Goal: Task Accomplishment & Management: Complete application form

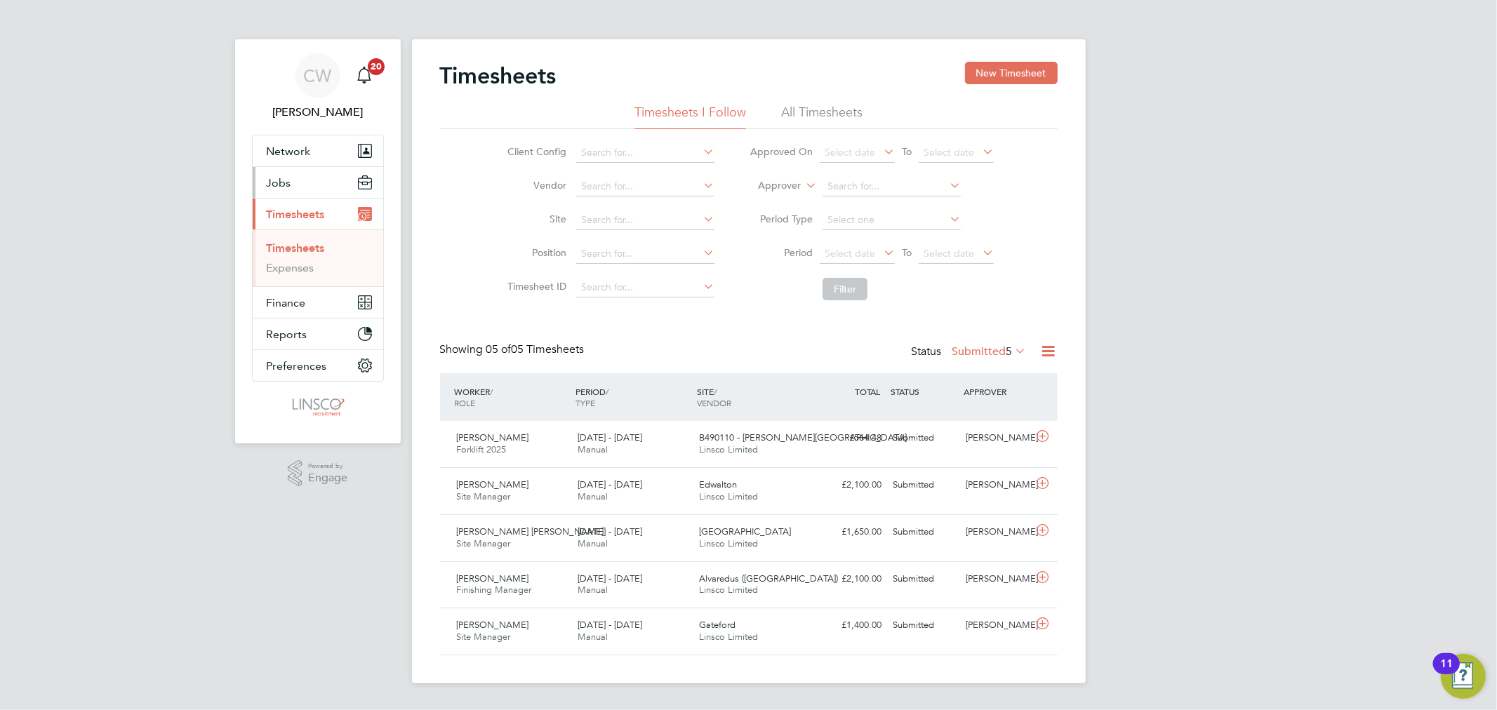
click at [299, 186] on button "Jobs" at bounding box center [318, 182] width 131 height 31
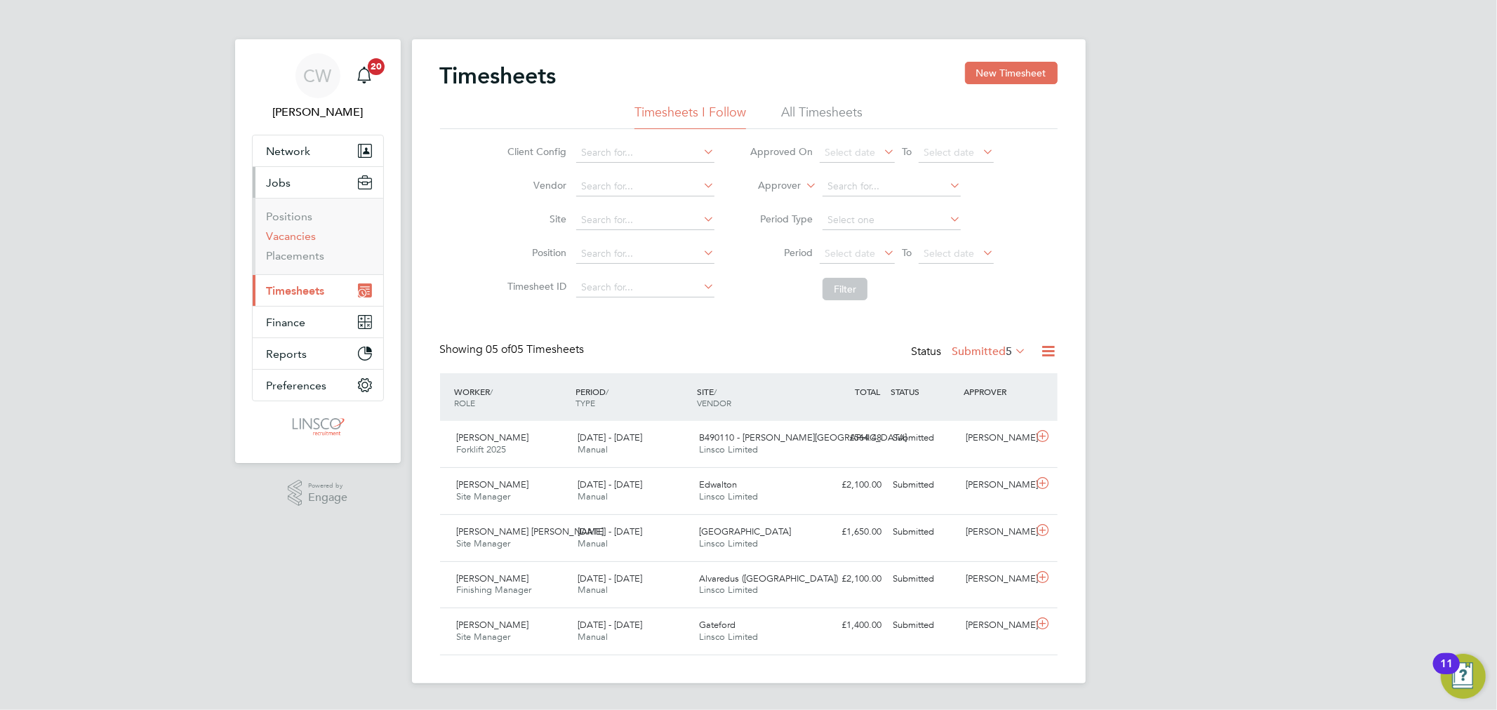
click at [300, 235] on link "Vacancies" at bounding box center [292, 235] width 50 height 13
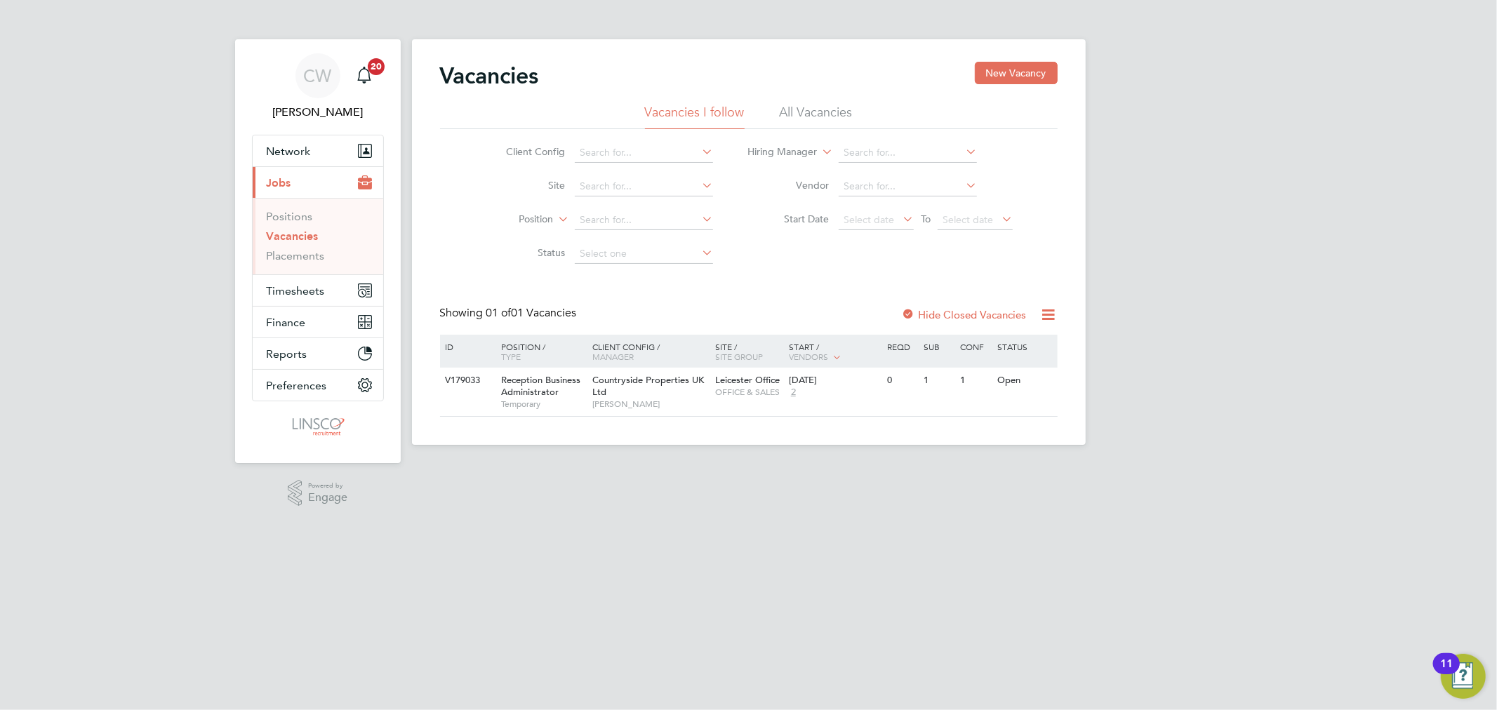
click at [834, 116] on li "All Vacancies" at bounding box center [816, 116] width 73 height 25
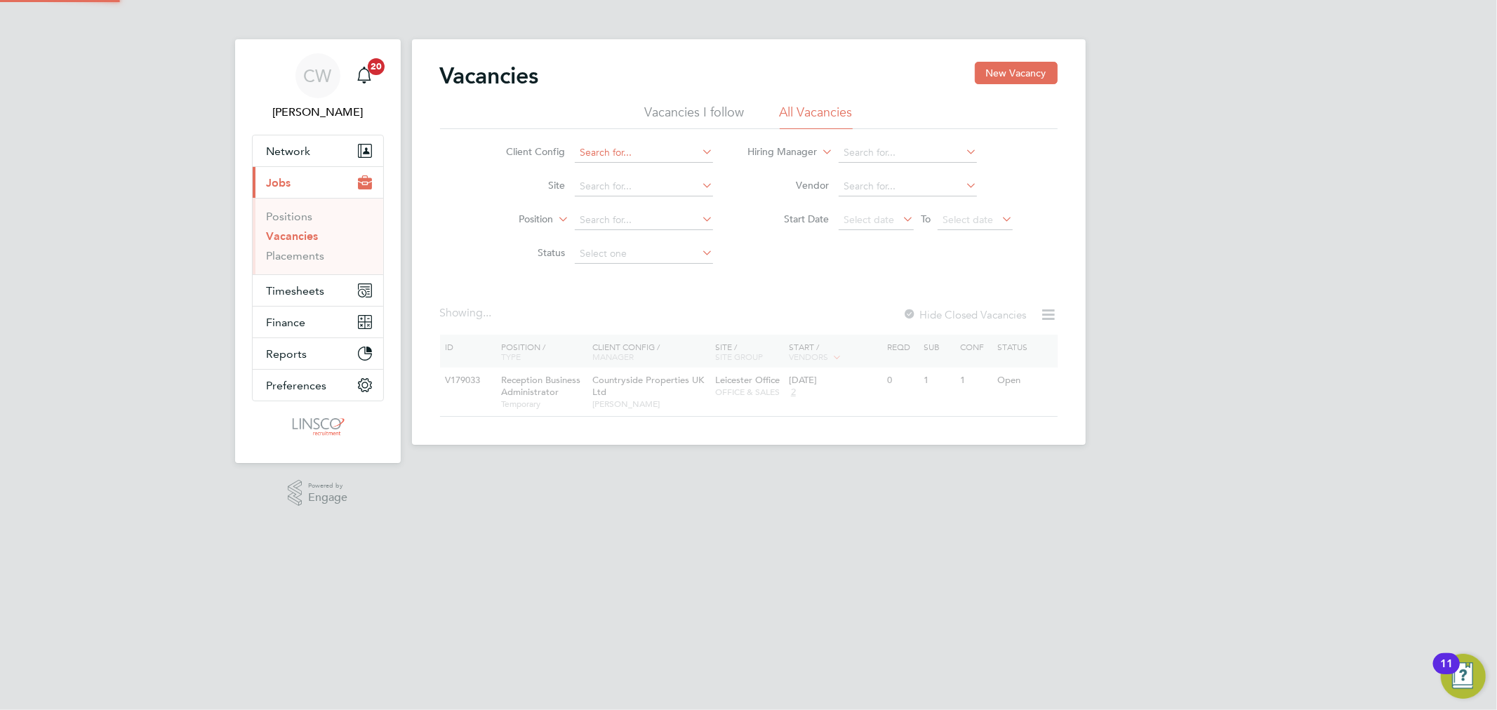
click at [618, 149] on input at bounding box center [644, 153] width 138 height 20
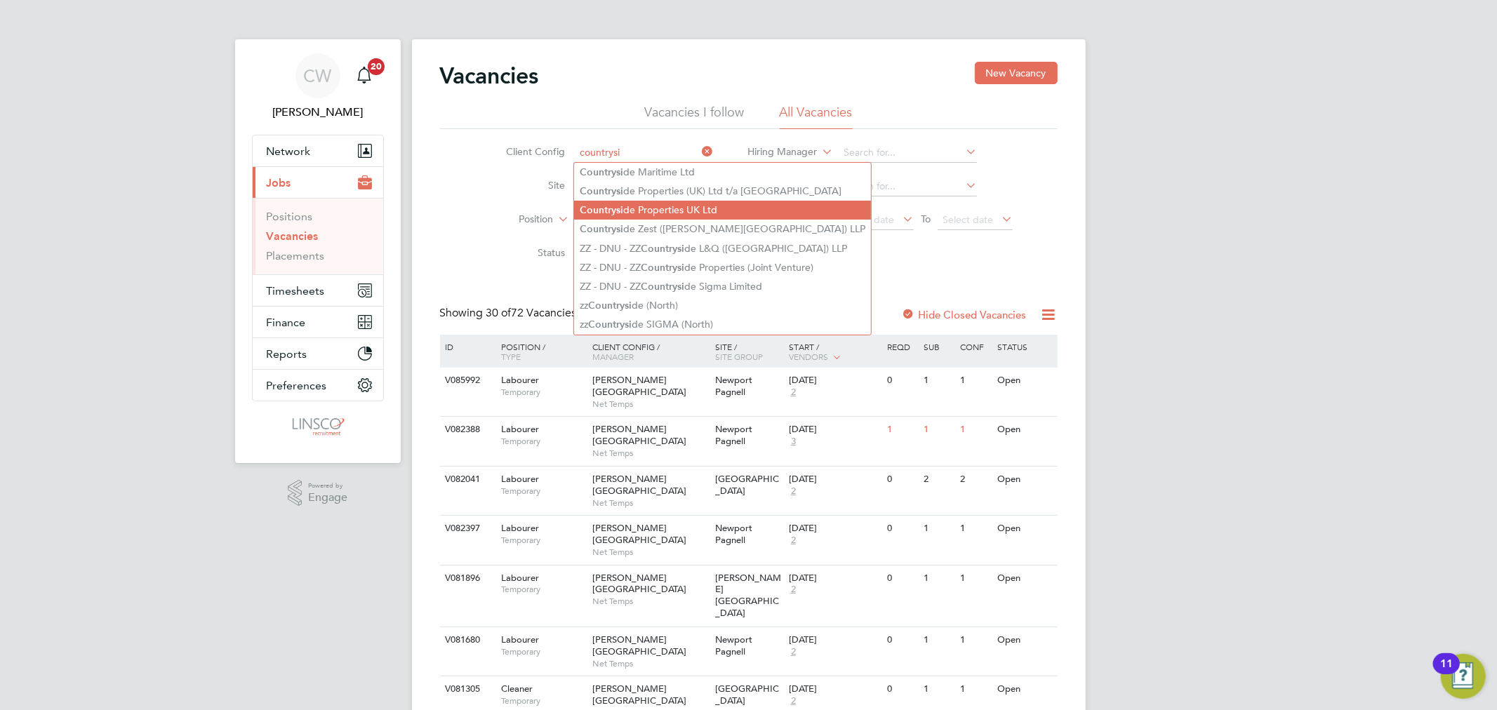
click at [655, 206] on li "Countrysi de Properties UK Ltd" at bounding box center [722, 210] width 297 height 19
type input "Countryside Properties UK Ltd"
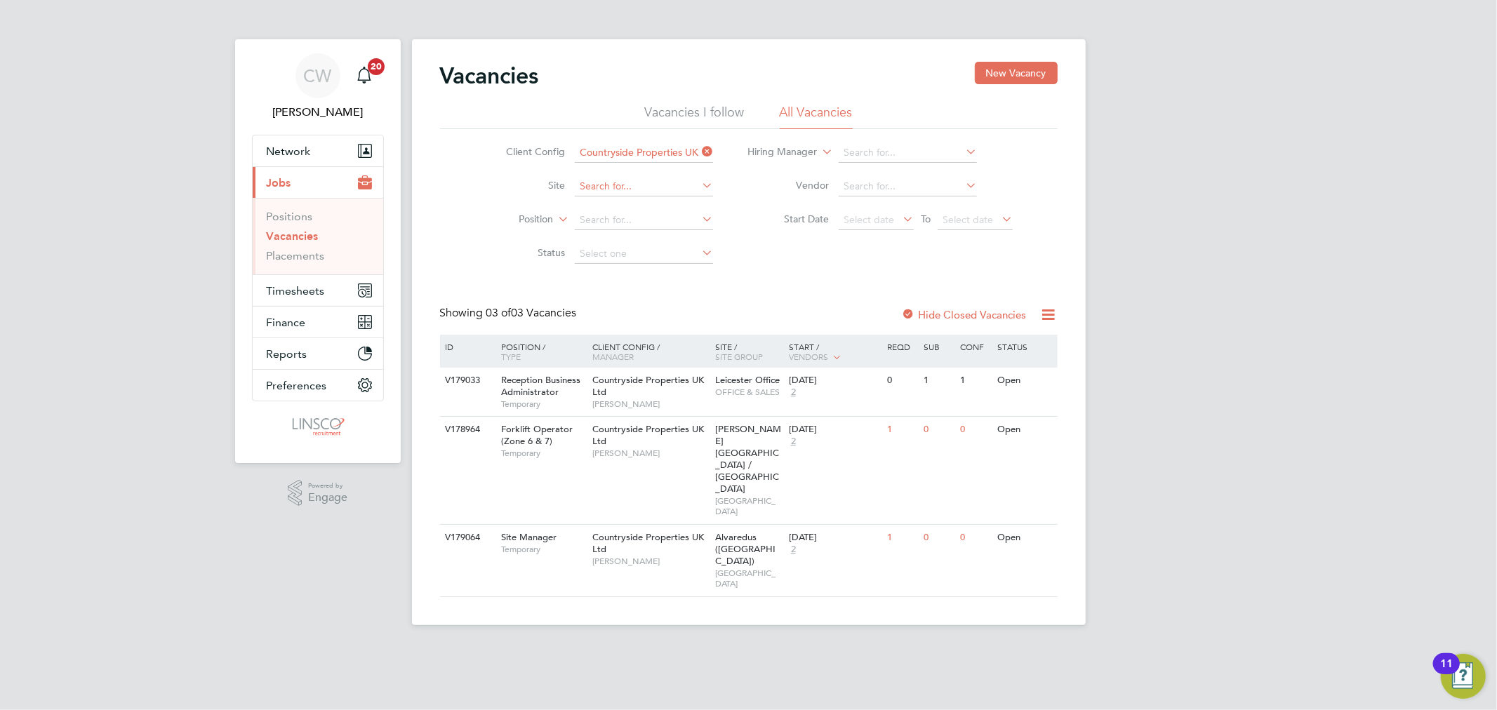
click at [617, 184] on input at bounding box center [644, 187] width 138 height 20
click at [649, 206] on li "Draca n Village" at bounding box center [644, 205] width 140 height 19
type input "Dracan Village"
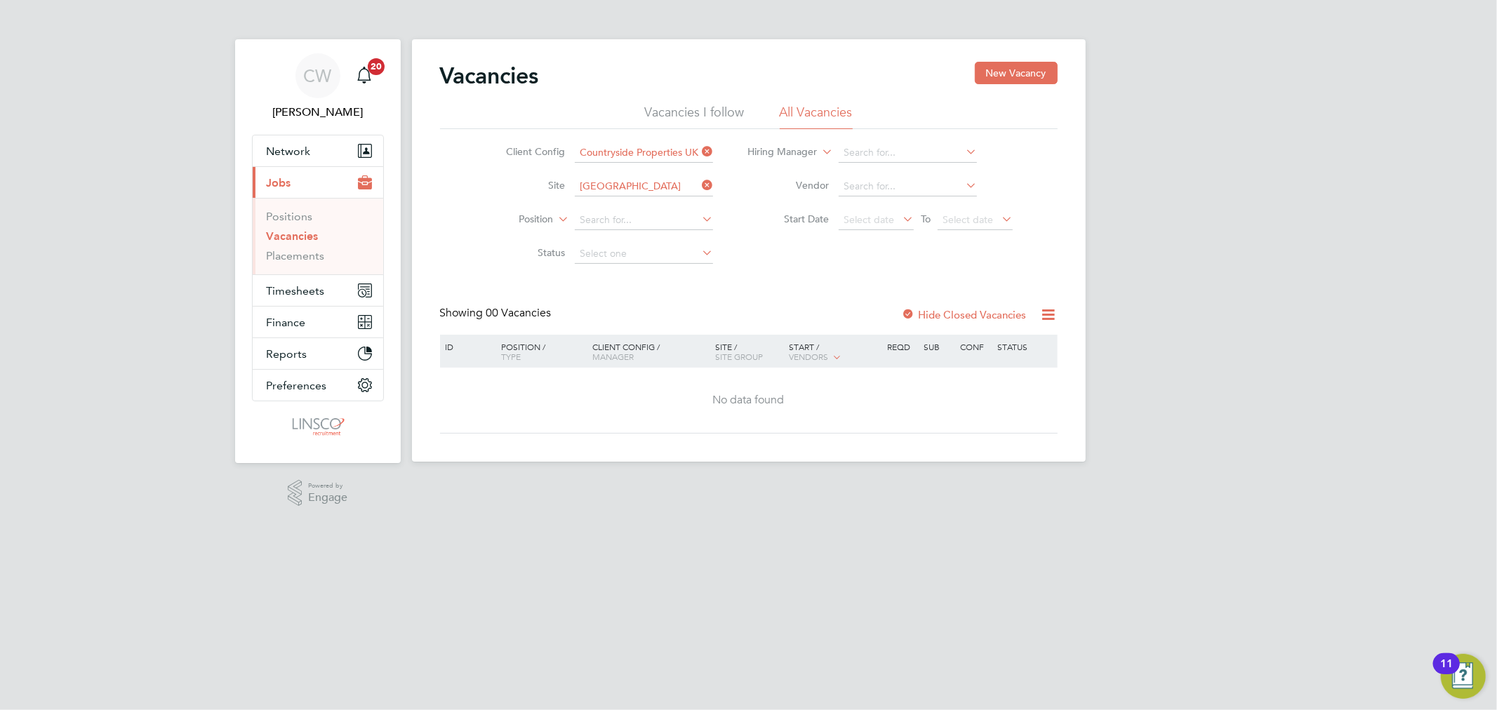
click at [983, 311] on label "Hide Closed Vacancies" at bounding box center [964, 314] width 125 height 13
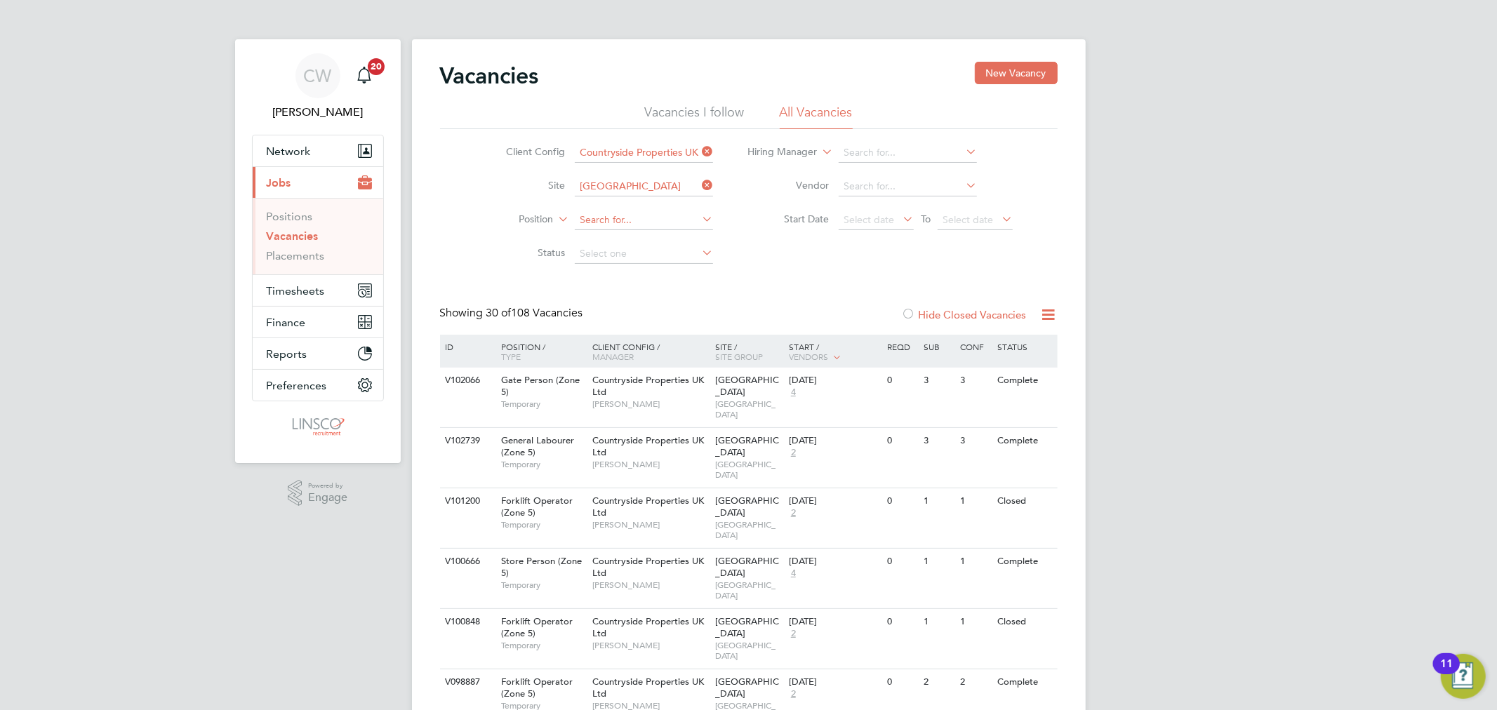
click at [606, 213] on input at bounding box center [644, 220] width 138 height 20
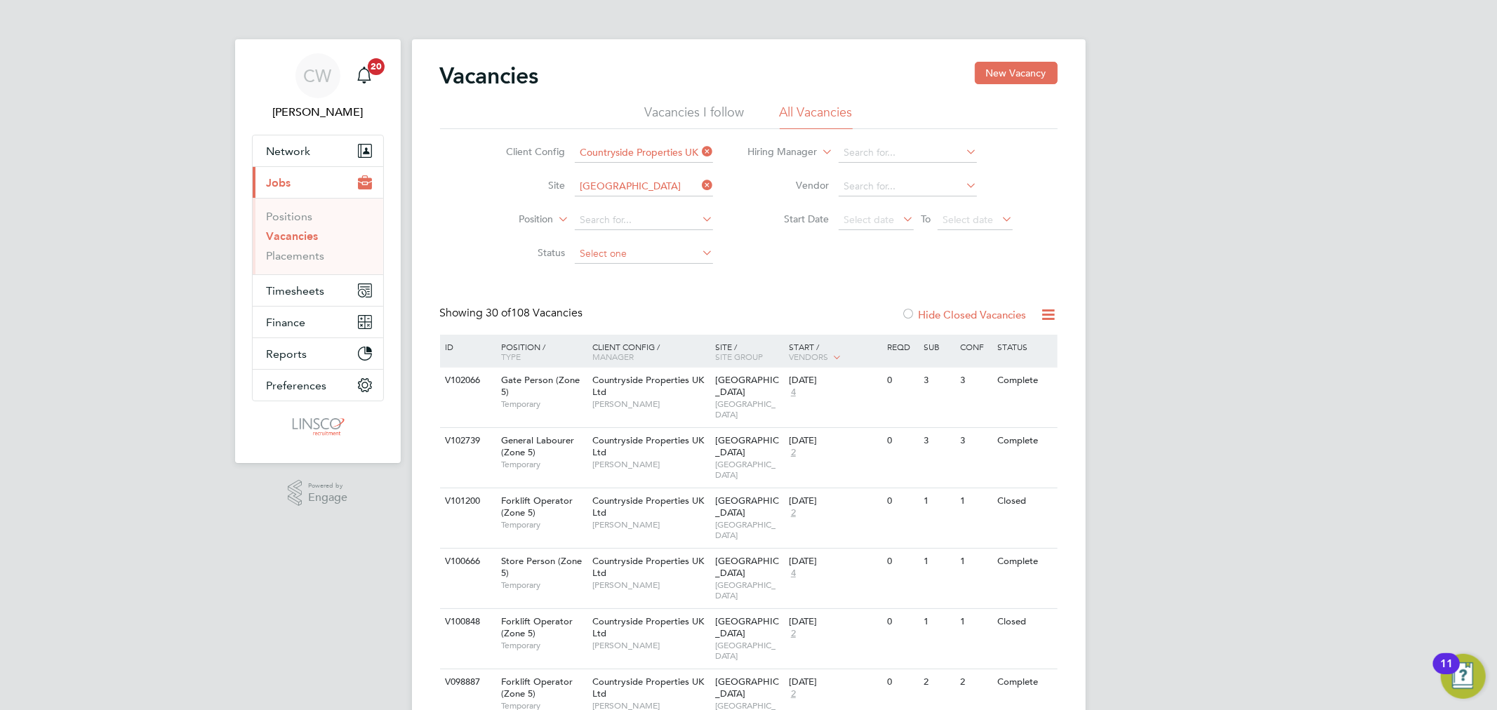
click at [634, 255] on input at bounding box center [644, 254] width 138 height 20
click at [801, 262] on div "Client Config Countryside Properties UK Ltd Site Dracan Village Position Status…" at bounding box center [748, 200] width 617 height 142
click at [646, 208] on li "Position" at bounding box center [599, 220] width 264 height 34
click at [636, 222] on input at bounding box center [644, 220] width 138 height 20
click at [627, 279] on b "Manager" at bounding box center [620, 278] width 41 height 12
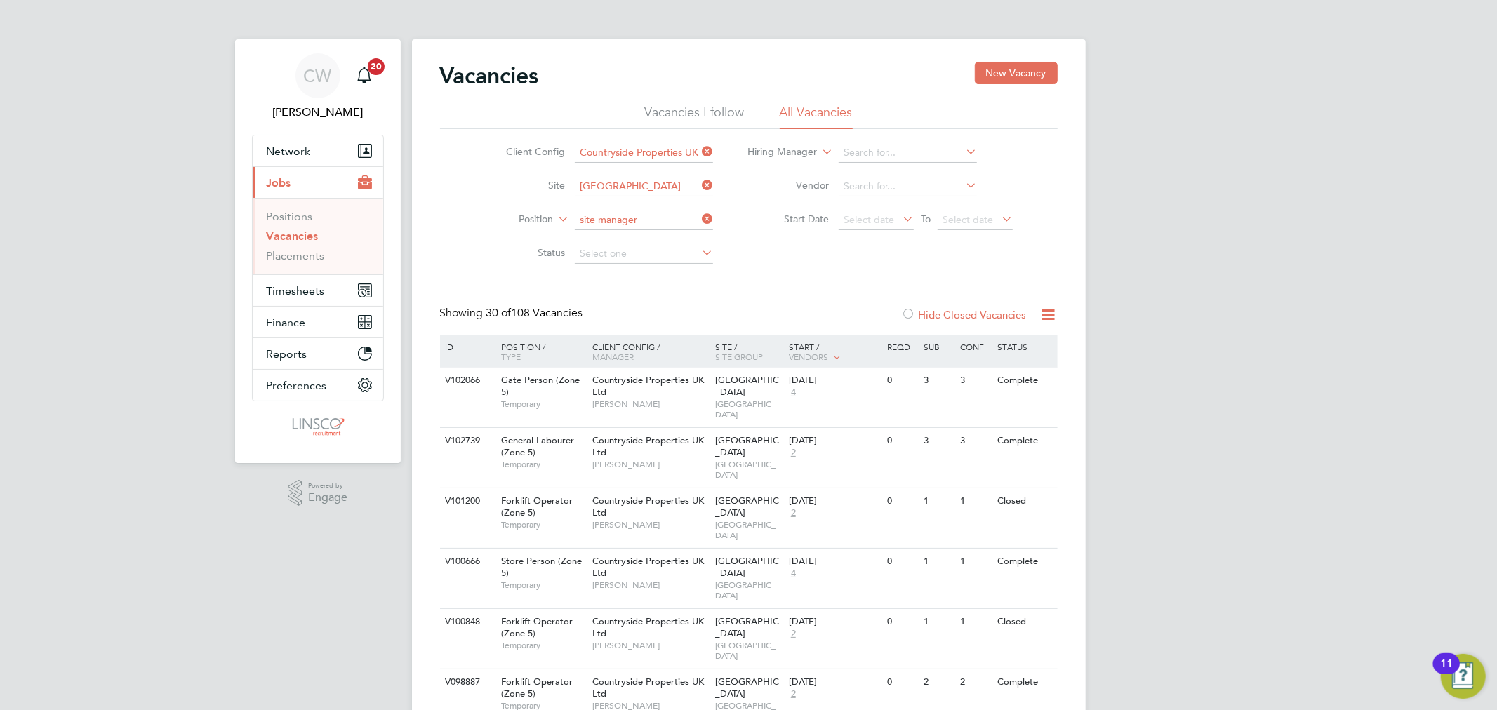
type input "Site Manager"
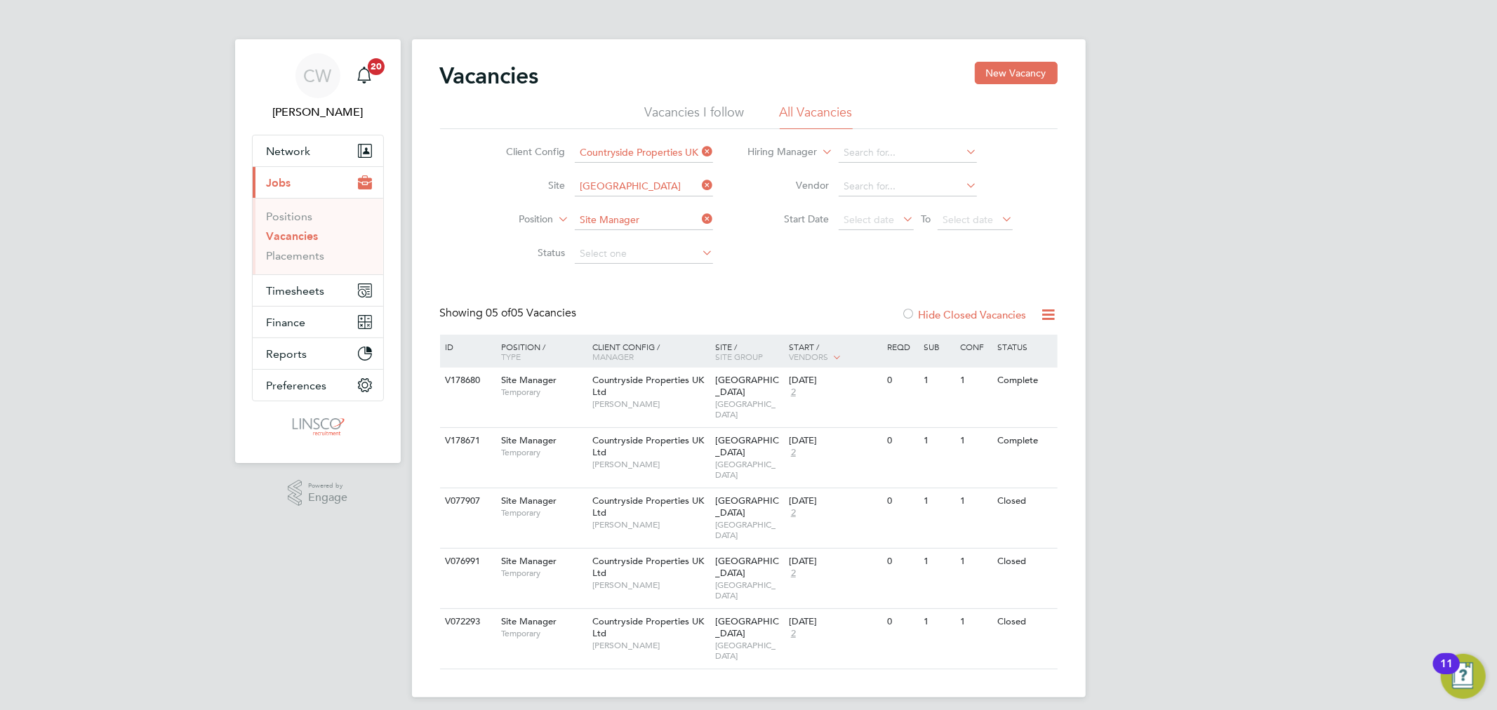
drag, startPoint x: 707, startPoint y: 219, endPoint x: 653, endPoint y: 222, distance: 54.1
click at [699, 219] on icon at bounding box center [699, 219] width 0 height 20
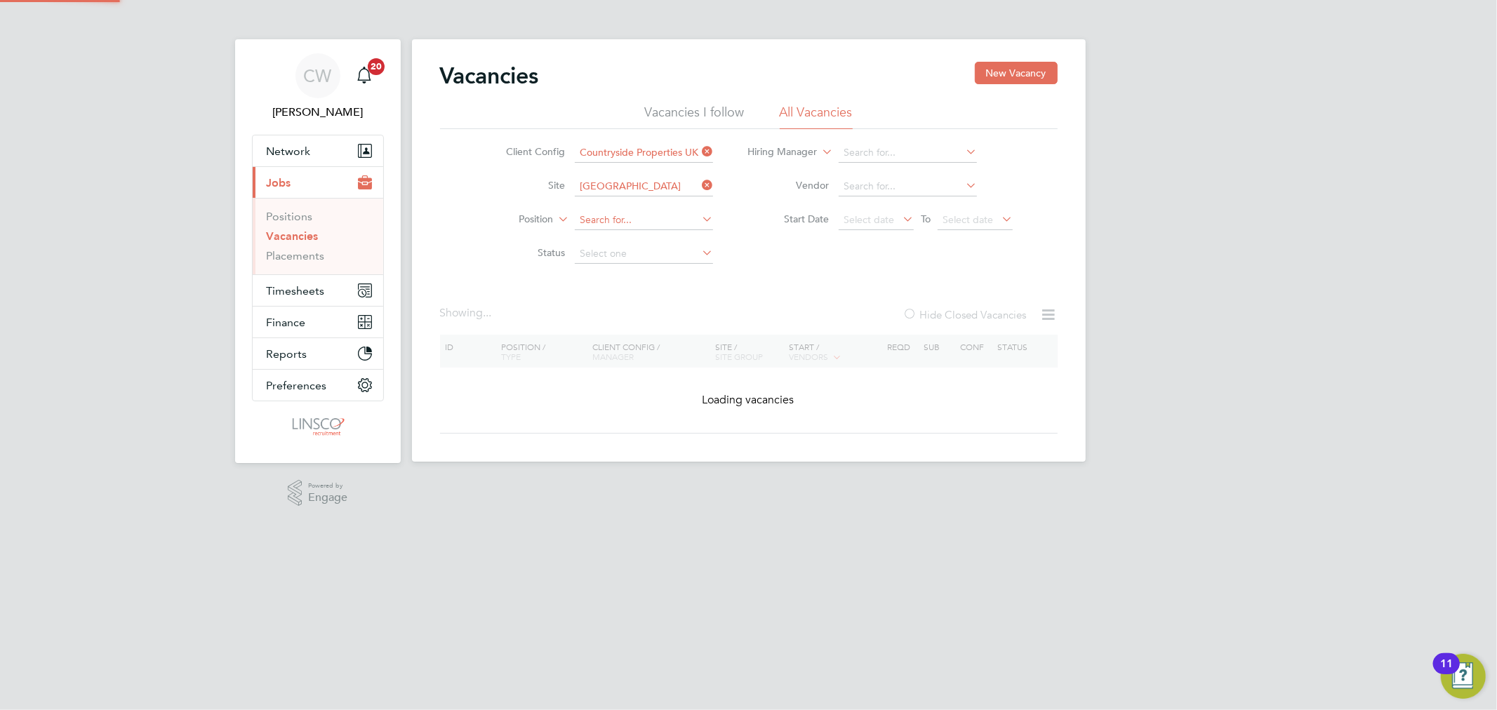
click at [628, 223] on input at bounding box center [644, 220] width 138 height 20
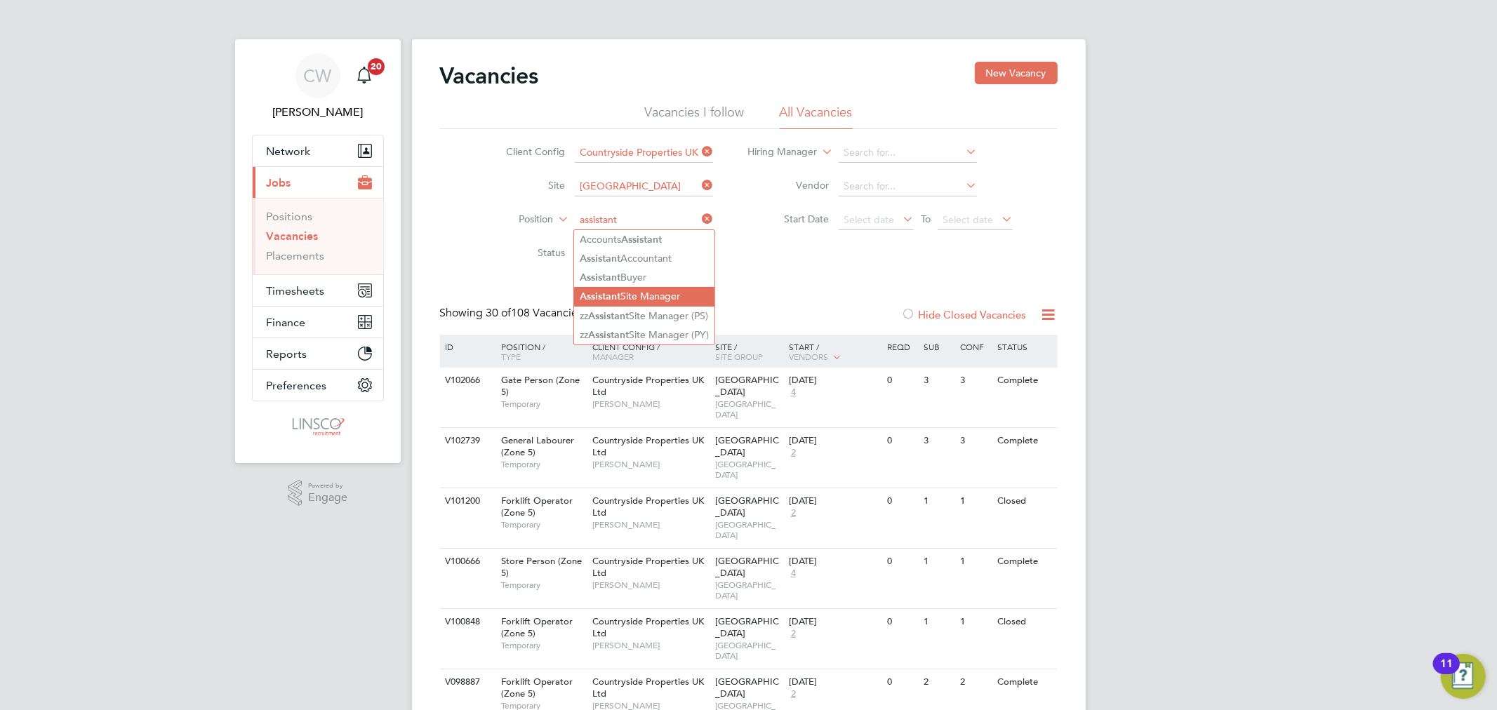
click at [641, 291] on li "Assistant Site Manager" at bounding box center [644, 296] width 140 height 19
type input "Assistant Site Manager"
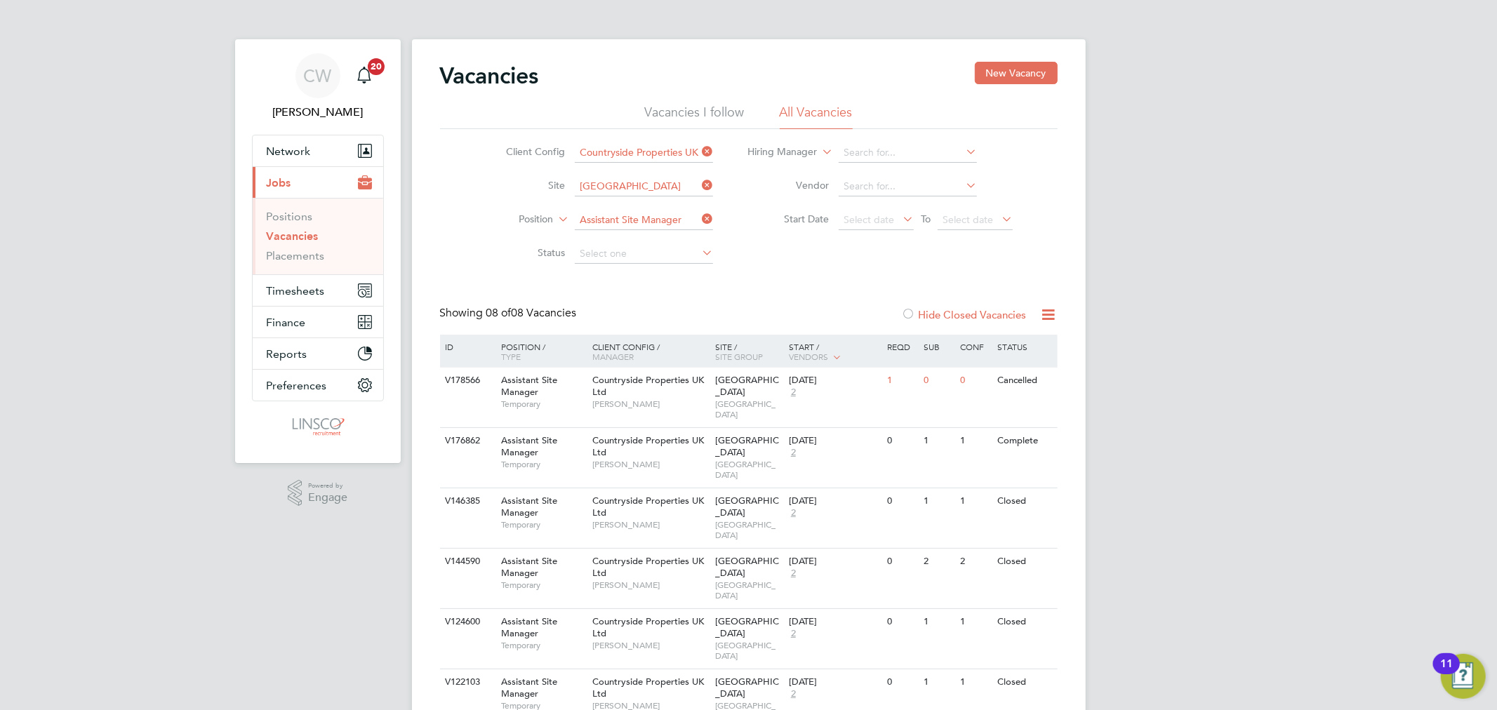
click at [299, 234] on link "Vacancies" at bounding box center [293, 235] width 52 height 13
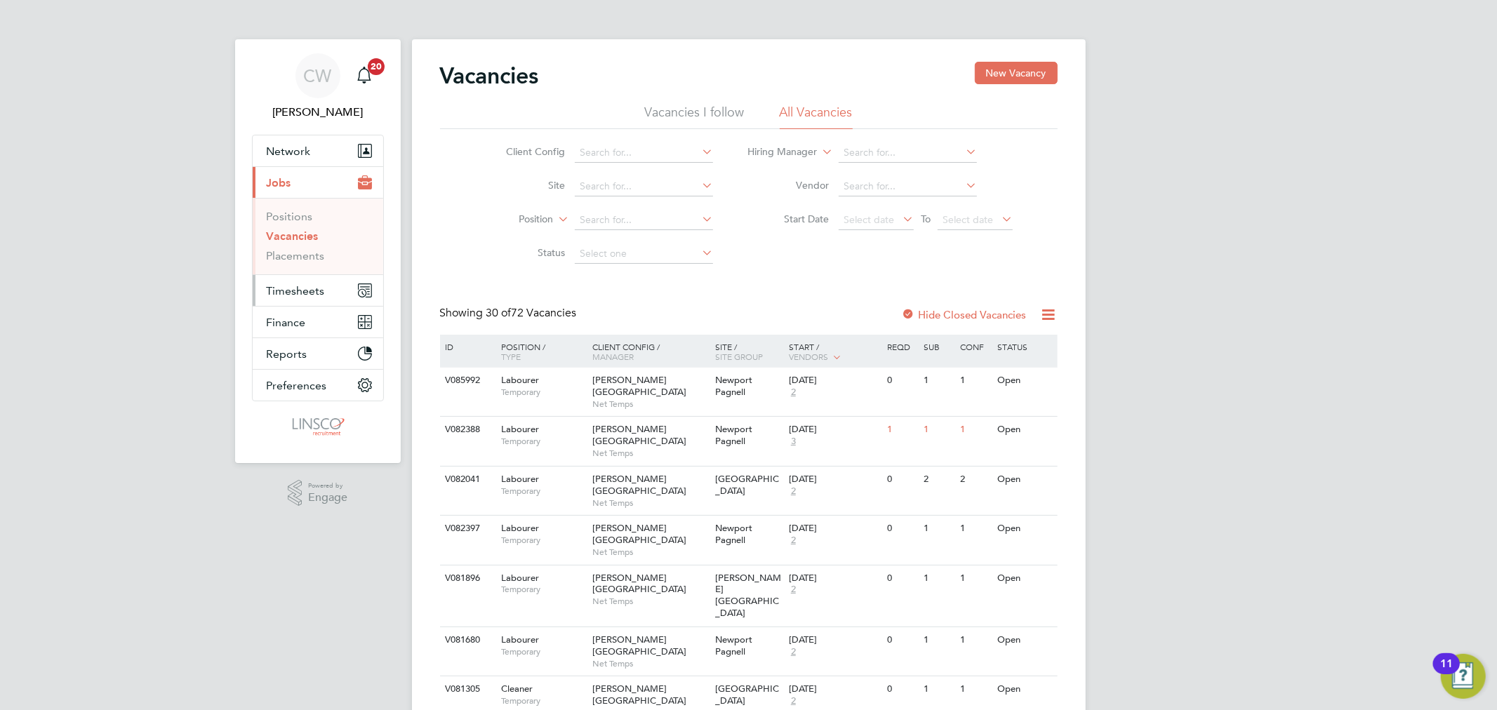
drag, startPoint x: 307, startPoint y: 275, endPoint x: 307, endPoint y: 283, distance: 7.7
click at [307, 275] on button "Timesheets" at bounding box center [318, 290] width 131 height 31
click at [306, 297] on span "Timesheets" at bounding box center [296, 290] width 58 height 13
click at [307, 248] on link "Timesheets" at bounding box center [296, 247] width 58 height 13
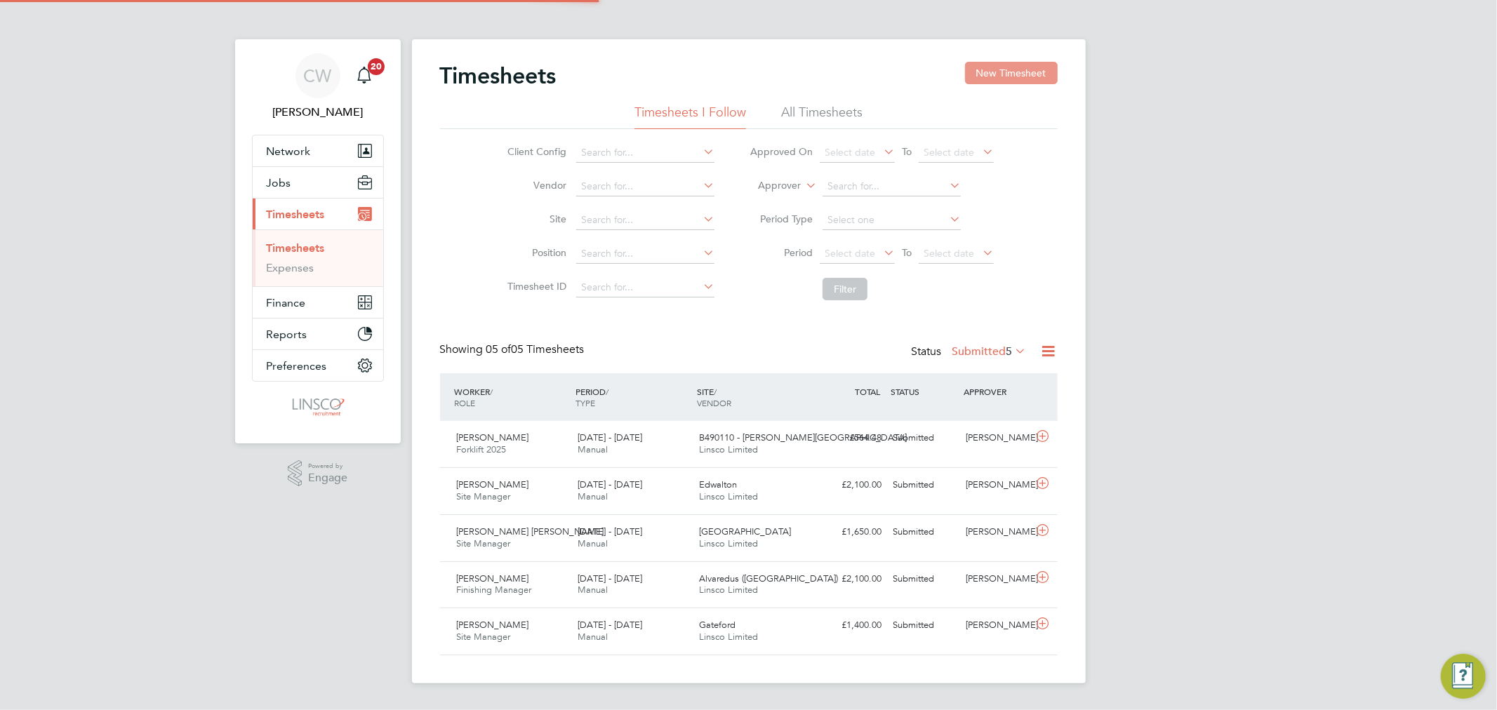
scroll to position [35, 122]
click at [999, 74] on button "New Timesheet" at bounding box center [1011, 73] width 93 height 22
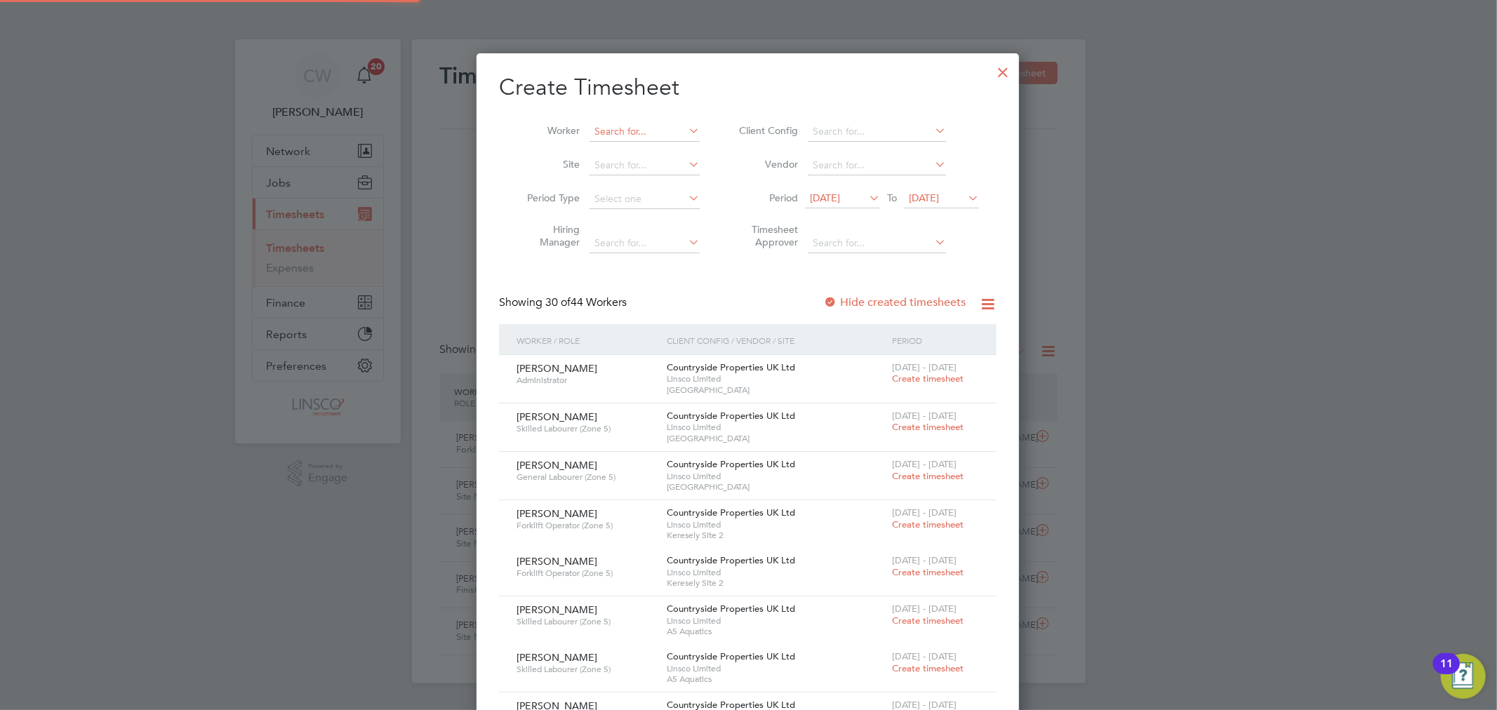
scroll to position [2210, 543]
click at [634, 127] on input at bounding box center [644, 132] width 110 height 20
click at [621, 128] on input "michale sco" at bounding box center [644, 132] width 110 height 20
click at [616, 150] on b "Michael" at bounding box center [634, 151] width 81 height 12
type input "[PERSON_NAME]"
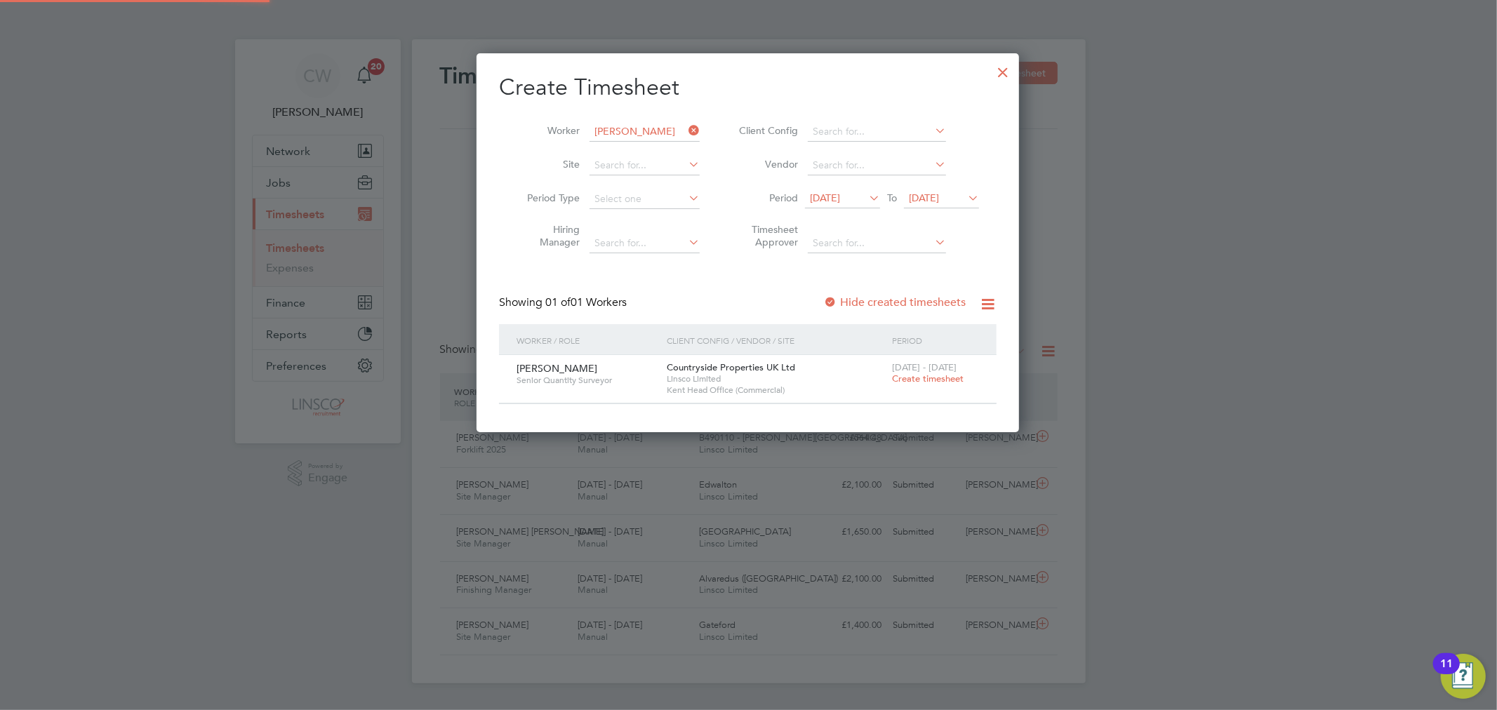
scroll to position [7, 7]
click at [935, 379] on span "Create timesheet" at bounding box center [928, 379] width 72 height 12
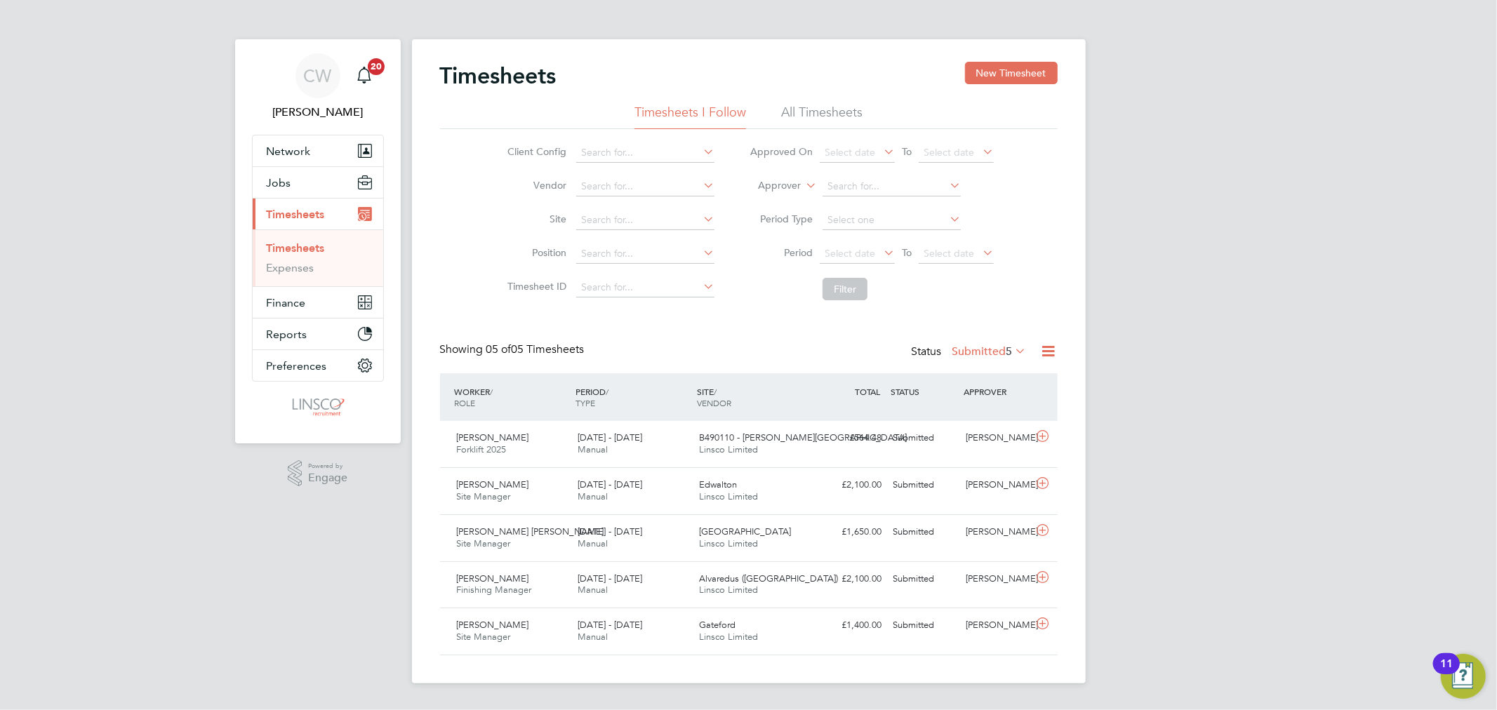
scroll to position [7, 8]
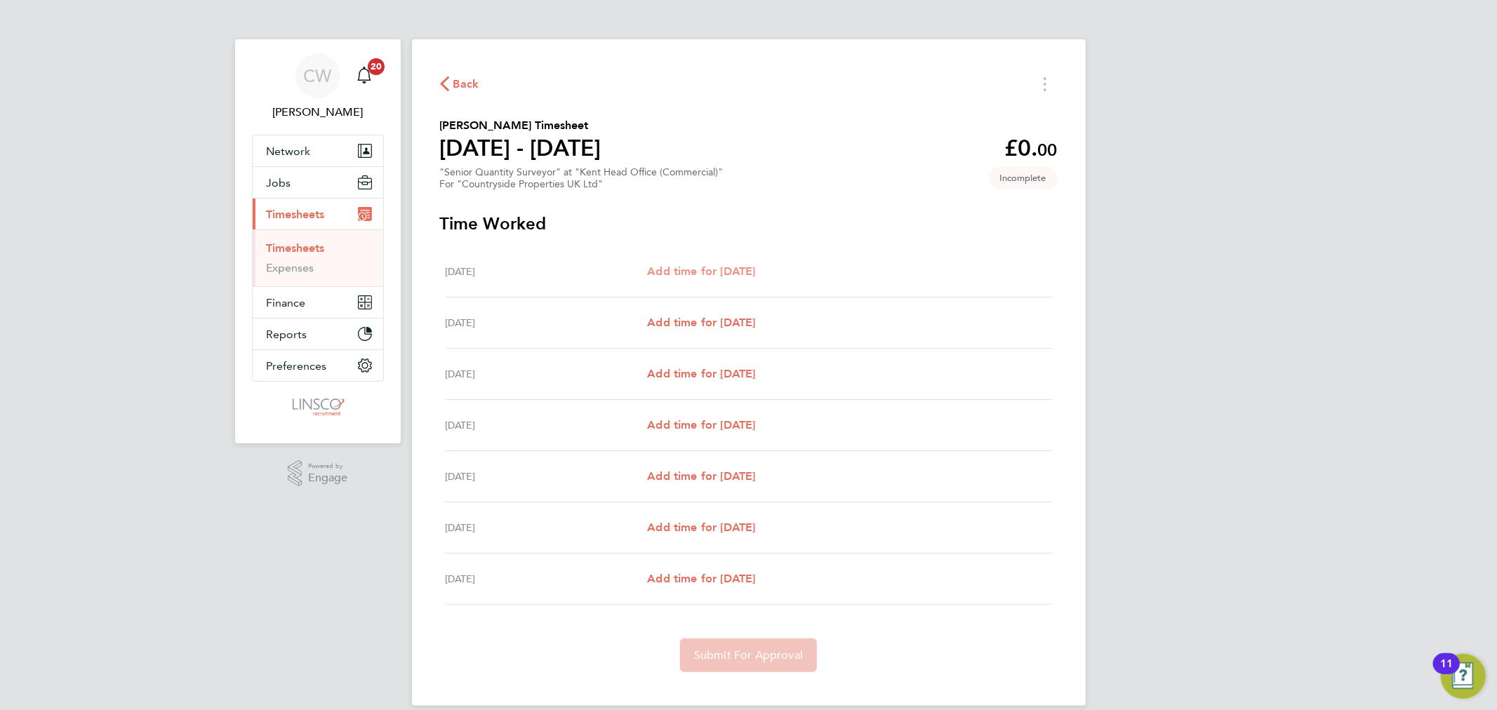
click at [714, 269] on span "Add time for Mon 18 Aug" at bounding box center [701, 271] width 108 height 13
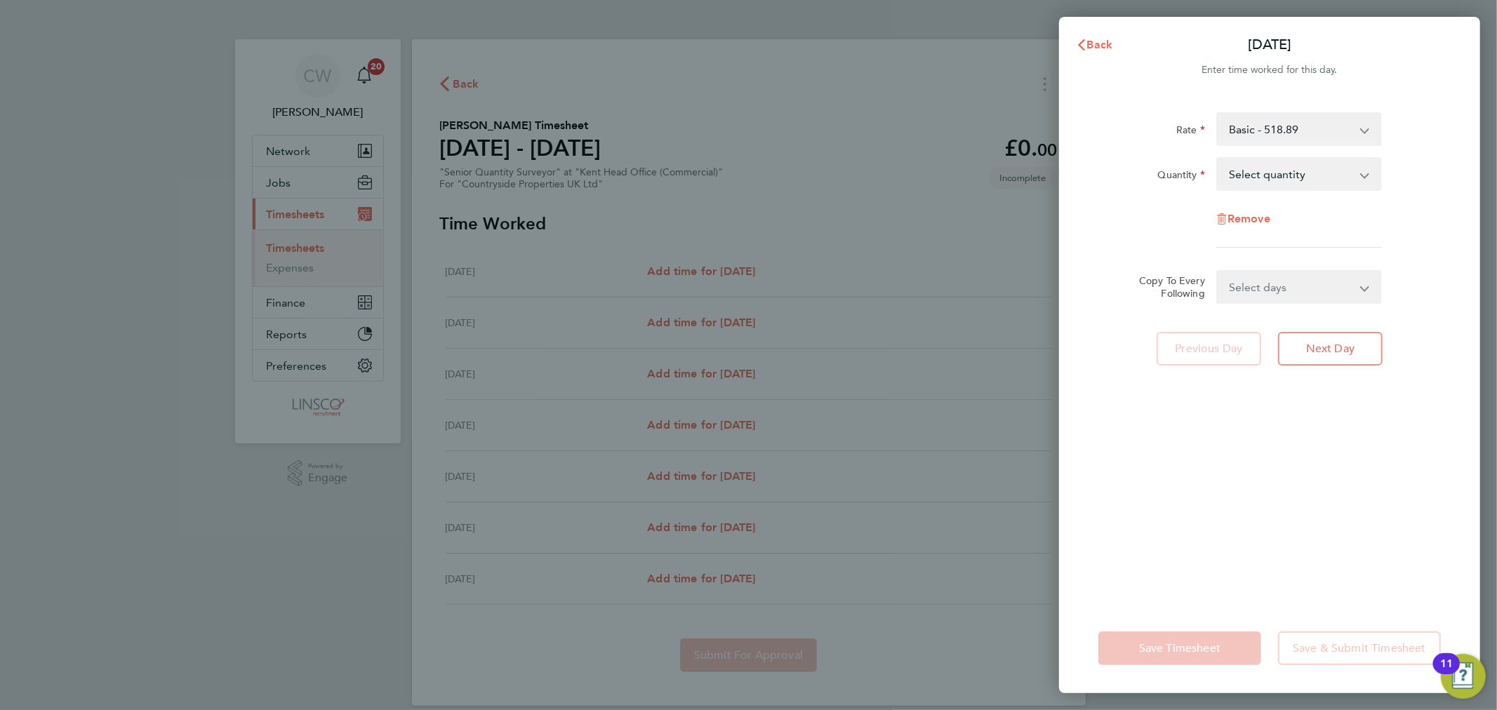
click at [1289, 188] on select "Select quantity 0.5 1" at bounding box center [1290, 174] width 146 height 31
select select "1"
click at [1217, 159] on select "Select quantity 0.5 1" at bounding box center [1290, 174] width 146 height 31
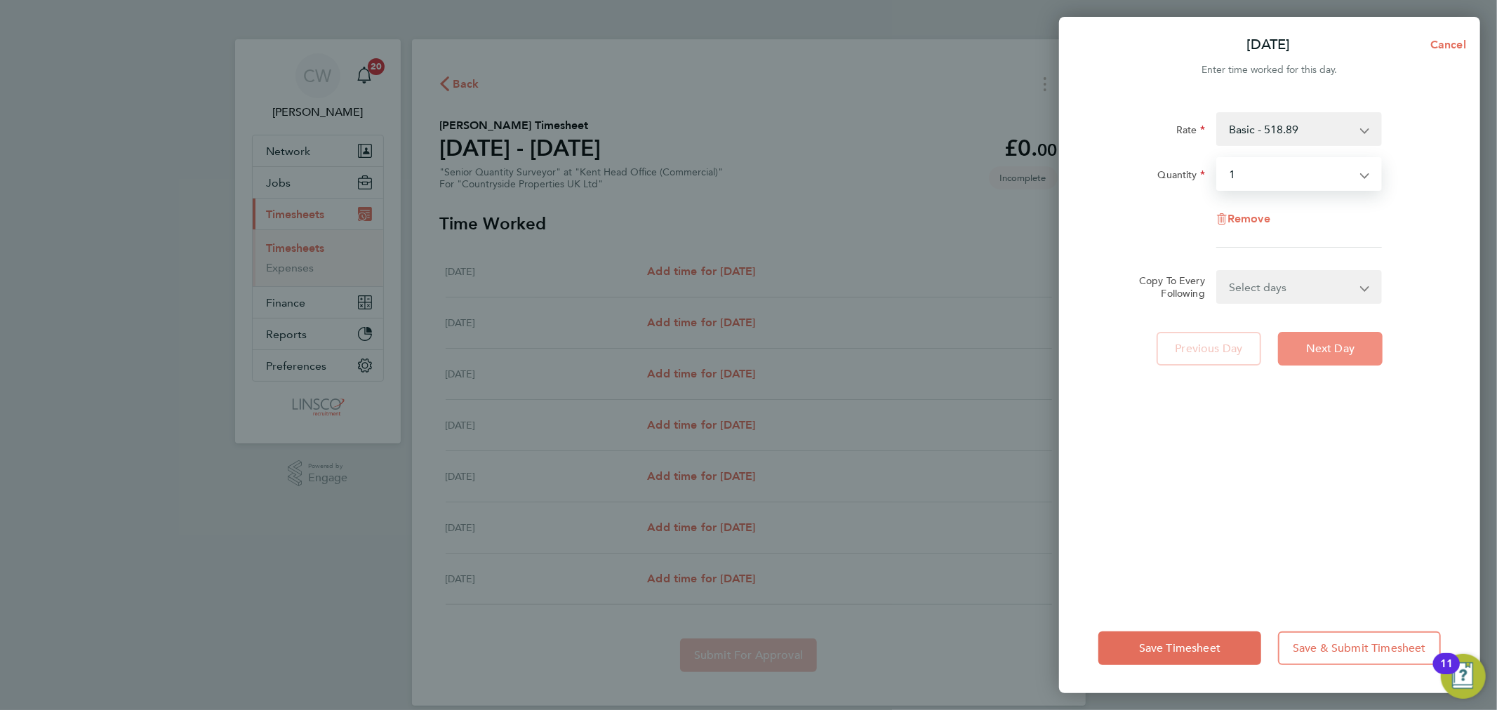
click at [1352, 354] on span "Next Day" at bounding box center [1330, 349] width 48 height 14
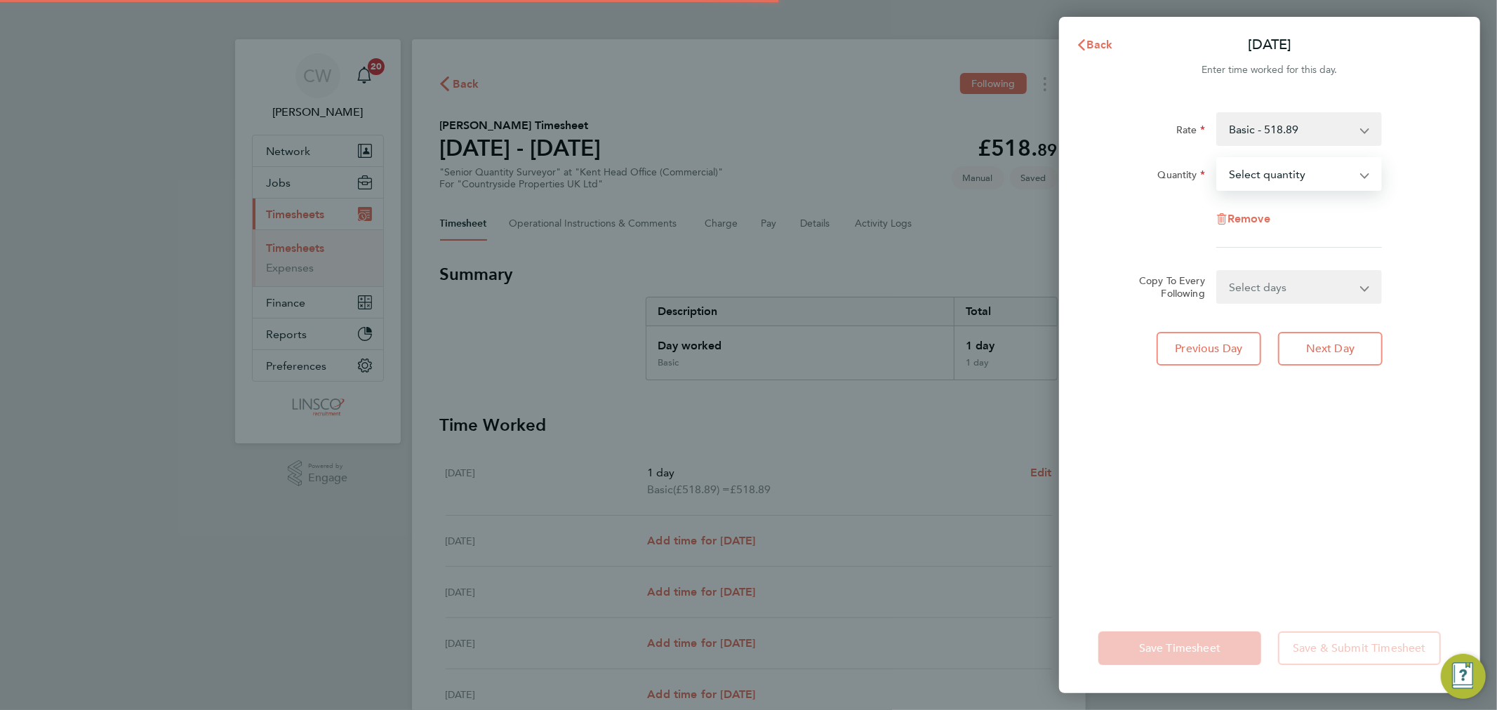
click at [1264, 174] on select "Select quantity 0.5 1" at bounding box center [1290, 174] width 146 height 31
select select "0.5"
click at [1217, 159] on select "Select quantity 0.5 1" at bounding box center [1290, 174] width 146 height 31
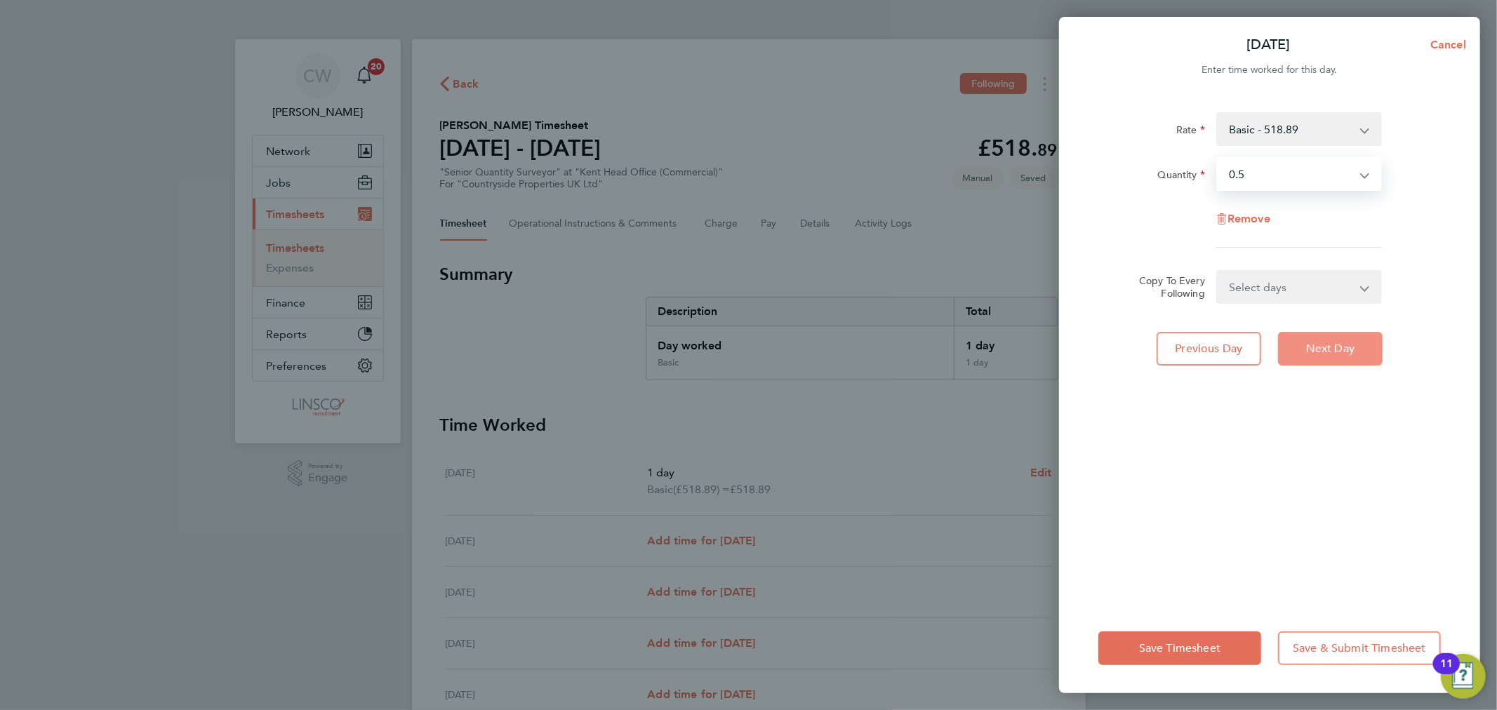
click at [1351, 359] on button "Next Day" at bounding box center [1330, 349] width 105 height 34
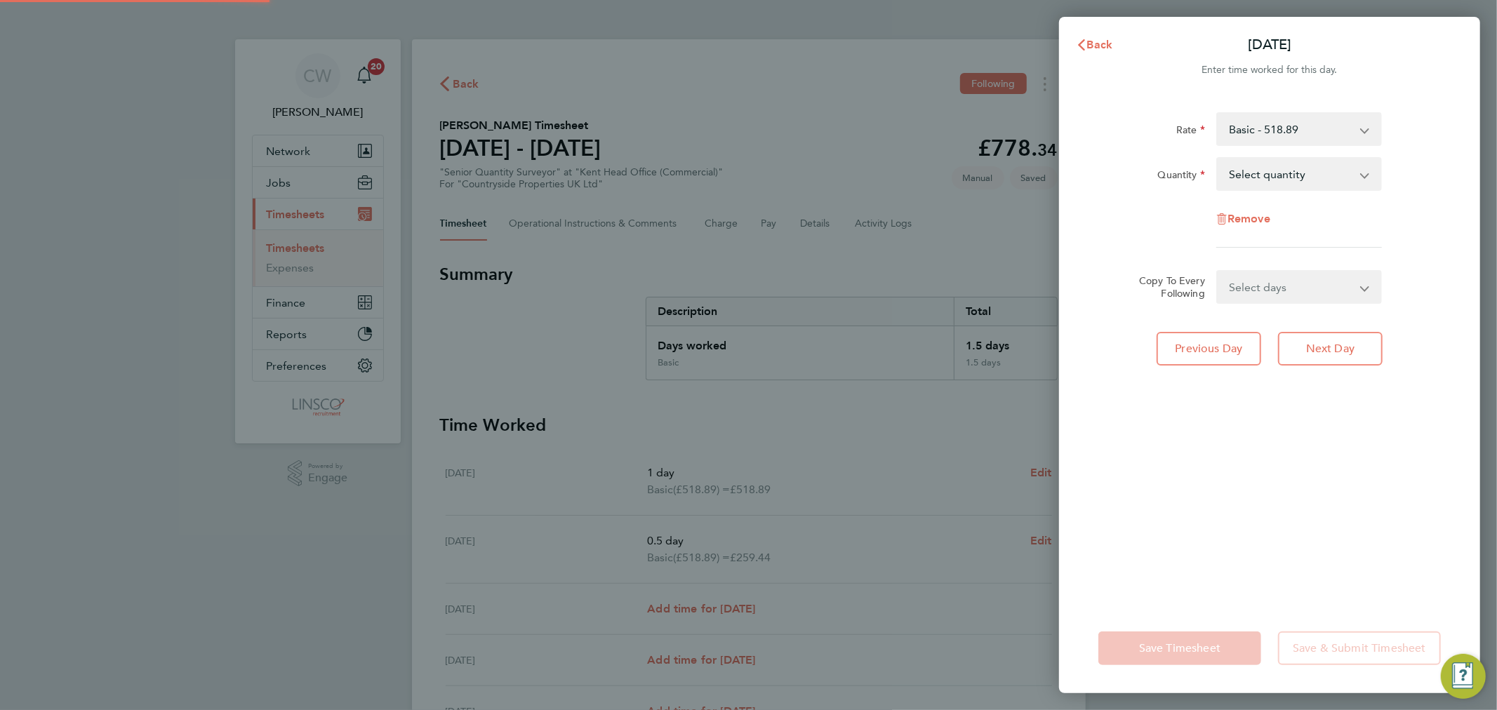
drag, startPoint x: 1269, startPoint y: 174, endPoint x: 1265, endPoint y: 185, distance: 11.8
click at [1269, 174] on select "Select quantity 0.5 1" at bounding box center [1290, 174] width 146 height 31
select select "1"
click at [1217, 159] on select "Select quantity 0.5 1" at bounding box center [1290, 174] width 146 height 31
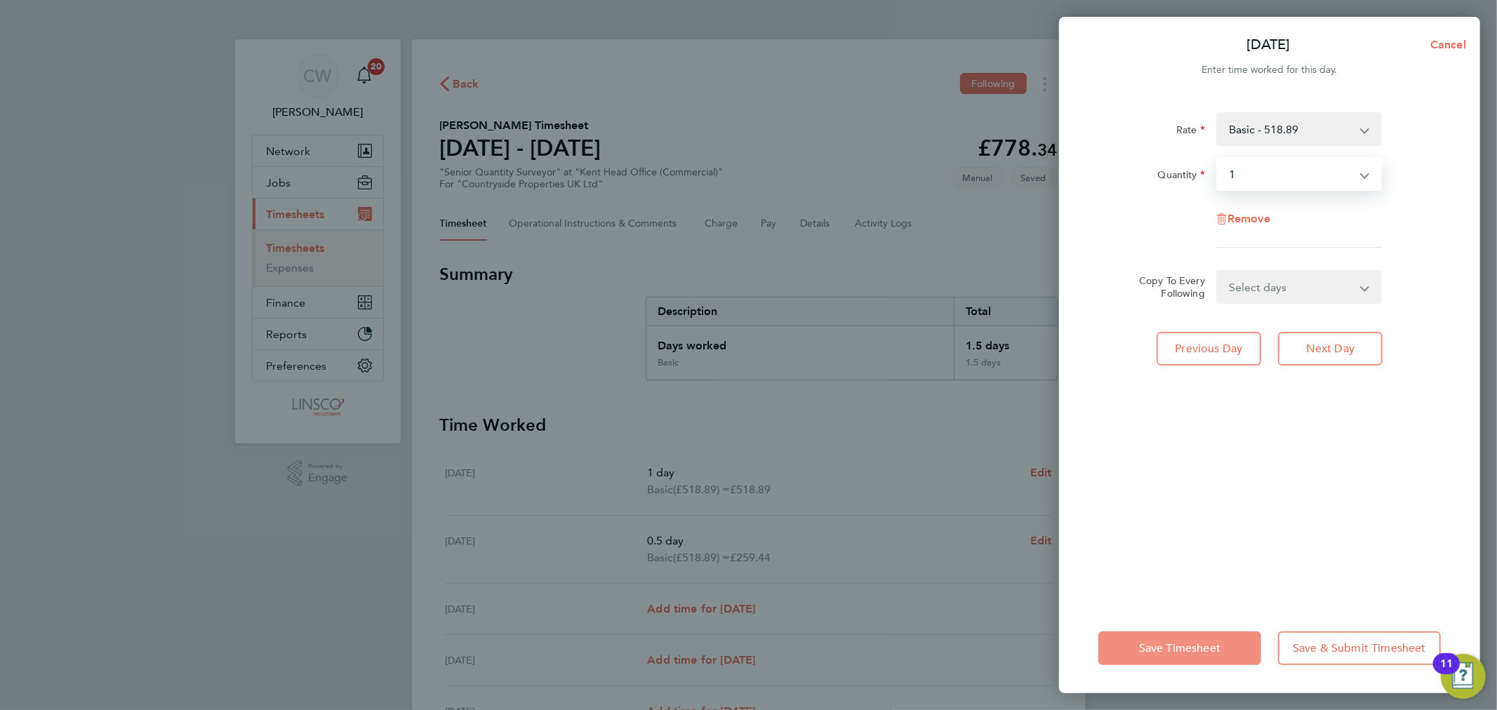
click at [1197, 640] on button "Save Timesheet" at bounding box center [1179, 648] width 163 height 34
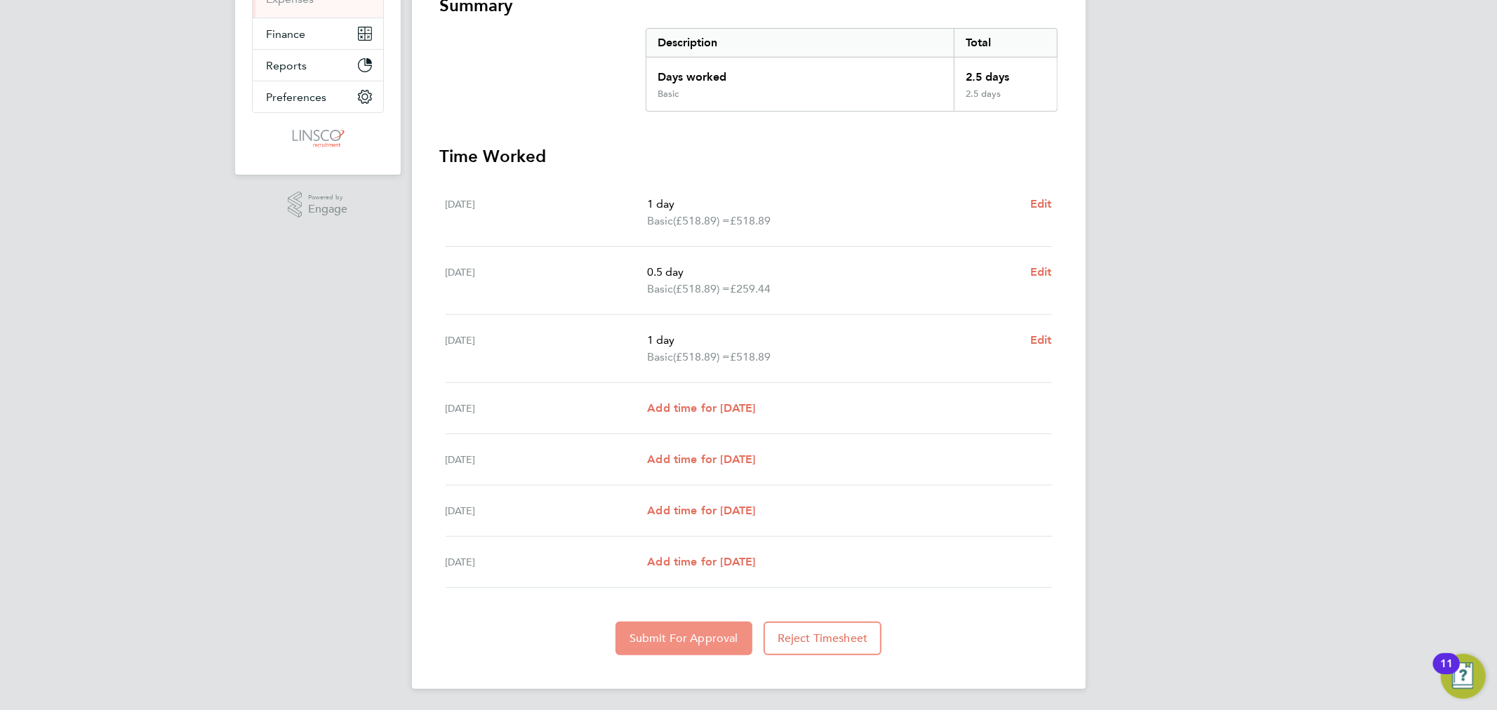
click at [667, 643] on button "Submit For Approval" at bounding box center [683, 639] width 137 height 34
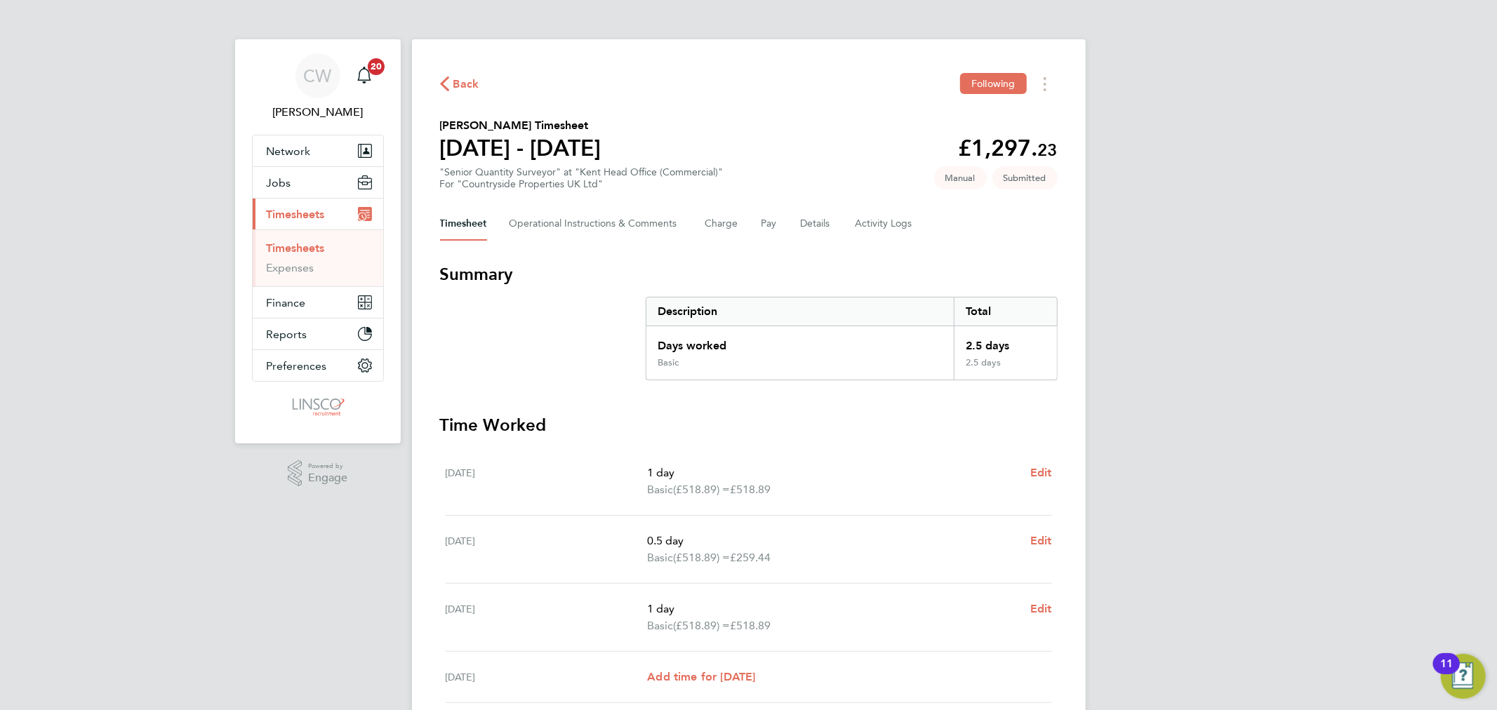
click at [831, 225] on div "Timesheet Operational Instructions & Comments Charge Pay Details Activity Logs" at bounding box center [748, 224] width 617 height 34
click at [825, 222] on button "Details" at bounding box center [817, 224] width 32 height 34
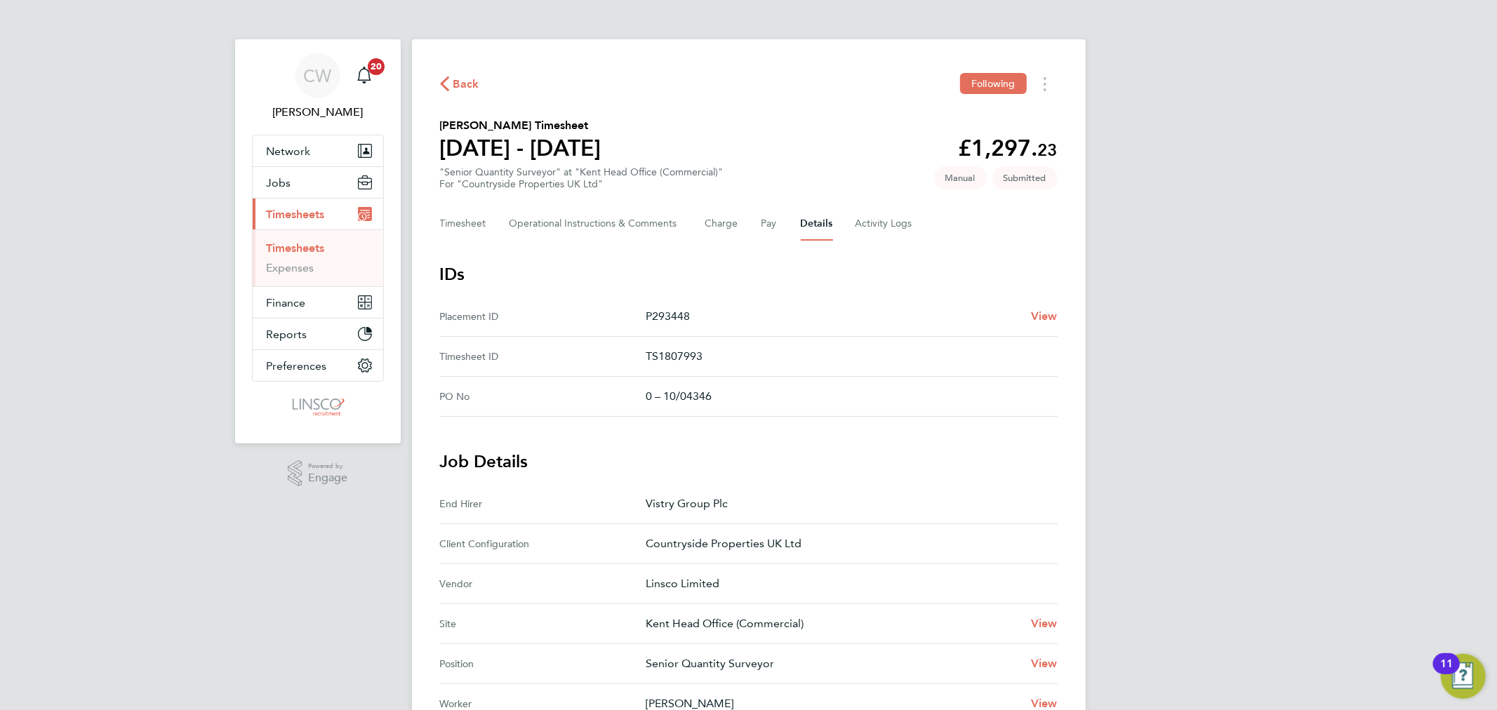
click at [458, 76] on span "Back" at bounding box center [466, 84] width 26 height 17
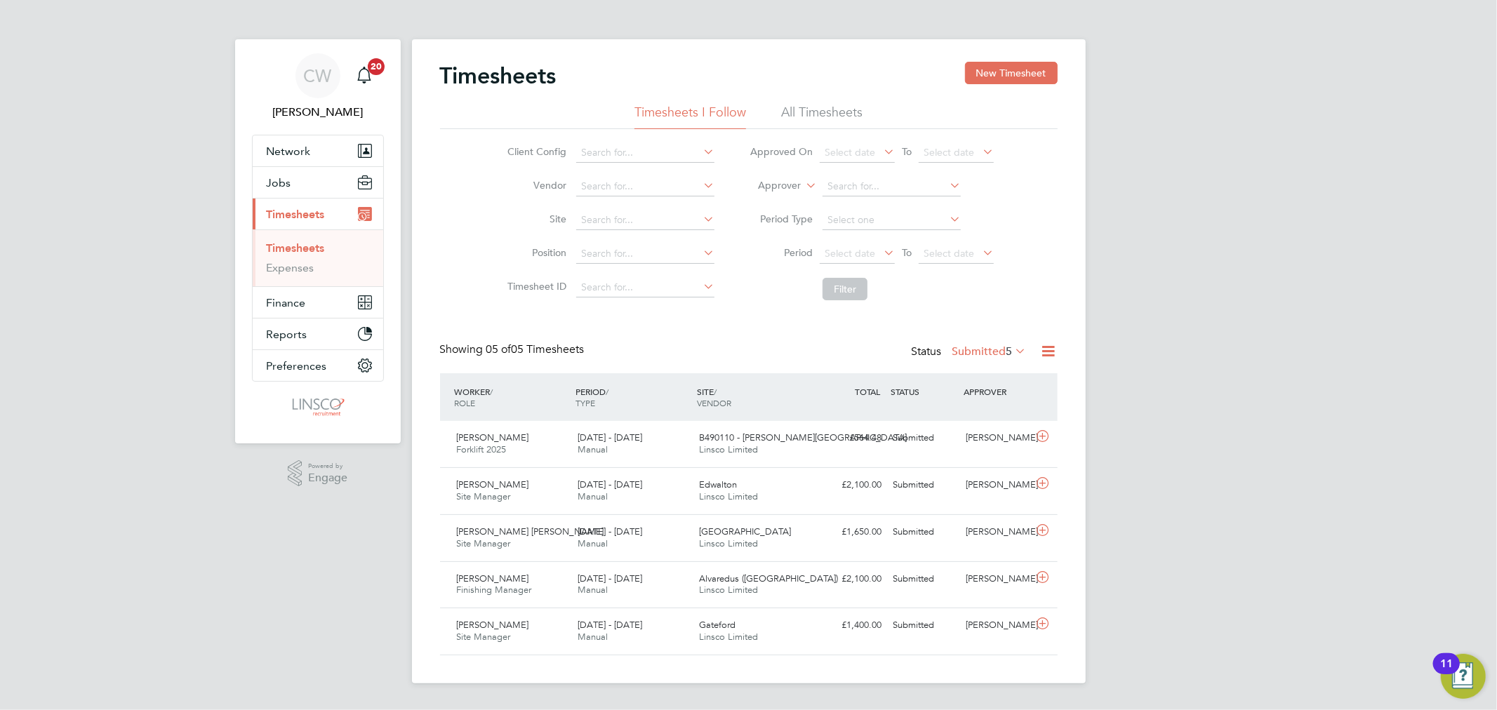
drag, startPoint x: 1031, startPoint y: 83, endPoint x: 889, endPoint y: 107, distance: 144.5
click at [1031, 83] on button "New Timesheet" at bounding box center [1011, 73] width 93 height 22
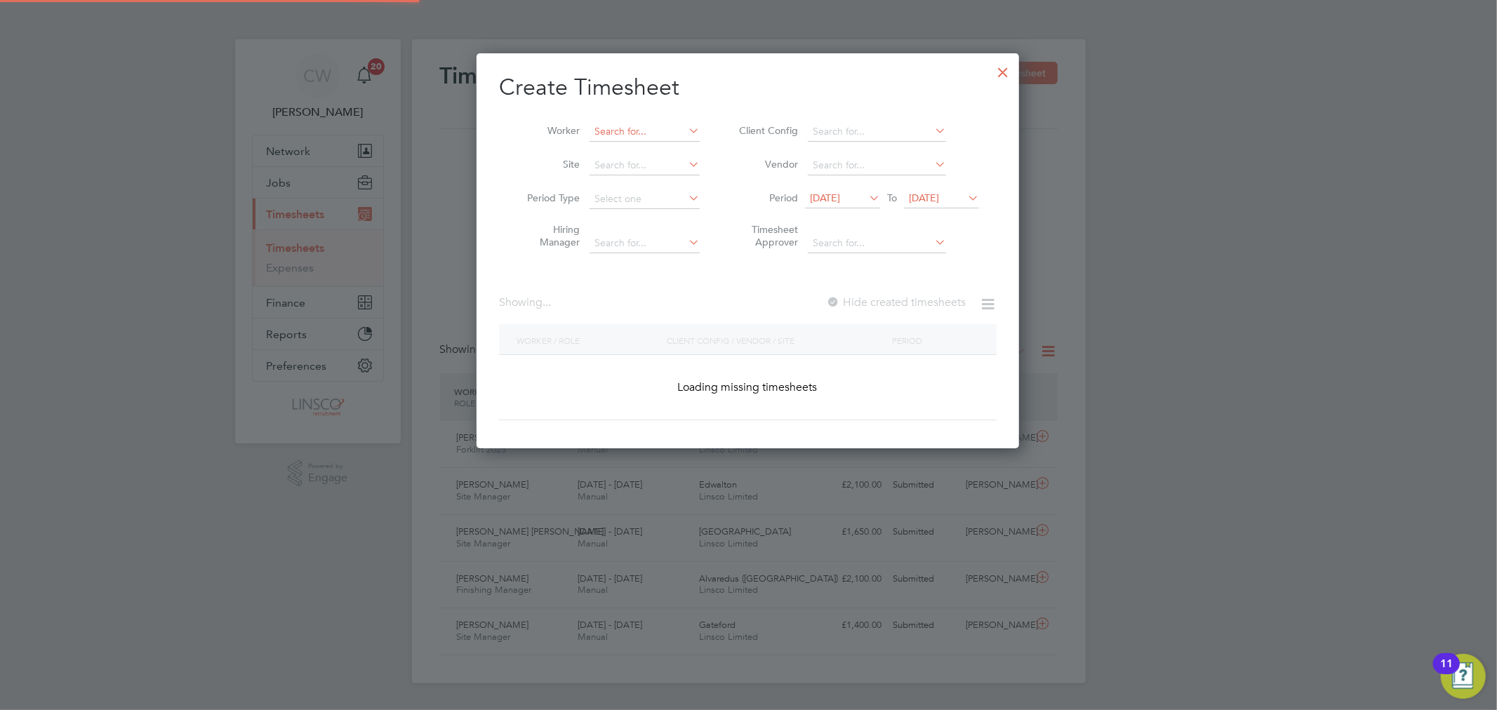
scroll to position [396, 543]
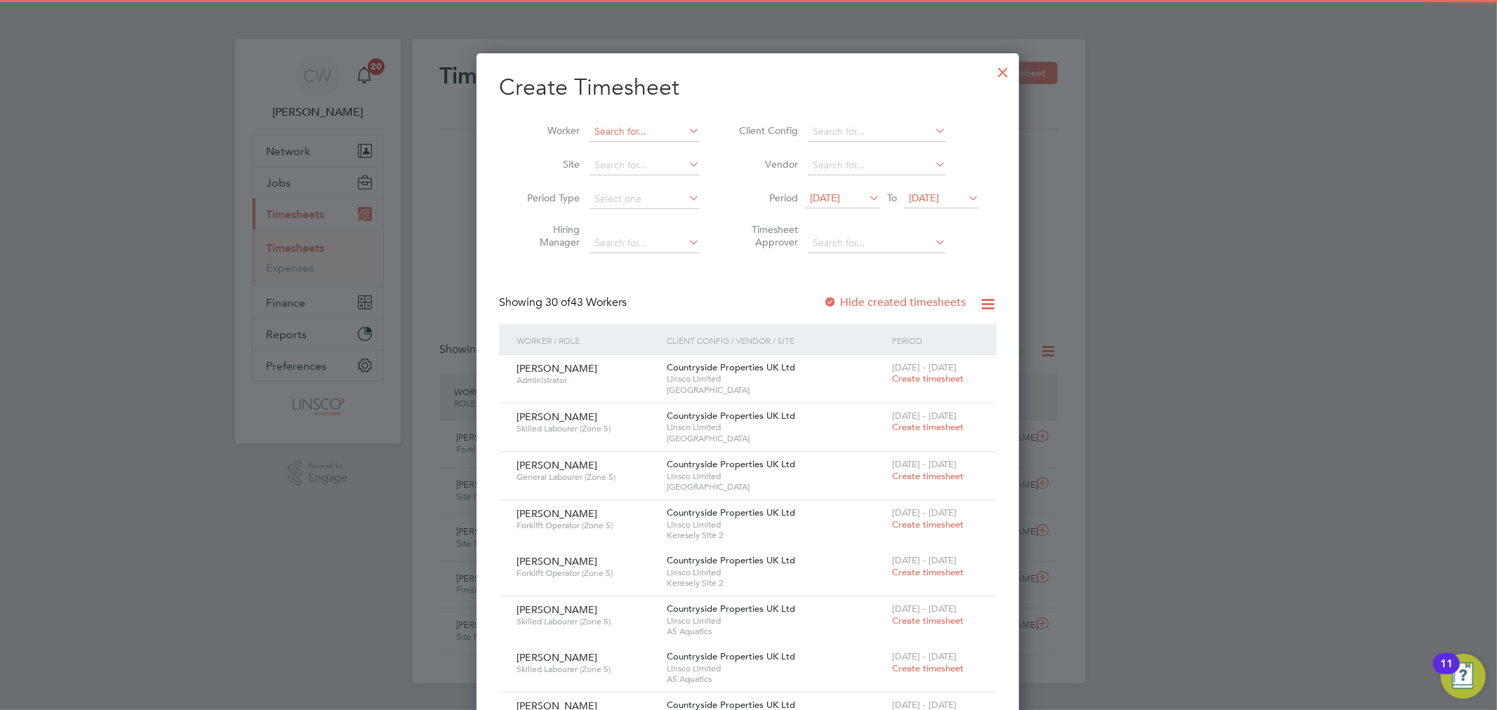
click at [651, 138] on input at bounding box center [644, 132] width 110 height 20
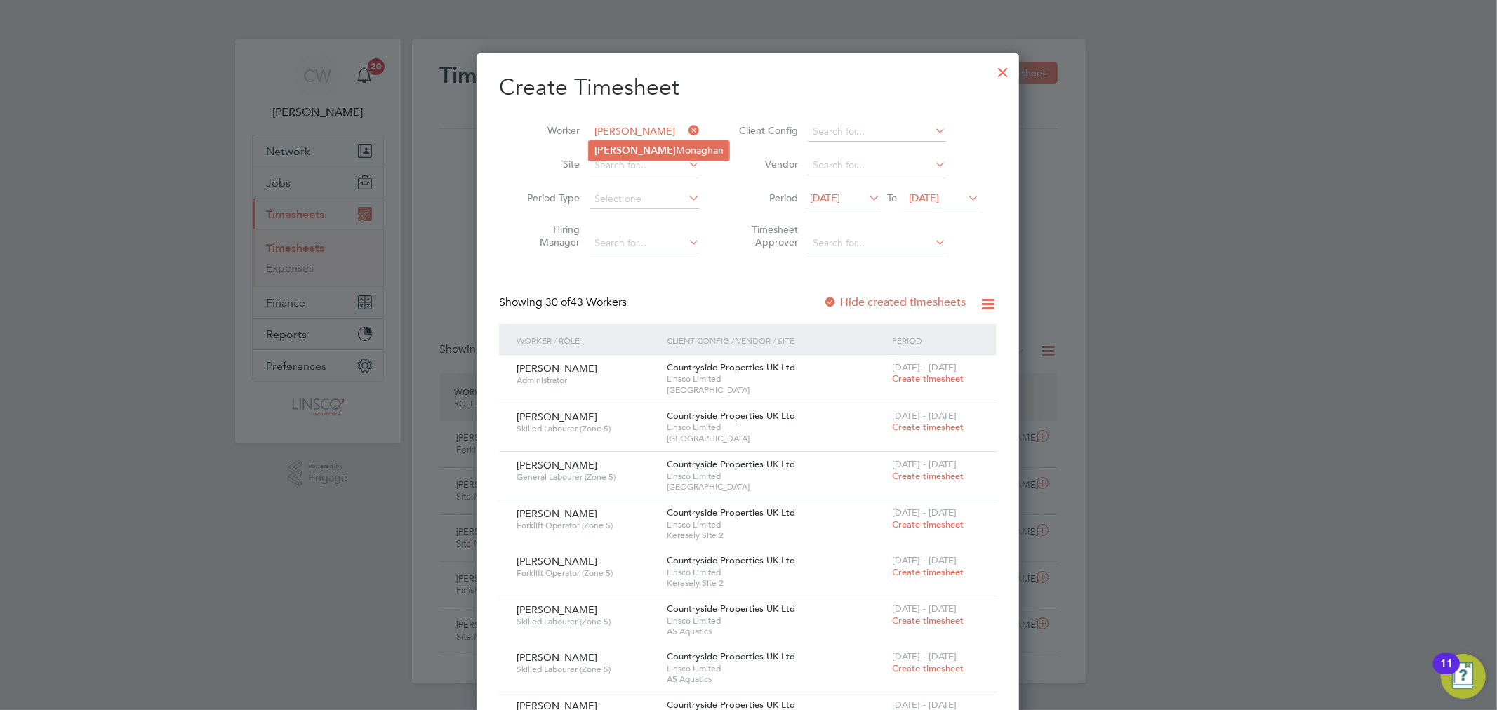
click at [632, 143] on li "Lindsey Monaghan" at bounding box center [659, 150] width 140 height 19
type input "Lindsey Monaghan"
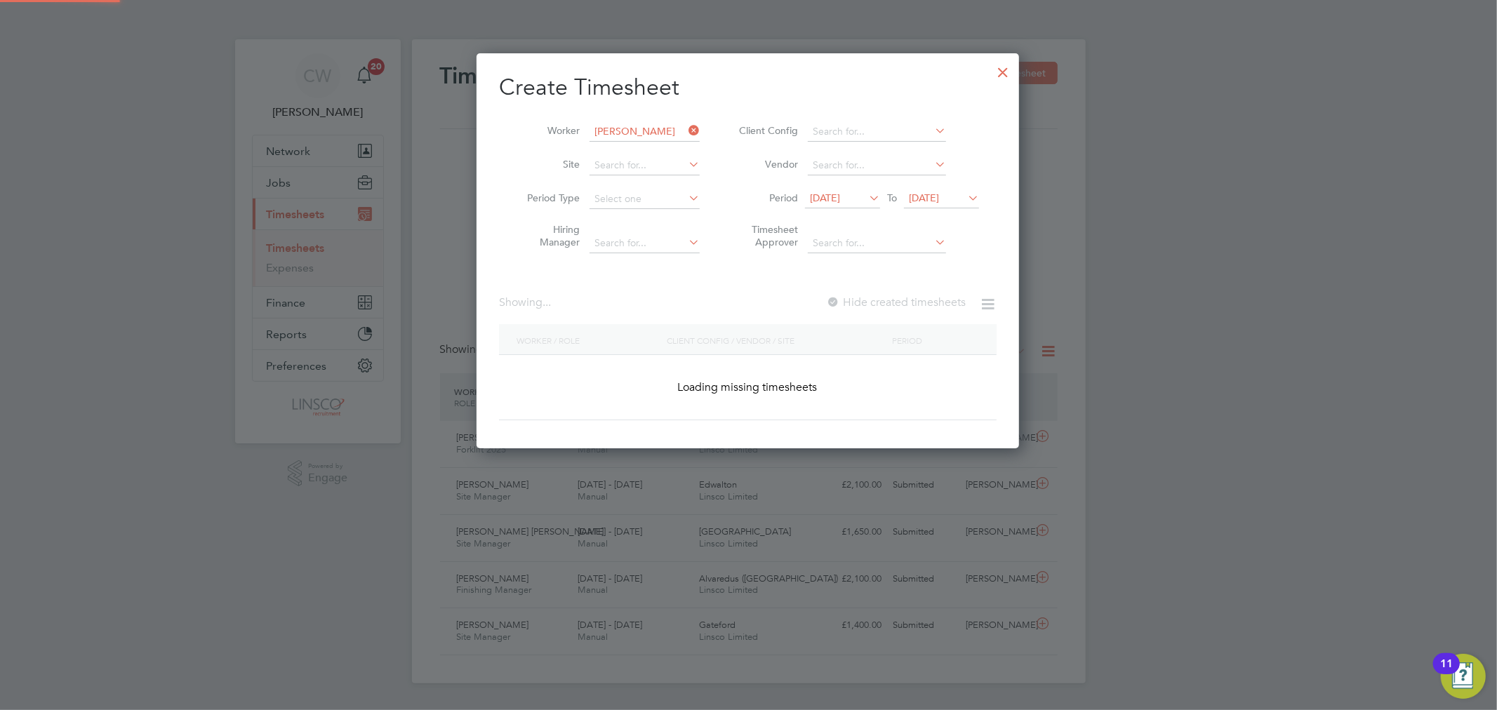
scroll to position [379, 543]
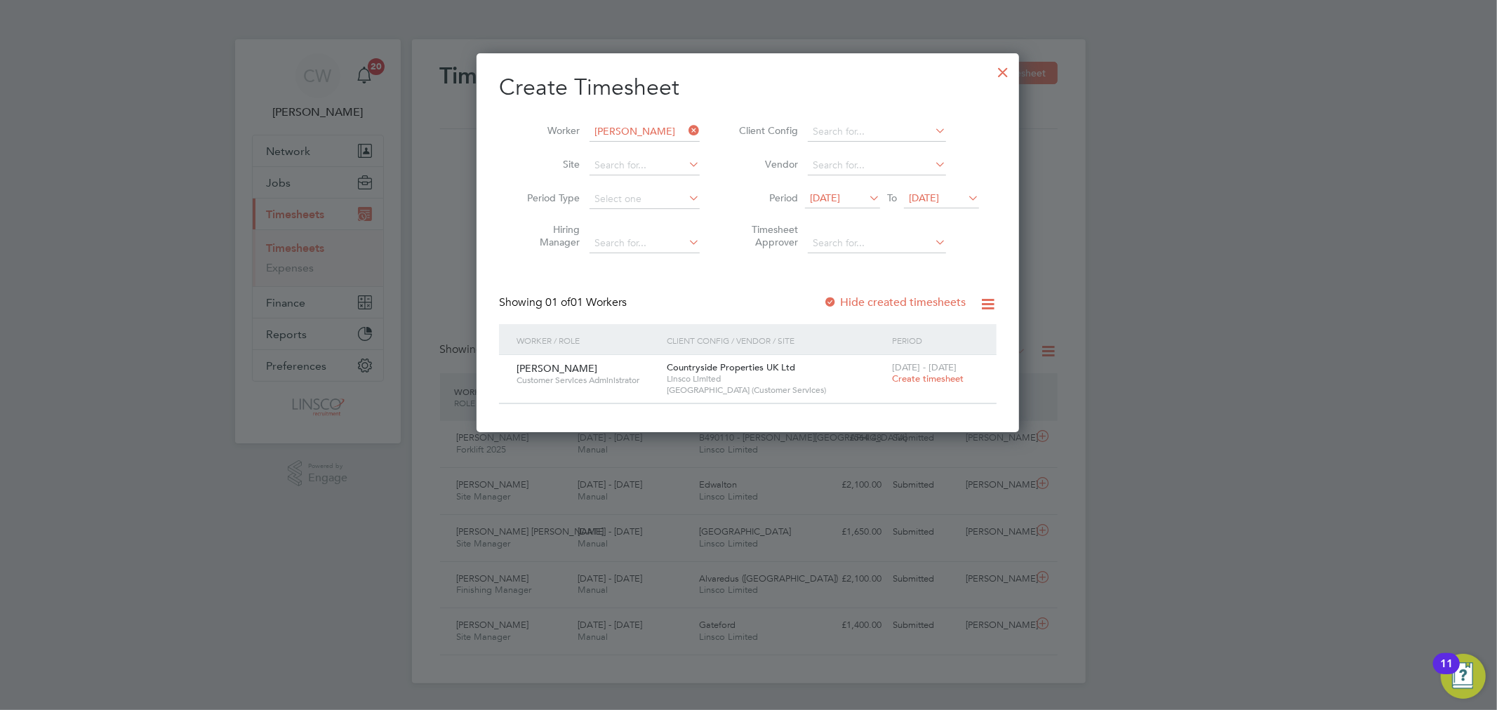
click at [923, 376] on span "Create timesheet" at bounding box center [928, 379] width 72 height 12
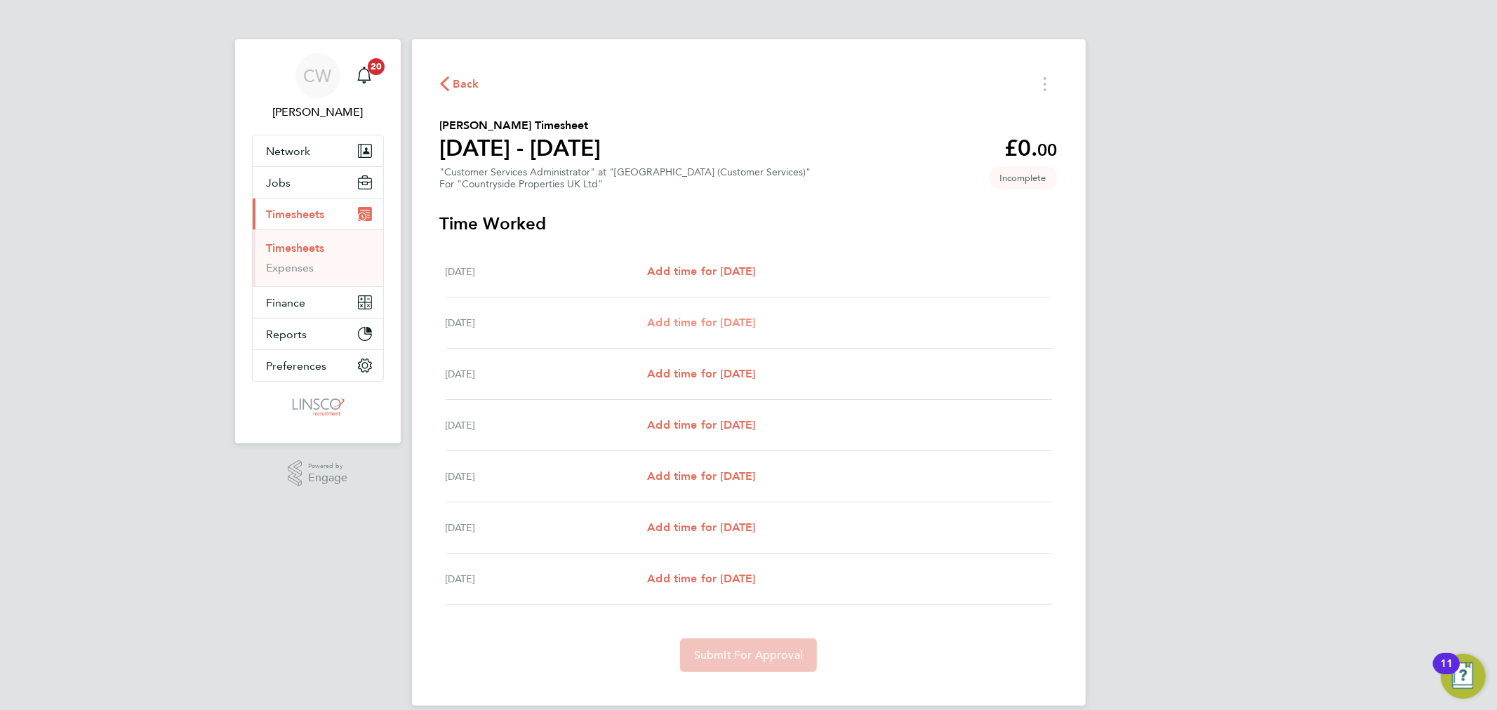
click at [717, 330] on link "Add time for Tue 19 Aug" at bounding box center [701, 322] width 108 height 17
select select "30"
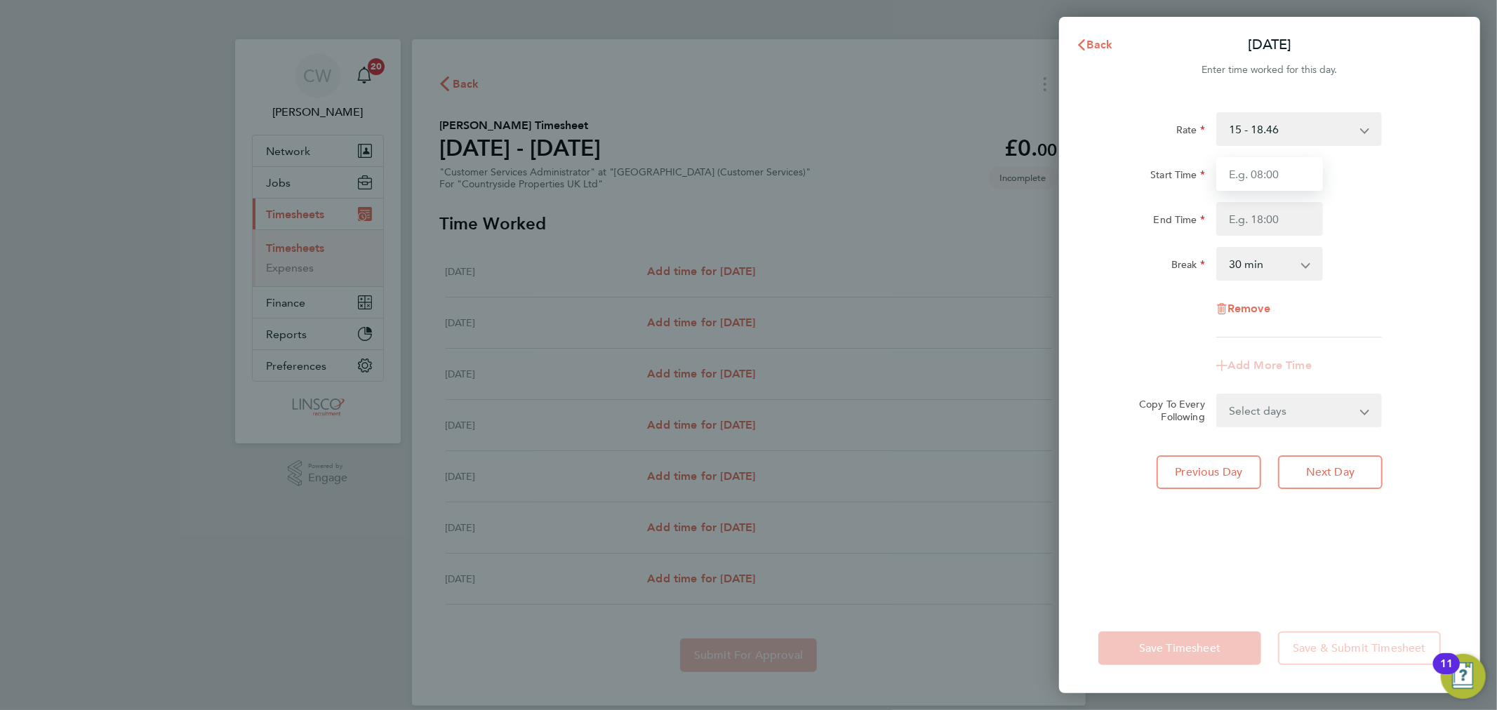
click at [1269, 183] on input "Start Time" at bounding box center [1269, 174] width 107 height 34
type input "08:15"
type input "10:45"
click at [1262, 267] on select "0 min 15 min 30 min 45 min 60 min 75 min 90 min" at bounding box center [1260, 263] width 87 height 31
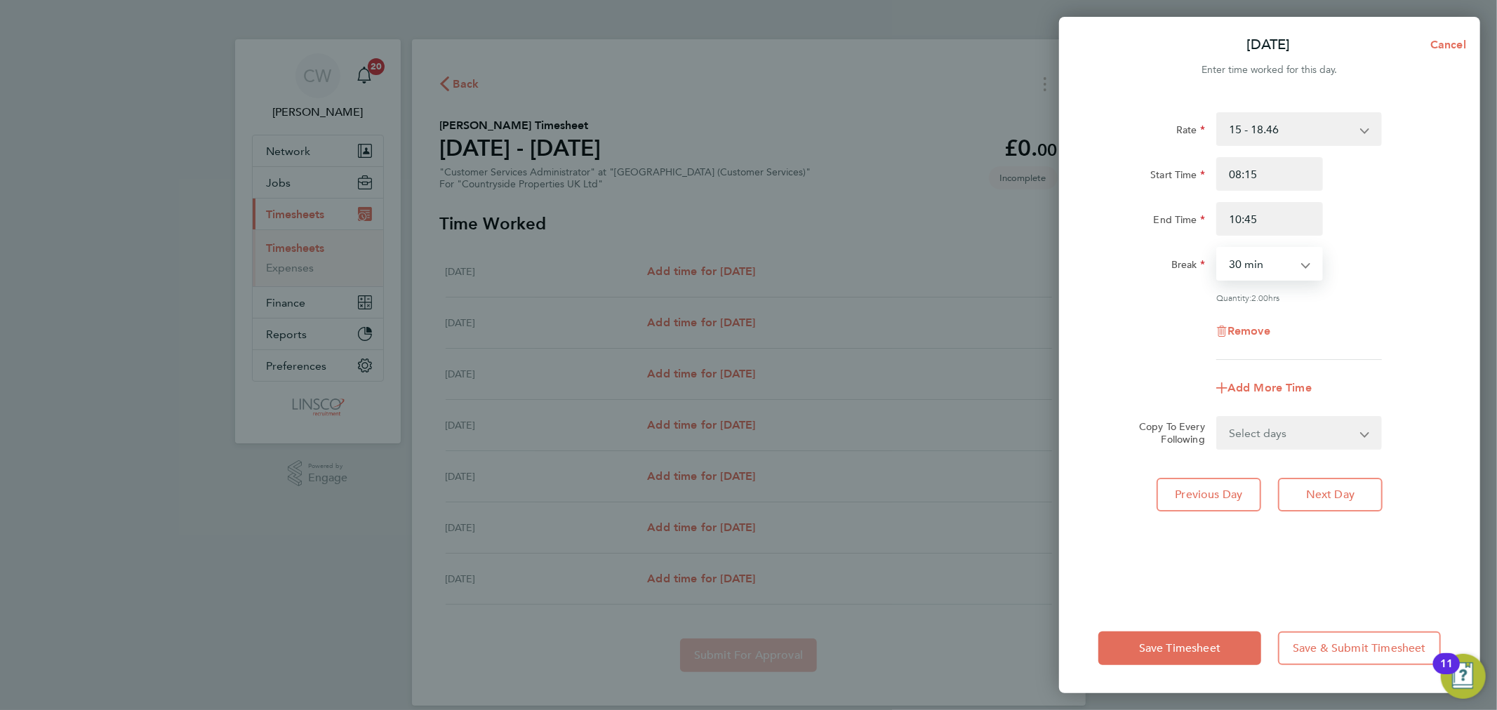
select select "0"
click at [1217, 248] on select "0 min 15 min 30 min 45 min 60 min 75 min 90 min" at bounding box center [1260, 263] width 87 height 31
click at [1355, 484] on button "Next Day" at bounding box center [1330, 495] width 105 height 34
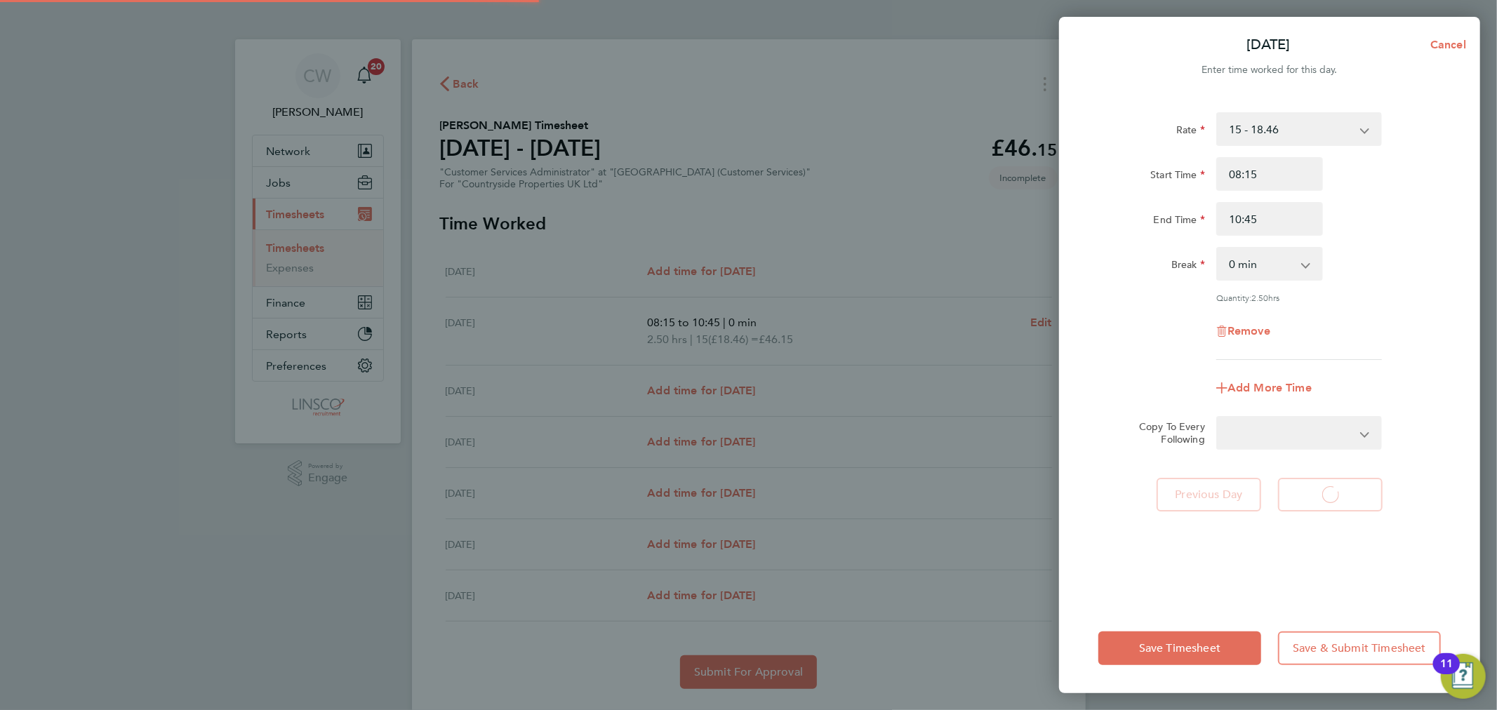
select select "30"
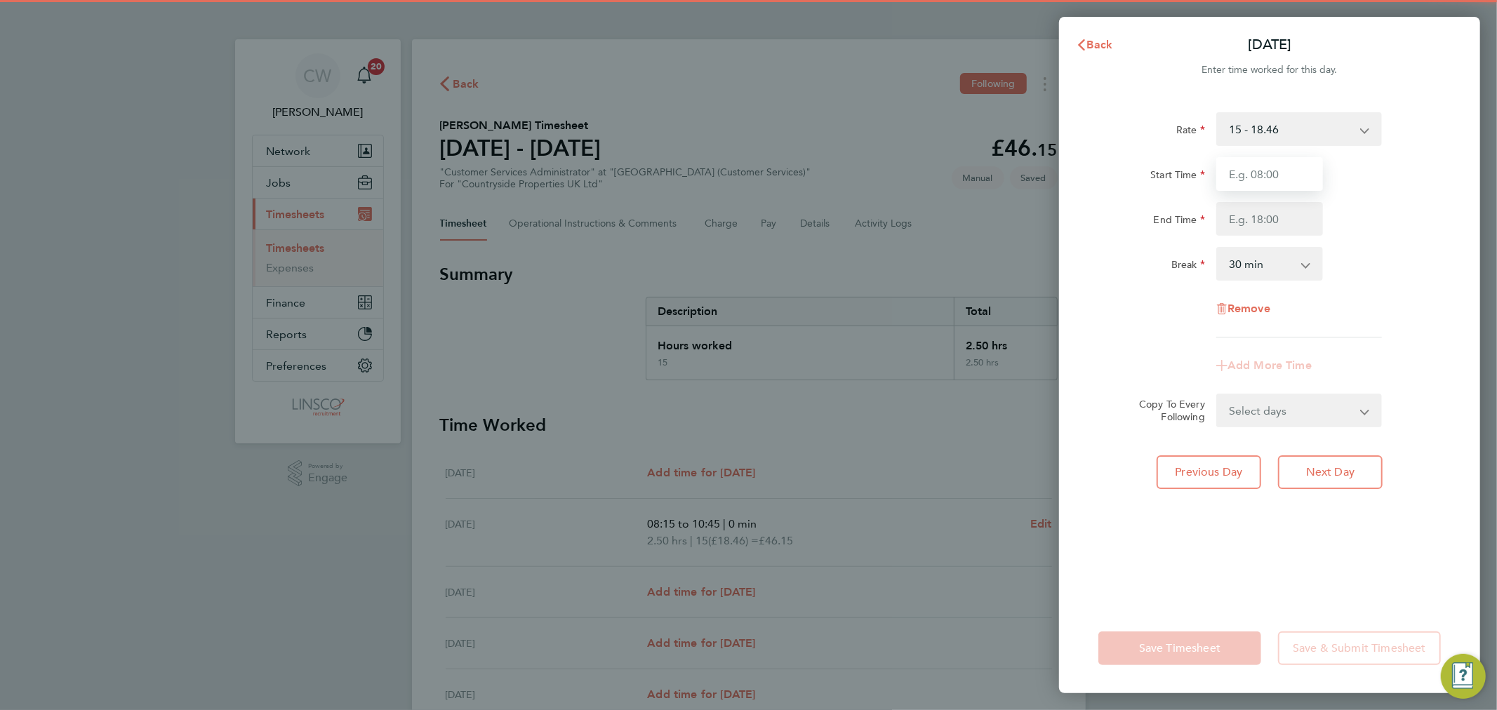
click at [1271, 185] on input "Start Time" at bounding box center [1269, 174] width 107 height 34
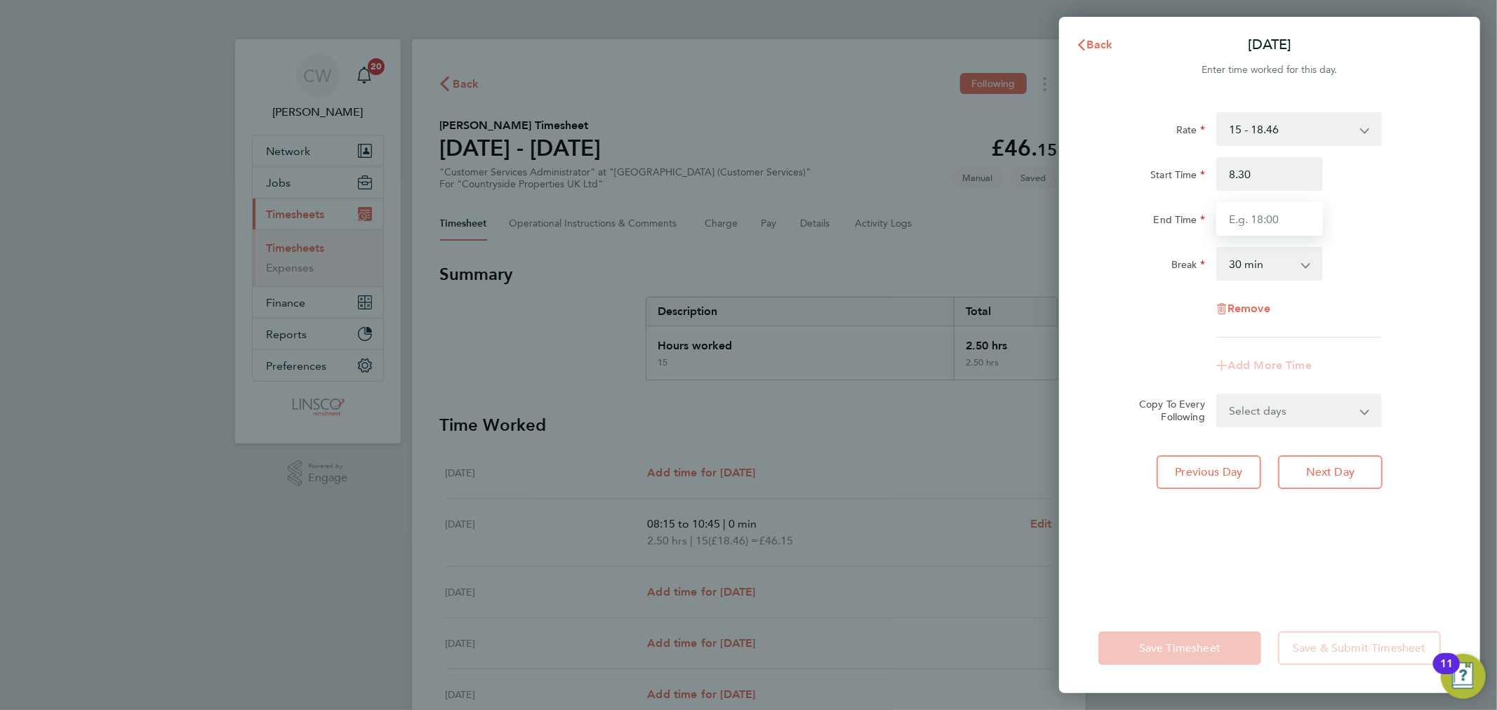
type input "08:30"
type input "11:00"
click at [1271, 263] on select "0 min 15 min 30 min 45 min 60 min 75 min 90 min" at bounding box center [1260, 263] width 87 height 31
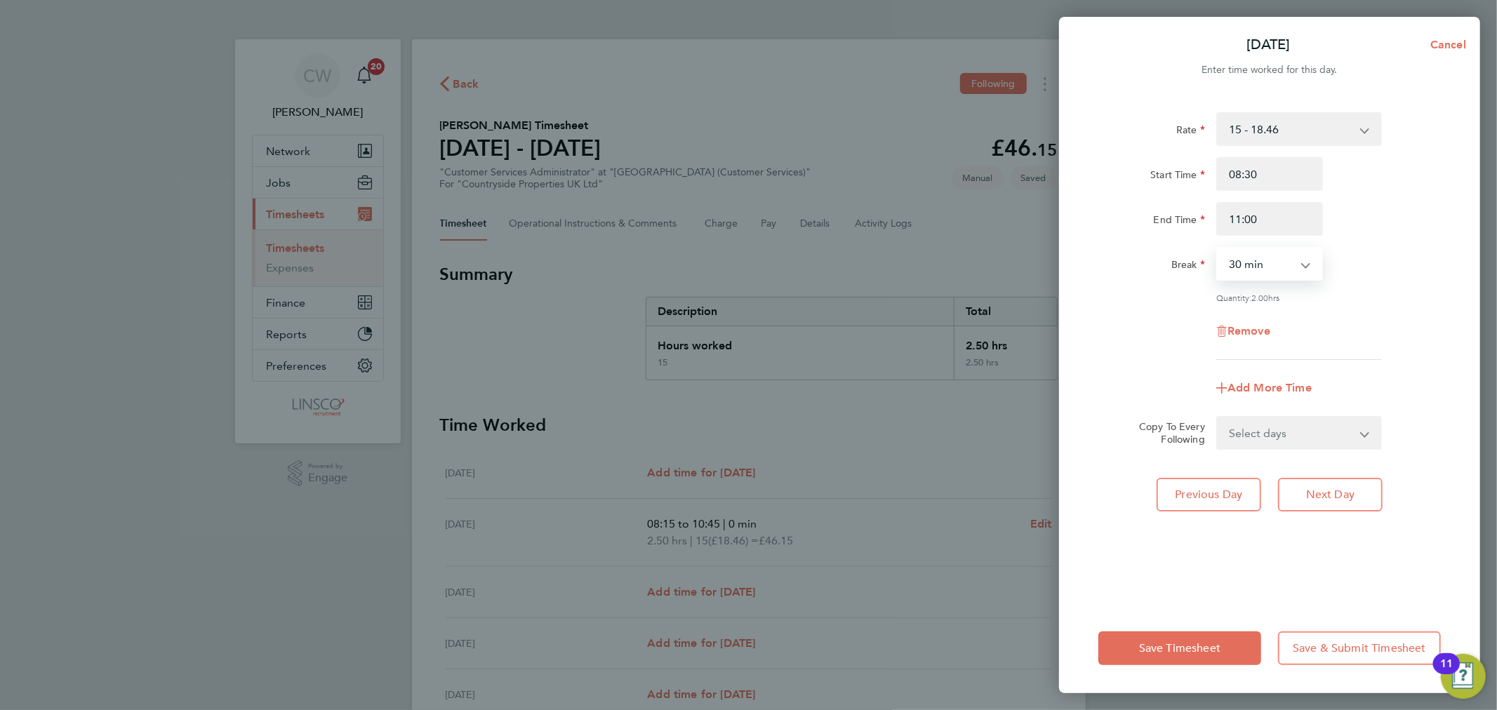
select select "0"
click at [1217, 248] on select "0 min 15 min 30 min 45 min 60 min 75 min 90 min" at bounding box center [1260, 263] width 87 height 31
click at [1333, 492] on span "Next Day" at bounding box center [1330, 495] width 48 height 14
select select "30"
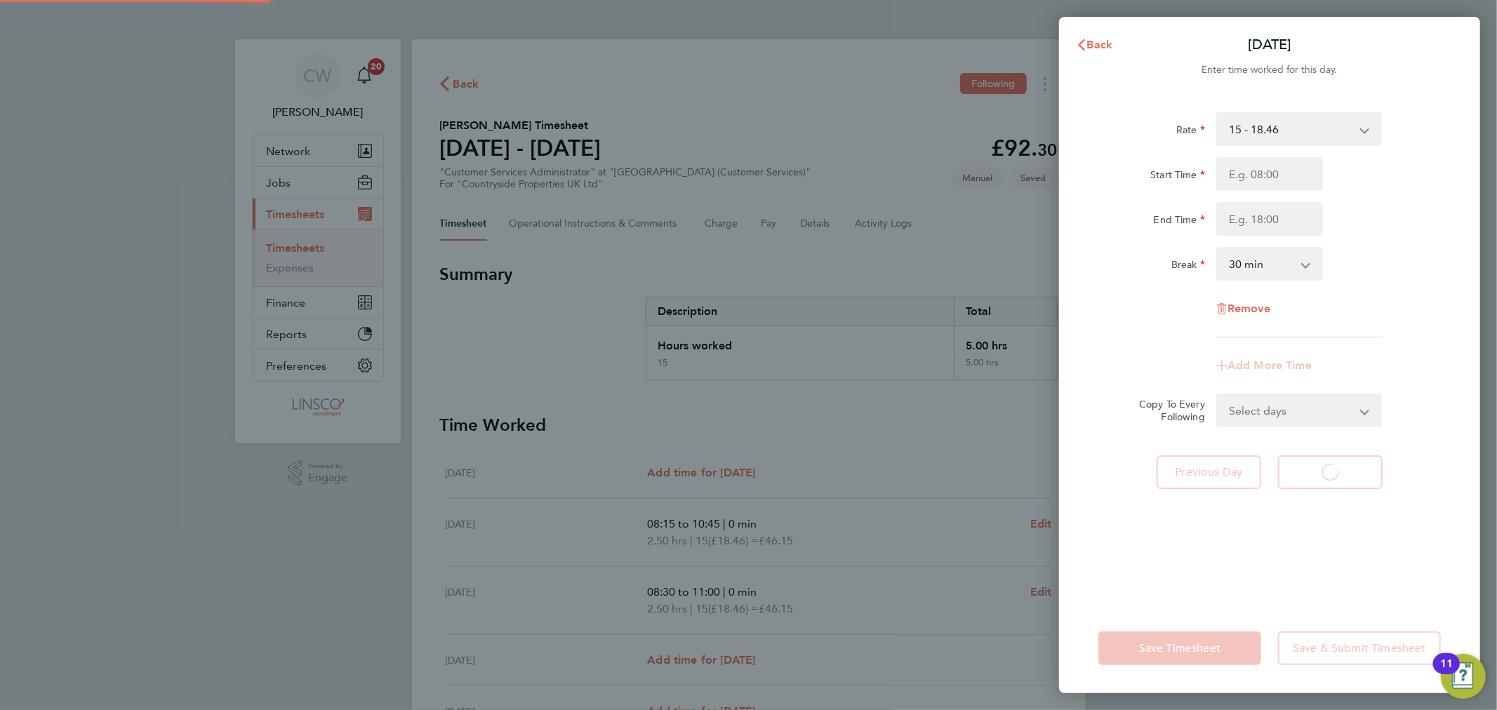
select select "30"
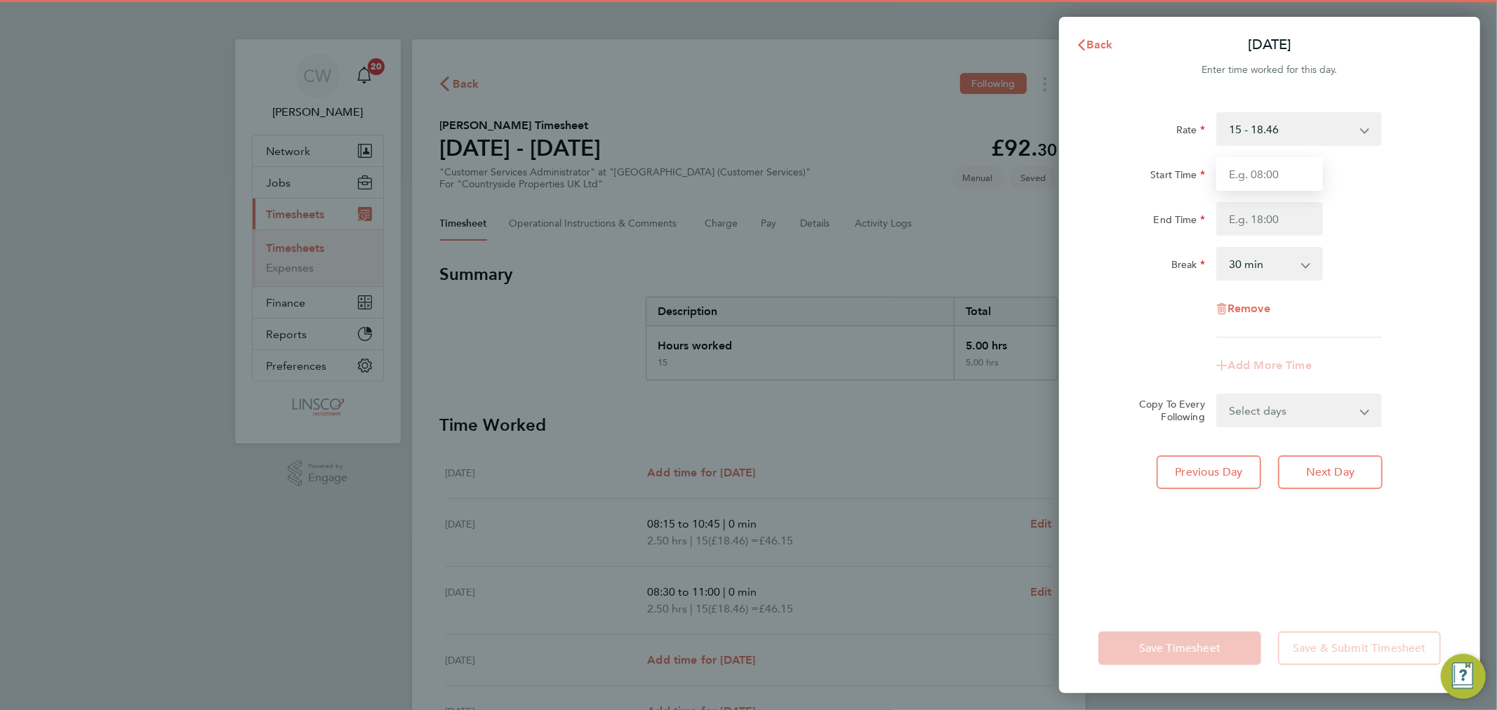
click at [1287, 178] on input "Start Time" at bounding box center [1269, 174] width 107 height 34
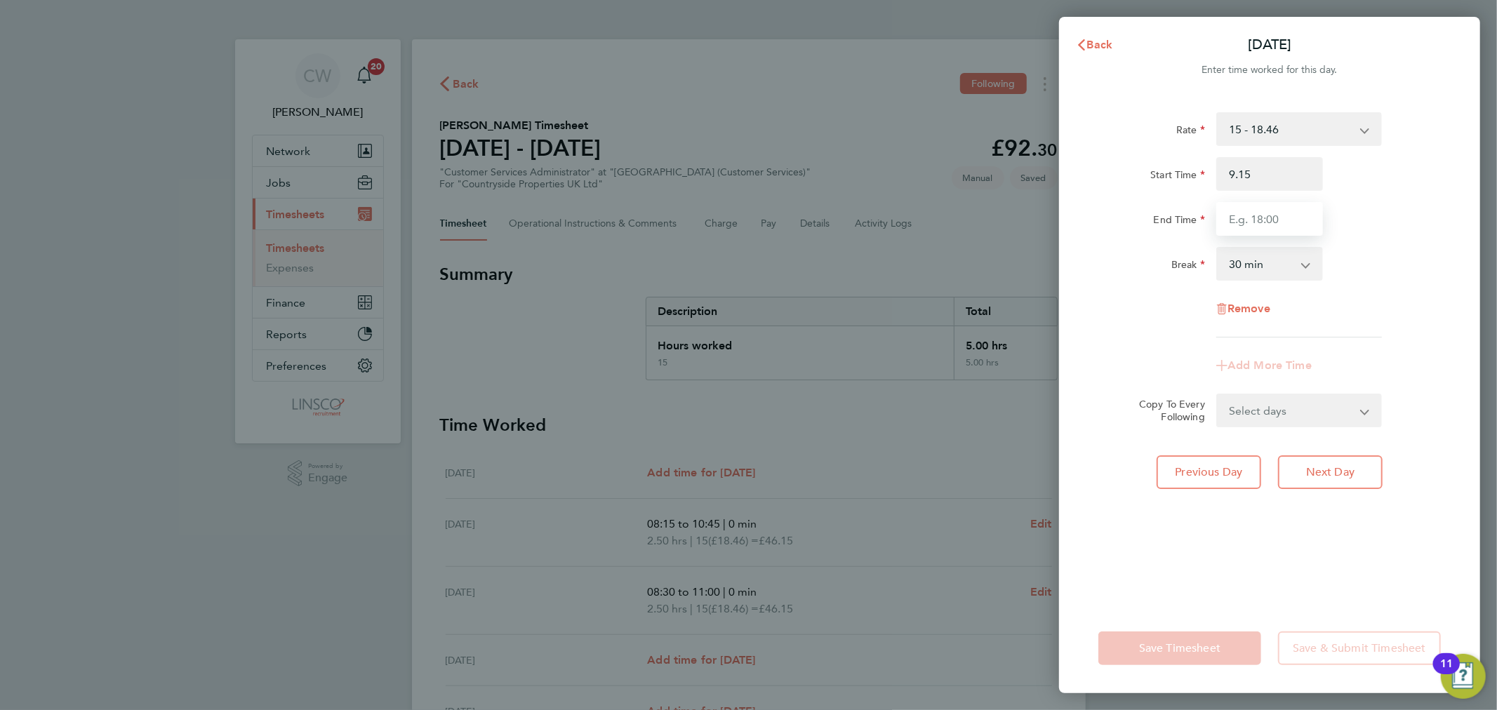
type input "09:15"
type input "11:45"
click at [1266, 255] on select "0 min 15 min 30 min 45 min 60 min 75 min 90 min" at bounding box center [1260, 263] width 87 height 31
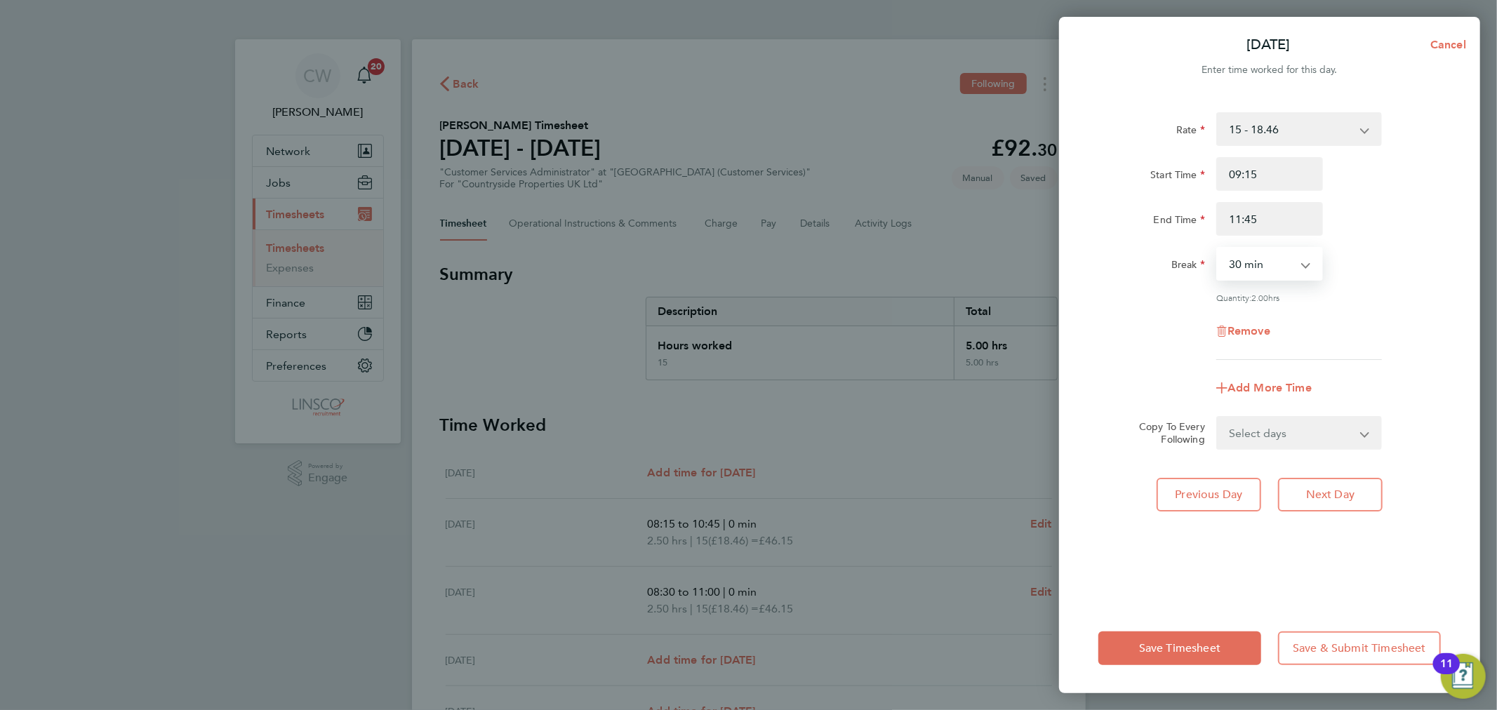
select select "0"
click at [1217, 248] on select "0 min 15 min 30 min 45 min 60 min 75 min 90 min" at bounding box center [1260, 263] width 87 height 31
click at [1313, 480] on button "Next Day" at bounding box center [1330, 495] width 105 height 34
select select "30"
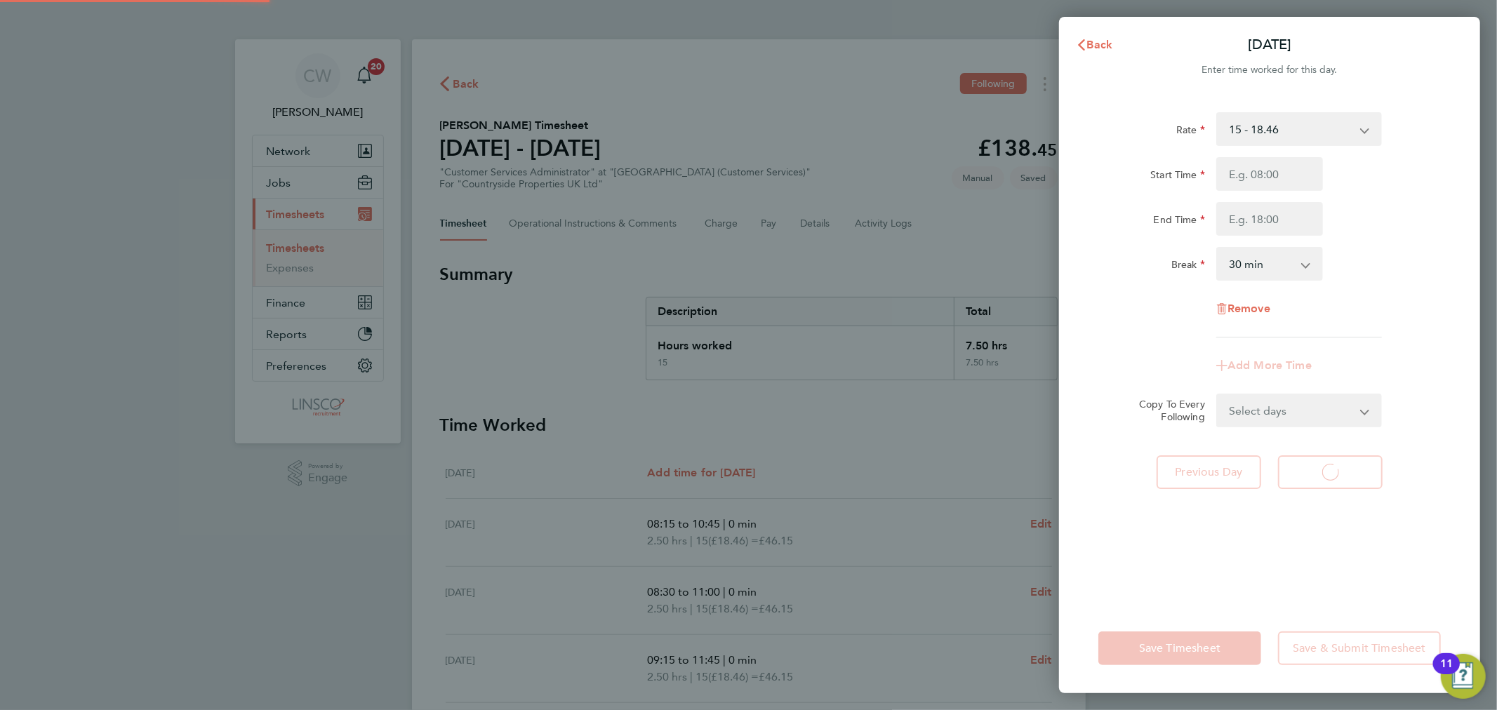
select select "30"
click at [1274, 177] on input "Start Time" at bounding box center [1269, 174] width 107 height 34
type input "10:45"
type input "12:45"
click at [1269, 260] on select "0 min 15 min 30 min 45 min 60 min 75 min 90 min" at bounding box center [1260, 263] width 87 height 31
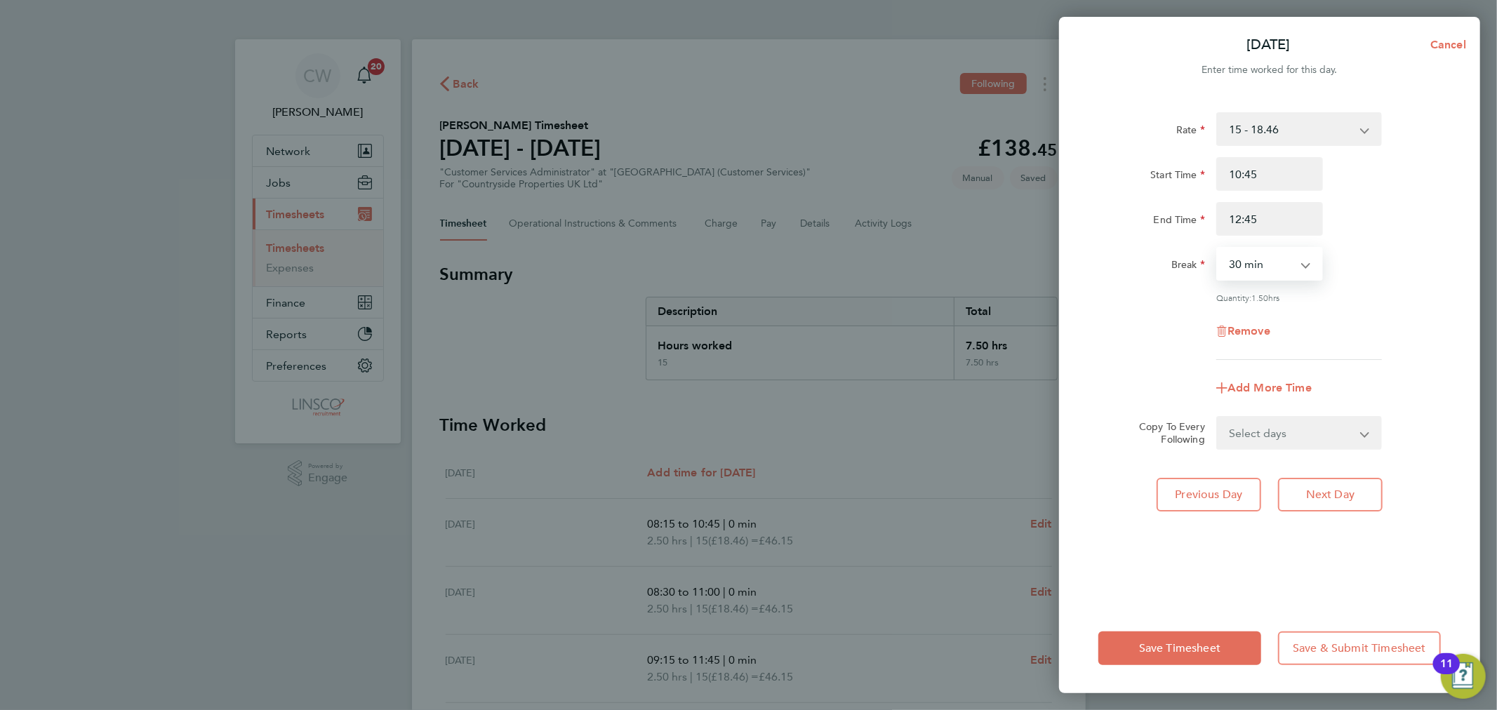
select select "0"
click at [1217, 248] on select "0 min 15 min 30 min 45 min 60 min 75 min 90 min" at bounding box center [1260, 263] width 87 height 31
click at [1388, 299] on div "Quantity: 2.00 hrs" at bounding box center [1269, 297] width 354 height 11
click at [1179, 640] on button "Save Timesheet" at bounding box center [1179, 648] width 163 height 34
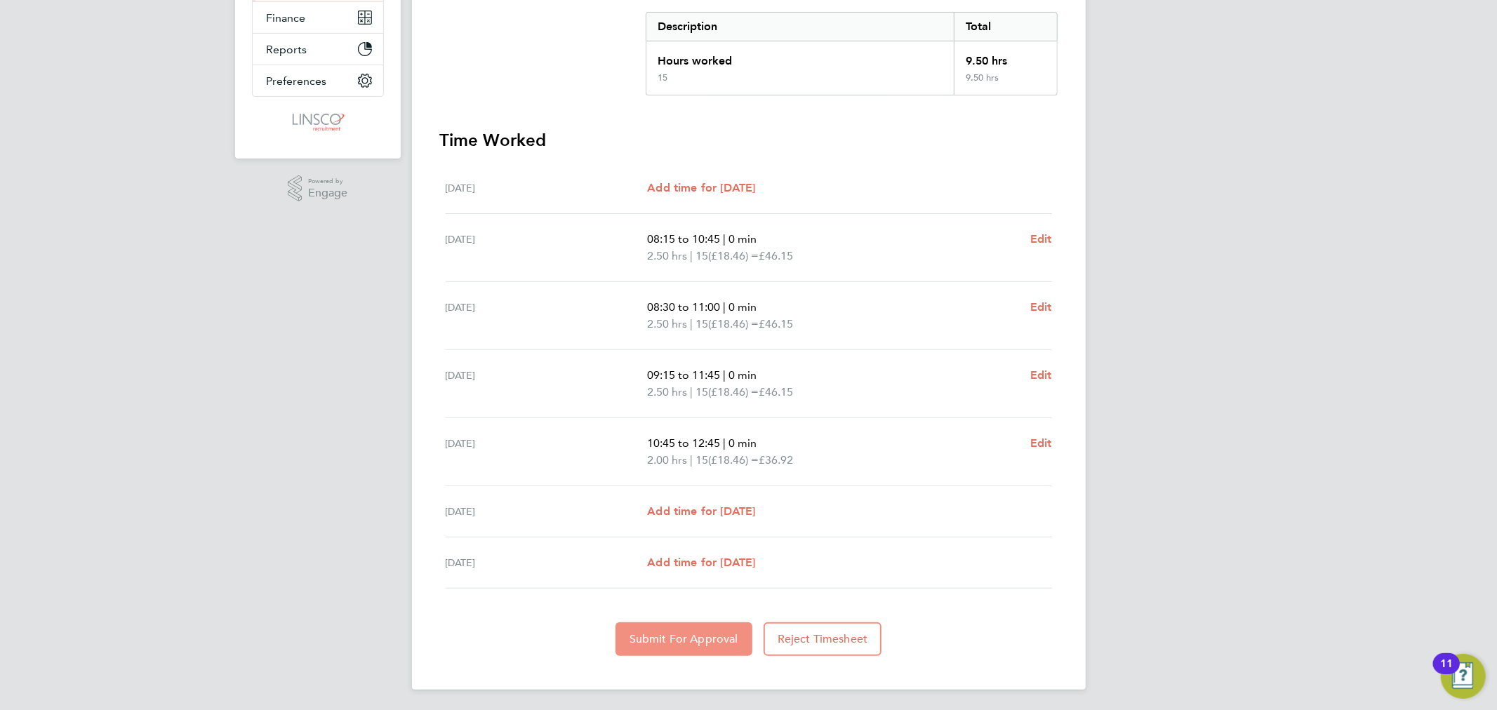
click at [690, 647] on button "Submit For Approval" at bounding box center [683, 639] width 137 height 34
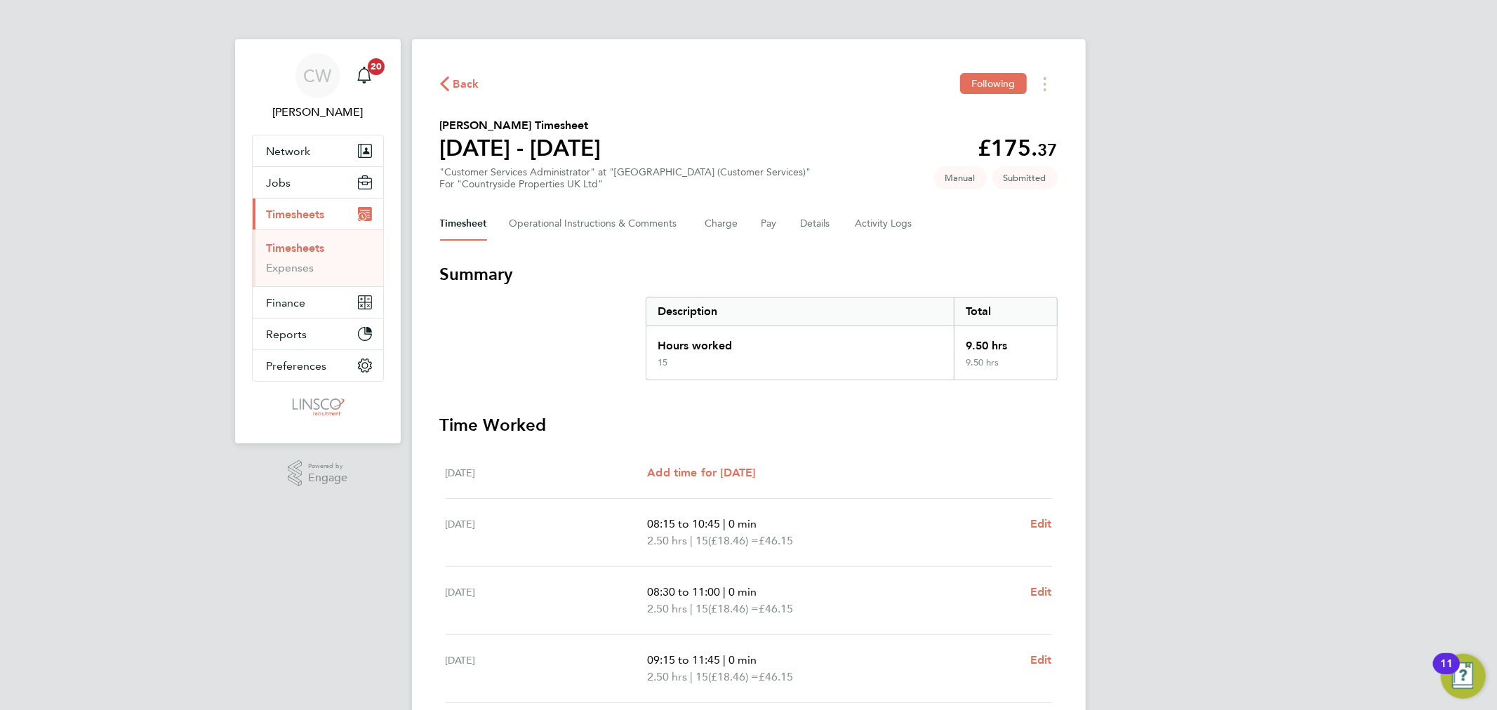
click at [470, 91] on span "Back" at bounding box center [466, 84] width 26 height 17
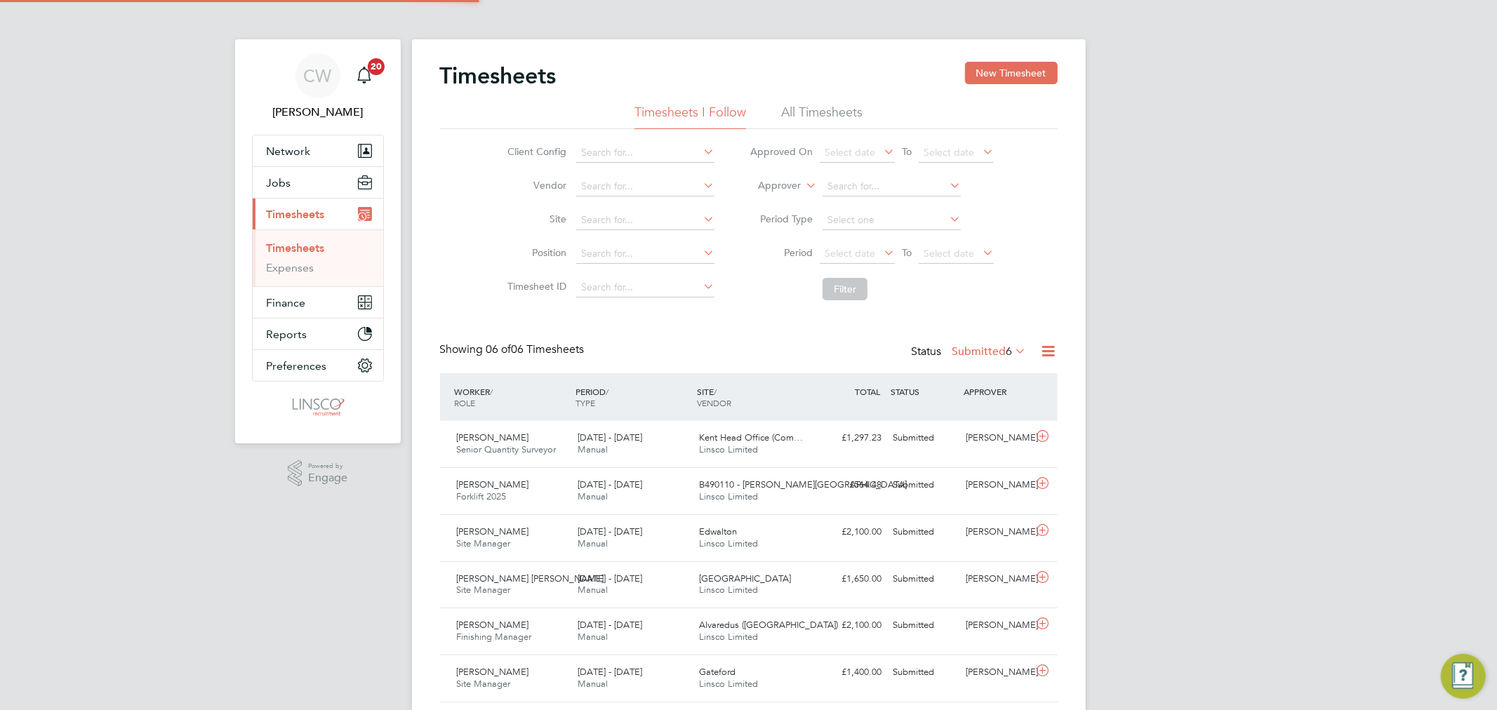
scroll to position [35, 122]
click at [997, 77] on button "New Timesheet" at bounding box center [1011, 73] width 93 height 22
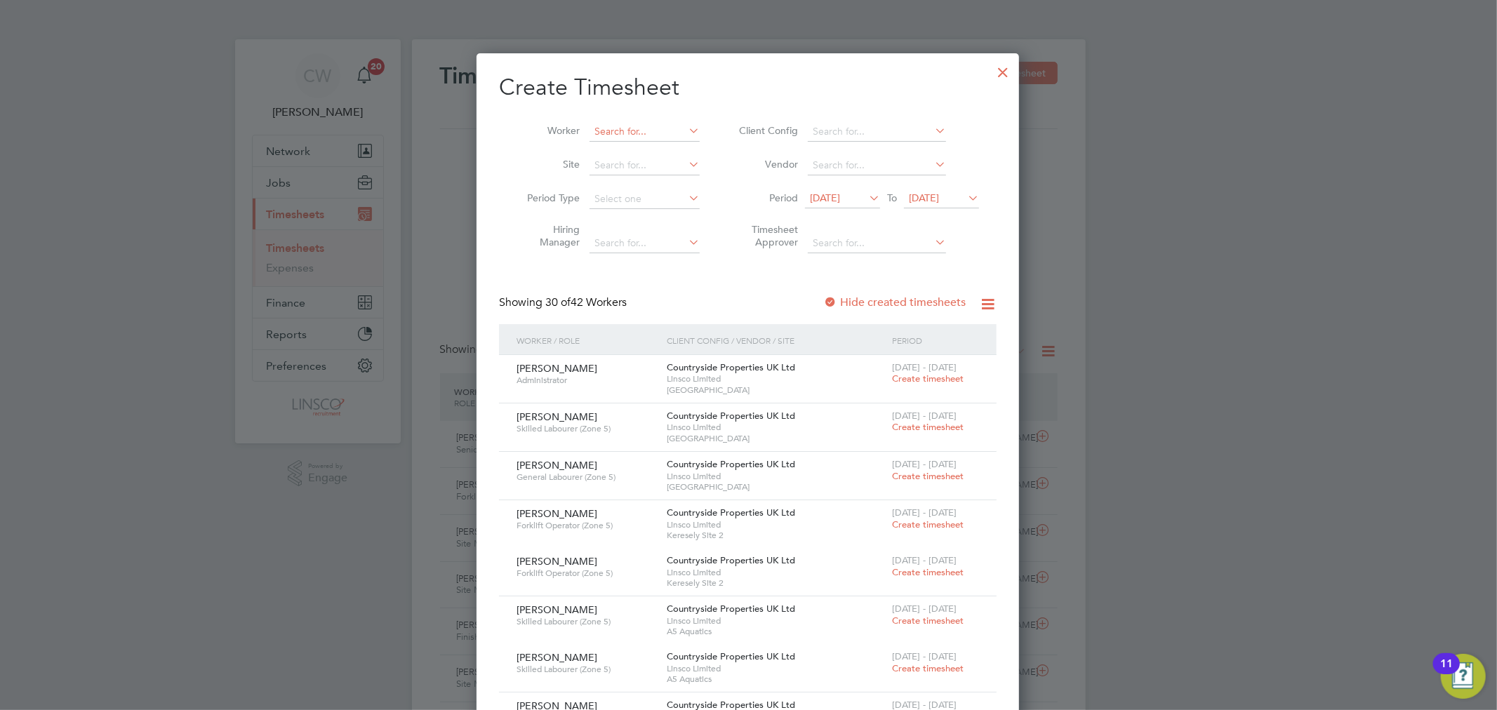
click at [653, 133] on input at bounding box center [644, 132] width 110 height 20
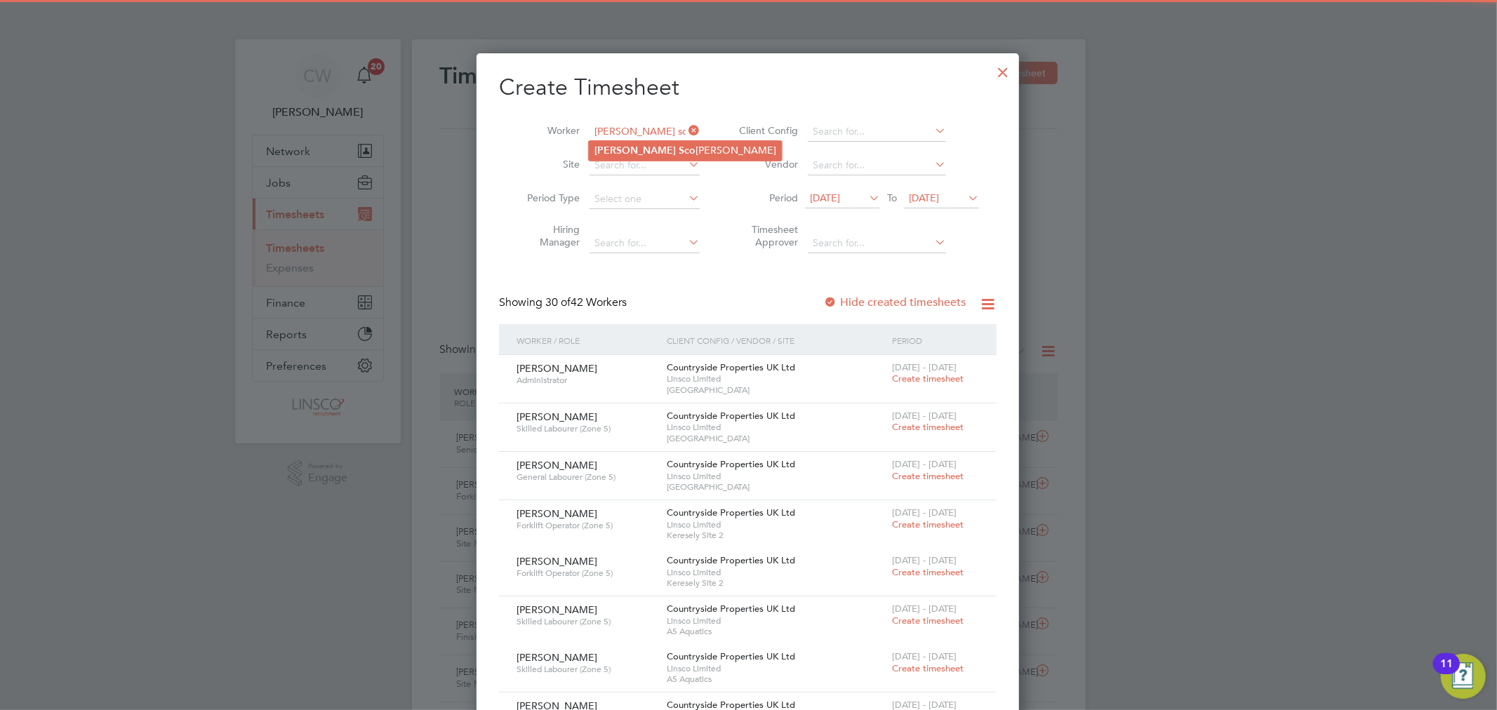
click at [649, 149] on li "Leah Sco thern-Barton" at bounding box center [685, 150] width 193 height 19
type input "[PERSON_NAME]"
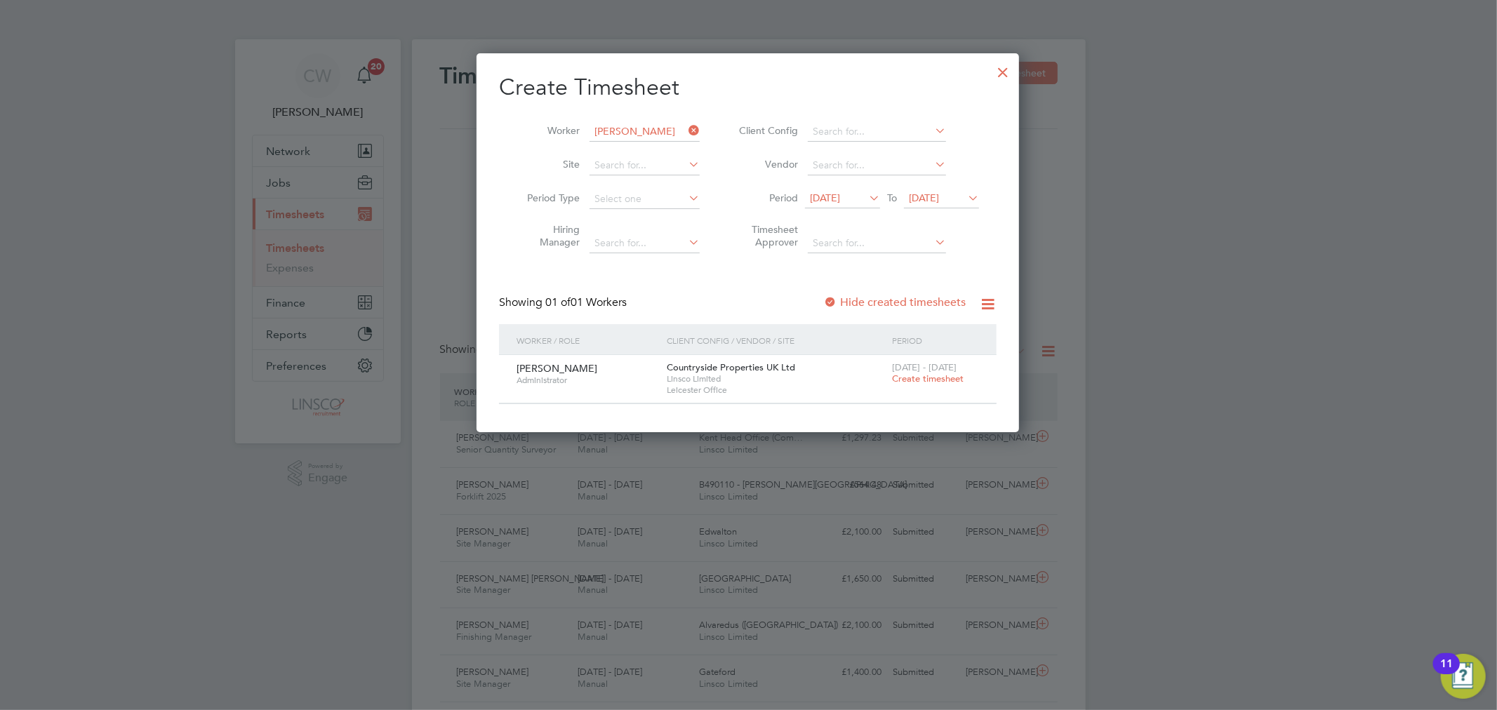
click at [923, 374] on span "Create timesheet" at bounding box center [928, 379] width 72 height 12
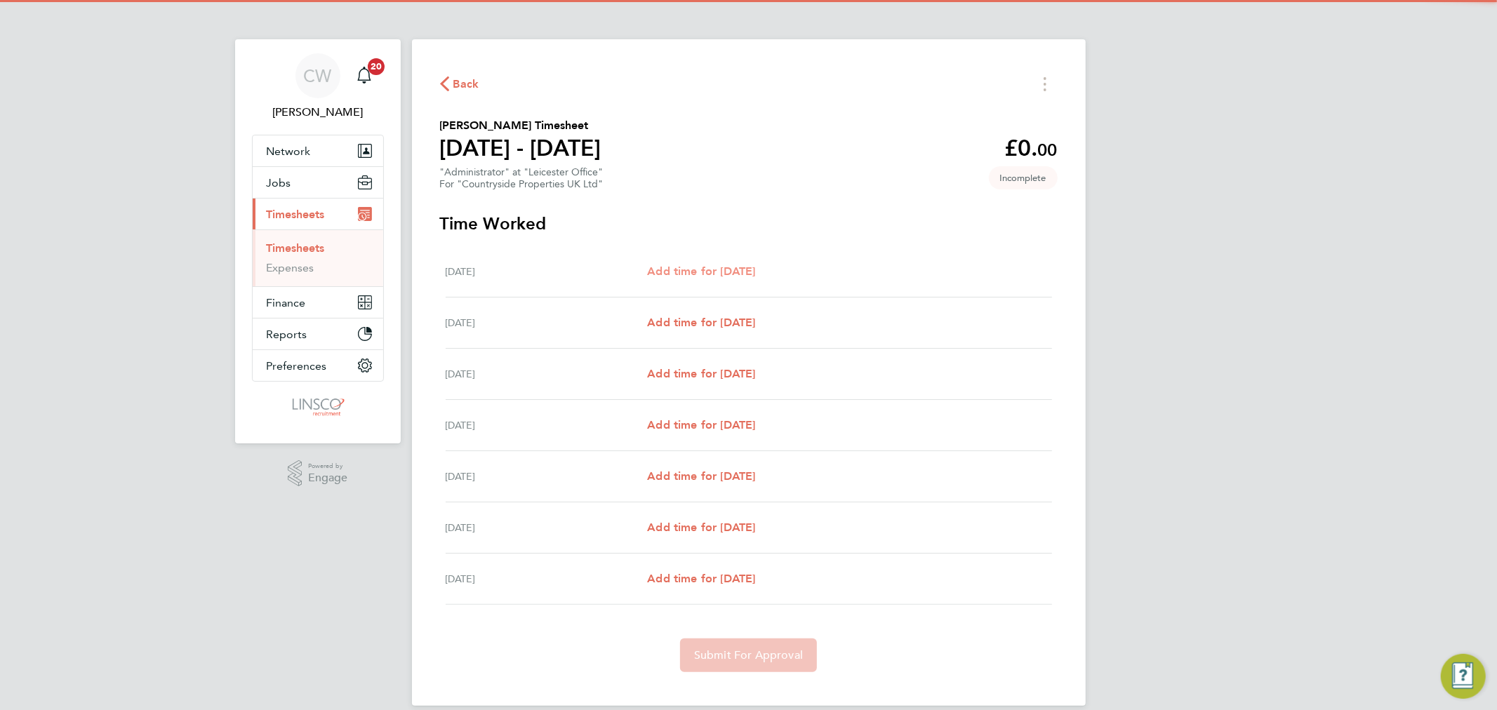
click at [742, 269] on span "Add time for Mon 18 Aug" at bounding box center [701, 271] width 108 height 13
select select "30"
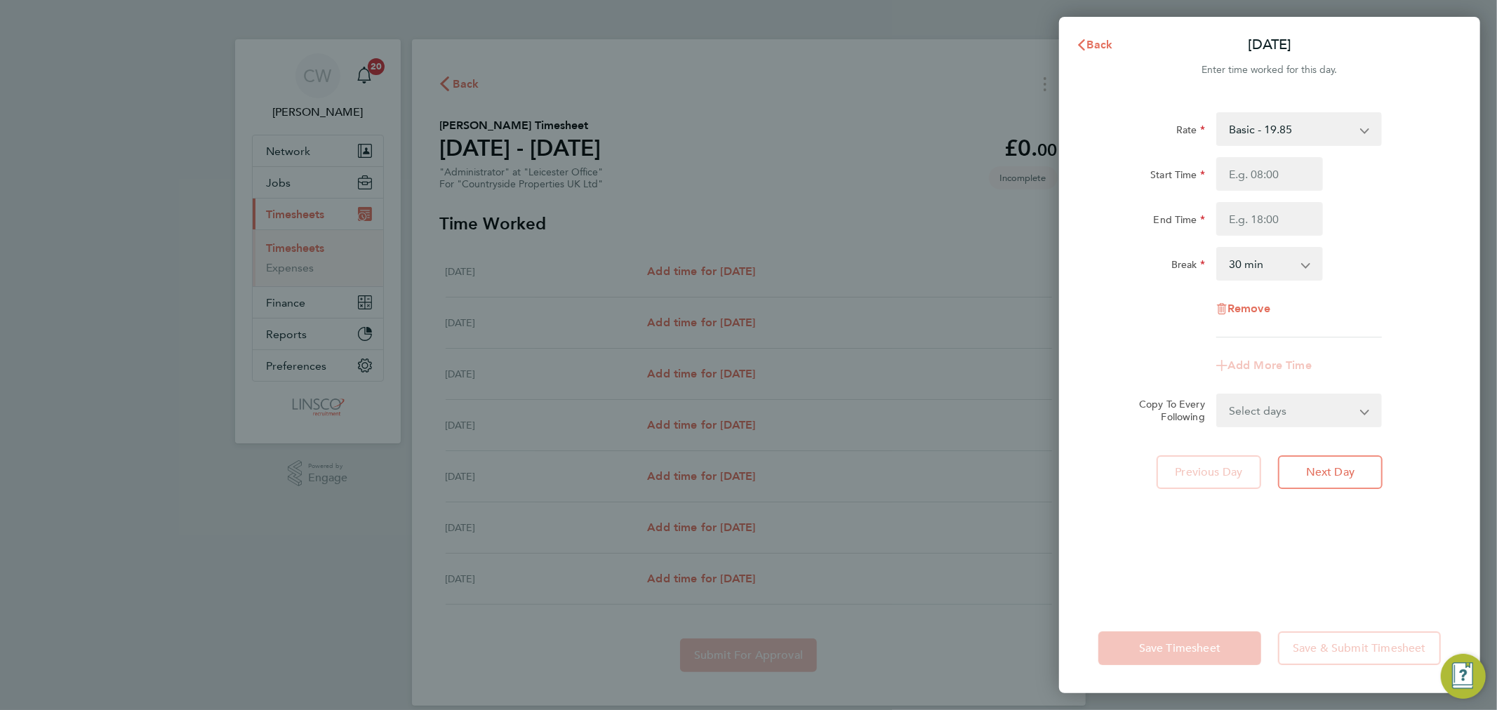
click at [1327, 165] on div at bounding box center [1269, 174] width 118 height 34
drag, startPoint x: 1305, startPoint y: 173, endPoint x: 1304, endPoint y: 186, distance: 13.4
click at [1305, 173] on input "Start Time" at bounding box center [1269, 174] width 107 height 34
type input "08:00"
click at [1251, 214] on input "End Time" at bounding box center [1269, 219] width 107 height 34
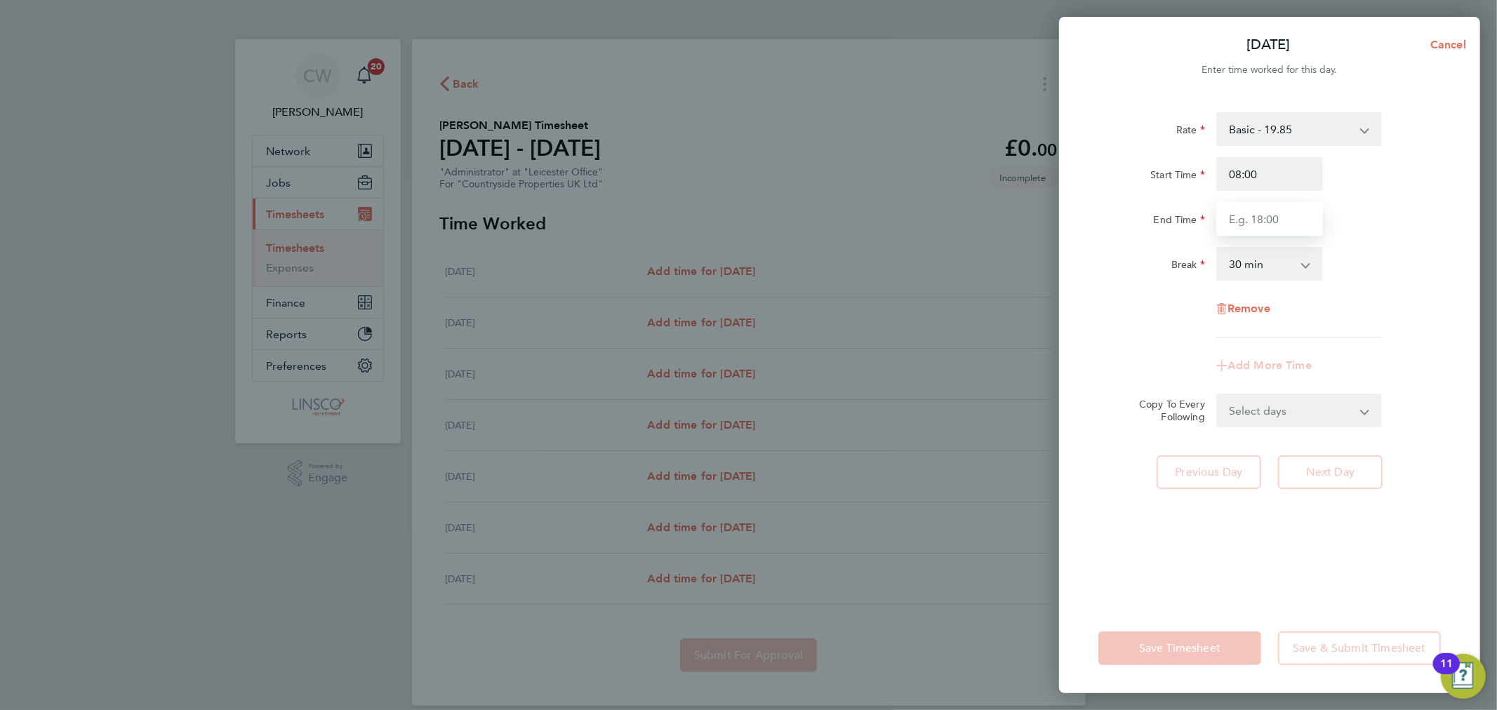
type input "16:00"
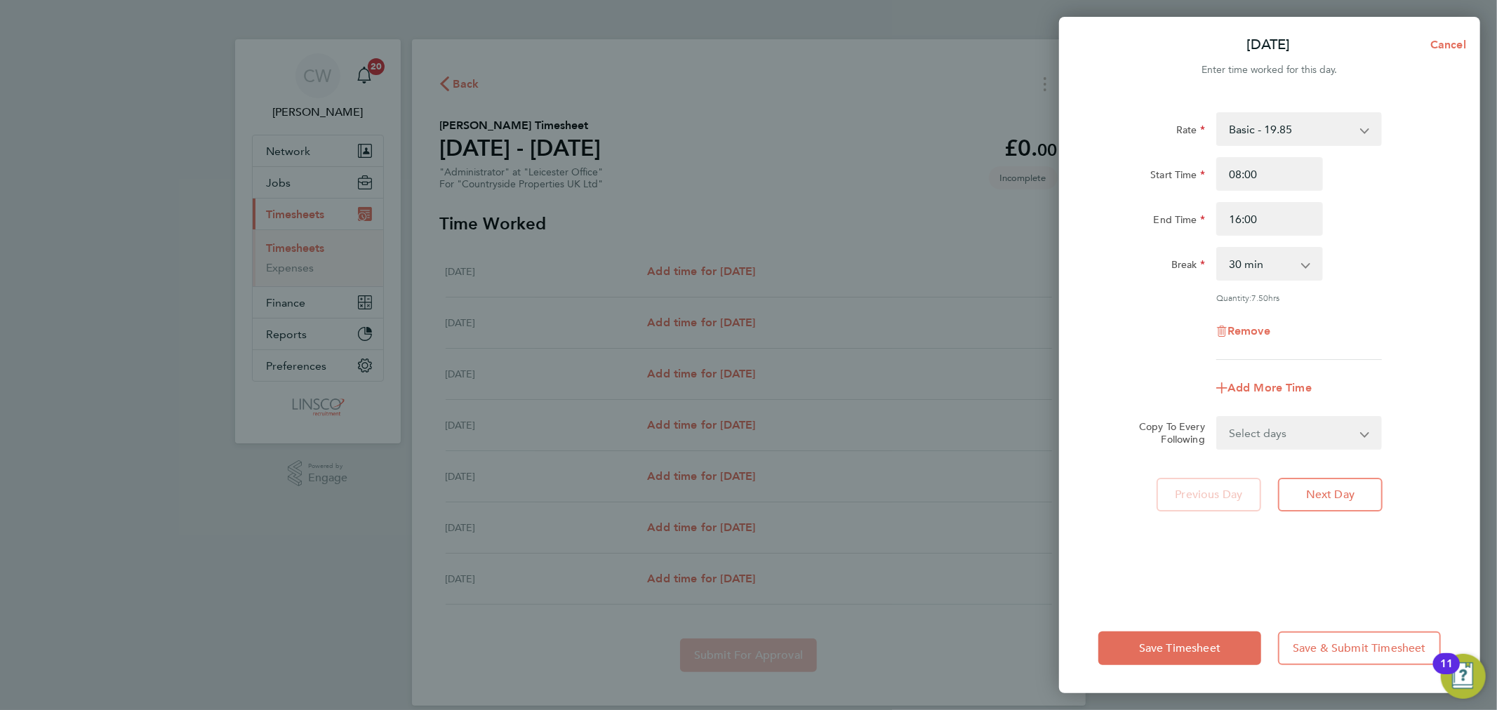
click at [1349, 214] on div "End Time 16:00" at bounding box center [1269, 219] width 354 height 34
click at [1287, 429] on select "Select days Day Weekday (Mon-Fri) Weekend (Sat-Sun) Tuesday Wednesday Thursday …" at bounding box center [1290, 432] width 147 height 31
select select "WEEKDAY"
click at [1217, 417] on select "Select days Day Weekday (Mon-Fri) Weekend (Sat-Sun) Tuesday Wednesday Thursday …" at bounding box center [1290, 432] width 147 height 31
select select "2025-08-24"
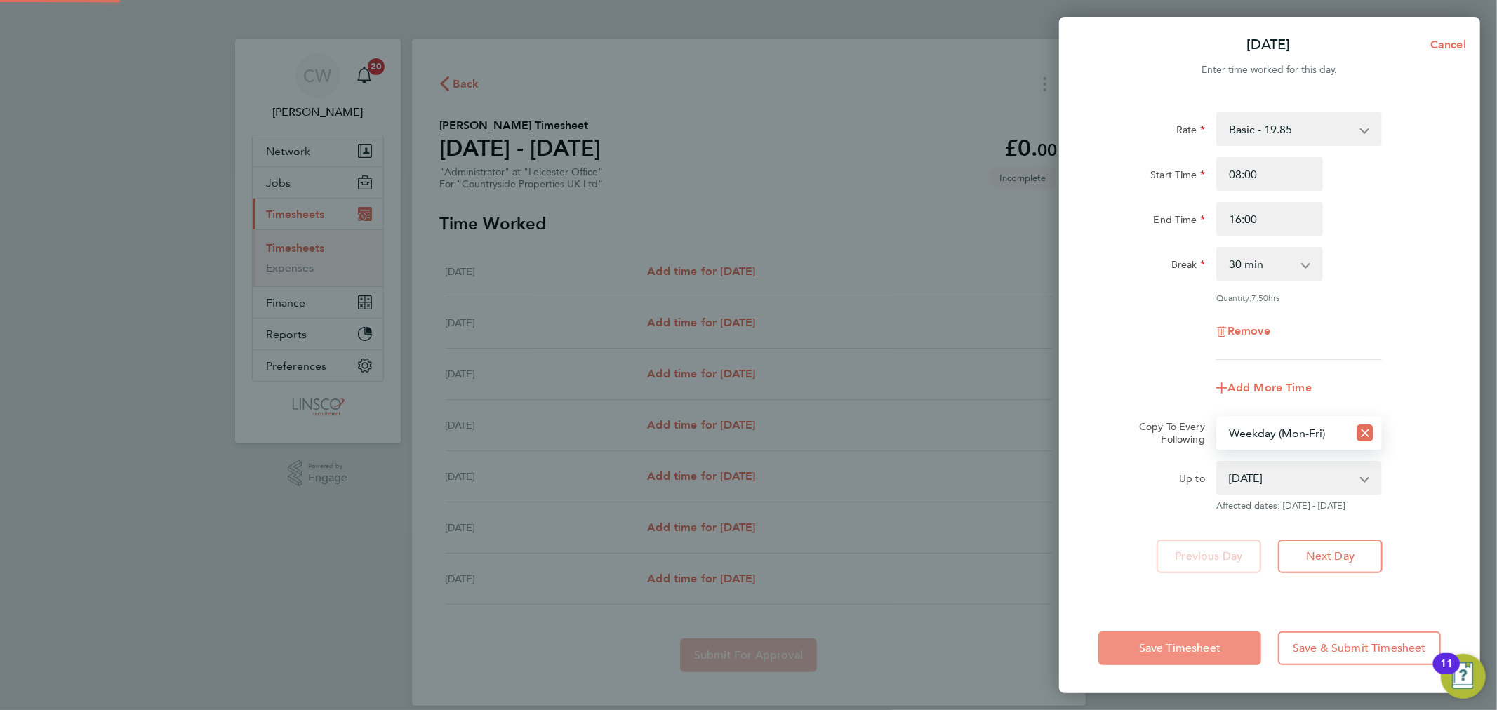
click at [1175, 650] on span "Save Timesheet" at bounding box center [1179, 648] width 81 height 14
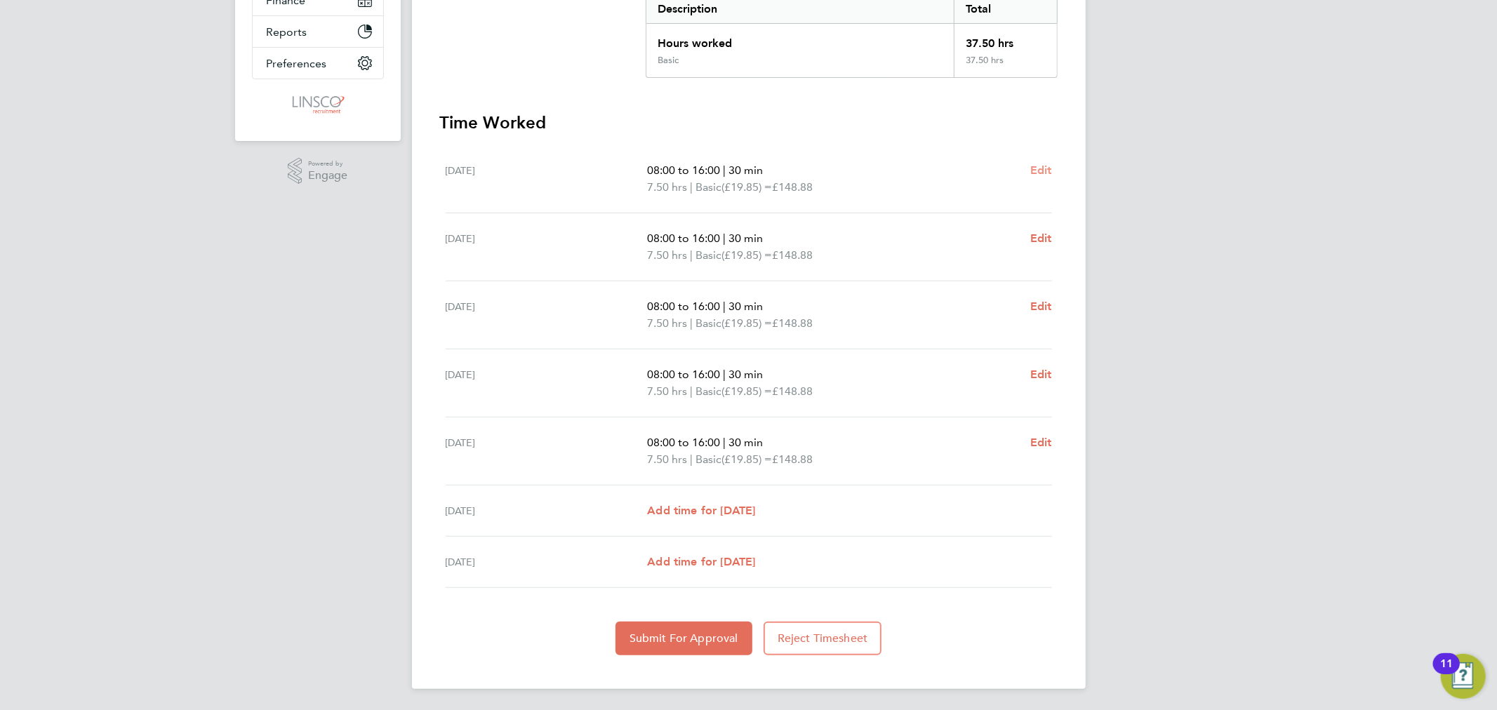
click at [1044, 166] on span "Edit" at bounding box center [1041, 169] width 22 height 13
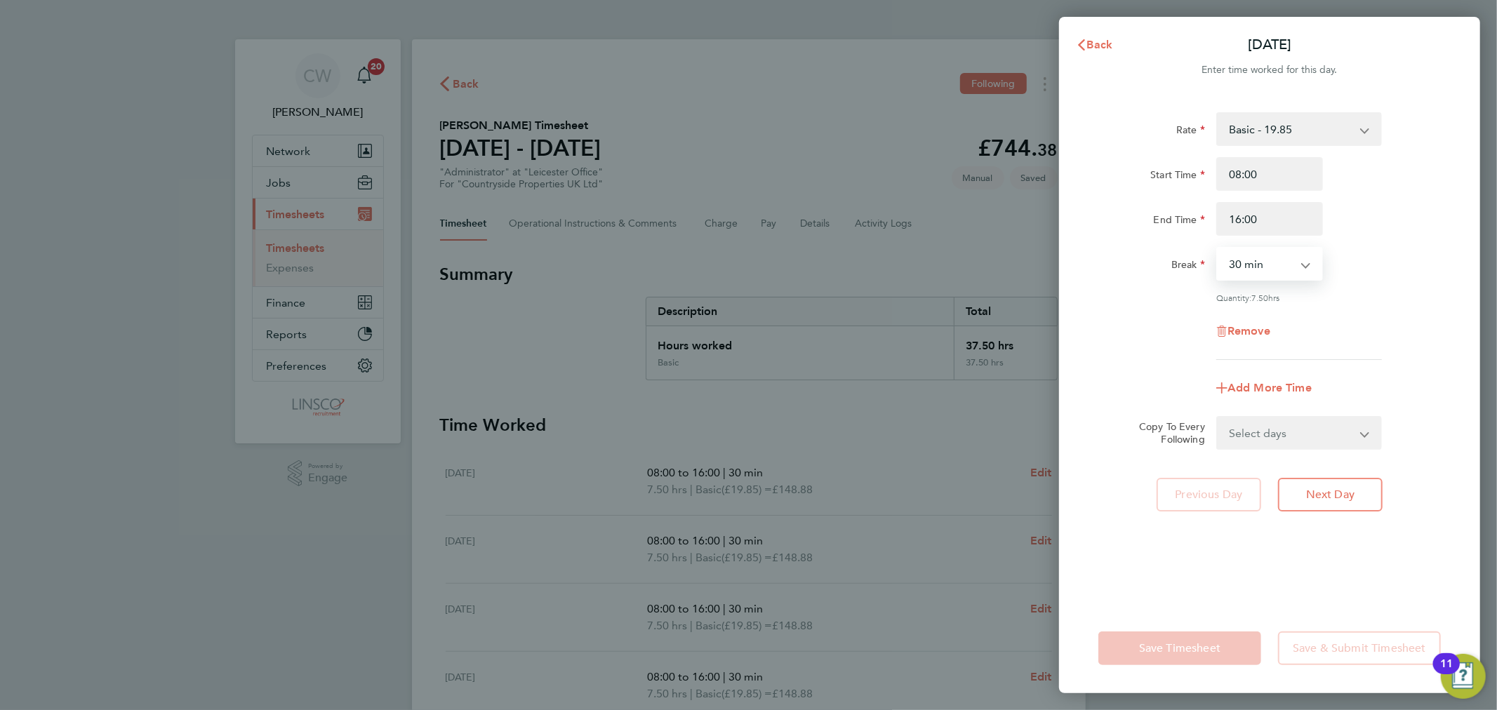
click at [1277, 260] on select "0 min 15 min 30 min 45 min 60 min 75 min 90 min" at bounding box center [1260, 263] width 87 height 31
select select "0"
click at [1217, 248] on select "0 min 15 min 30 min 45 min 60 min 75 min 90 min" at bounding box center [1260, 263] width 87 height 31
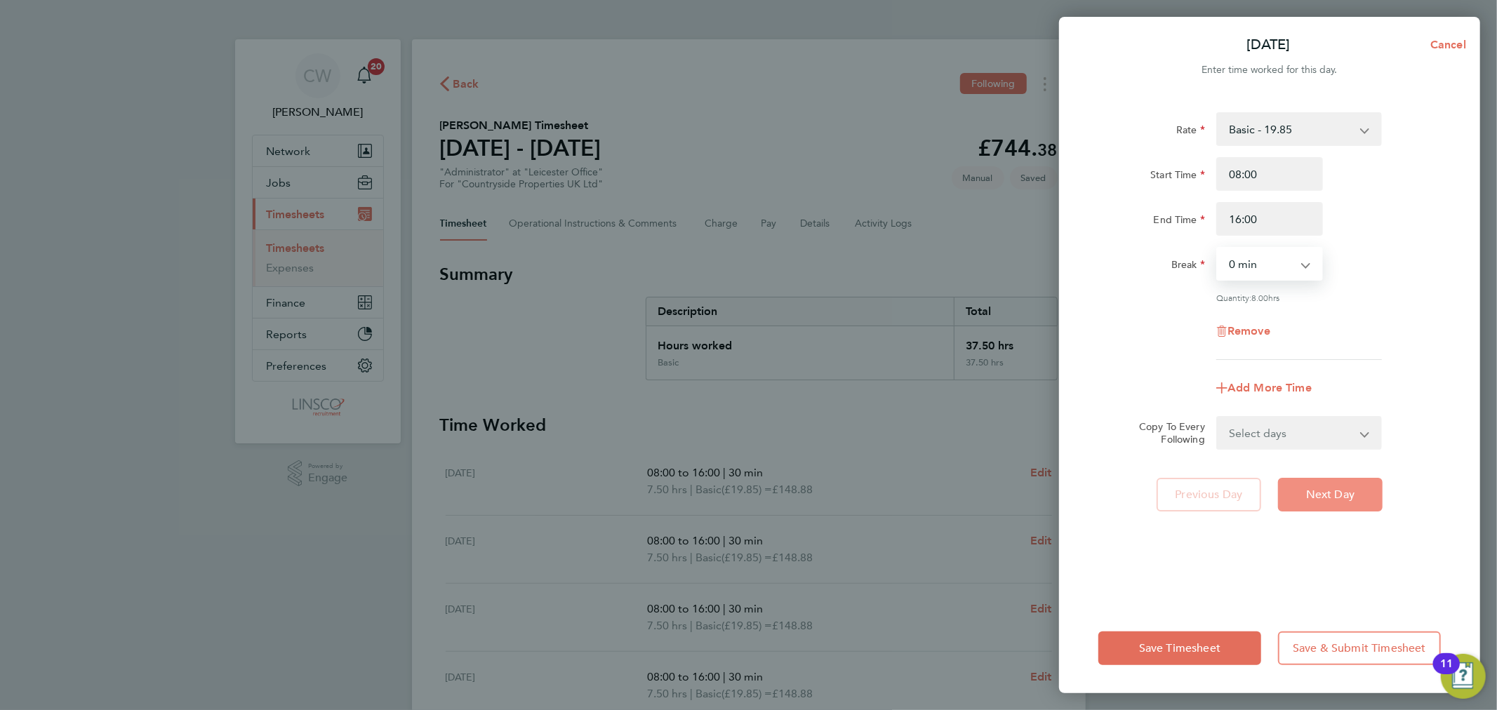
click at [1303, 485] on button "Next Day" at bounding box center [1330, 495] width 105 height 34
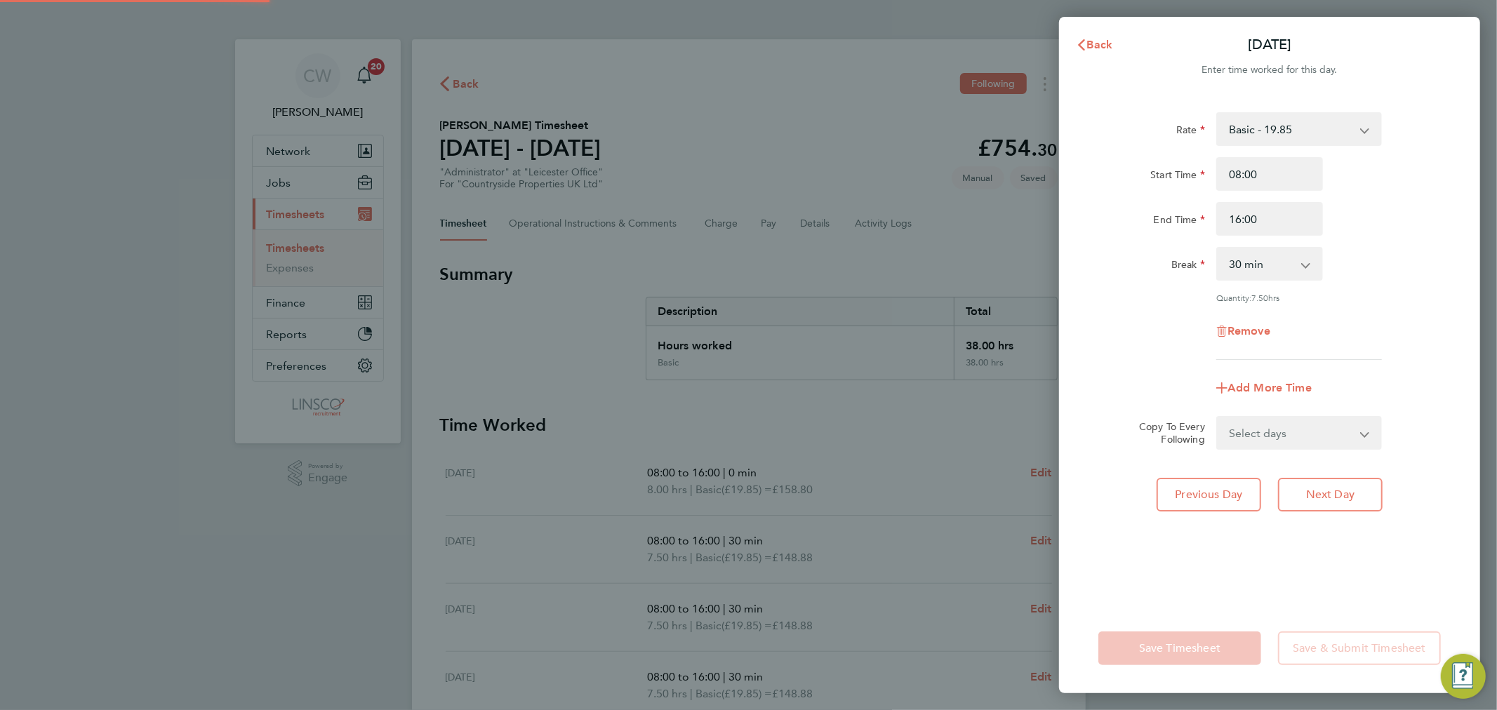
drag, startPoint x: 1254, startPoint y: 323, endPoint x: 1255, endPoint y: 265, distance: 58.2
click at [1255, 265] on select "0 min 15 min 30 min 45 min 60 min 75 min 90 min" at bounding box center [1260, 263] width 87 height 31
select select "0"
click at [1217, 248] on select "0 min 15 min 30 min 45 min 60 min 75 min 90 min" at bounding box center [1260, 263] width 87 height 31
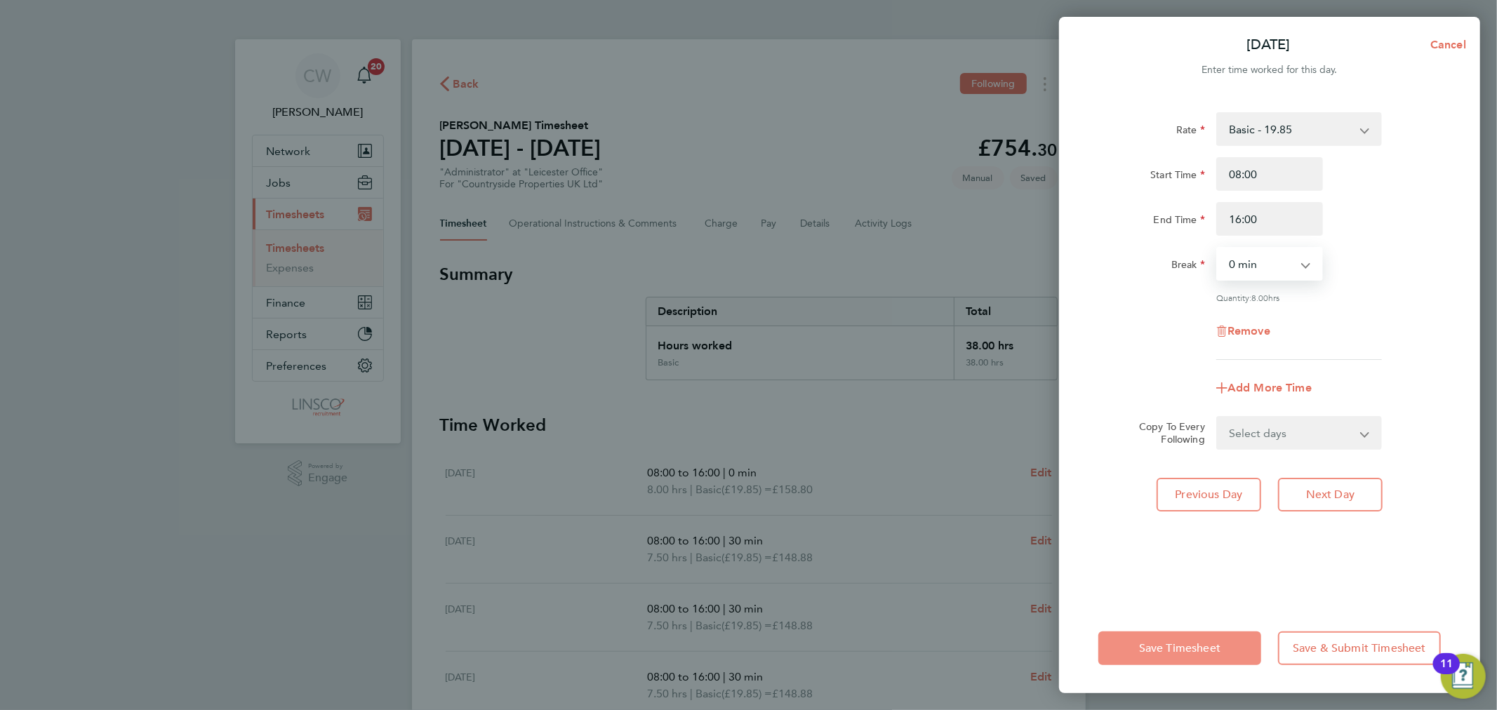
click at [1175, 636] on button "Save Timesheet" at bounding box center [1179, 648] width 163 height 34
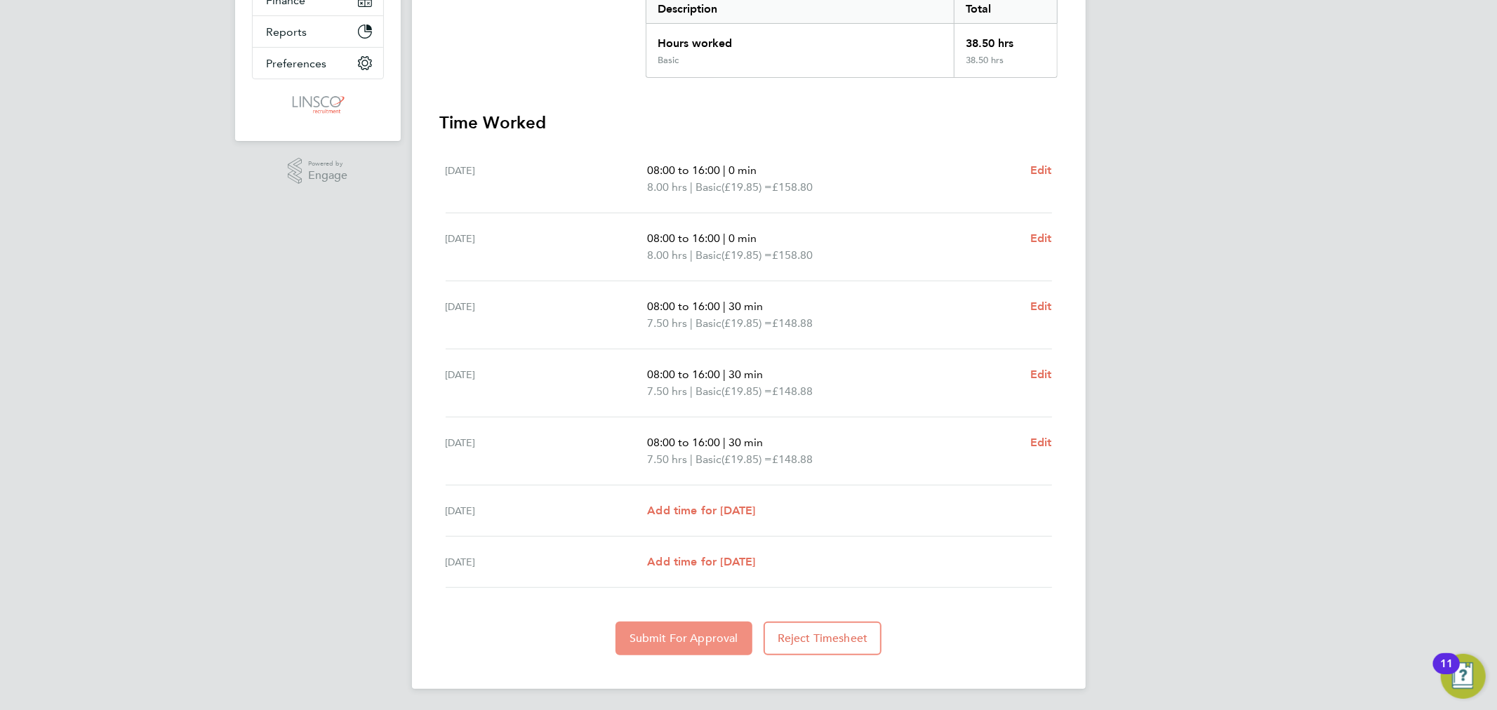
click at [683, 634] on span "Submit For Approval" at bounding box center [683, 638] width 109 height 14
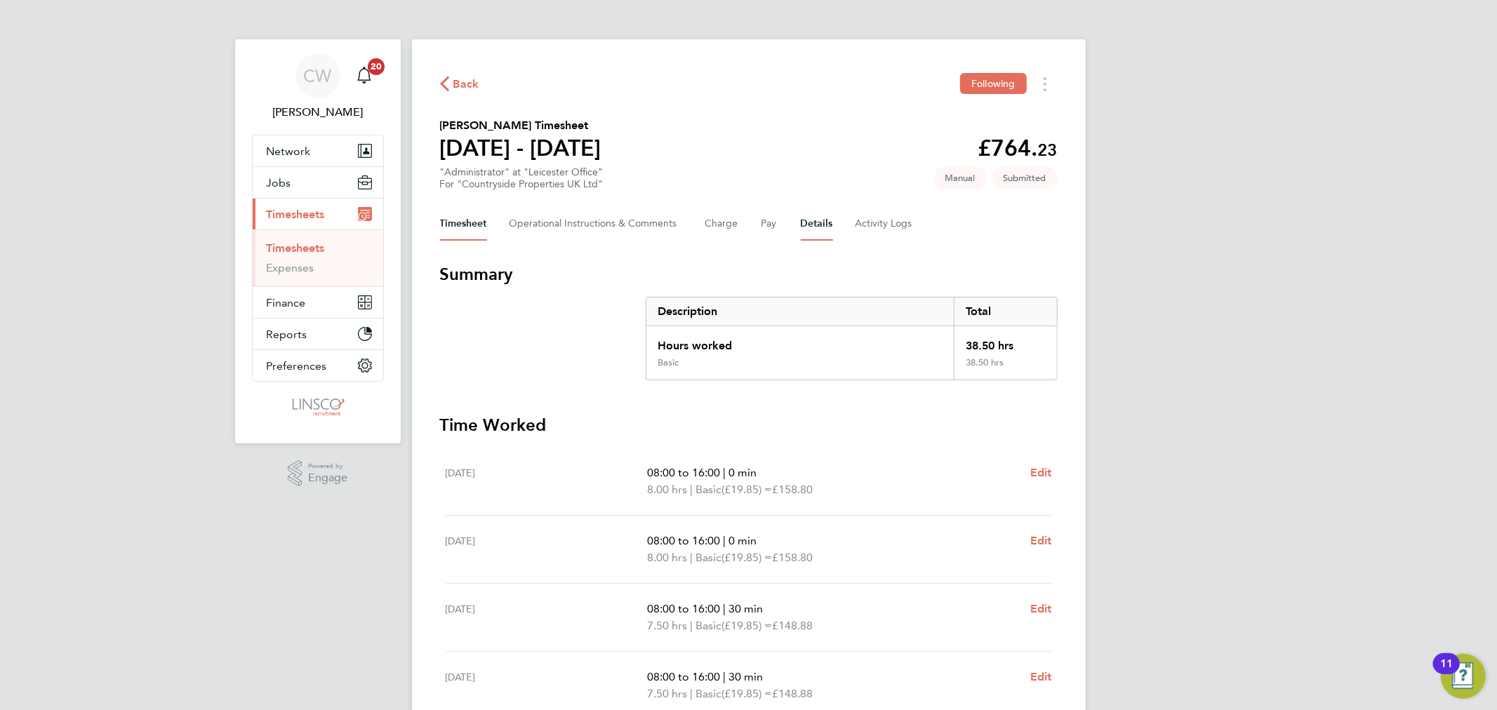
click at [820, 225] on button "Details" at bounding box center [817, 224] width 32 height 34
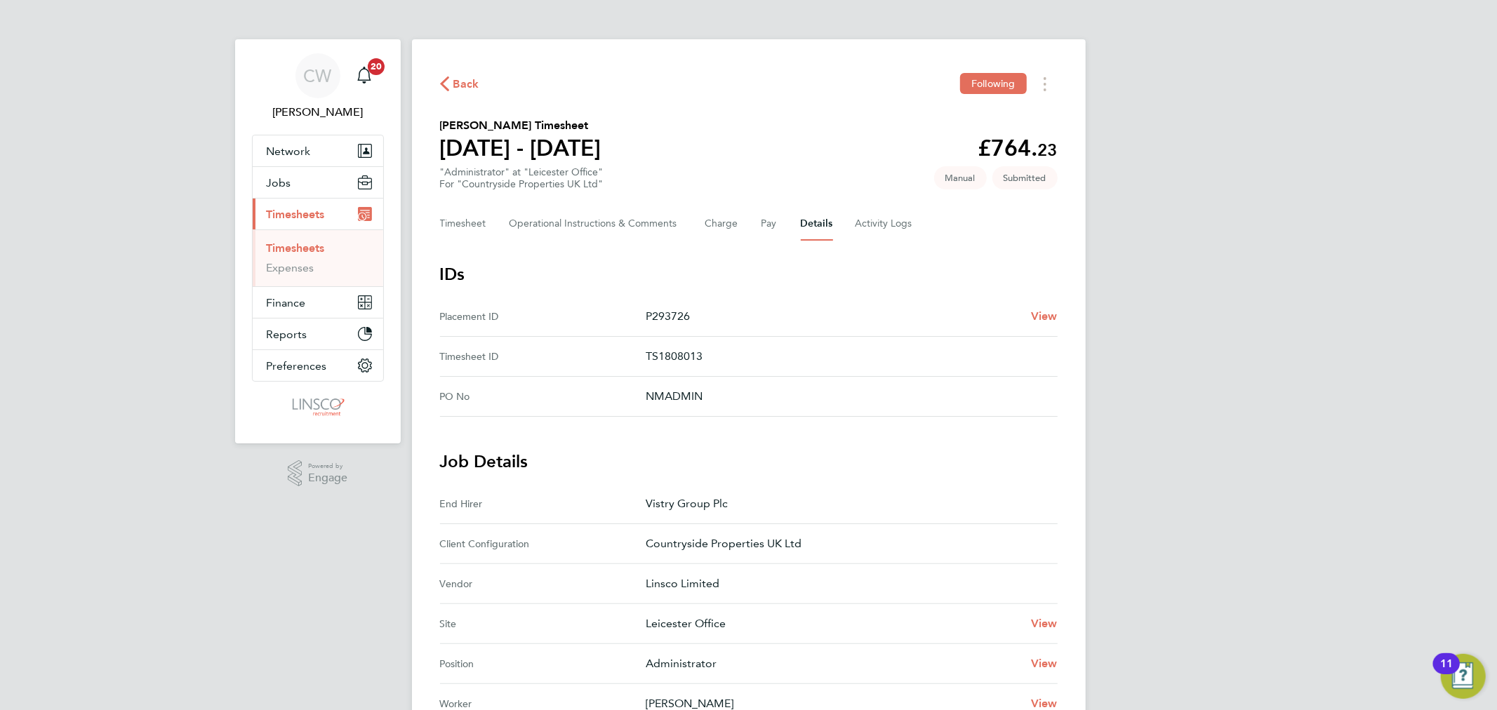
click at [295, 246] on link "Timesheets" at bounding box center [296, 247] width 58 height 13
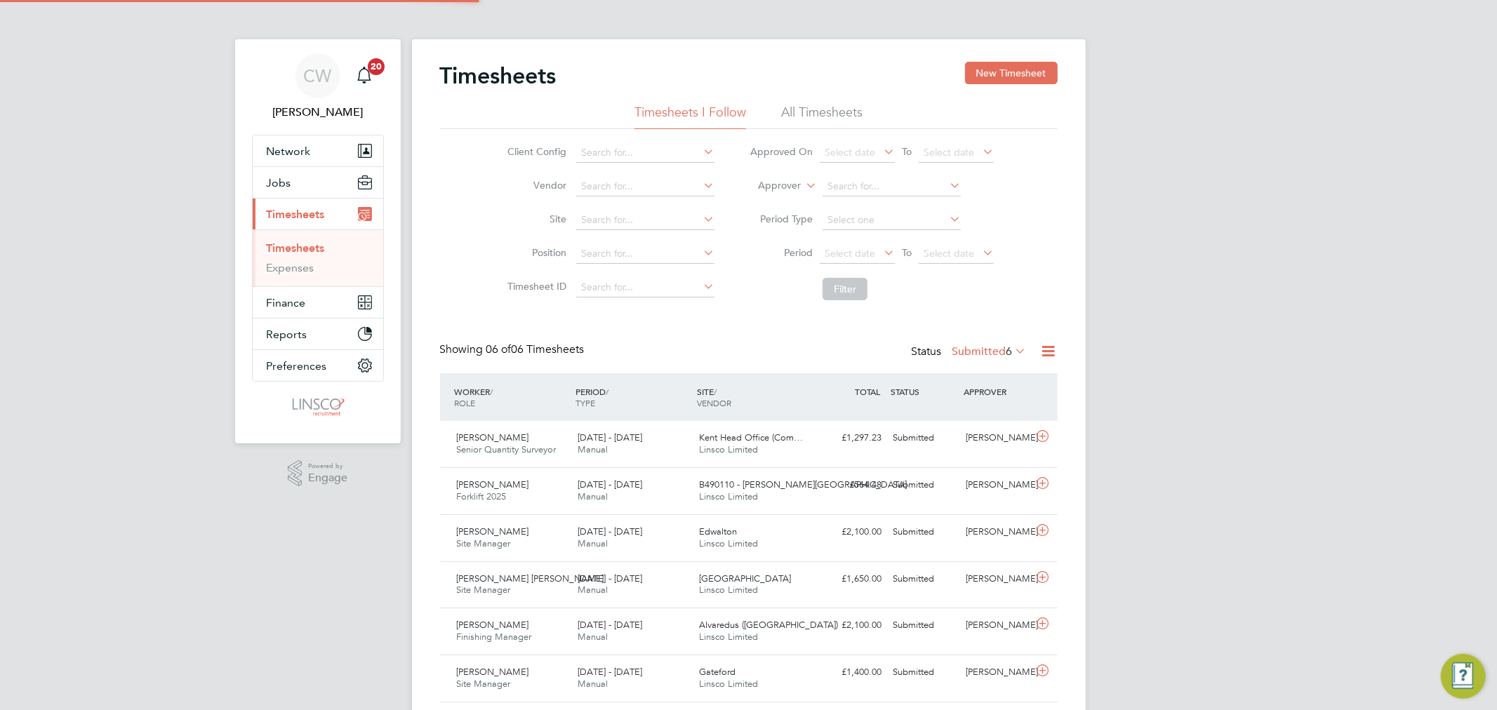
scroll to position [35, 122]
click at [1021, 69] on button "New Timesheet" at bounding box center [1011, 73] width 93 height 22
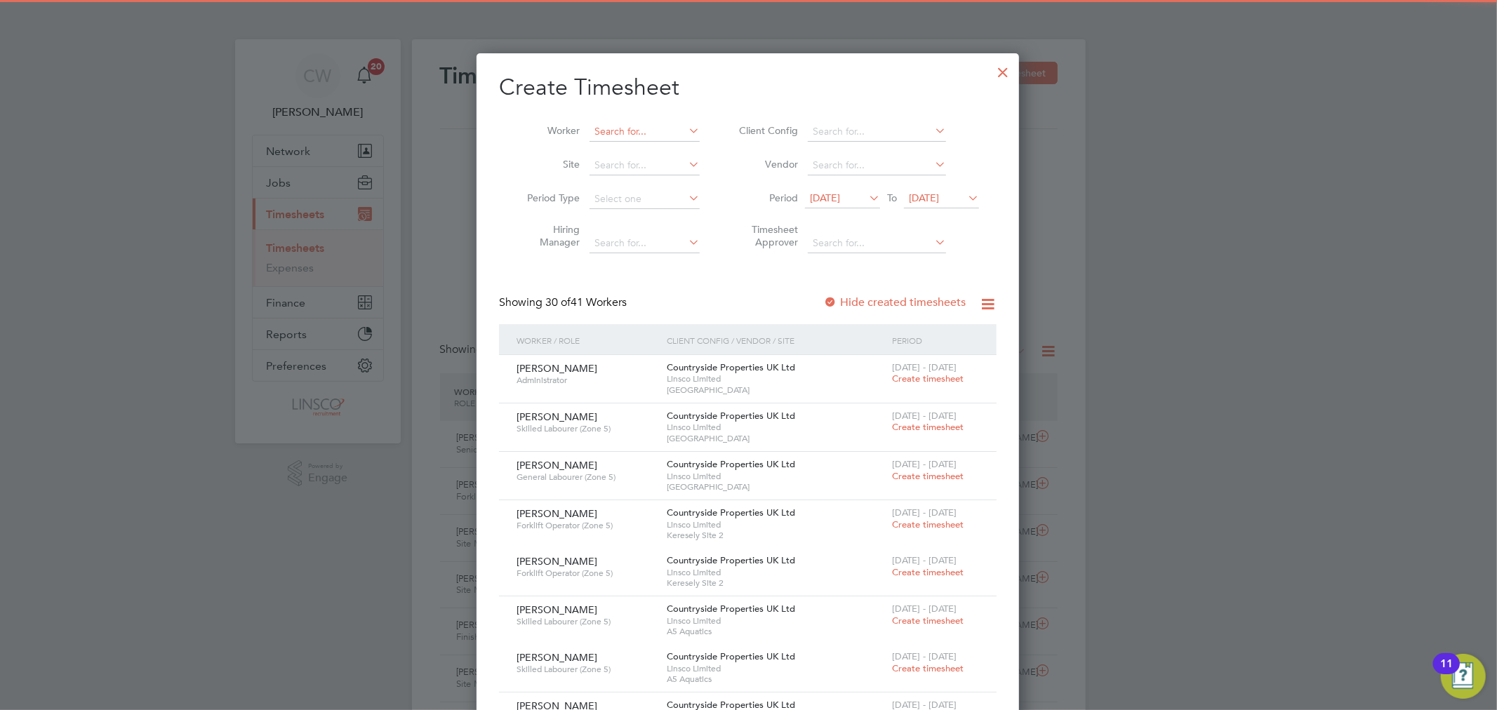
click at [605, 128] on input at bounding box center [644, 132] width 110 height 20
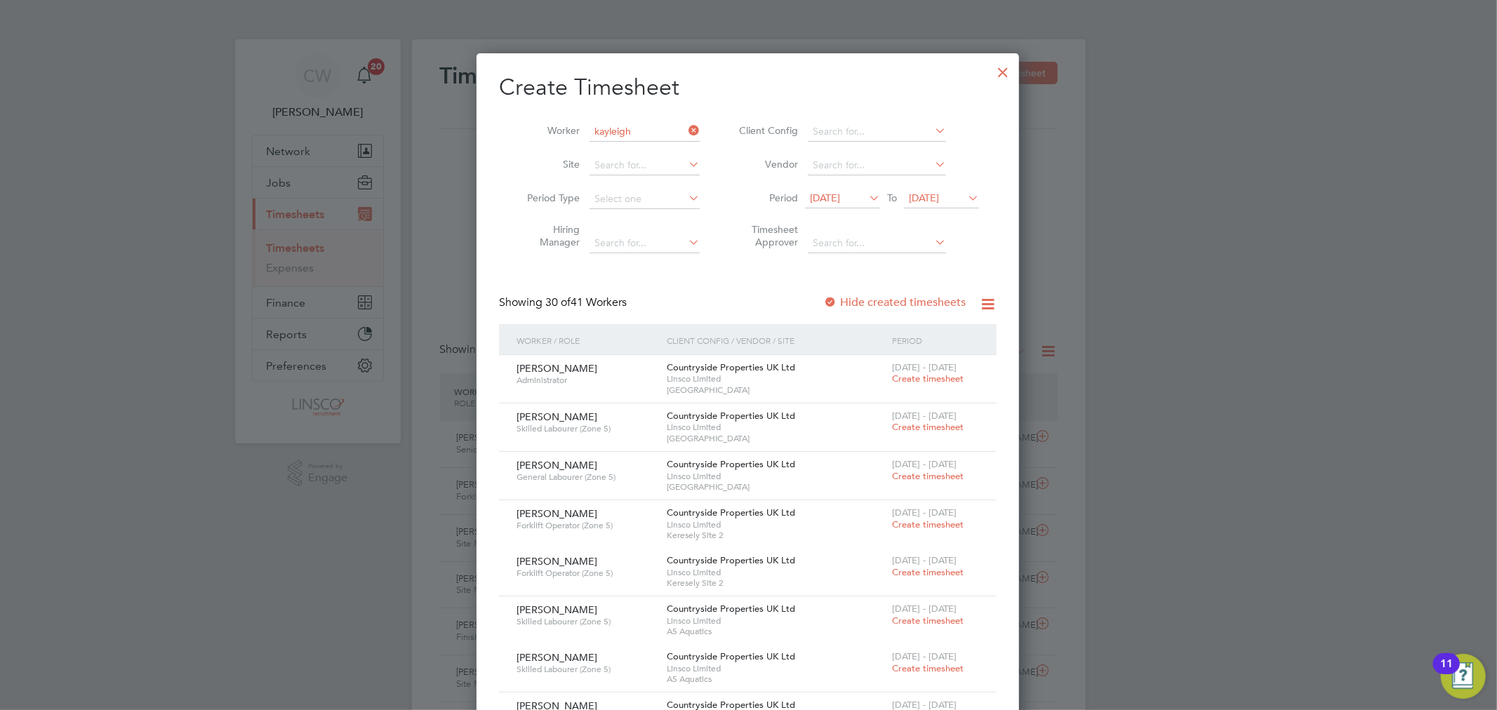
click at [636, 168] on li "Kayleigh Grace" at bounding box center [655, 170] width 133 height 19
type input "[PERSON_NAME]"
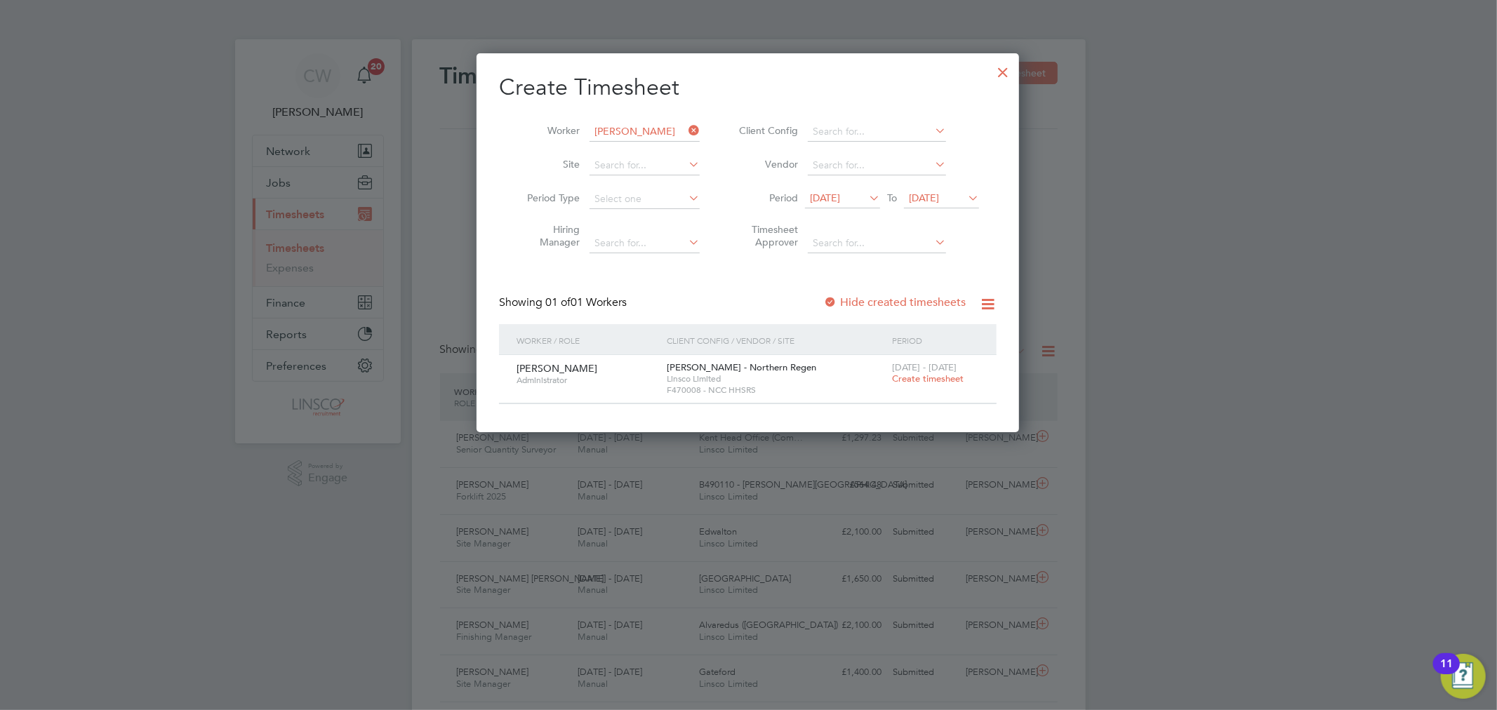
click at [935, 377] on span "Create timesheet" at bounding box center [928, 379] width 72 height 12
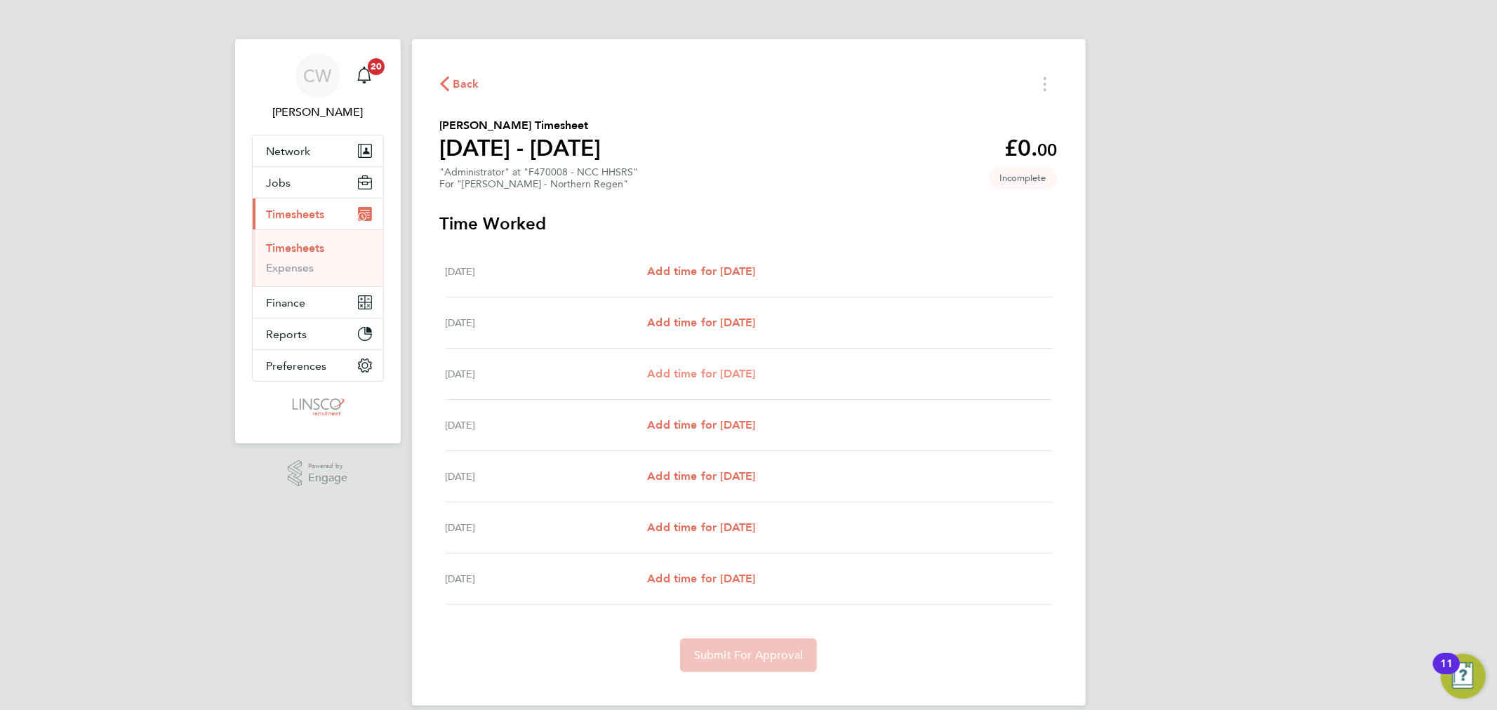
click at [733, 373] on span "Add time for Mon 18 Aug" at bounding box center [701, 373] width 108 height 13
select select "60"
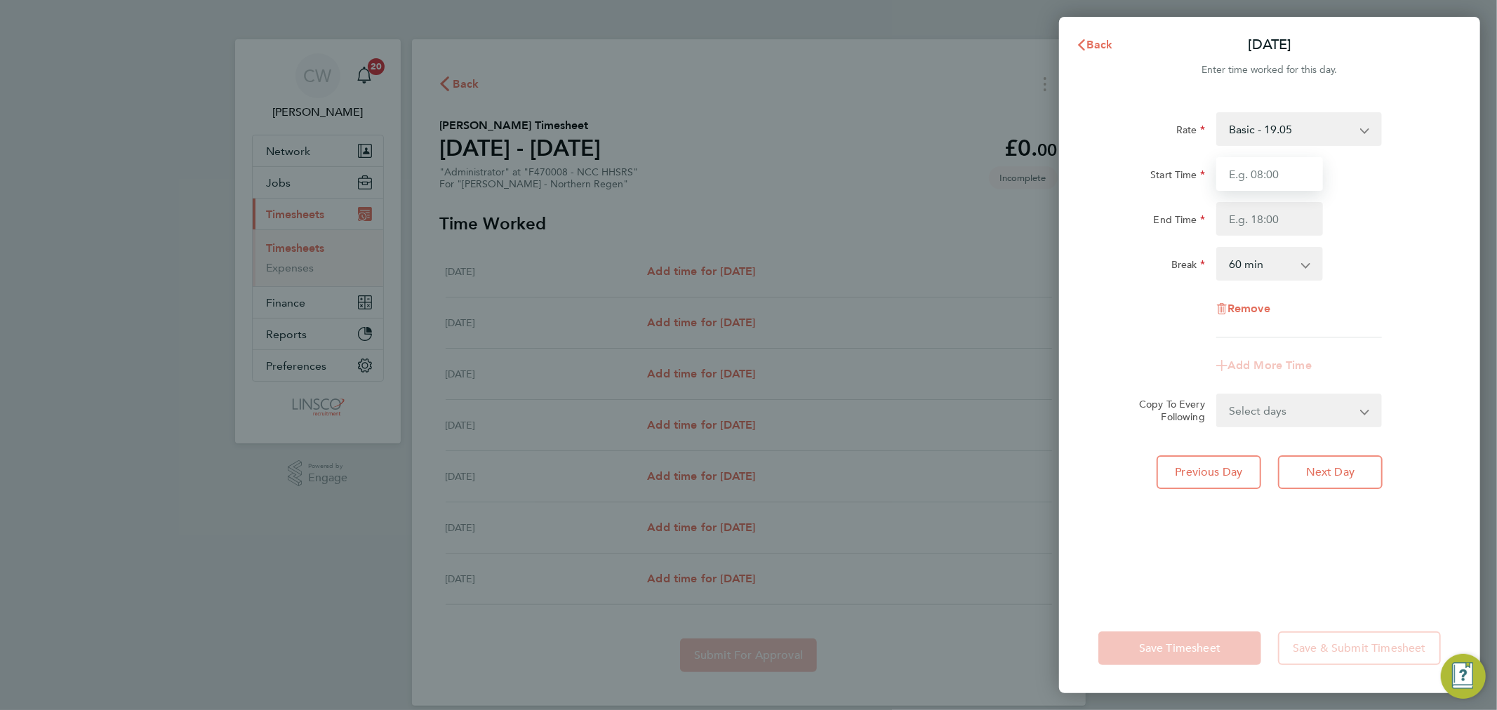
click at [1298, 171] on input "Start Time" at bounding box center [1269, 174] width 107 height 34
type input "08:45"
type input "16:00"
click at [1261, 276] on select "0 min 15 min 30 min 45 min 60 min 75 min 90 min" at bounding box center [1260, 263] width 87 height 31
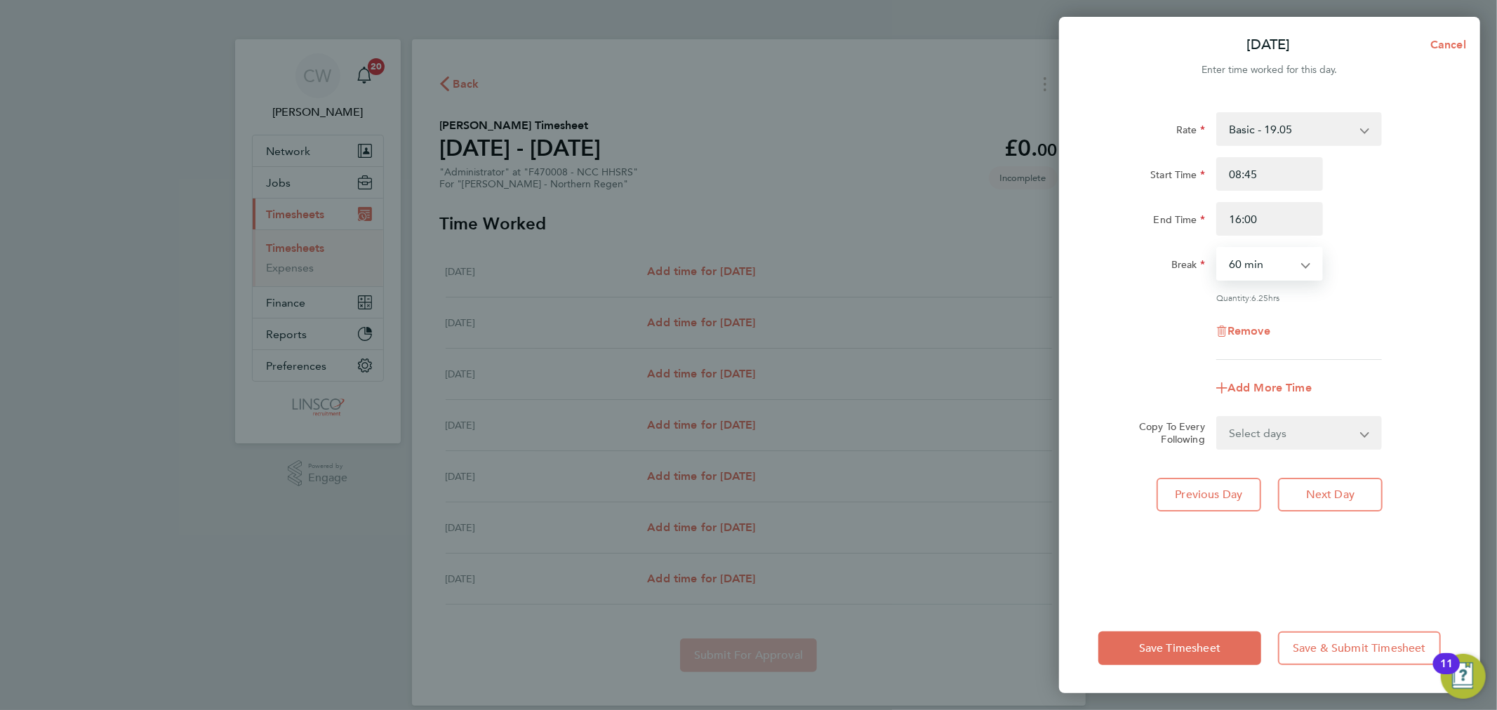
select select "30"
click at [1217, 248] on select "0 min 15 min 30 min 45 min 60 min 75 min 90 min" at bounding box center [1260, 263] width 87 height 31
click at [1309, 499] on span "Next Day" at bounding box center [1330, 495] width 48 height 14
select select "60"
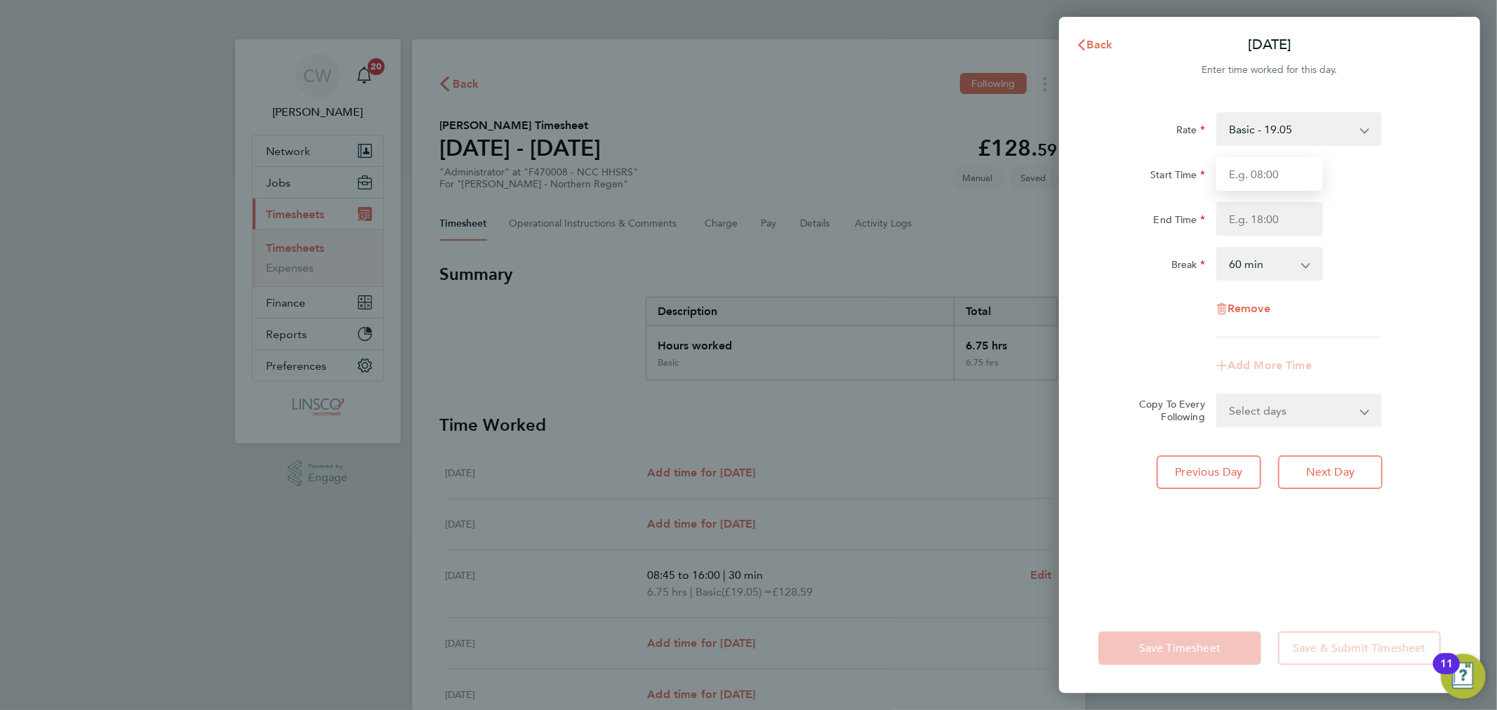
click at [1254, 176] on input "Start Time" at bounding box center [1269, 174] width 107 height 34
type input "07:45"
type input "15:00"
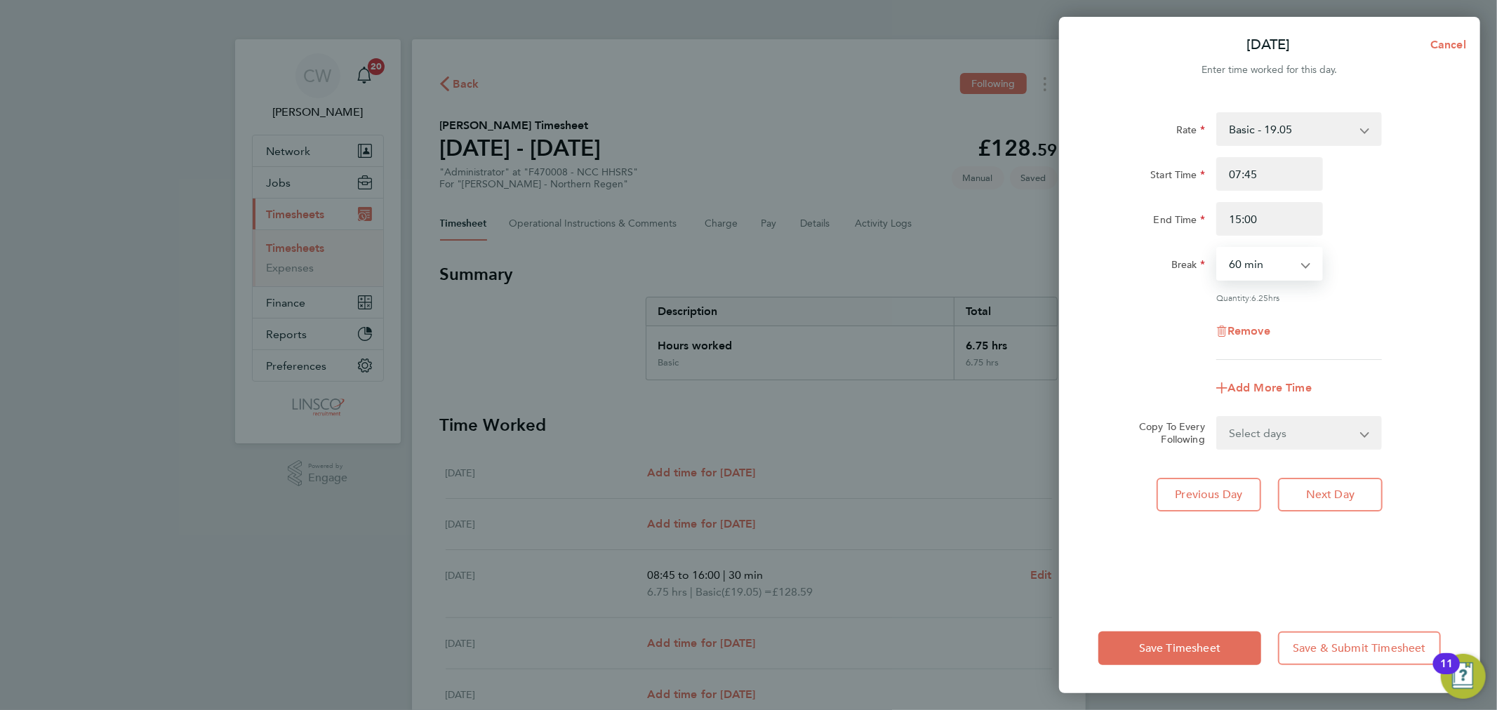
click at [1289, 255] on select "0 min 15 min 30 min 45 min 60 min 75 min 90 min" at bounding box center [1260, 263] width 87 height 31
click at [1217, 248] on select "0 min 15 min 30 min 45 min 60 min 75 min 90 min" at bounding box center [1260, 263] width 87 height 31
click at [1252, 319] on div "Remove" at bounding box center [1269, 331] width 118 height 34
click at [1266, 261] on select "0 min 15 min 30 min 45 min 60 min 75 min 90 min" at bounding box center [1260, 263] width 87 height 31
select select "30"
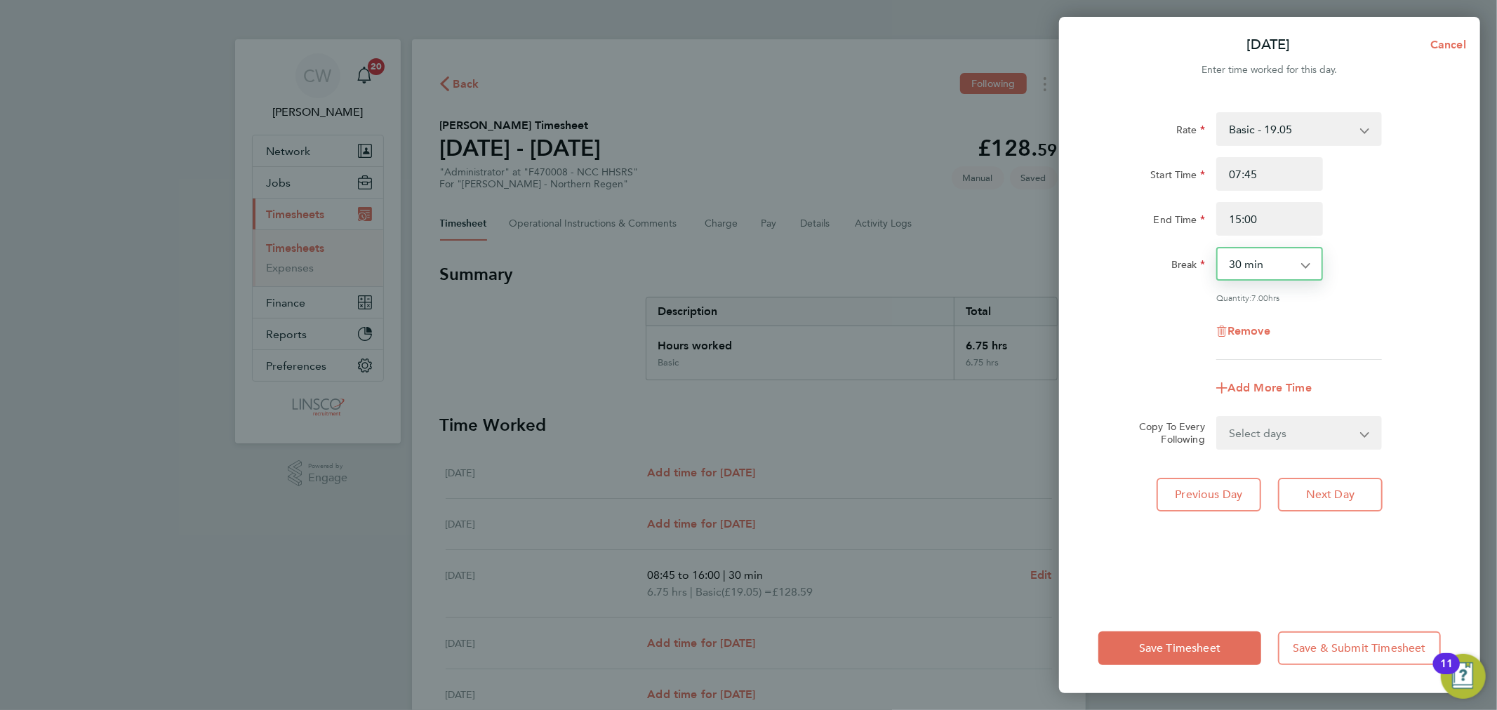
click at [1217, 248] on select "0 min 15 min 30 min 45 min 60 min 75 min 90 min" at bounding box center [1260, 263] width 87 height 31
click at [1320, 493] on span "Next Day" at bounding box center [1330, 495] width 48 height 14
select select "60"
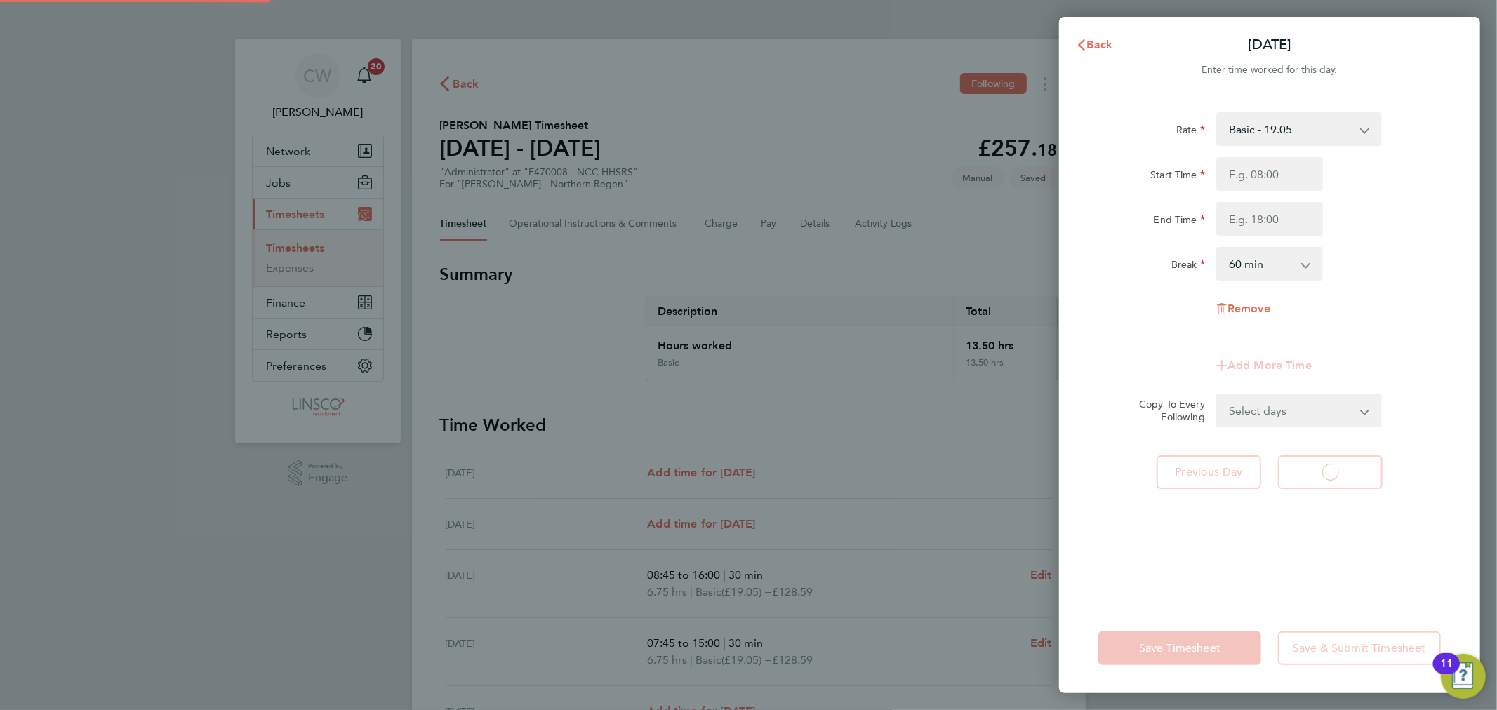
select select "60"
click at [1244, 171] on input "Start Time" at bounding box center [1269, 174] width 107 height 34
type input "08:00"
type input "16:00"
click at [1269, 256] on select "0 min 15 min 30 min 45 min 60 min 75 min 90 min" at bounding box center [1260, 263] width 87 height 31
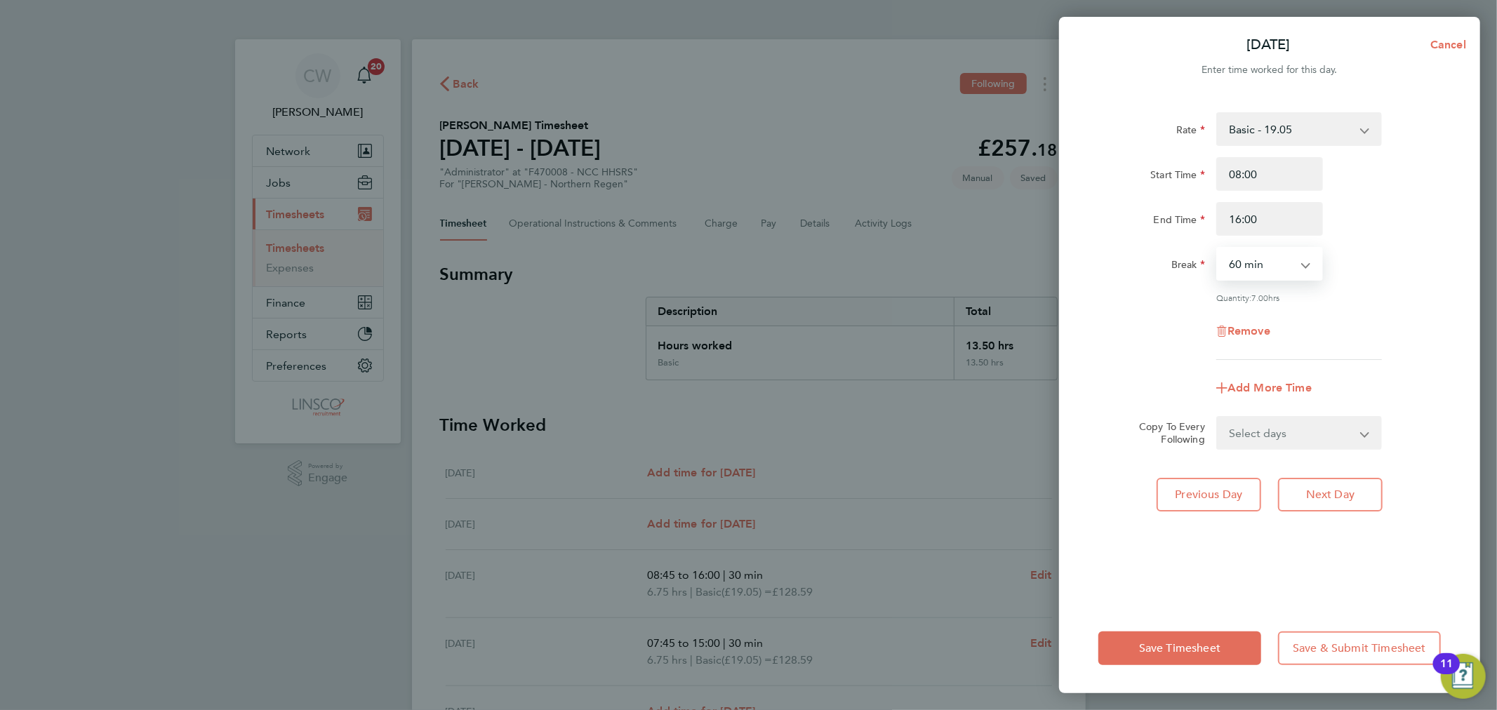
select select "30"
click at [1217, 248] on select "0 min 15 min 30 min 45 min 60 min 75 min 90 min" at bounding box center [1260, 263] width 87 height 31
click at [1357, 481] on button "Next Day" at bounding box center [1330, 495] width 105 height 34
select select "60"
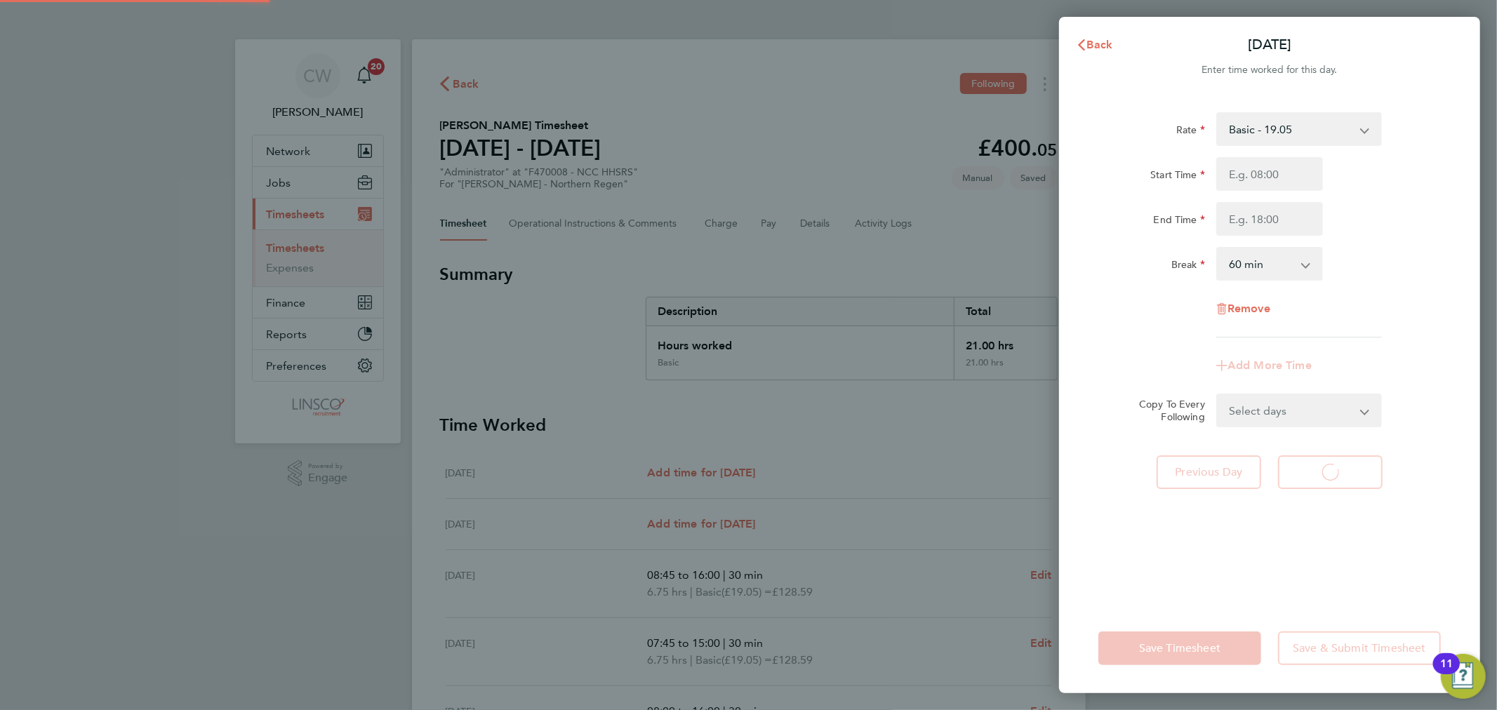
select select "60"
click at [1249, 172] on input "Start Time" at bounding box center [1269, 174] width 107 height 34
type input "07:30"
type input "17:00"
click at [1276, 283] on div "Rate Basic - 19.05 Overtime - 28.57 Overtime 2 - 38.10 Start Time 07:30 End Tim…" at bounding box center [1269, 224] width 342 height 225
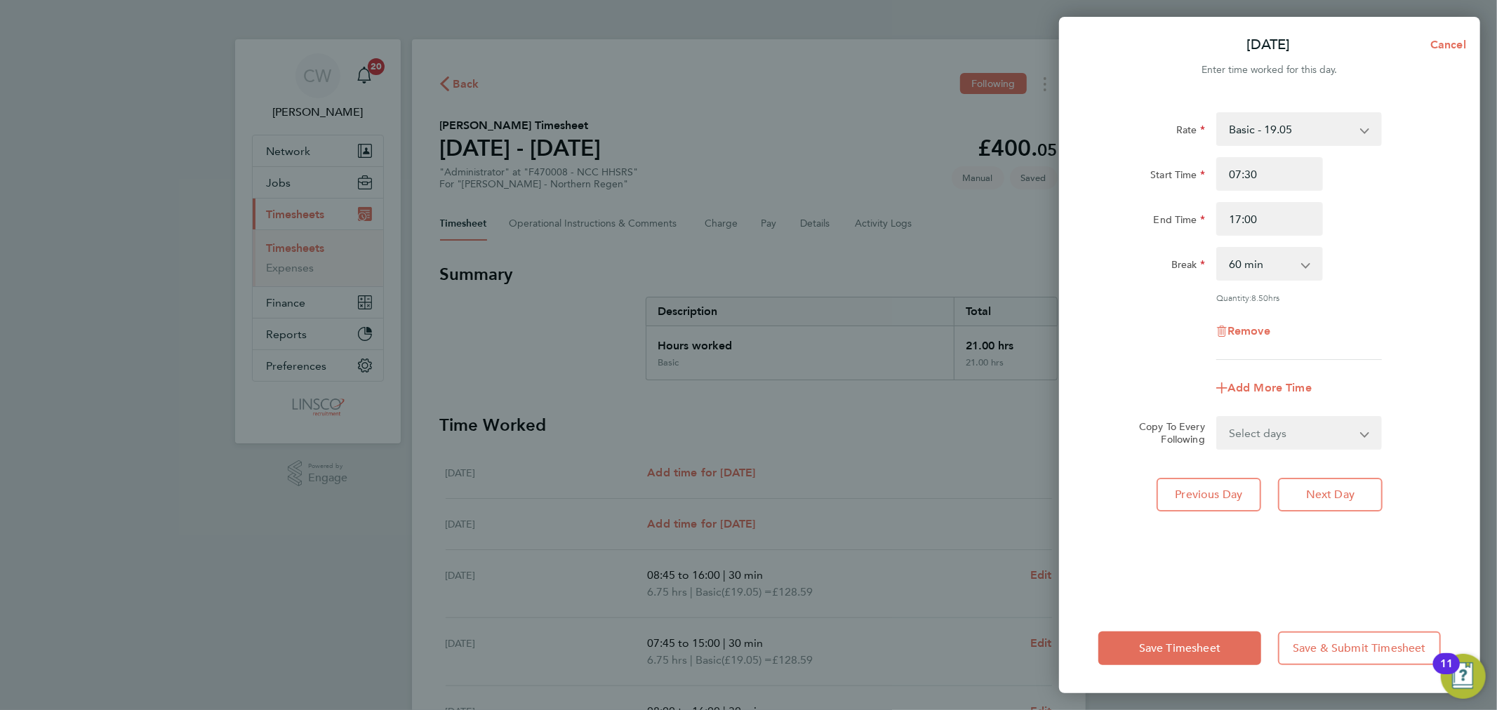
click at [1285, 274] on select "0 min 15 min 30 min 45 min 60 min 75 min 90 min" at bounding box center [1260, 263] width 87 height 31
select select "30"
click at [1217, 248] on select "0 min 15 min 30 min 45 min 60 min 75 min 90 min" at bounding box center [1260, 263] width 87 height 31
click at [1333, 492] on span "Next Day" at bounding box center [1330, 495] width 48 height 14
select select "60"
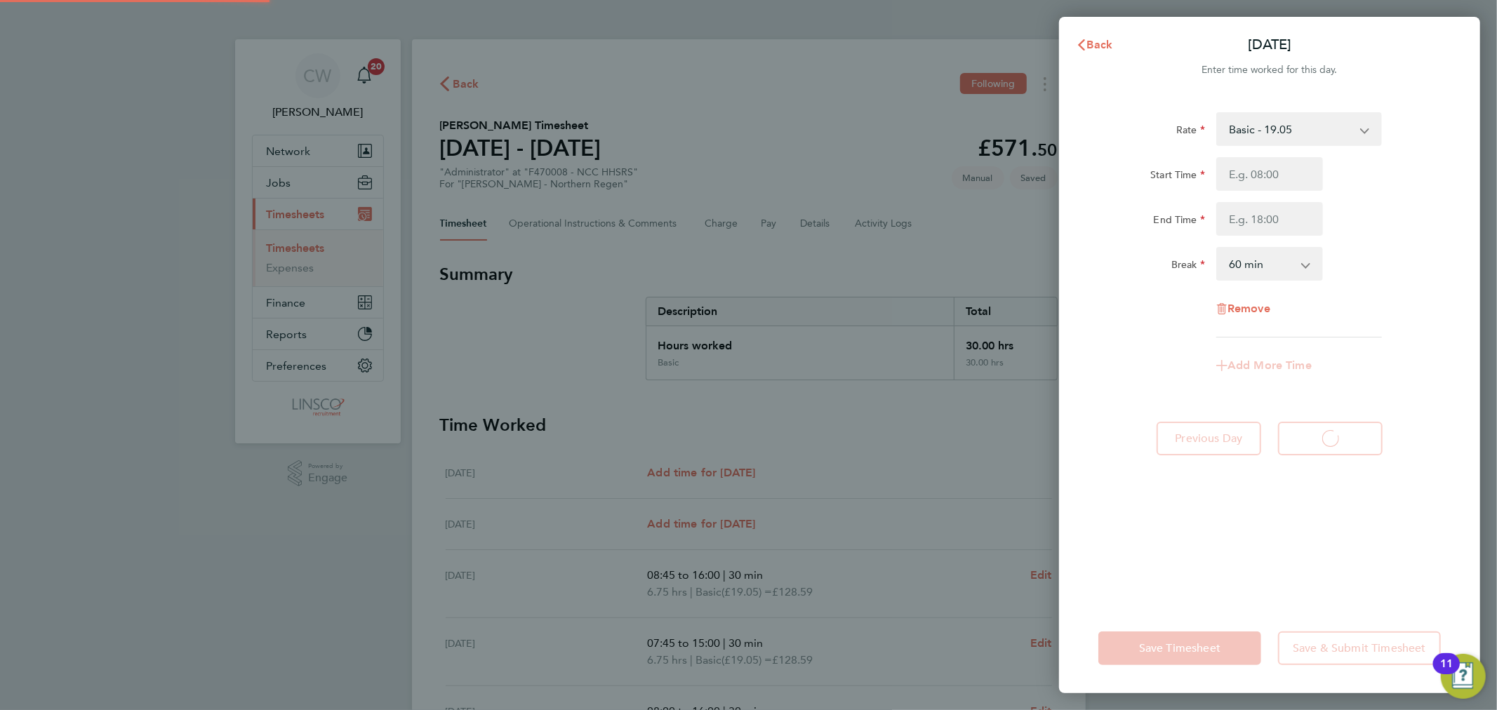
select select "60"
drag, startPoint x: 1263, startPoint y: 184, endPoint x: 1263, endPoint y: 171, distance: 12.6
click at [1263, 171] on input "Start Time" at bounding box center [1269, 174] width 107 height 34
type input "07:30"
type input "17:30"
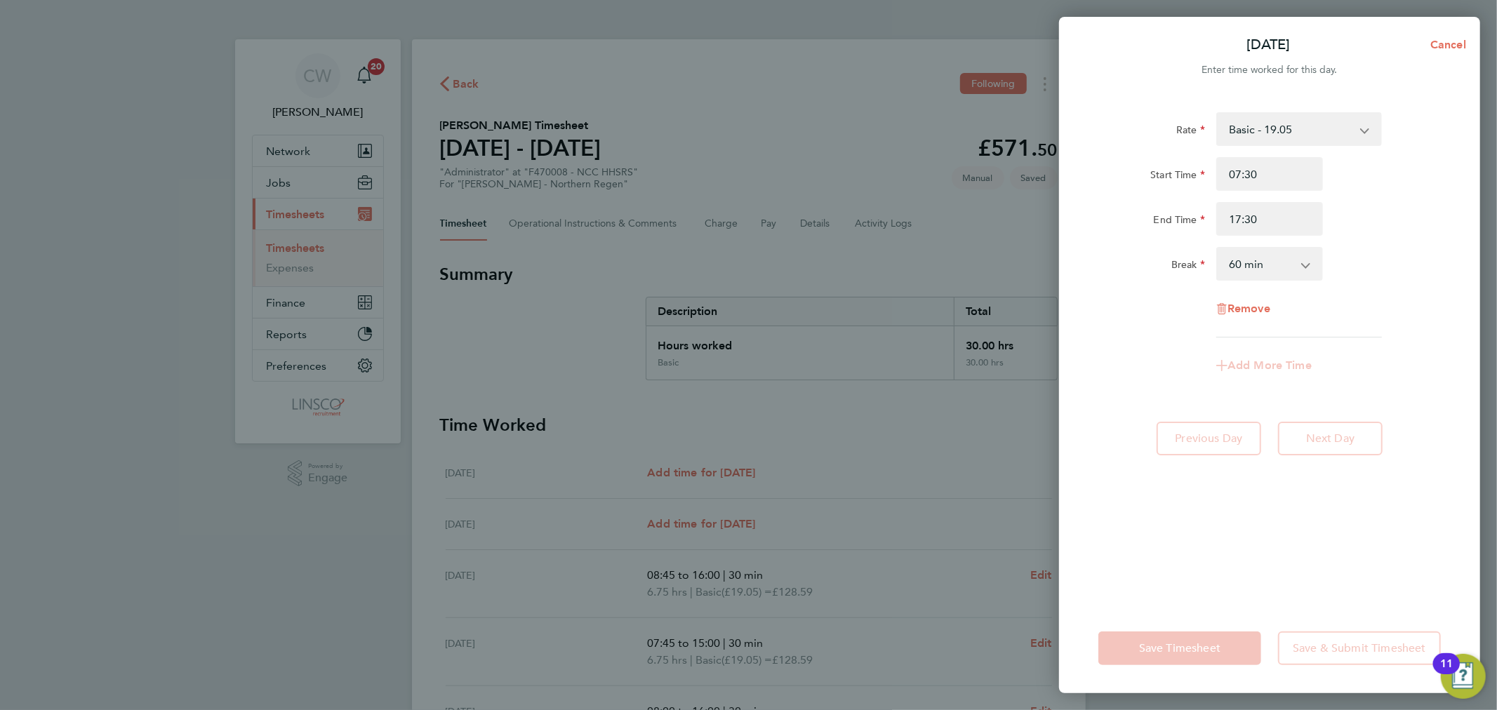
click at [1271, 265] on select "0 min 15 min 30 min 45 min 60 min 75 min 90 min" at bounding box center [1260, 263] width 87 height 31
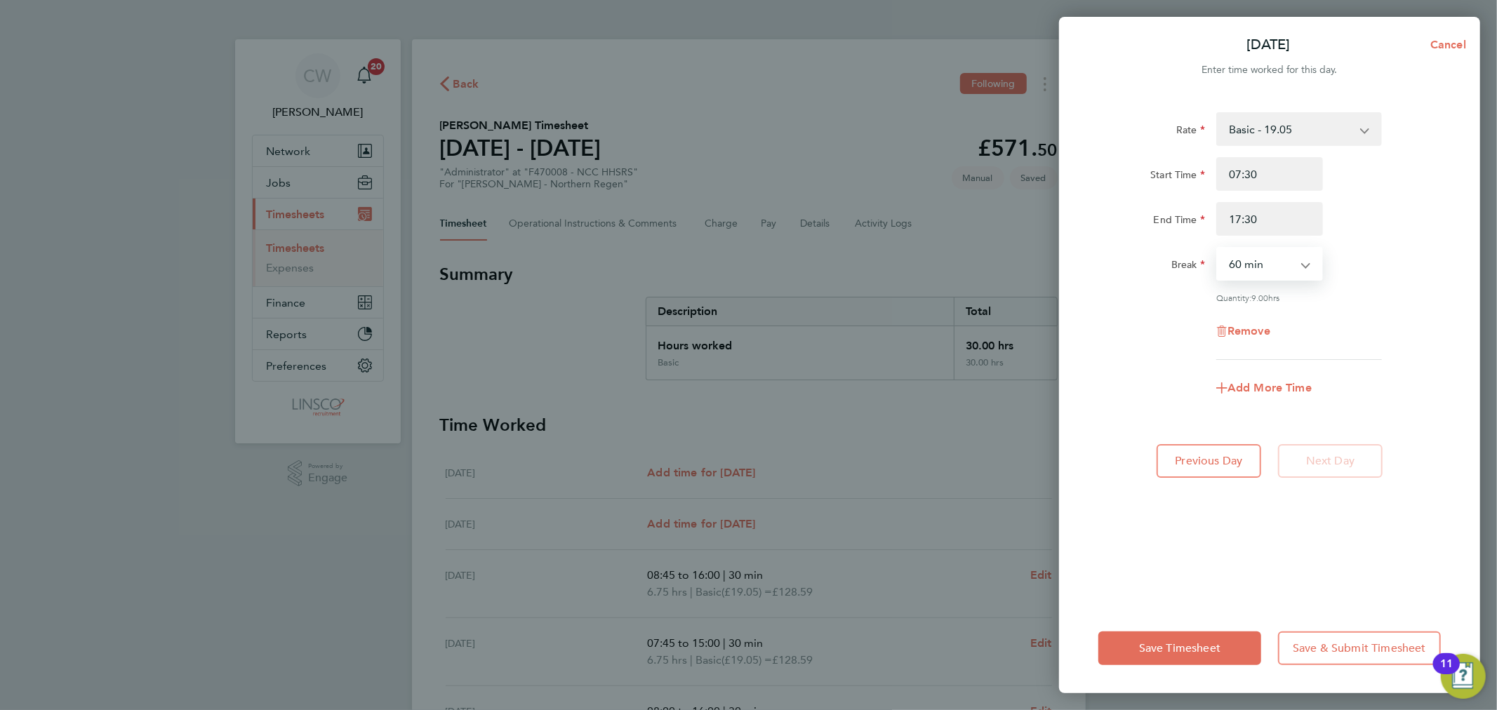
select select "30"
click at [1217, 248] on select "0 min 15 min 30 min 45 min 60 min 75 min 90 min" at bounding box center [1260, 263] width 87 height 31
click at [1400, 260] on div "Break 0 min 15 min 30 min 45 min 60 min 75 min 90 min" at bounding box center [1269, 264] width 354 height 34
click at [1239, 214] on input "17:30" at bounding box center [1269, 219] width 107 height 34
type input "15:30"
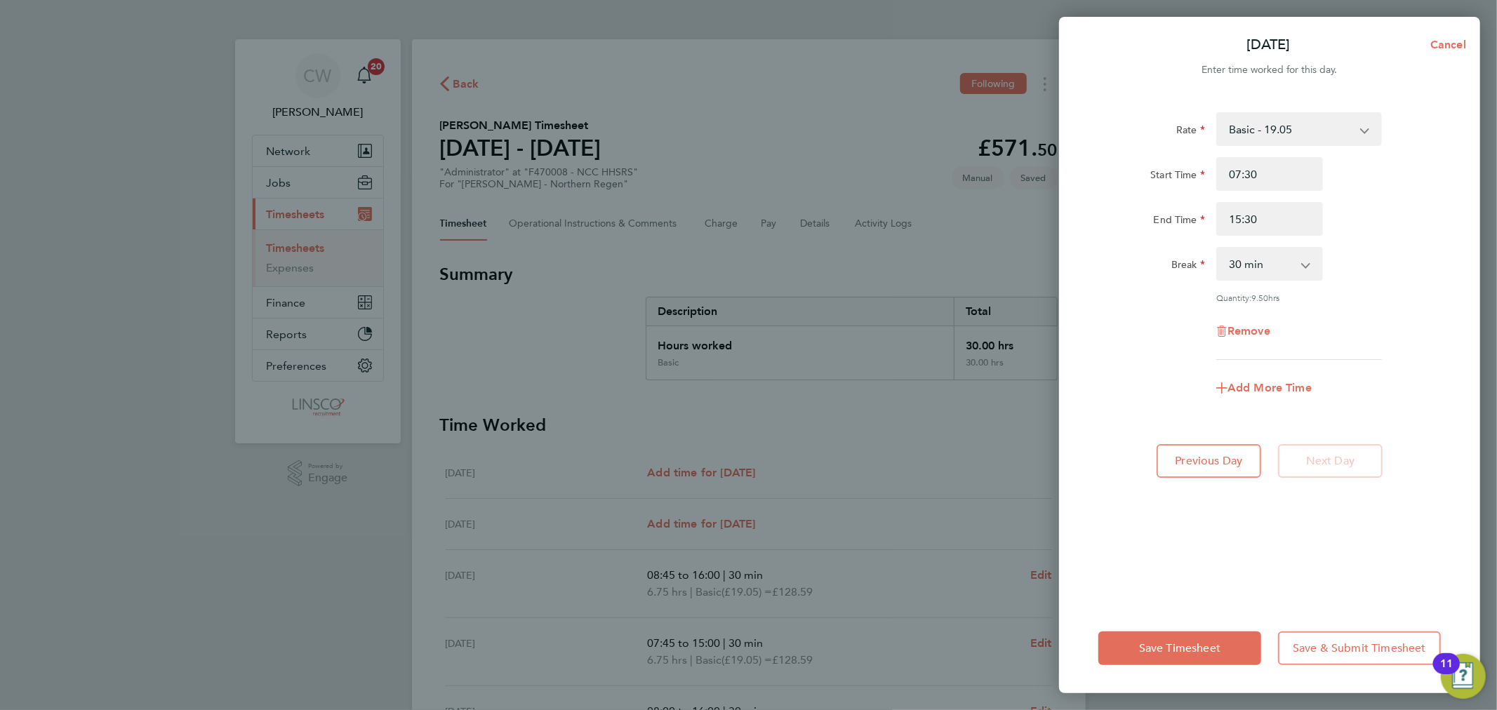
click at [1186, 579] on div "Rate Basic - 19.05 Overtime - 28.57 Overtime 2 - 38.10 Start Time 07:30 End Tim…" at bounding box center [1269, 349] width 421 height 508
click at [1177, 650] on span "Save Timesheet" at bounding box center [1179, 648] width 81 height 14
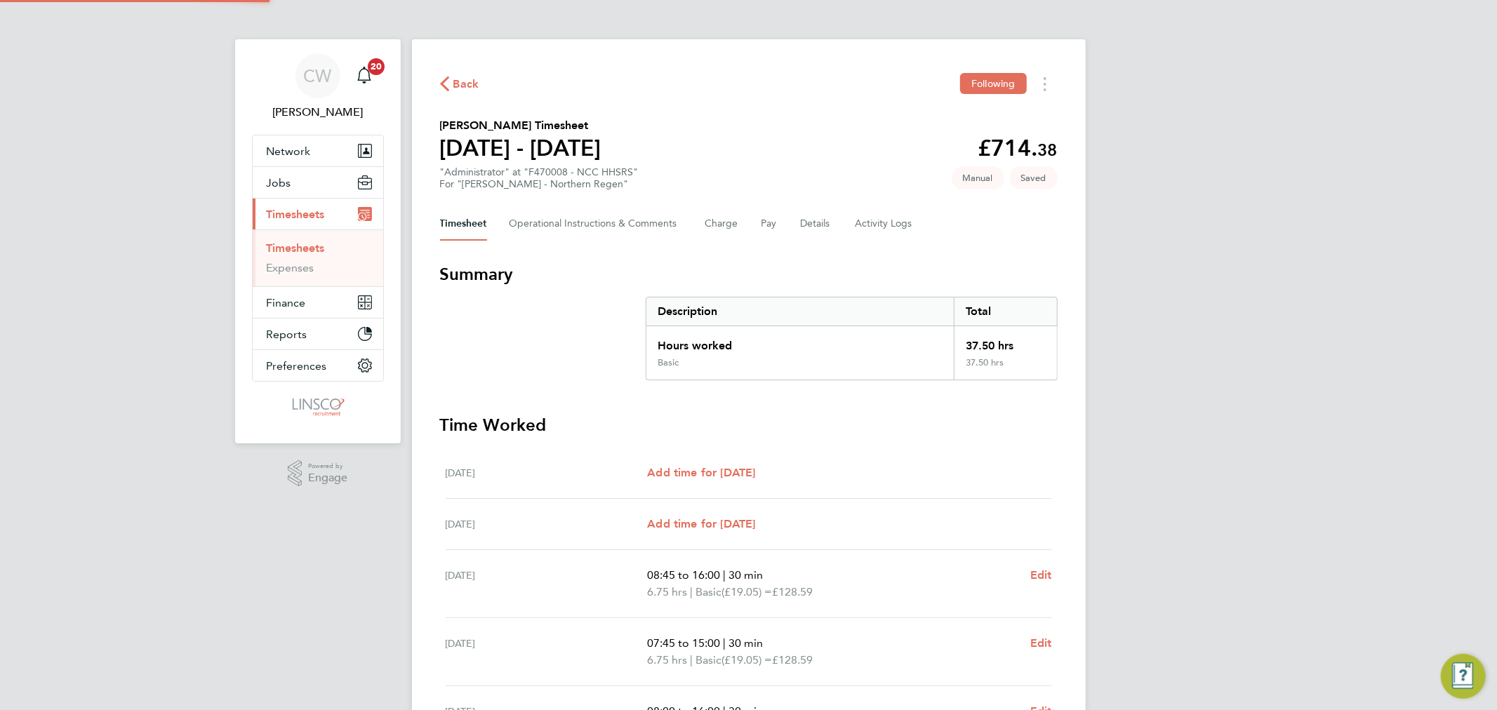
scroll to position [302, 0]
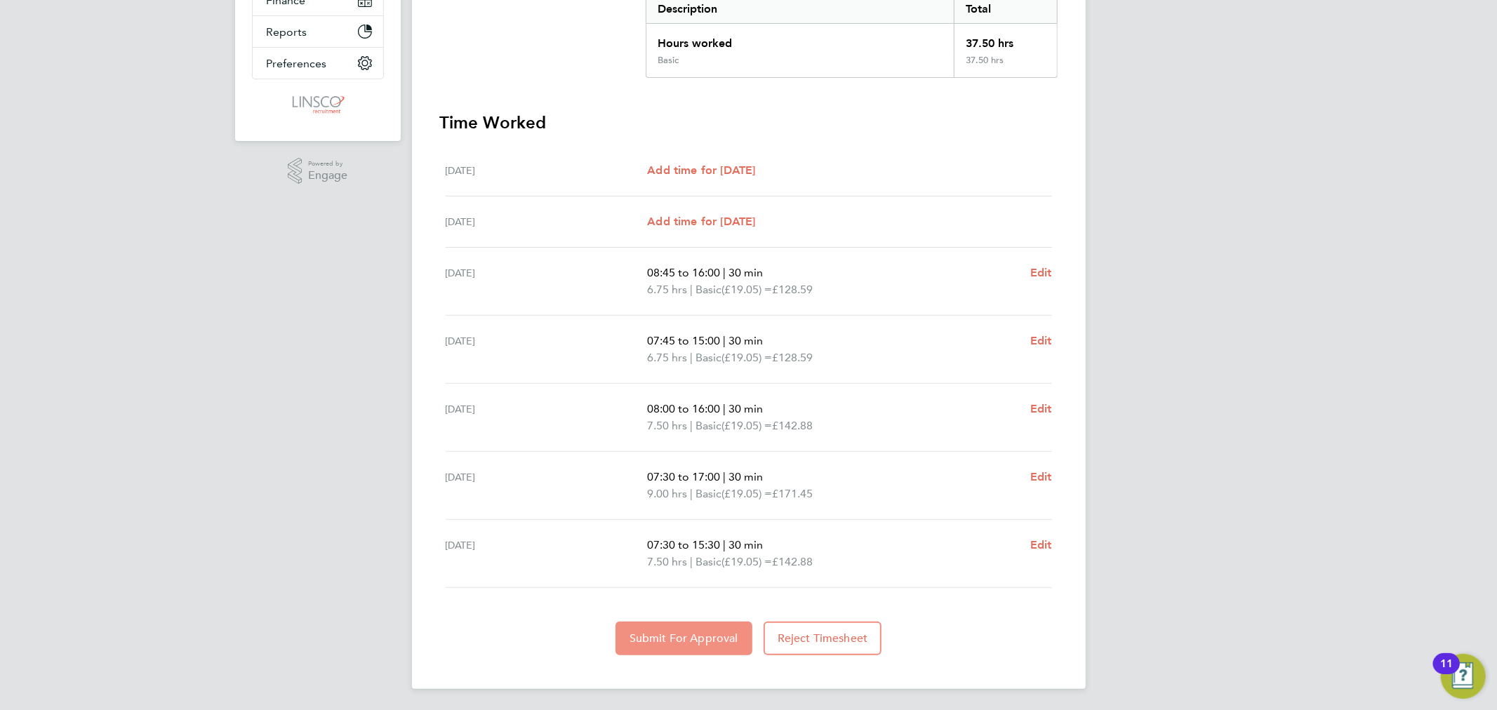
drag, startPoint x: 681, startPoint y: 638, endPoint x: 693, endPoint y: 579, distance: 60.8
click at [681, 639] on span "Submit For Approval" at bounding box center [683, 638] width 109 height 14
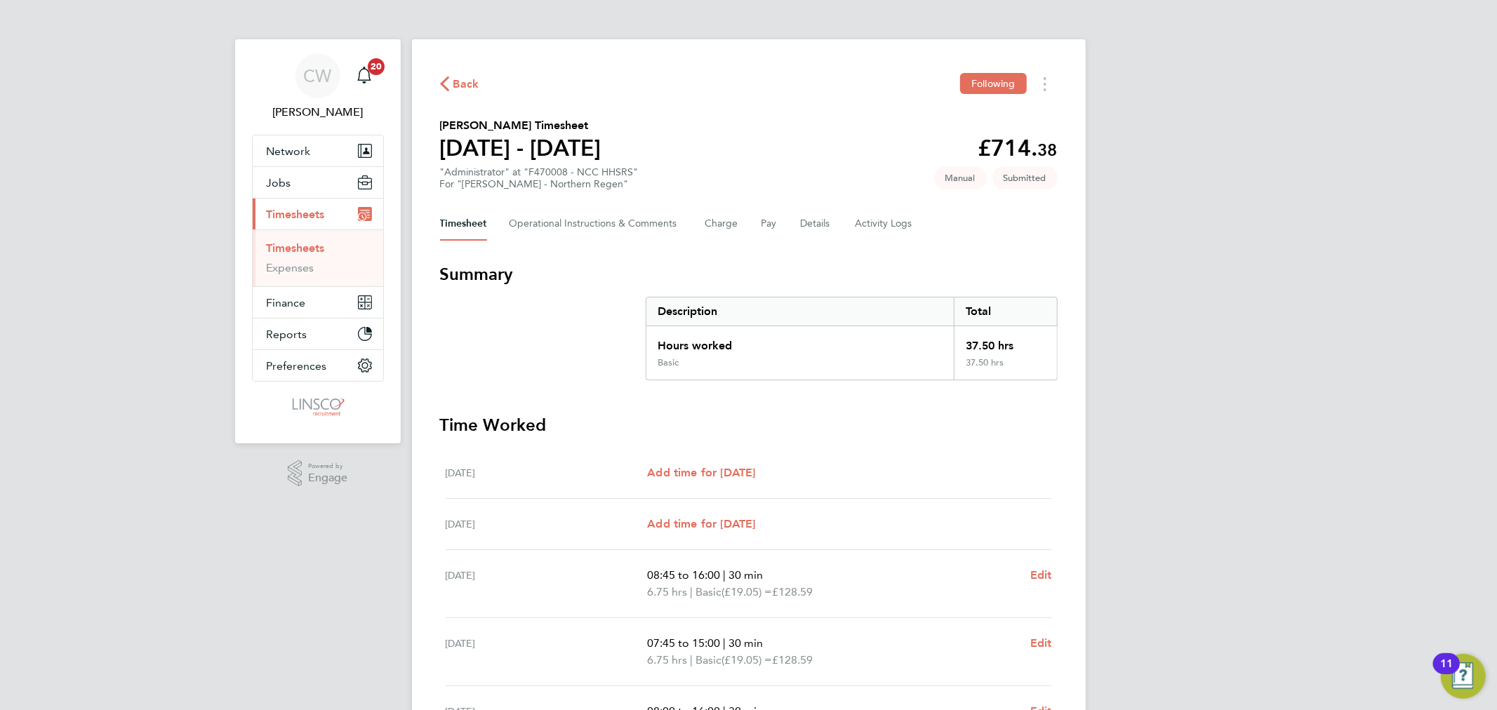
click at [455, 82] on span "Back" at bounding box center [466, 84] width 26 height 17
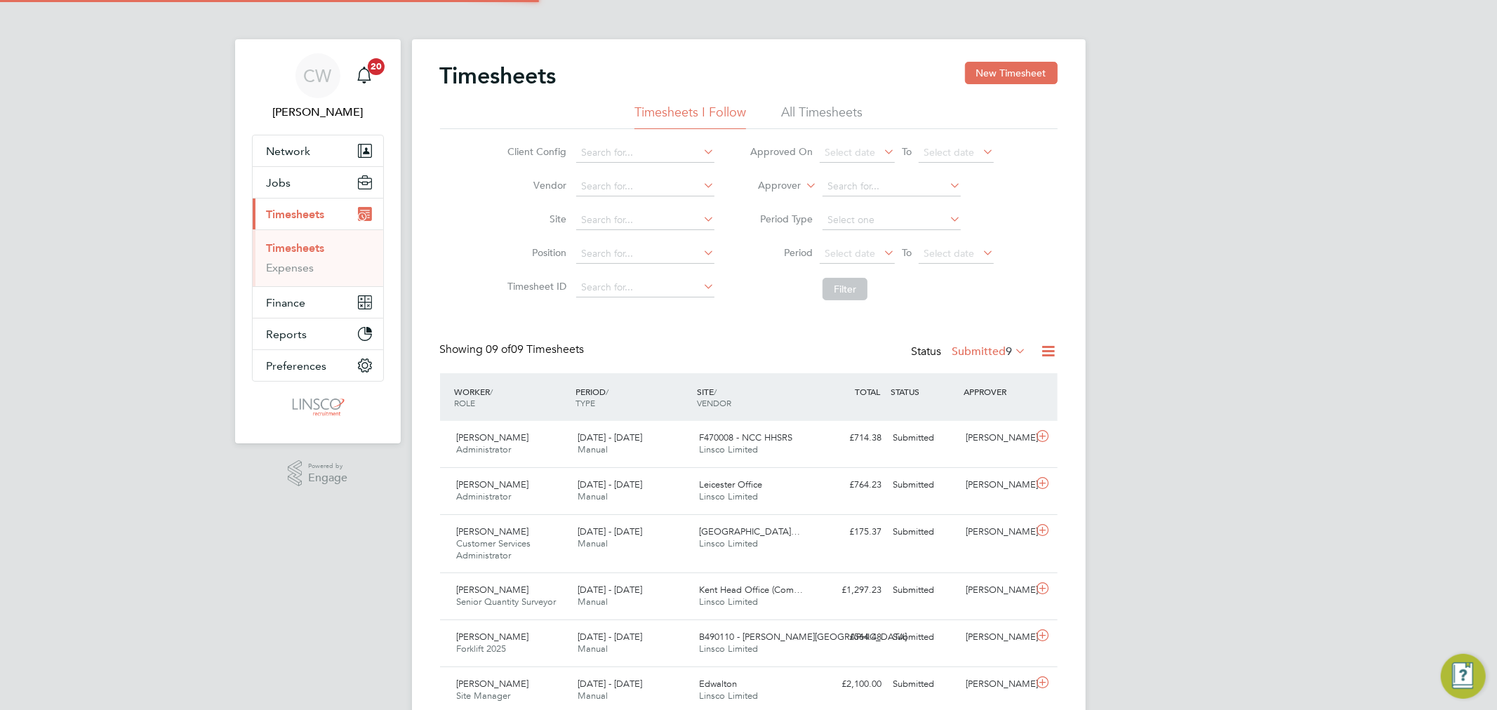
scroll to position [47, 122]
click at [293, 177] on button "Jobs" at bounding box center [318, 182] width 131 height 31
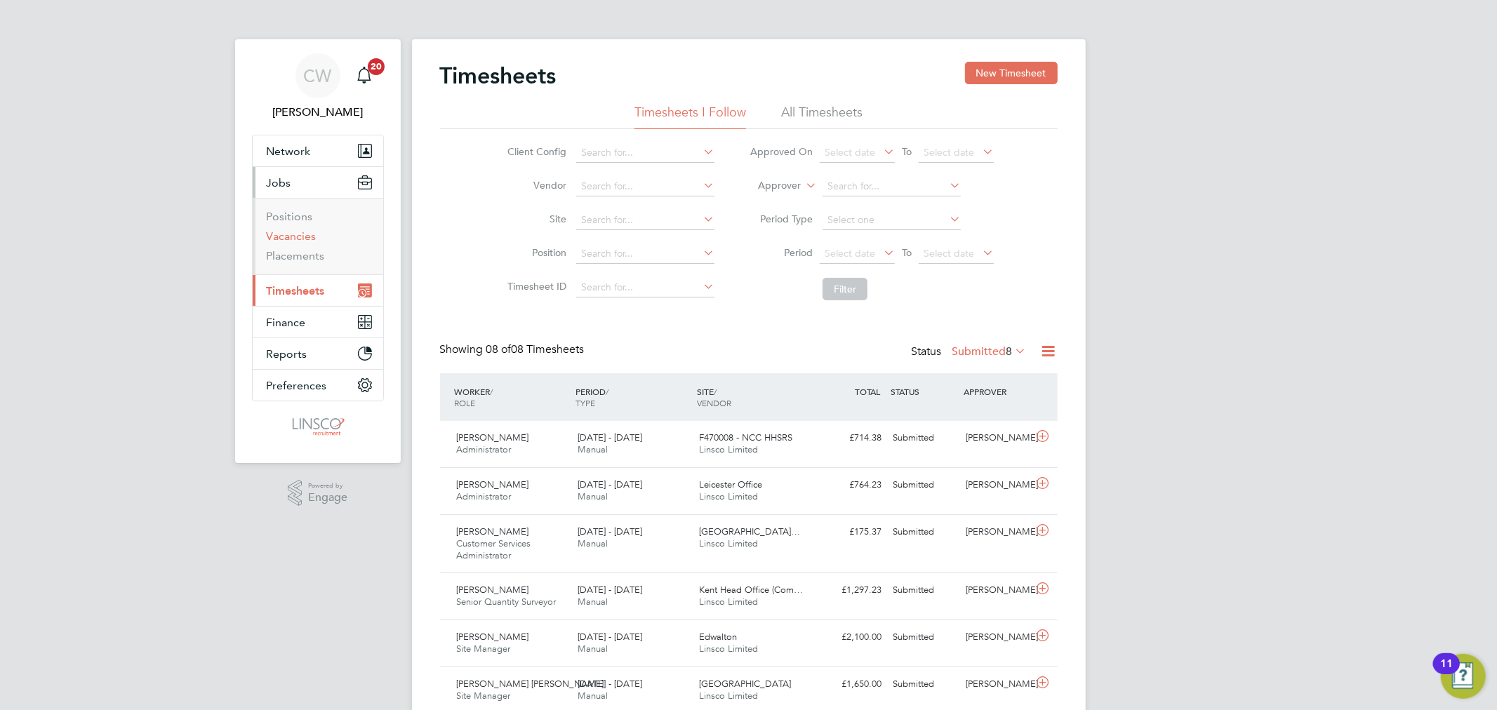
click at [300, 232] on link "Vacancies" at bounding box center [292, 235] width 50 height 13
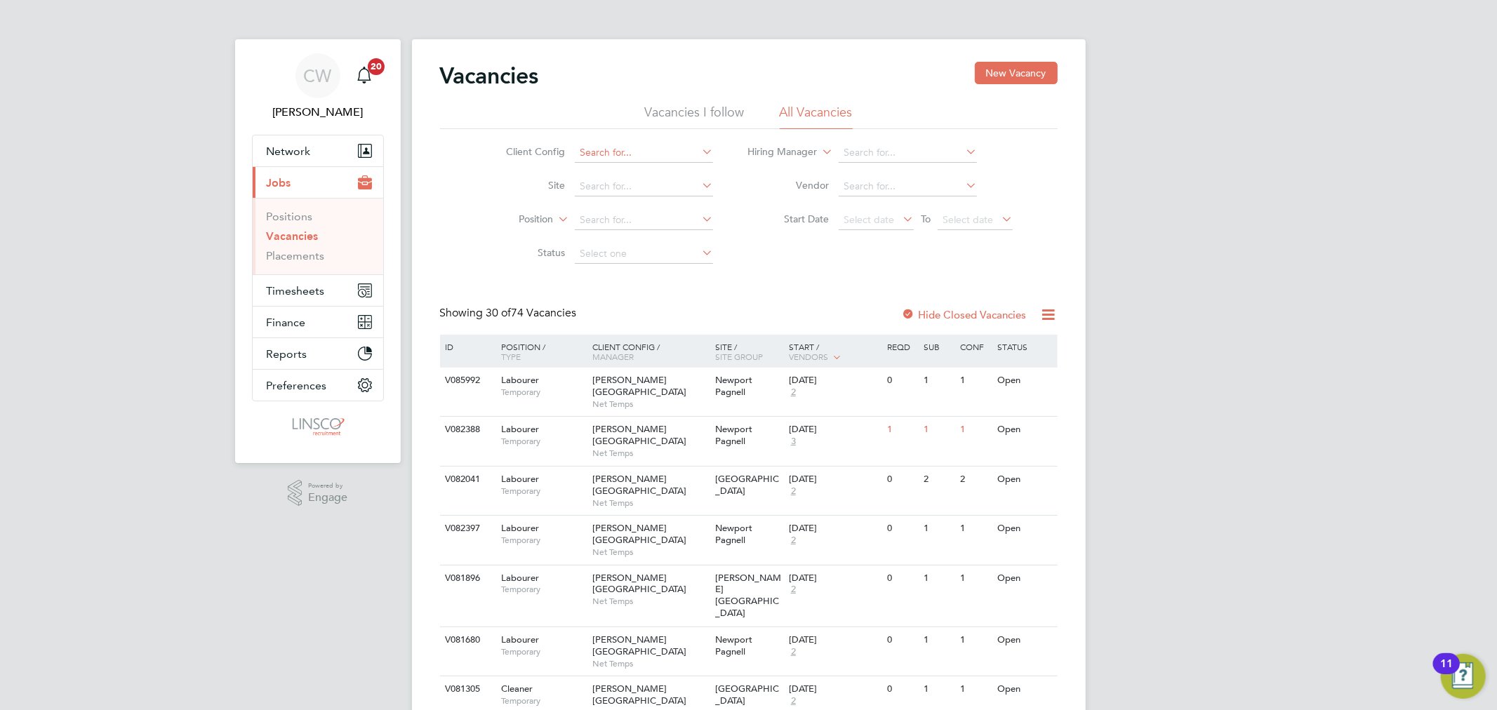
click at [643, 145] on input at bounding box center [644, 153] width 138 height 20
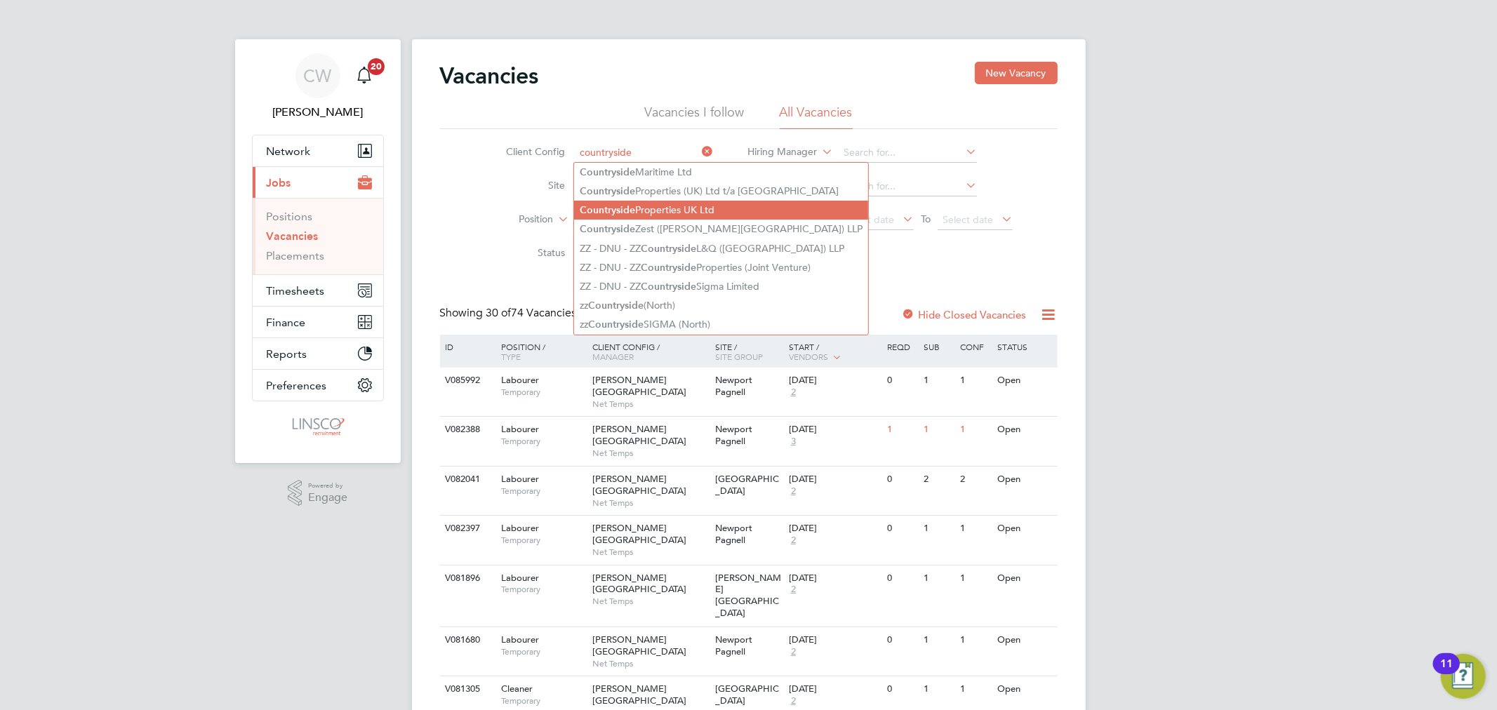
click at [654, 201] on li "Countryside Properties UK Ltd" at bounding box center [721, 210] width 294 height 19
type input "Countryside Properties UK Ltd"
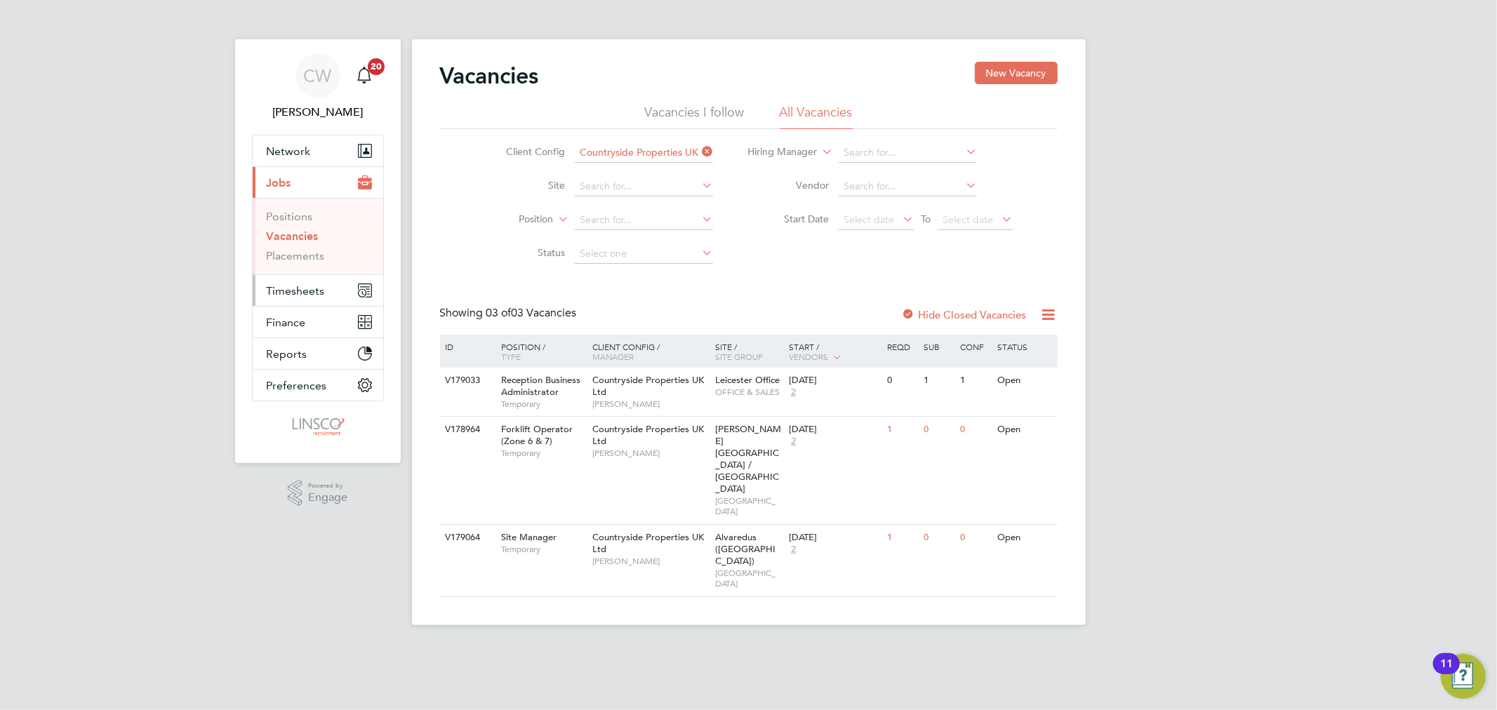
click at [302, 284] on span "Timesheets" at bounding box center [296, 290] width 58 height 13
click at [274, 288] on span "Timesheets" at bounding box center [296, 290] width 58 height 13
click at [302, 254] on link "Timesheets" at bounding box center [296, 247] width 58 height 13
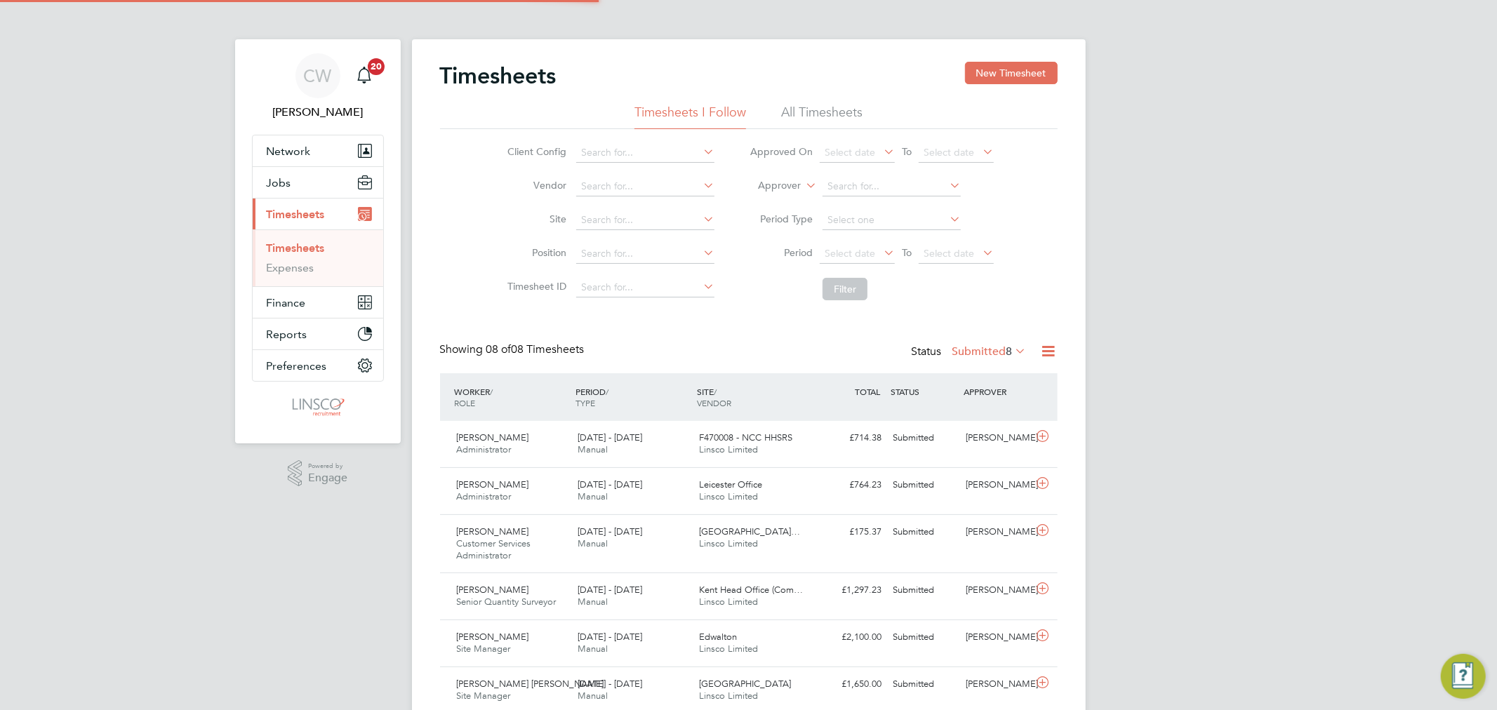
scroll to position [47, 122]
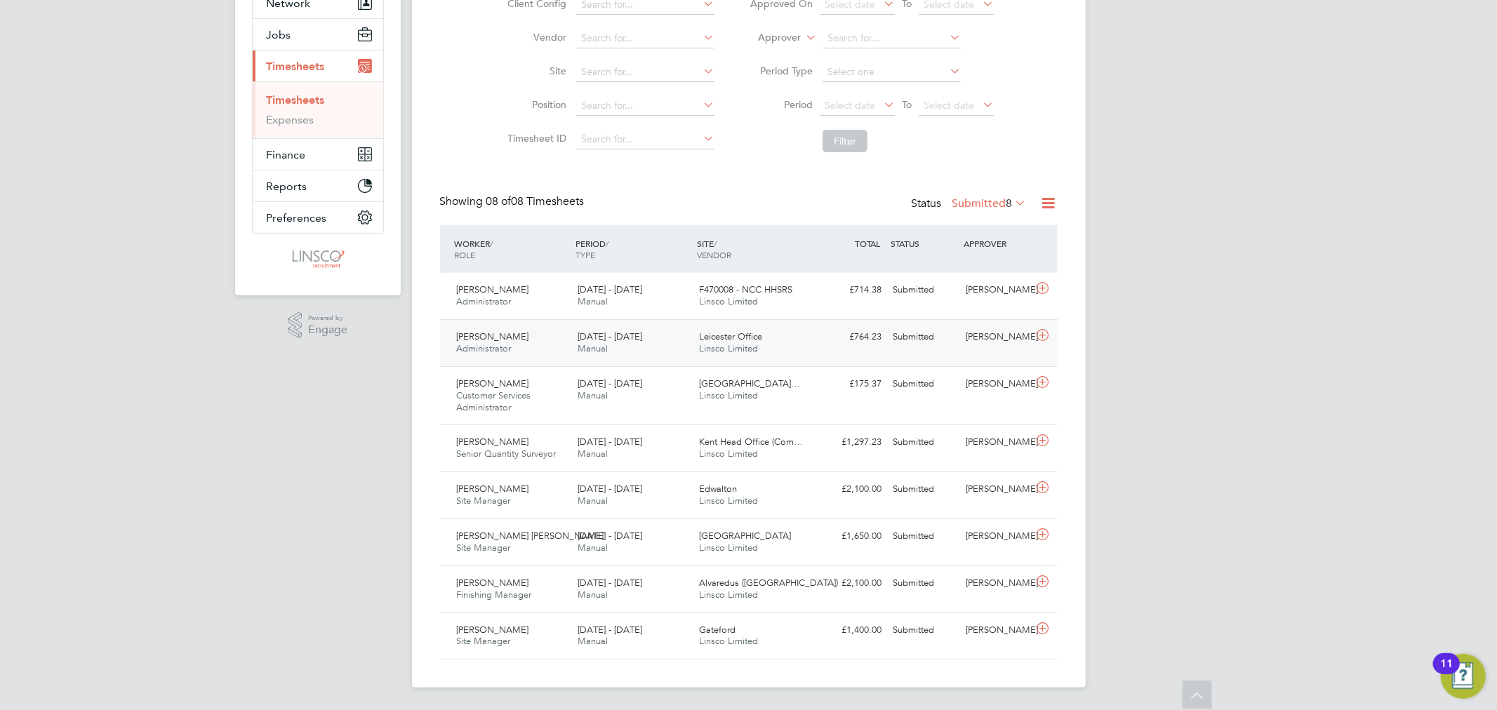
click at [793, 345] on div "Leicester Office Linsco Limited" at bounding box center [753, 343] width 121 height 35
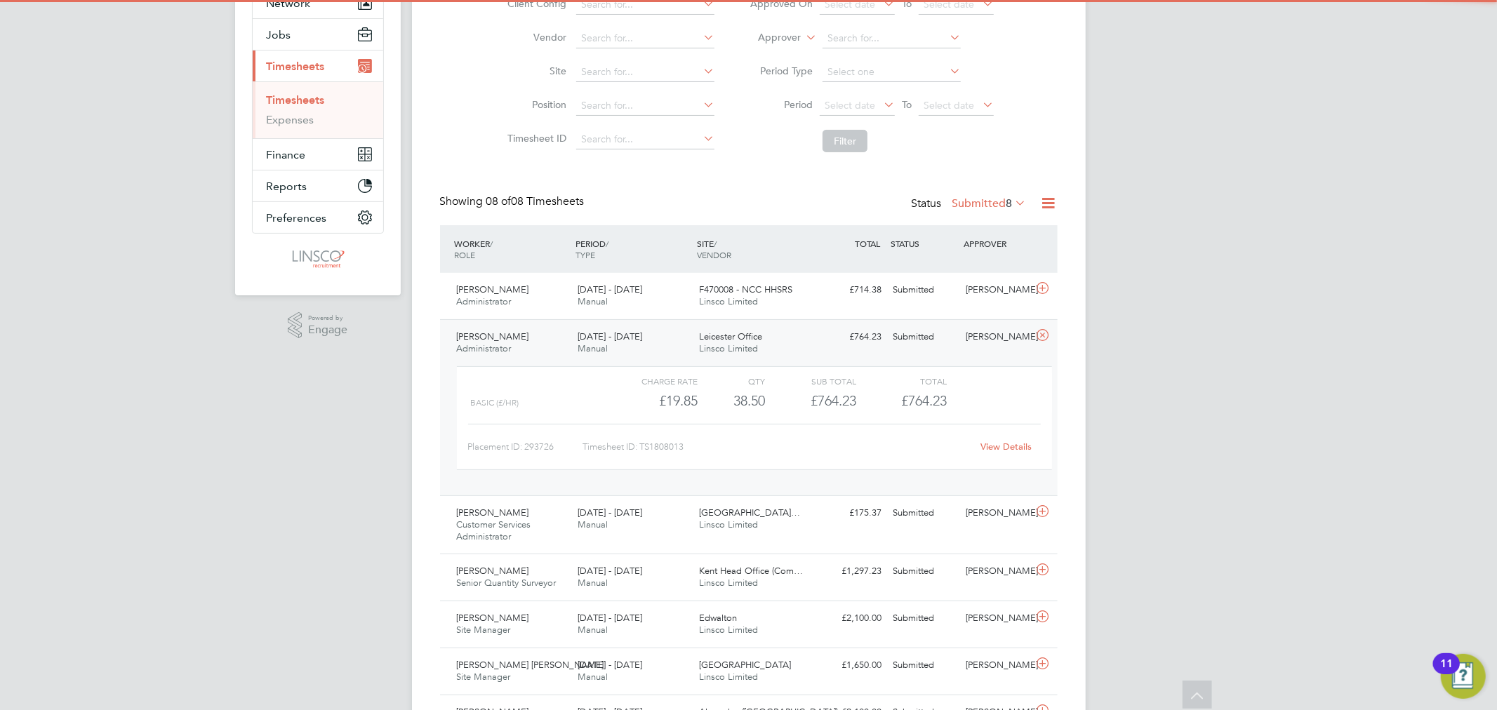
click at [1001, 442] on link "View Details" at bounding box center [1005, 447] width 51 height 12
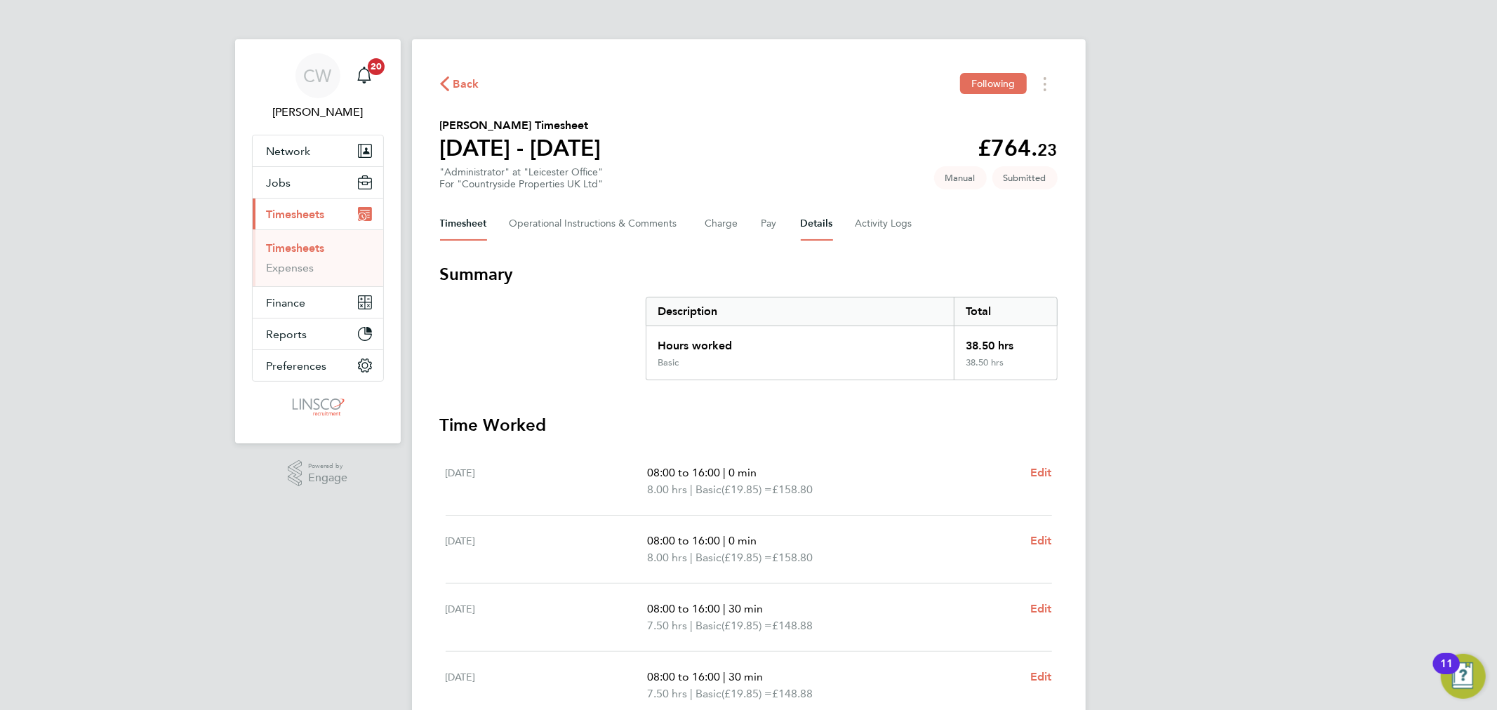
click at [822, 225] on button "Details" at bounding box center [817, 224] width 32 height 34
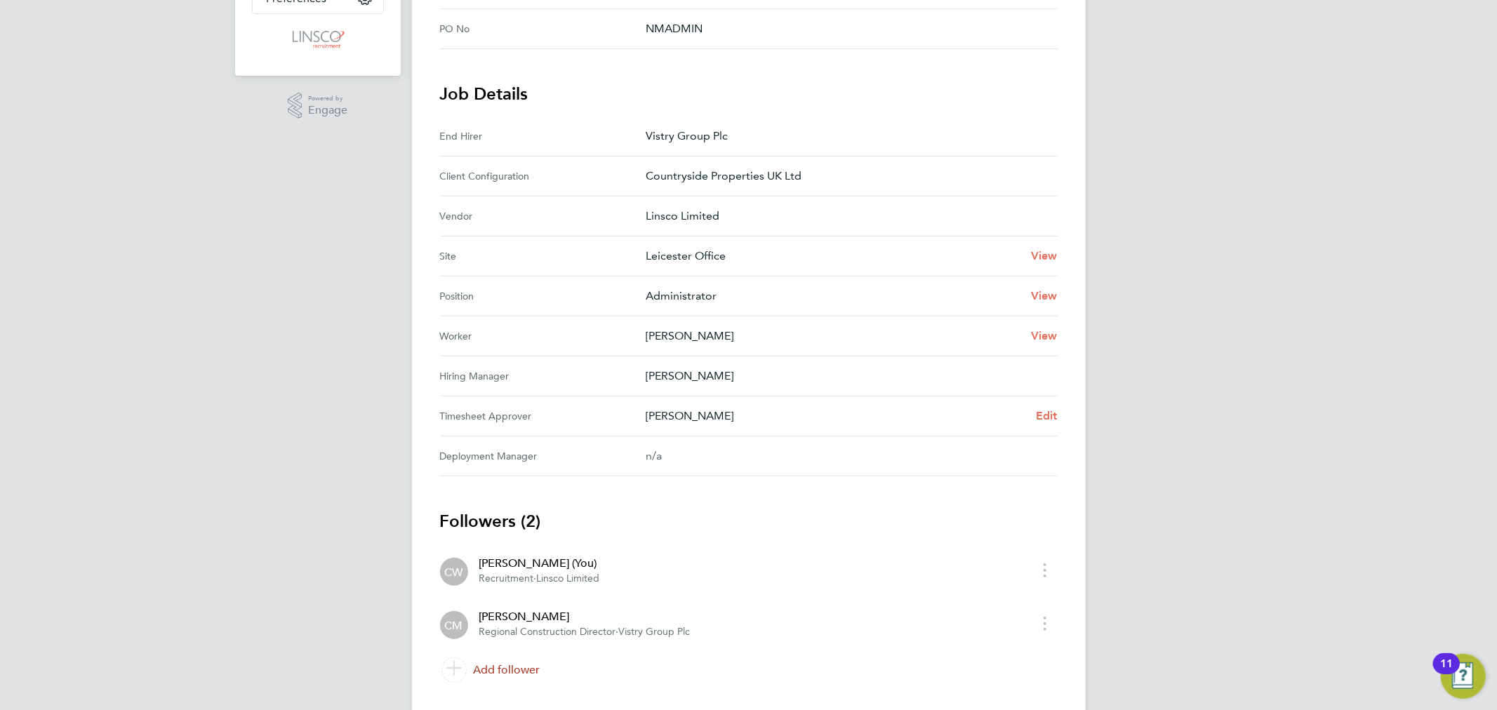
scroll to position [402, 0]
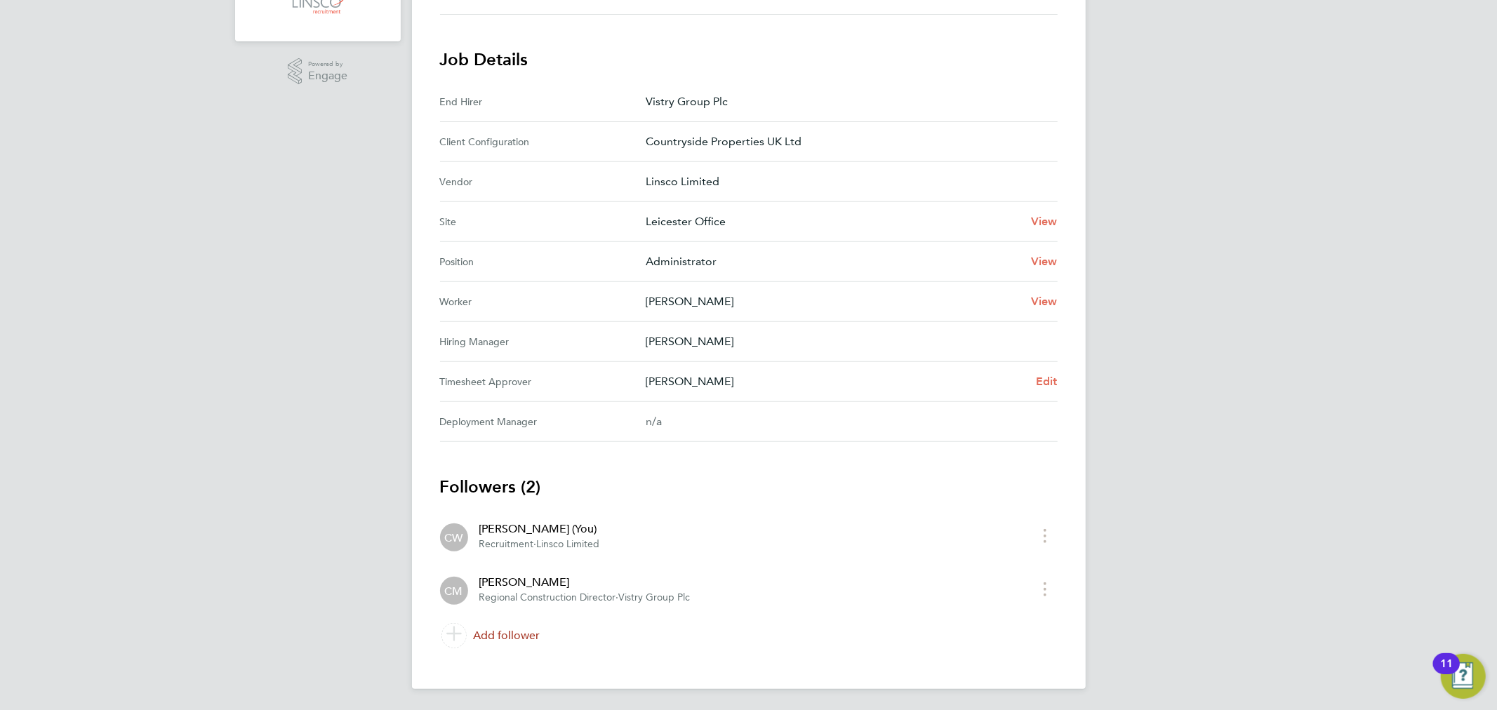
click at [503, 641] on link "Add follower" at bounding box center [748, 635] width 617 height 39
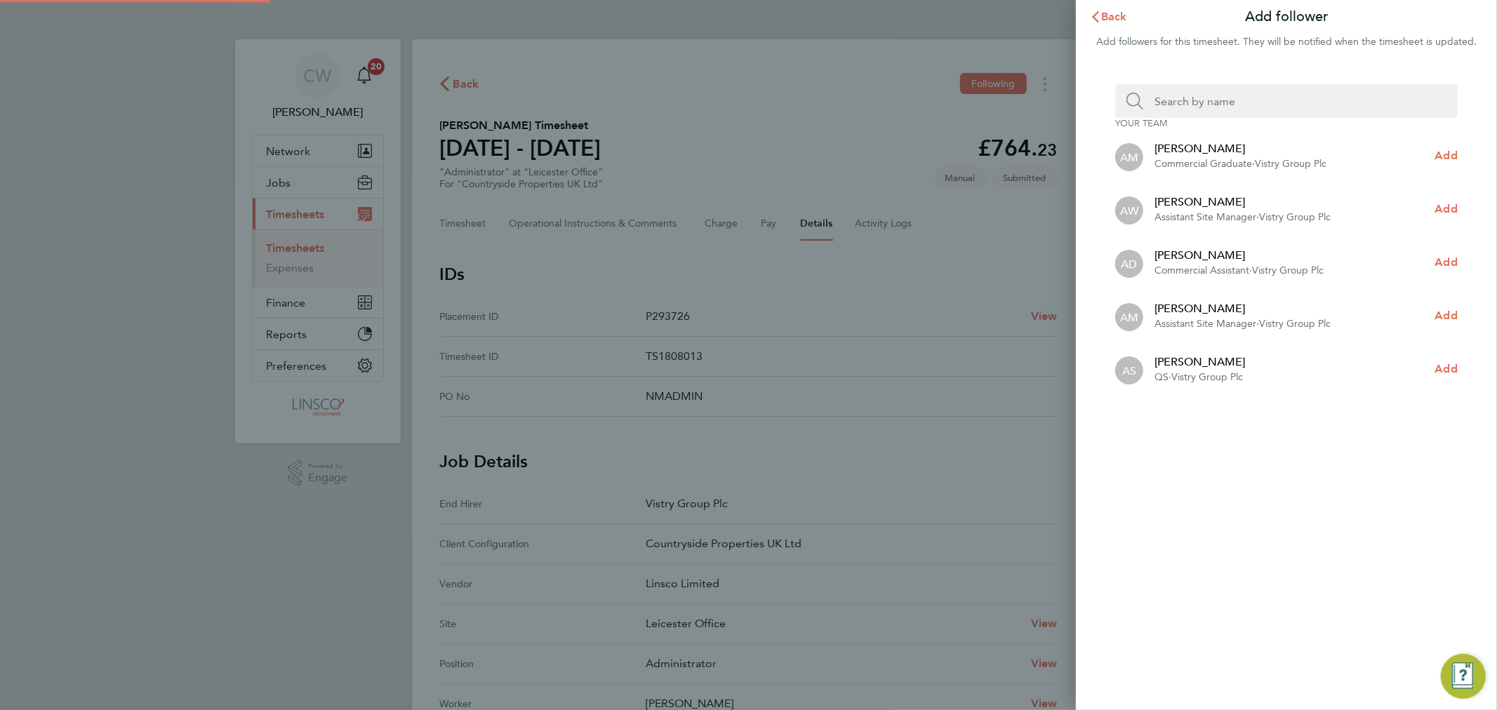
click at [1180, 100] on input "Search team member by name:" at bounding box center [1291, 101] width 297 height 34
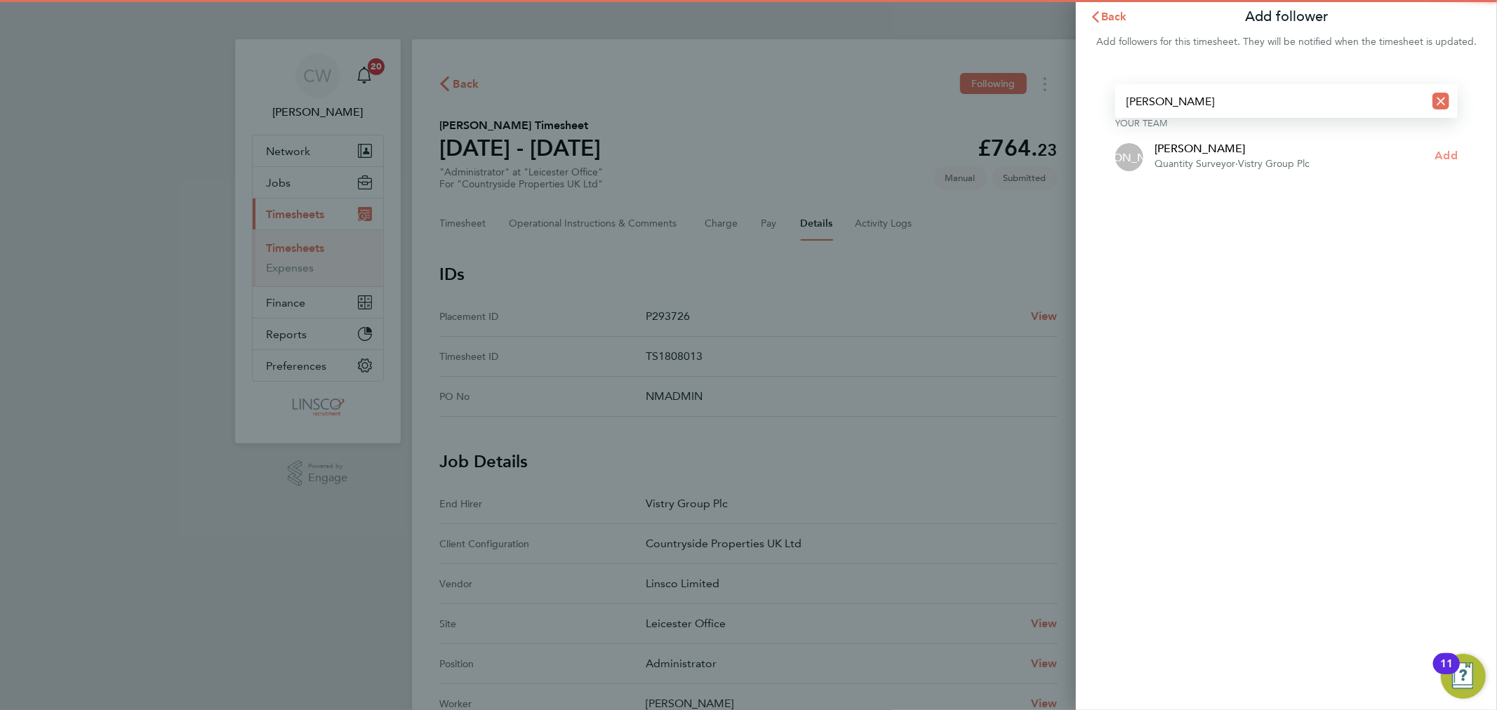
type input "james archer"
click at [1456, 158] on span "Add" at bounding box center [1446, 155] width 22 height 13
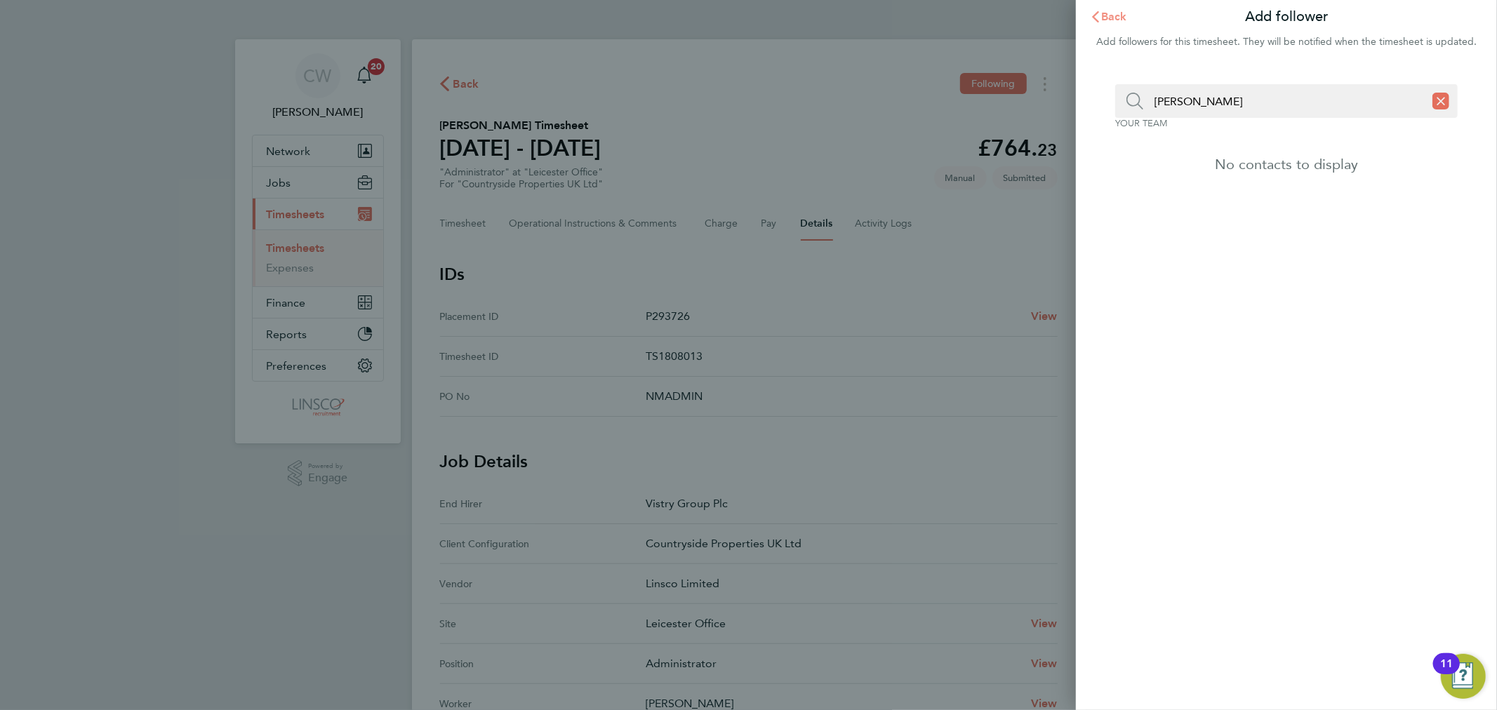
click at [1104, 19] on span "Back" at bounding box center [1114, 16] width 26 height 13
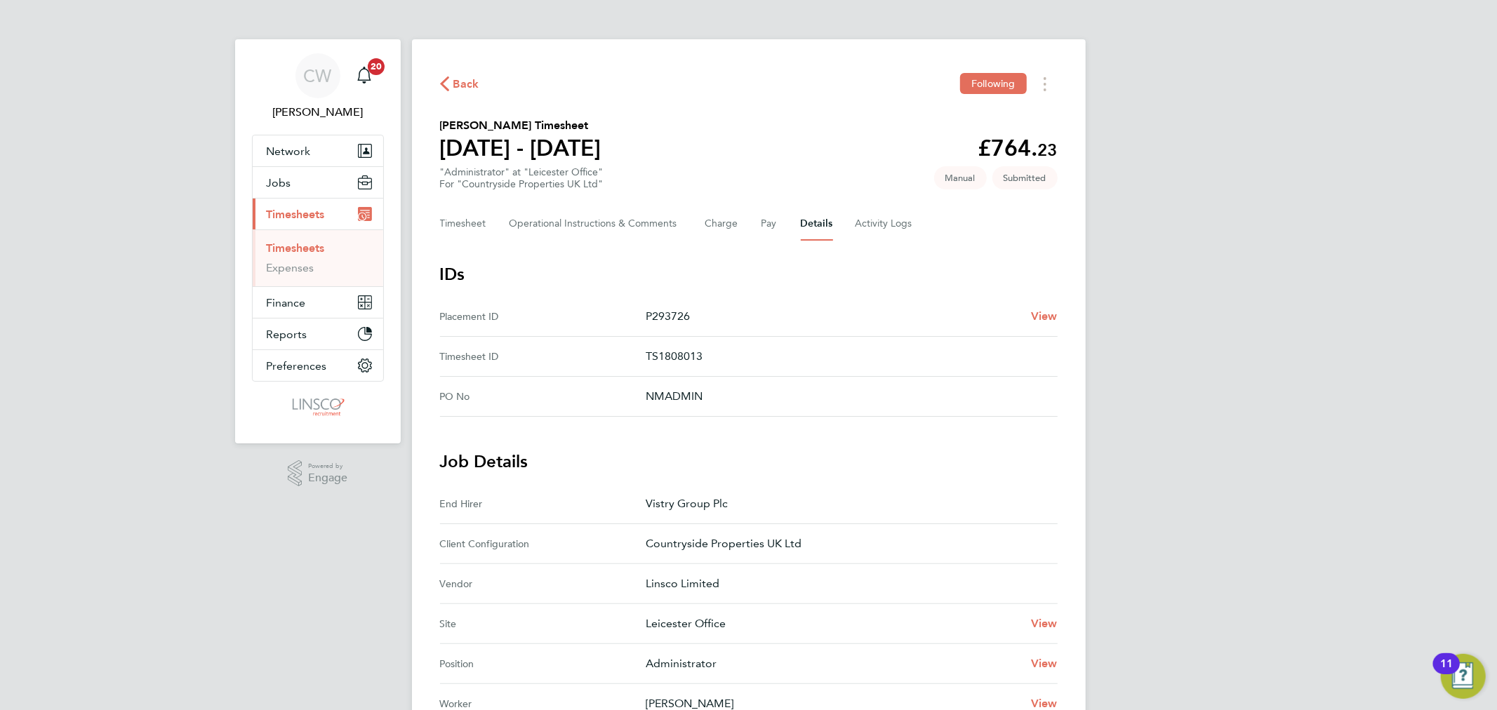
drag, startPoint x: 415, startPoint y: 71, endPoint x: 443, endPoint y: 81, distance: 30.4
click at [423, 74] on div "Back Following Leah Scothern-Barton's Timesheet 18 - 24 Aug 2025 £764. 23 "Admi…" at bounding box center [749, 591] width 674 height 1105
click at [446, 81] on icon "button" at bounding box center [444, 83] width 9 height 15
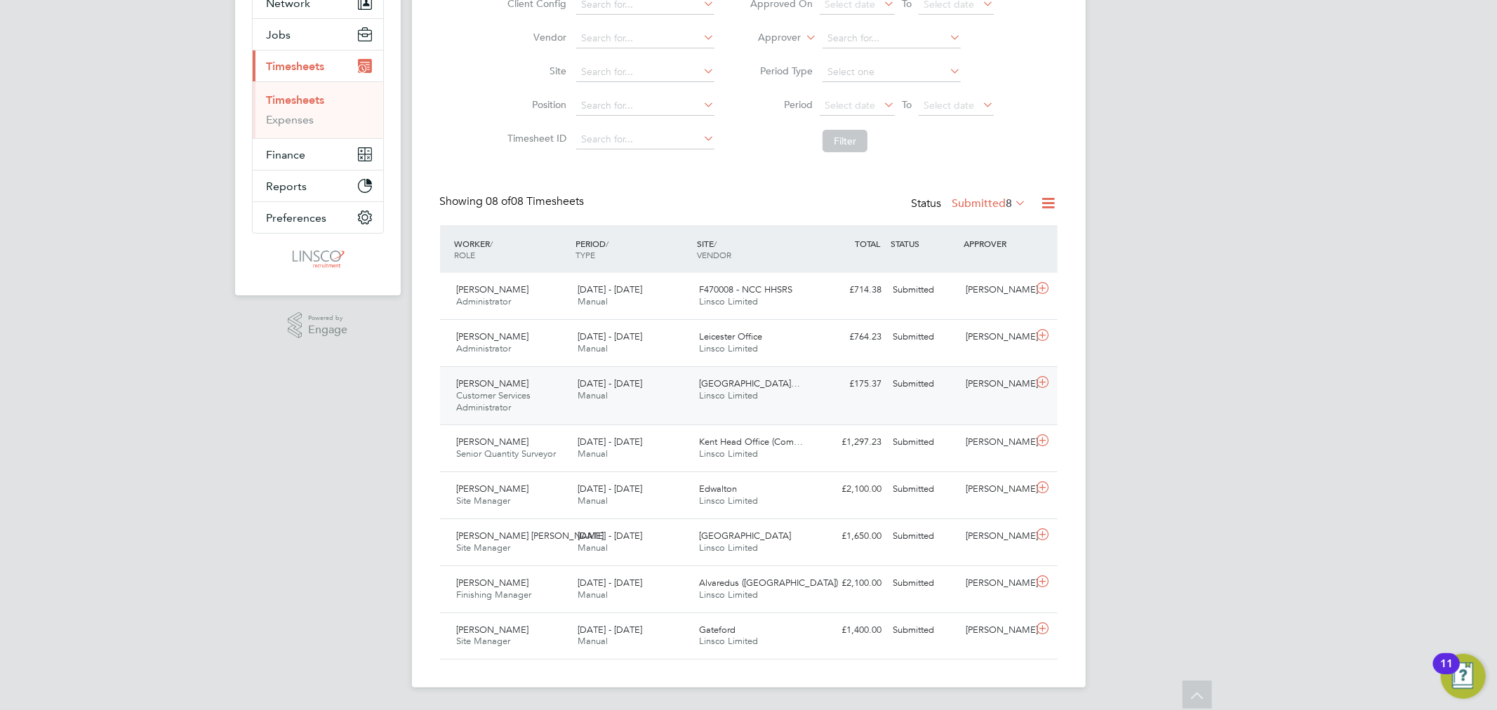
click at [620, 390] on div "18 - 24 Aug 2025 Manual" at bounding box center [632, 390] width 121 height 35
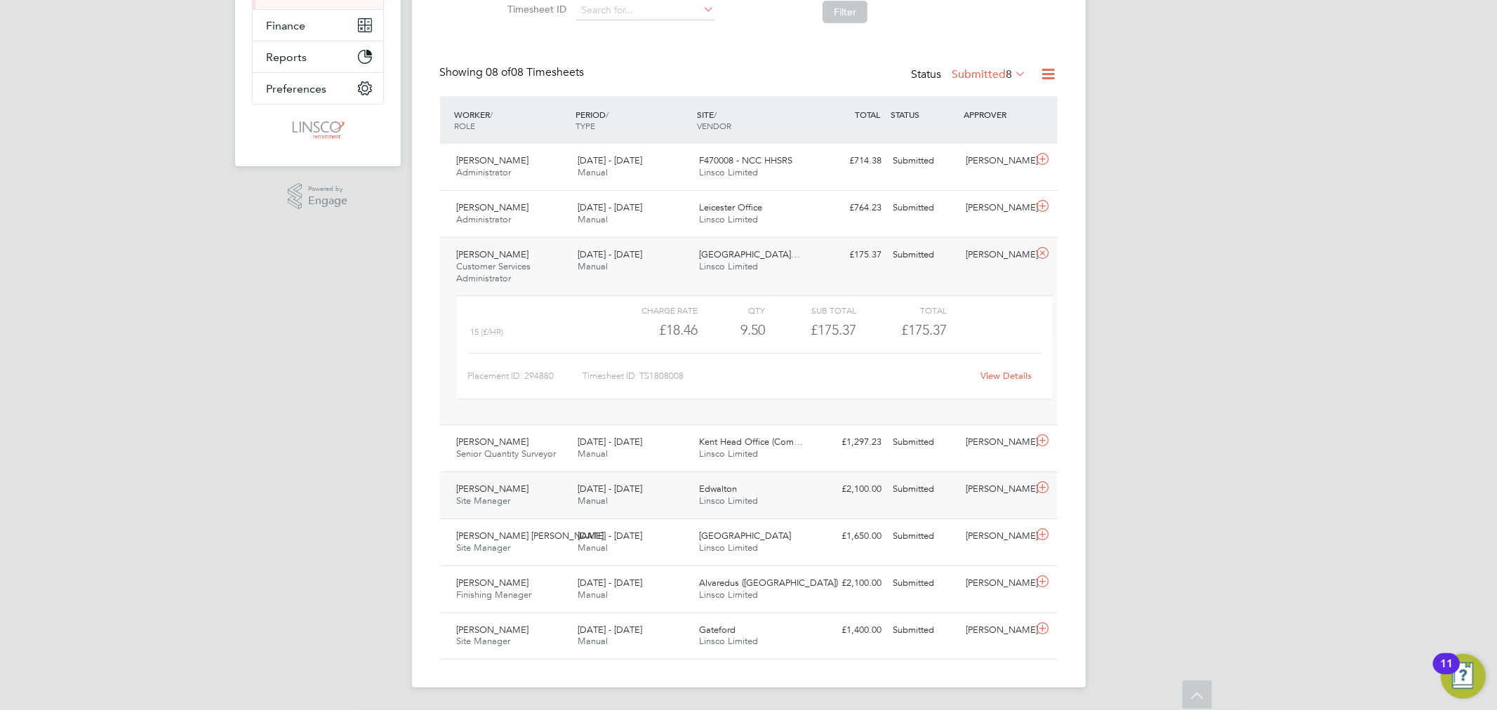
click at [606, 492] on span "[DATE] - [DATE]" at bounding box center [609, 489] width 65 height 12
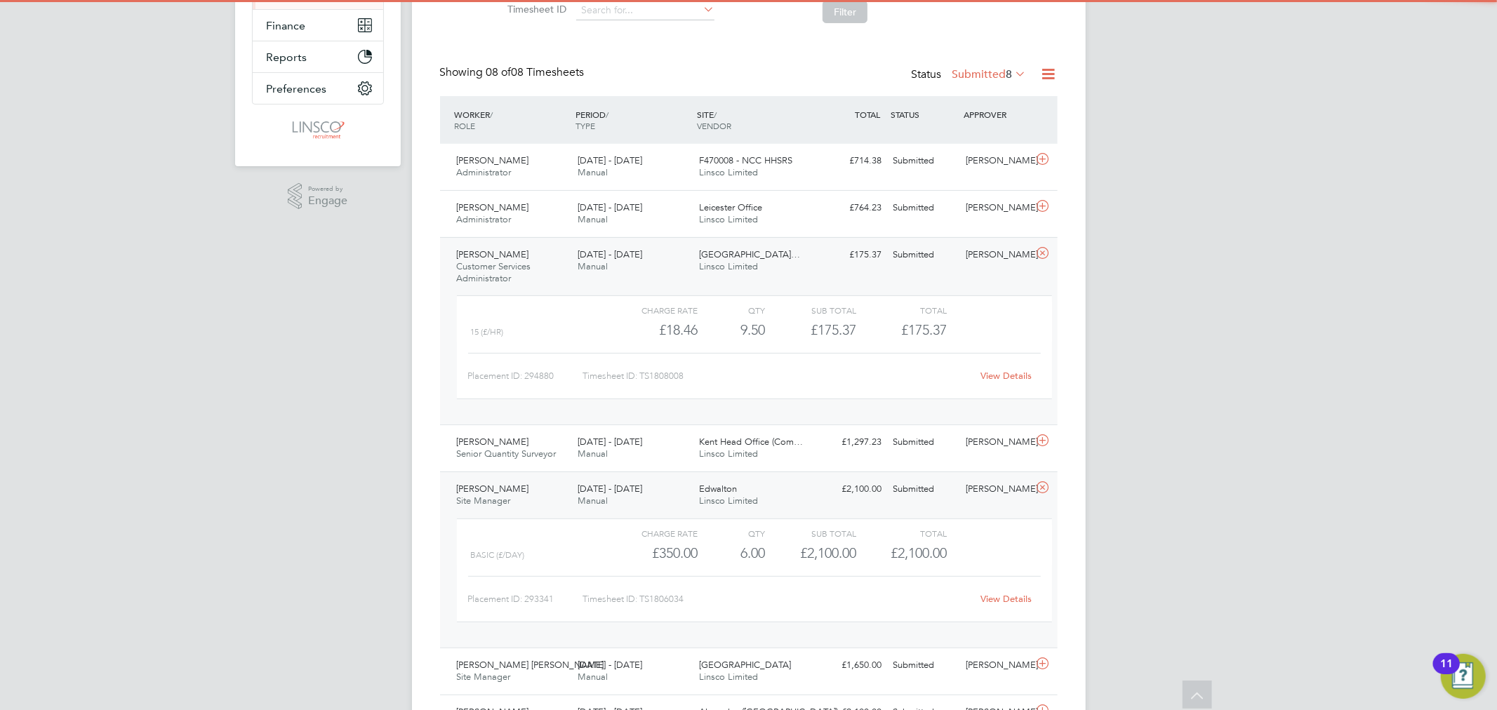
click at [1022, 596] on link "View Details" at bounding box center [1005, 599] width 51 height 12
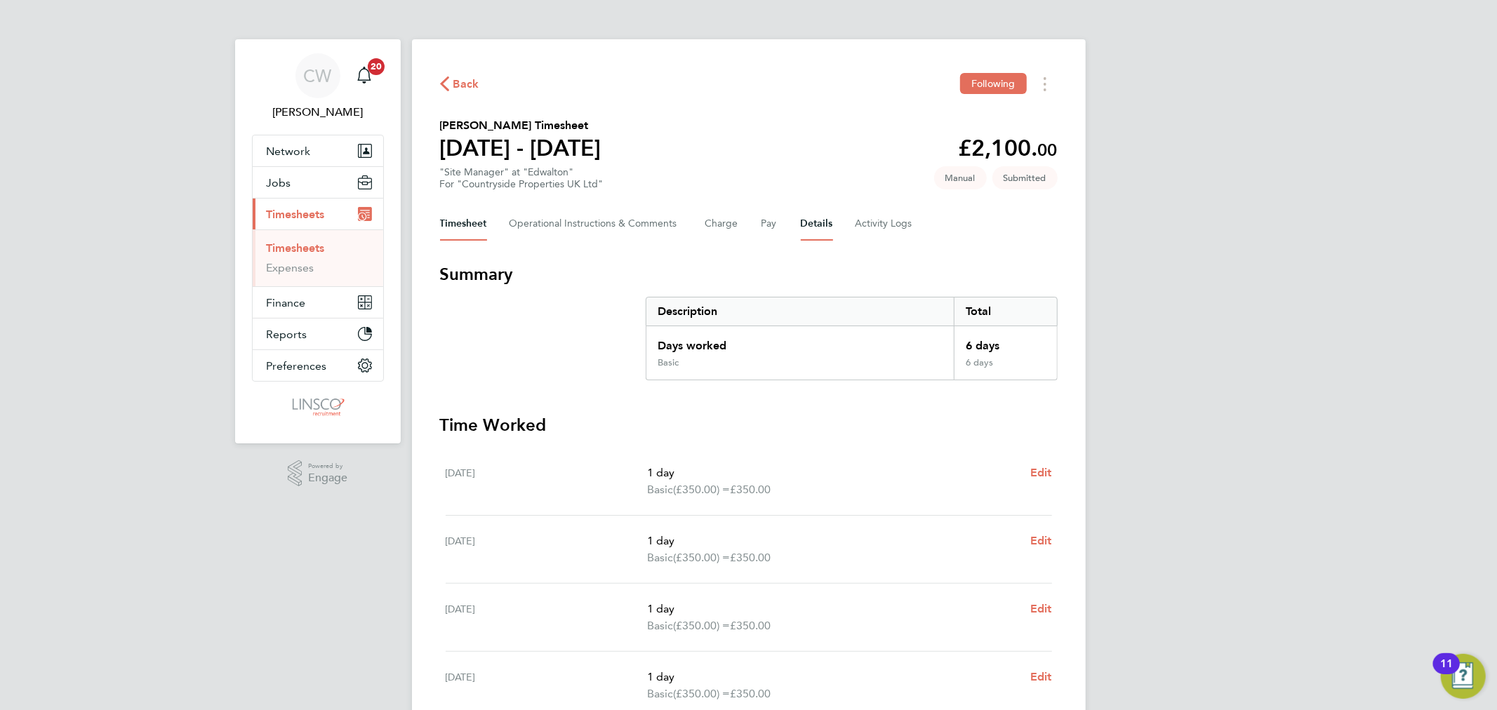
click at [802, 228] on button "Details" at bounding box center [817, 224] width 32 height 34
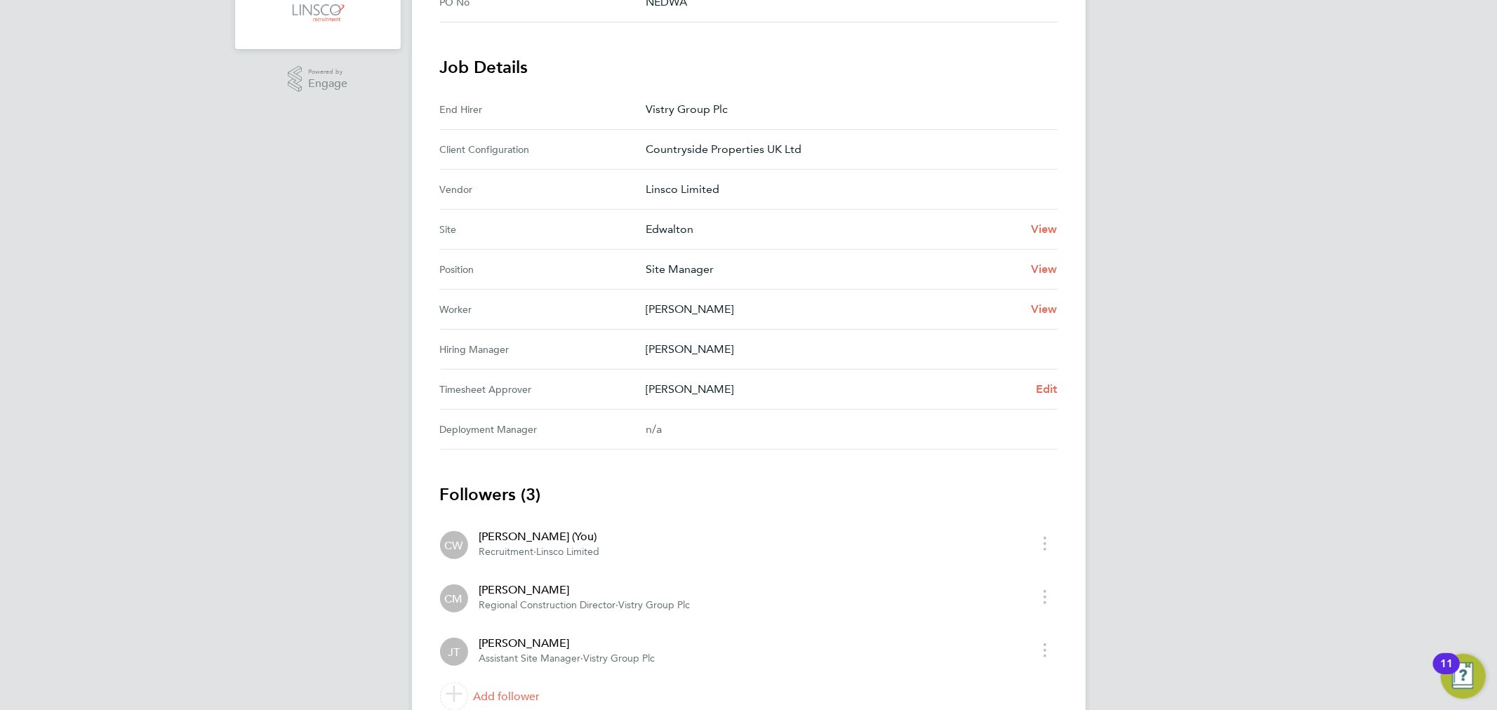
scroll to position [455, 0]
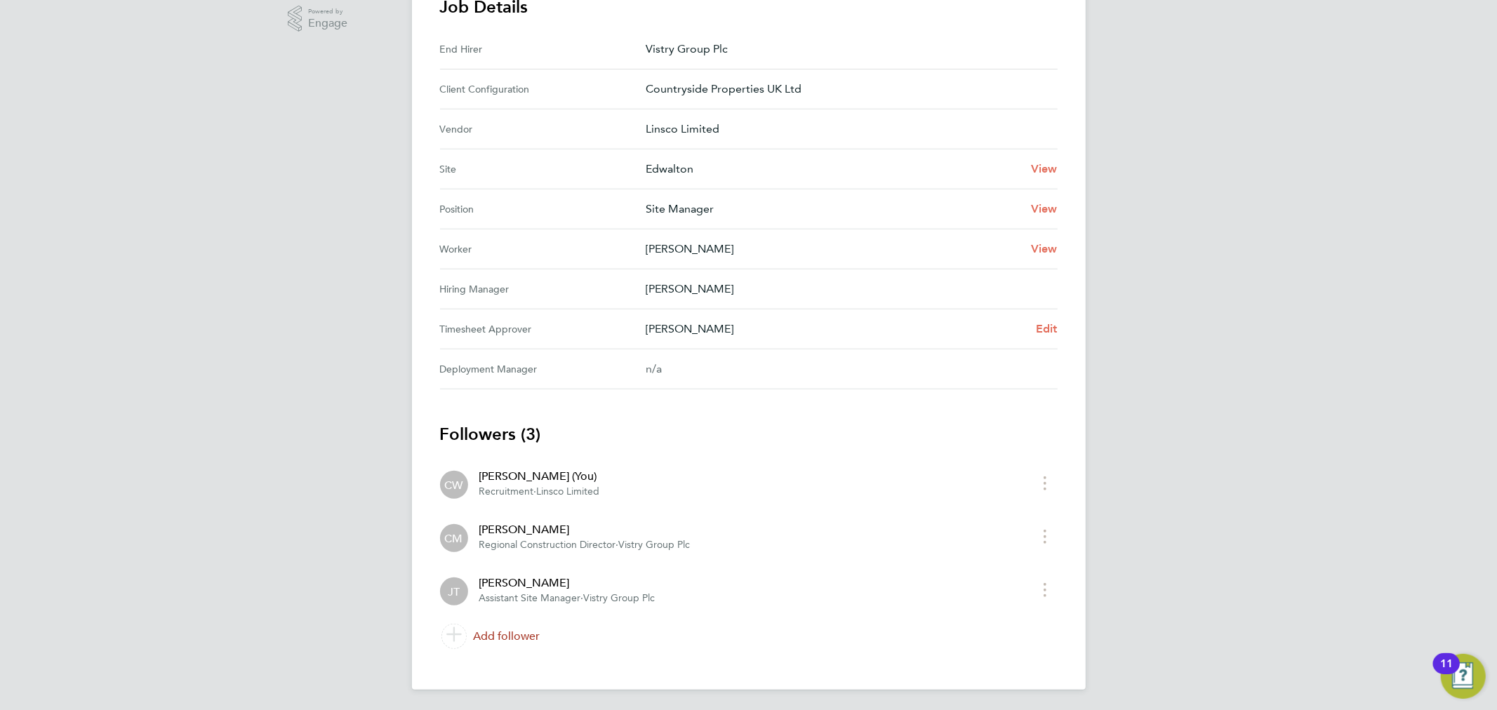
click at [515, 634] on link "Add follower" at bounding box center [748, 636] width 617 height 39
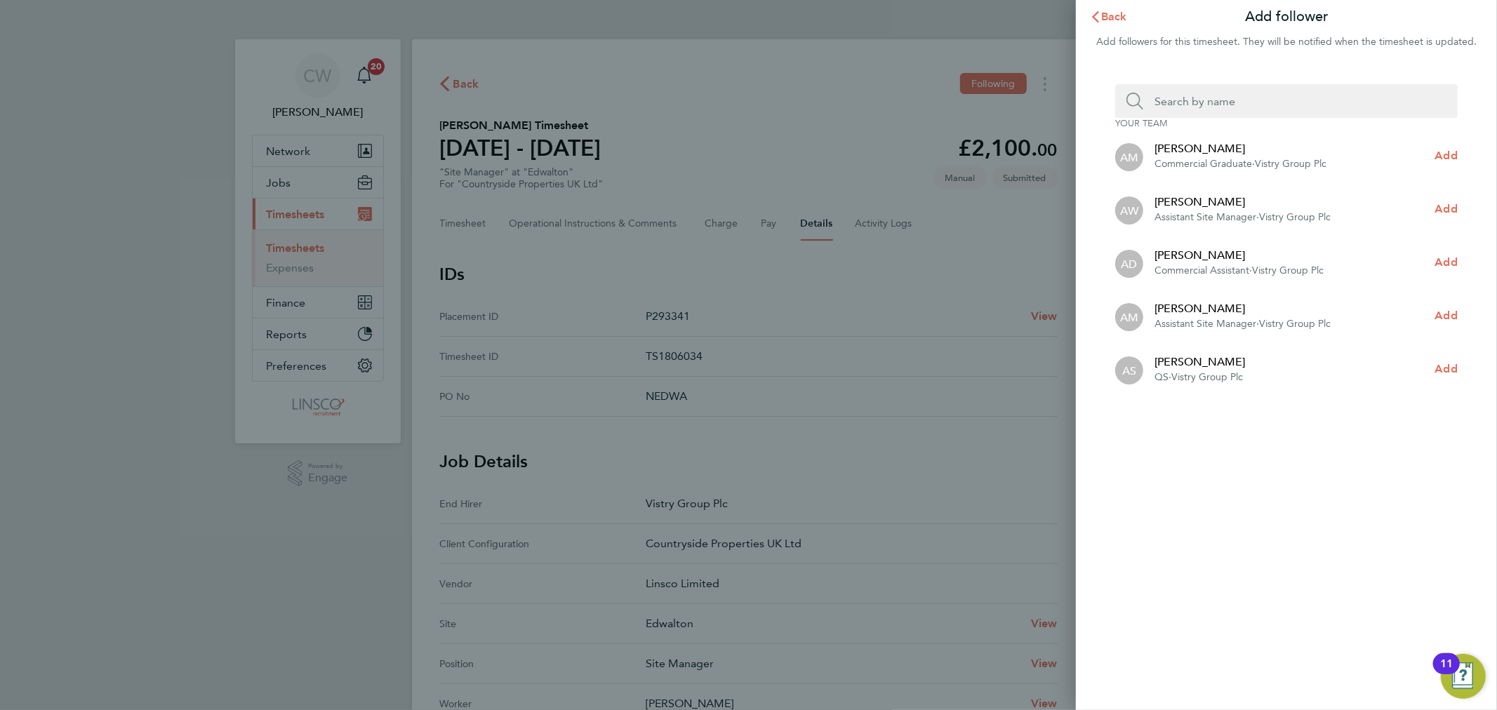
click at [1189, 101] on input "Search team member by name:" at bounding box center [1291, 101] width 297 height 34
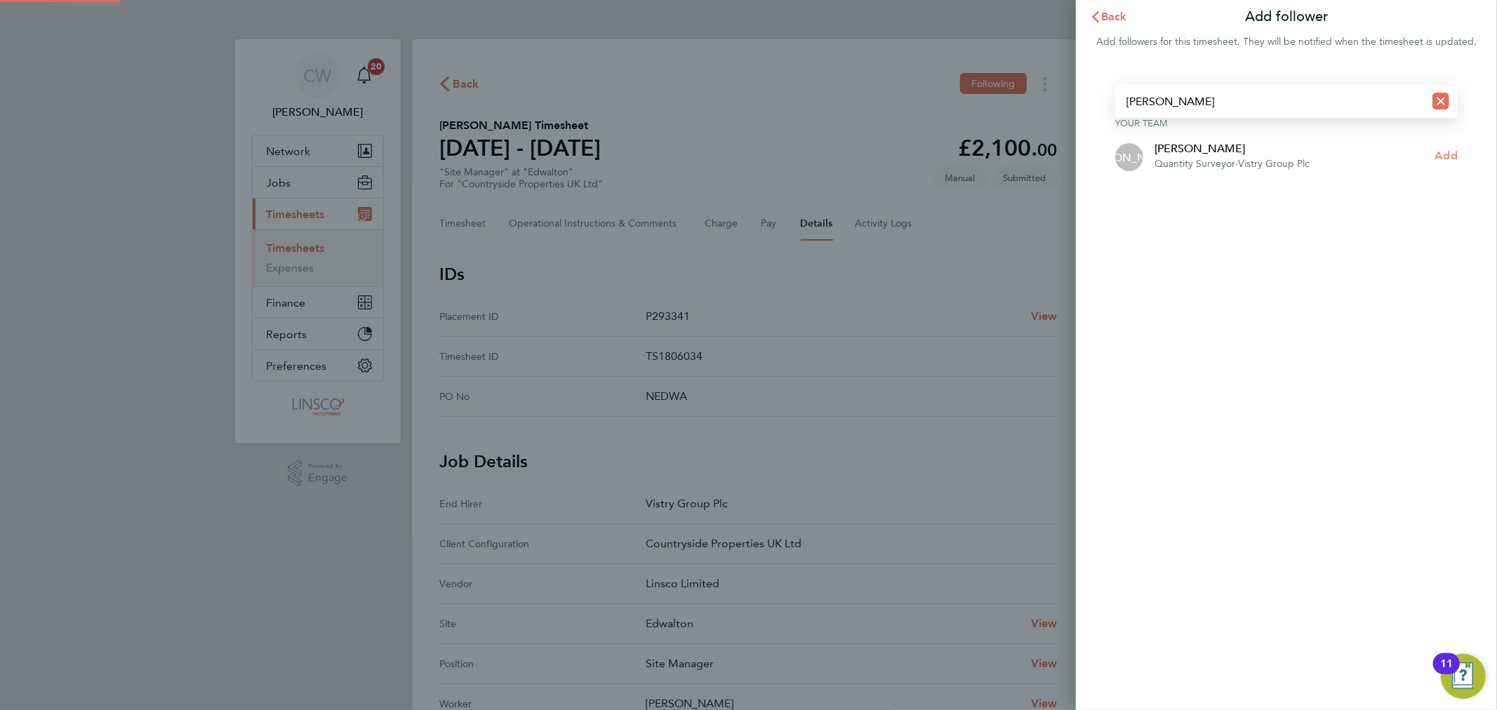
type input "james archer"
click at [1445, 152] on span "Add" at bounding box center [1446, 155] width 22 height 13
click at [1121, 21] on span "Back" at bounding box center [1114, 16] width 26 height 13
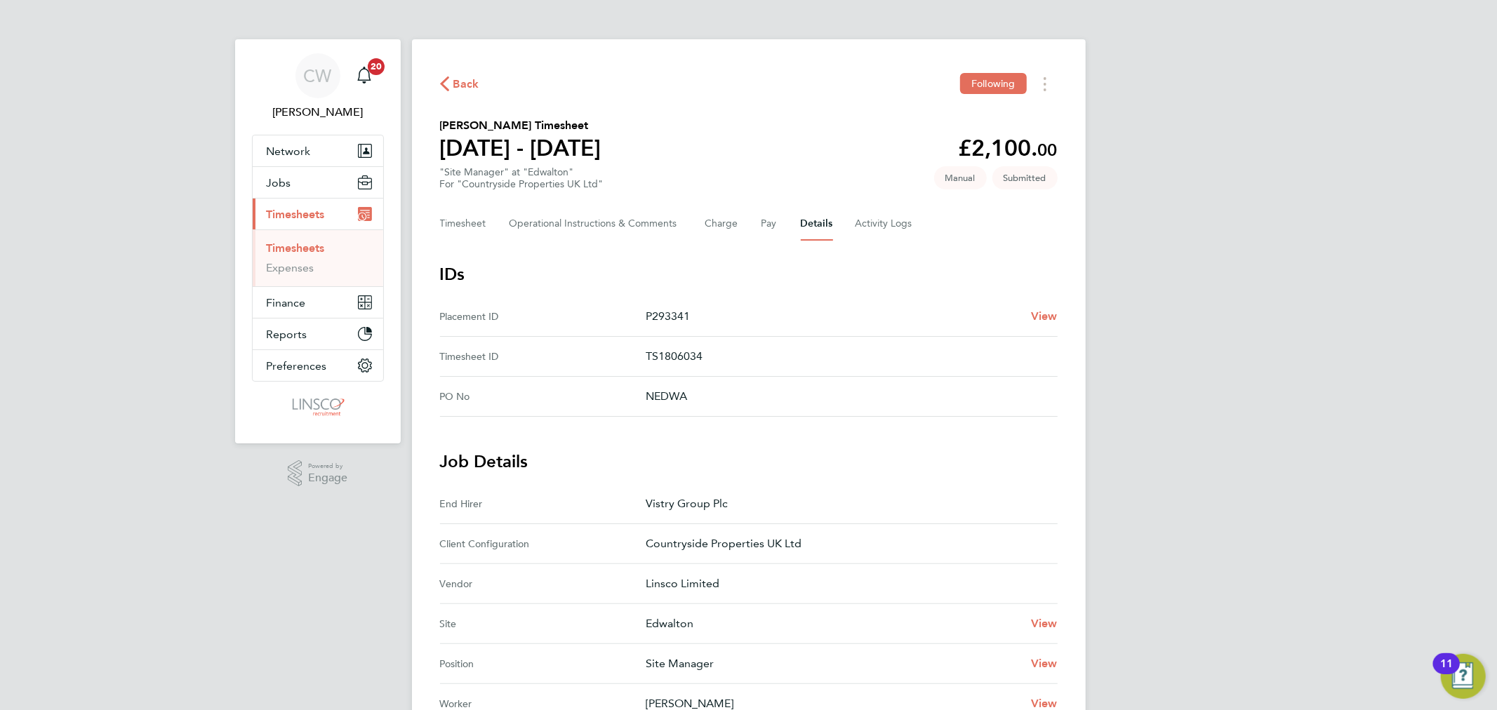
click at [457, 83] on span "Back" at bounding box center [466, 84] width 26 height 17
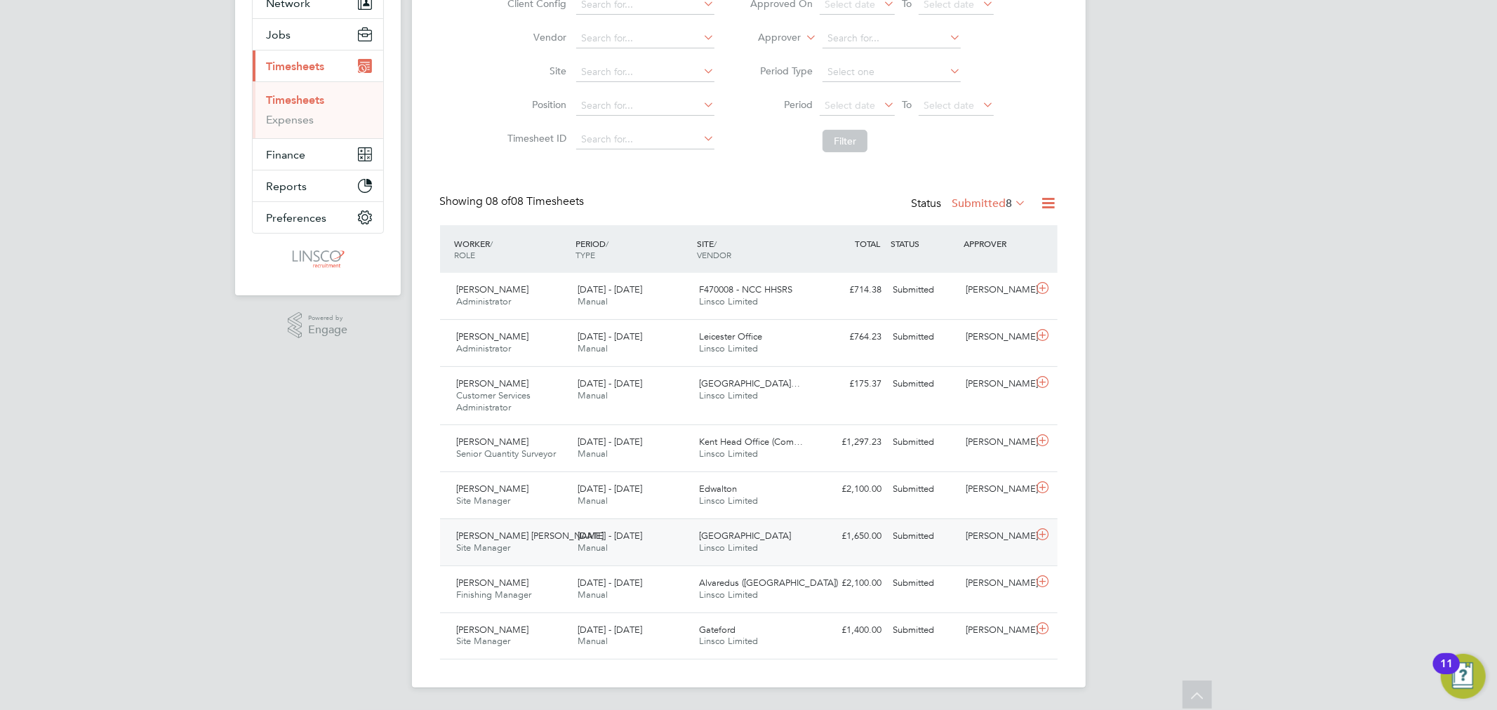
click at [781, 544] on div "Redruth Road Linsco Limited" at bounding box center [753, 542] width 121 height 35
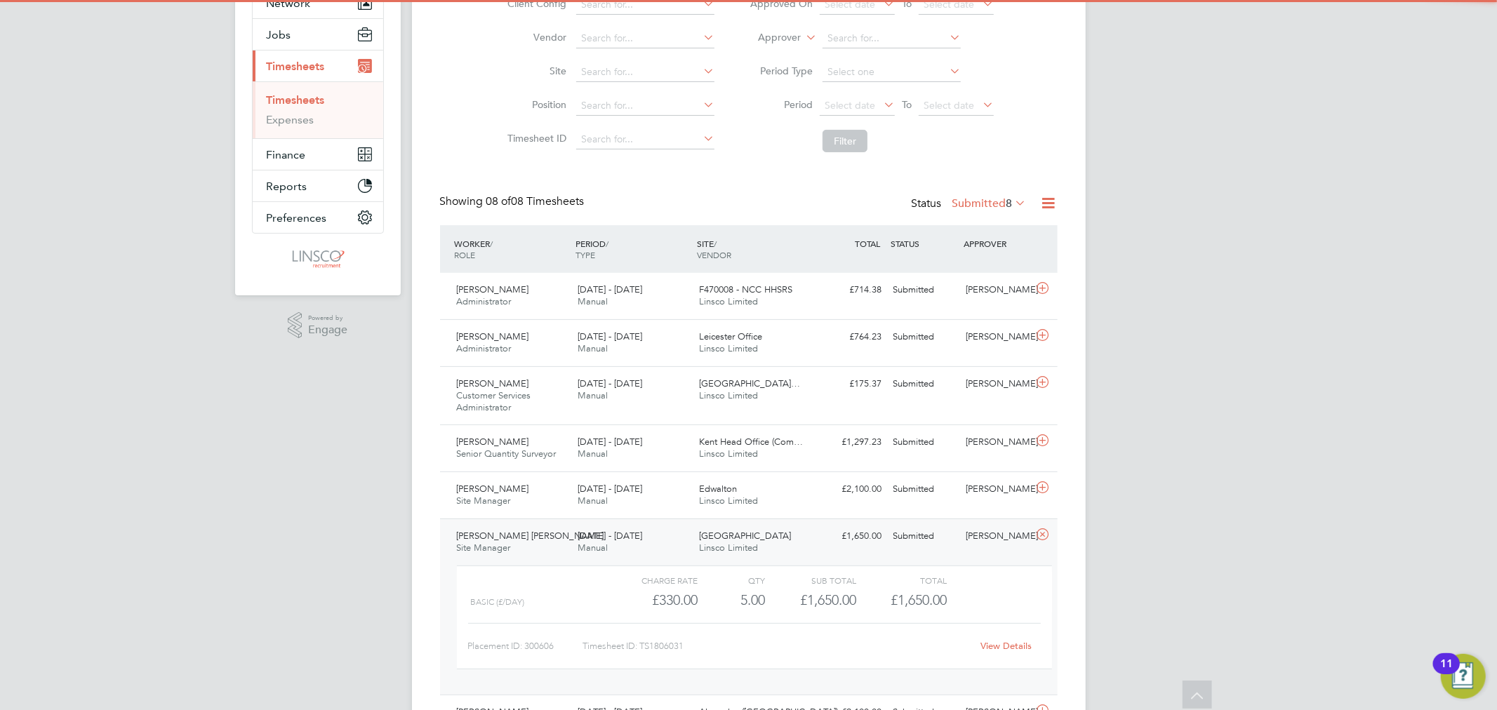
click at [1020, 637] on div "View Details" at bounding box center [1006, 646] width 69 height 22
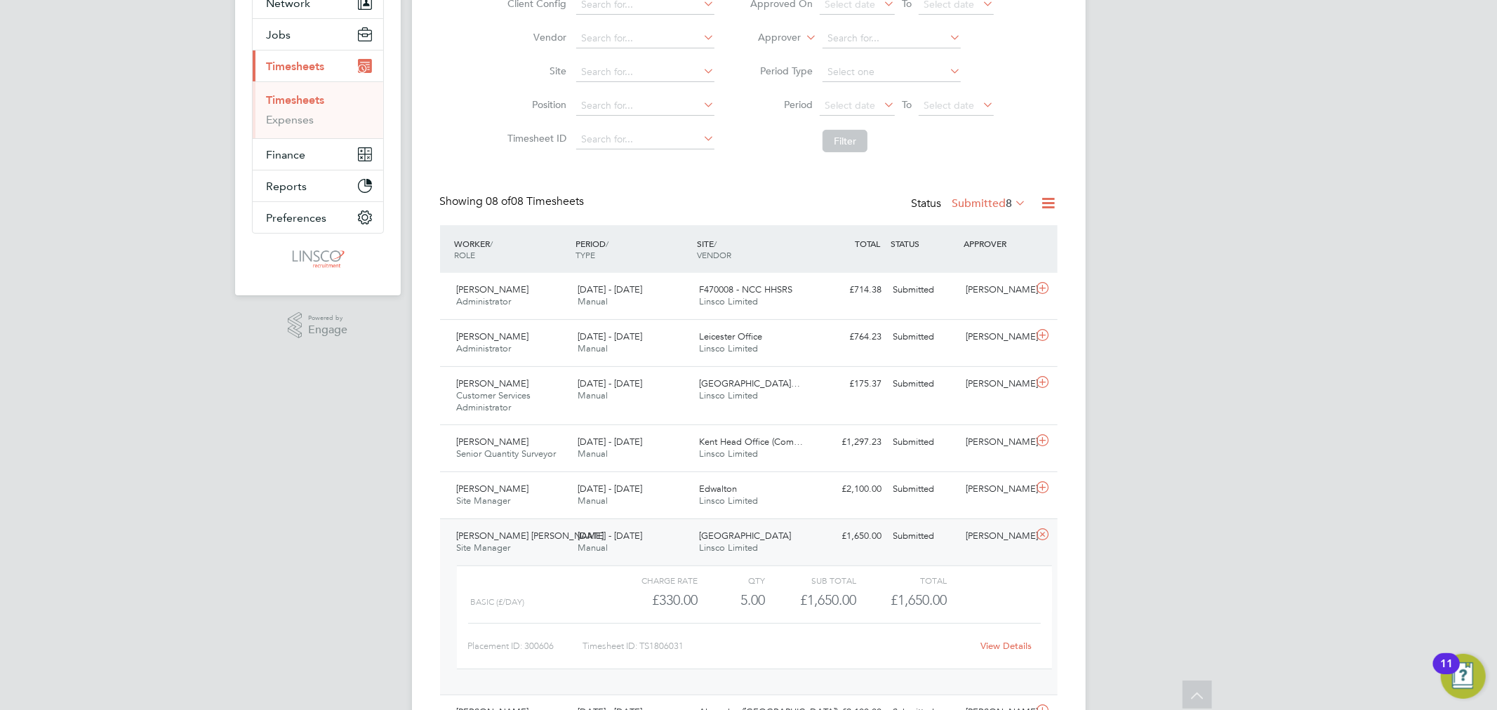
click at [1018, 643] on link "View Details" at bounding box center [1005, 646] width 51 height 12
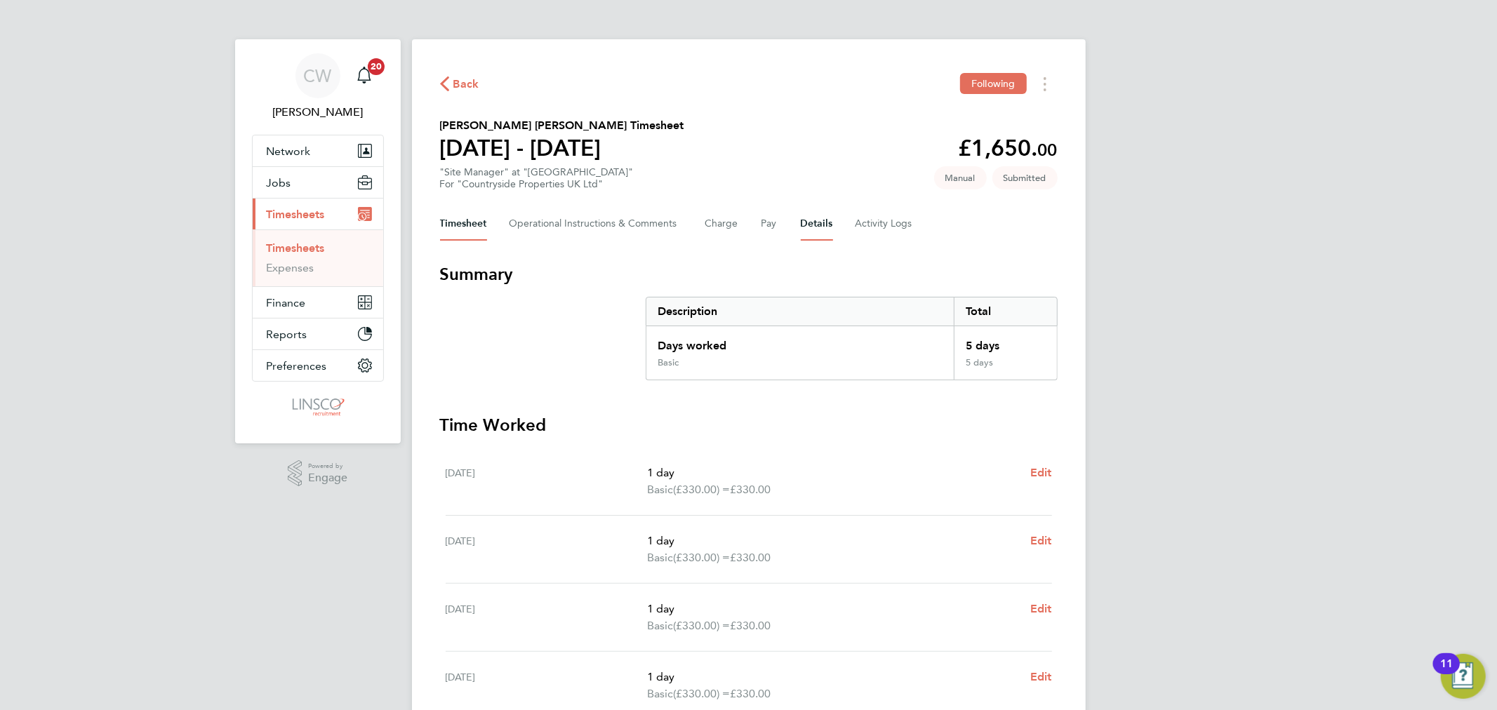
click at [828, 225] on button "Details" at bounding box center [817, 224] width 32 height 34
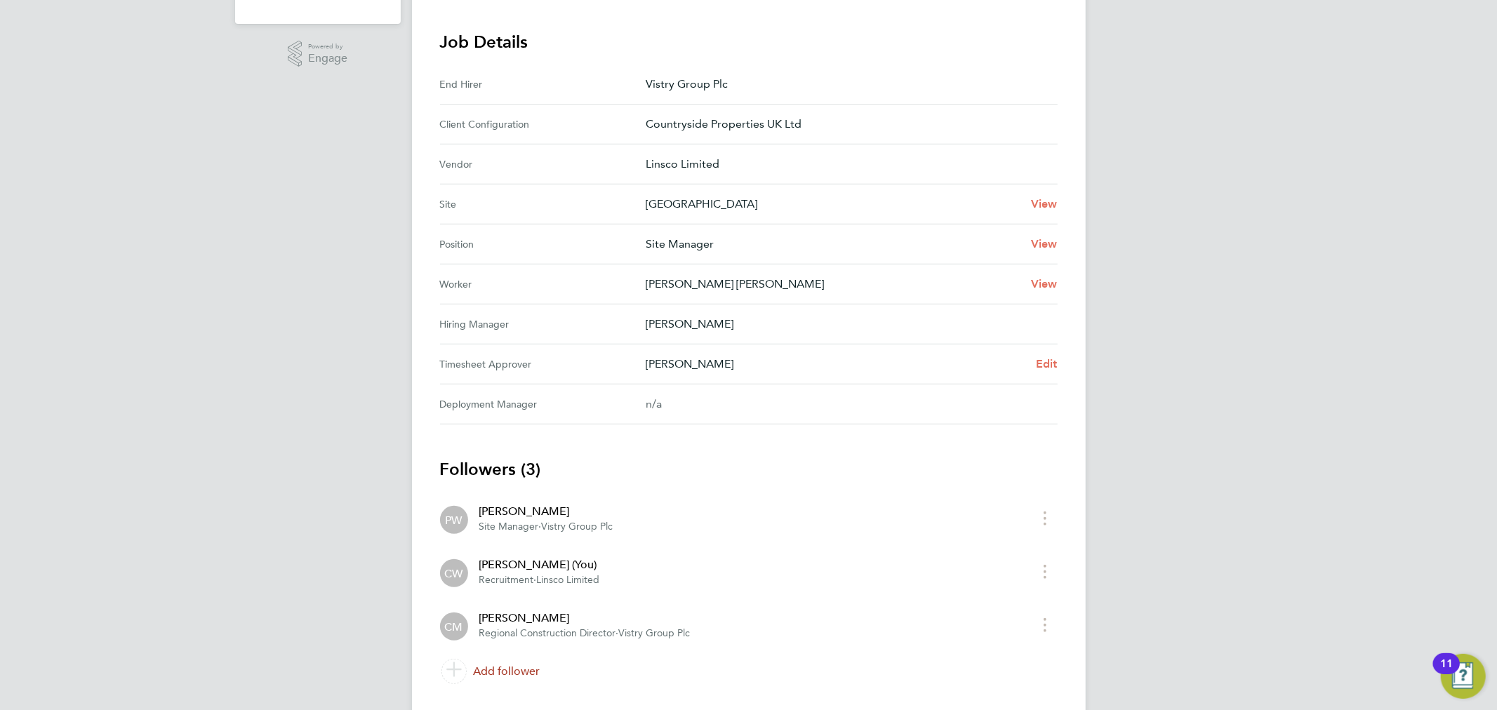
scroll to position [455, 0]
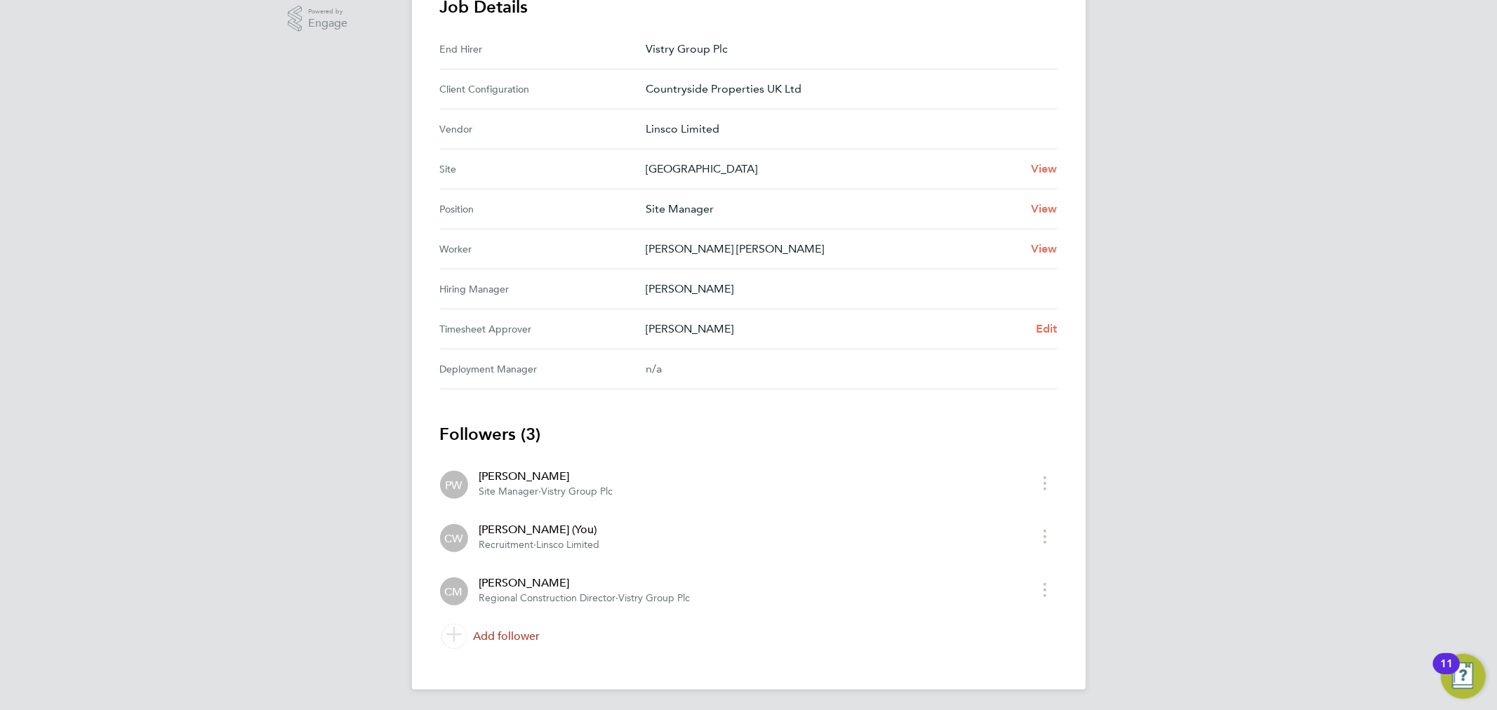
click at [500, 634] on link "Add follower" at bounding box center [748, 636] width 617 height 39
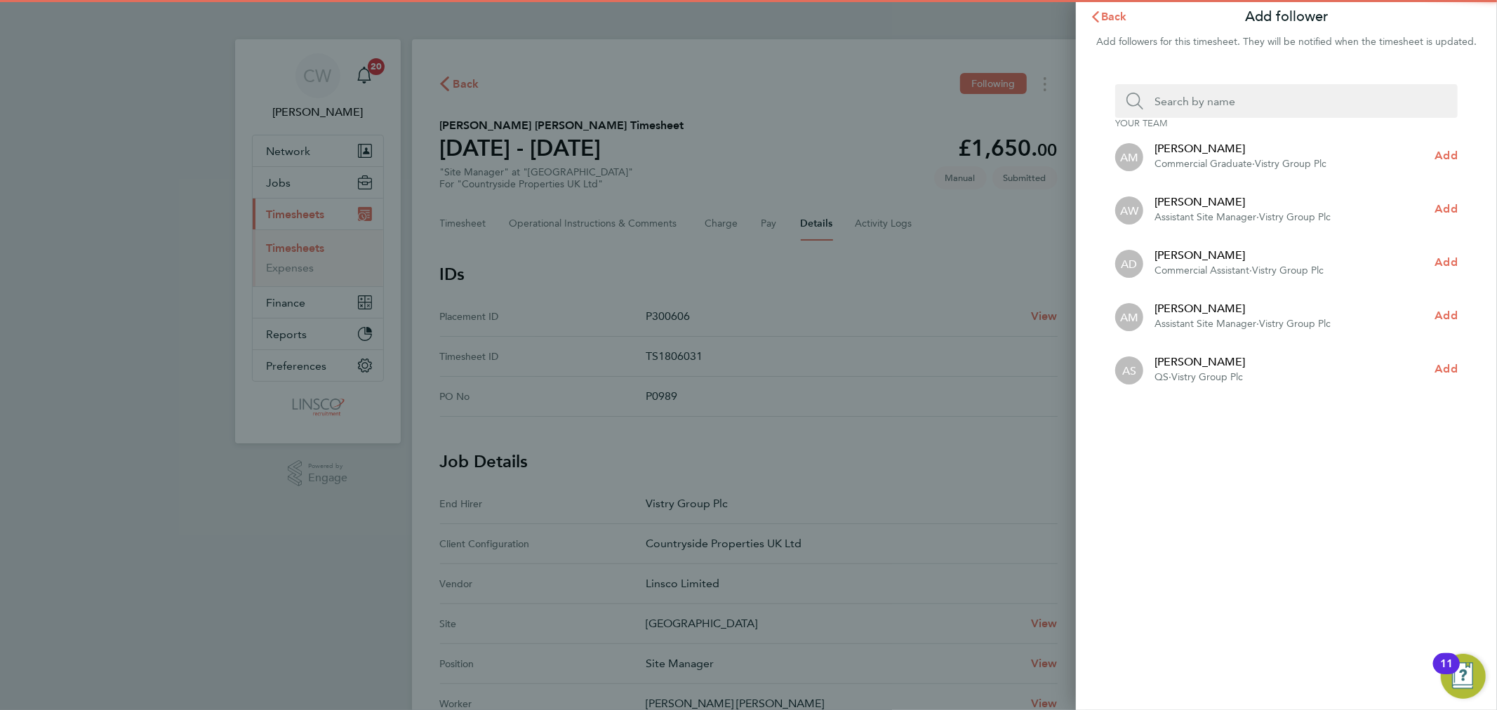
click at [1280, 96] on input "Search team member by name:" at bounding box center [1291, 101] width 297 height 34
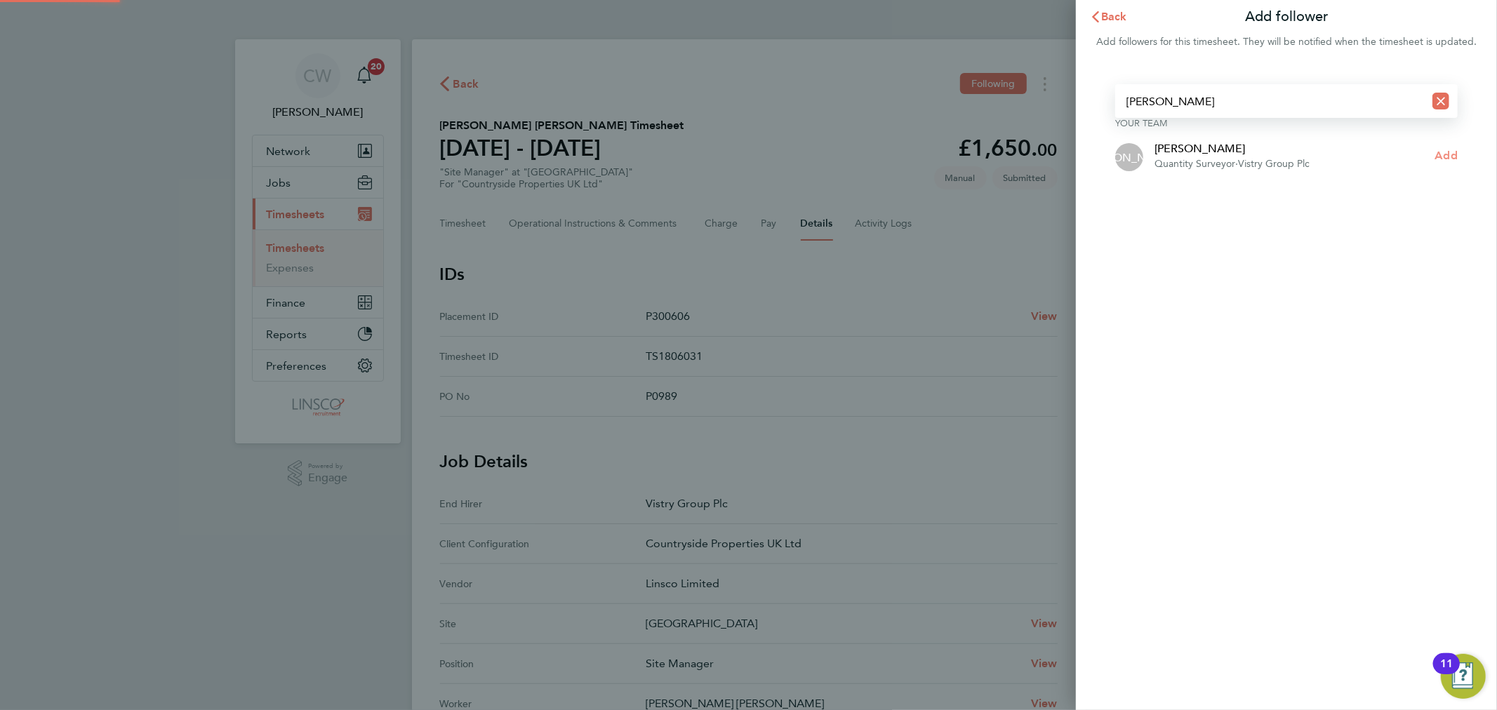
type input "[PERSON_NAME]"
click at [1455, 157] on span "Add" at bounding box center [1446, 155] width 22 height 13
click at [1125, 16] on span "Back" at bounding box center [1114, 16] width 26 height 13
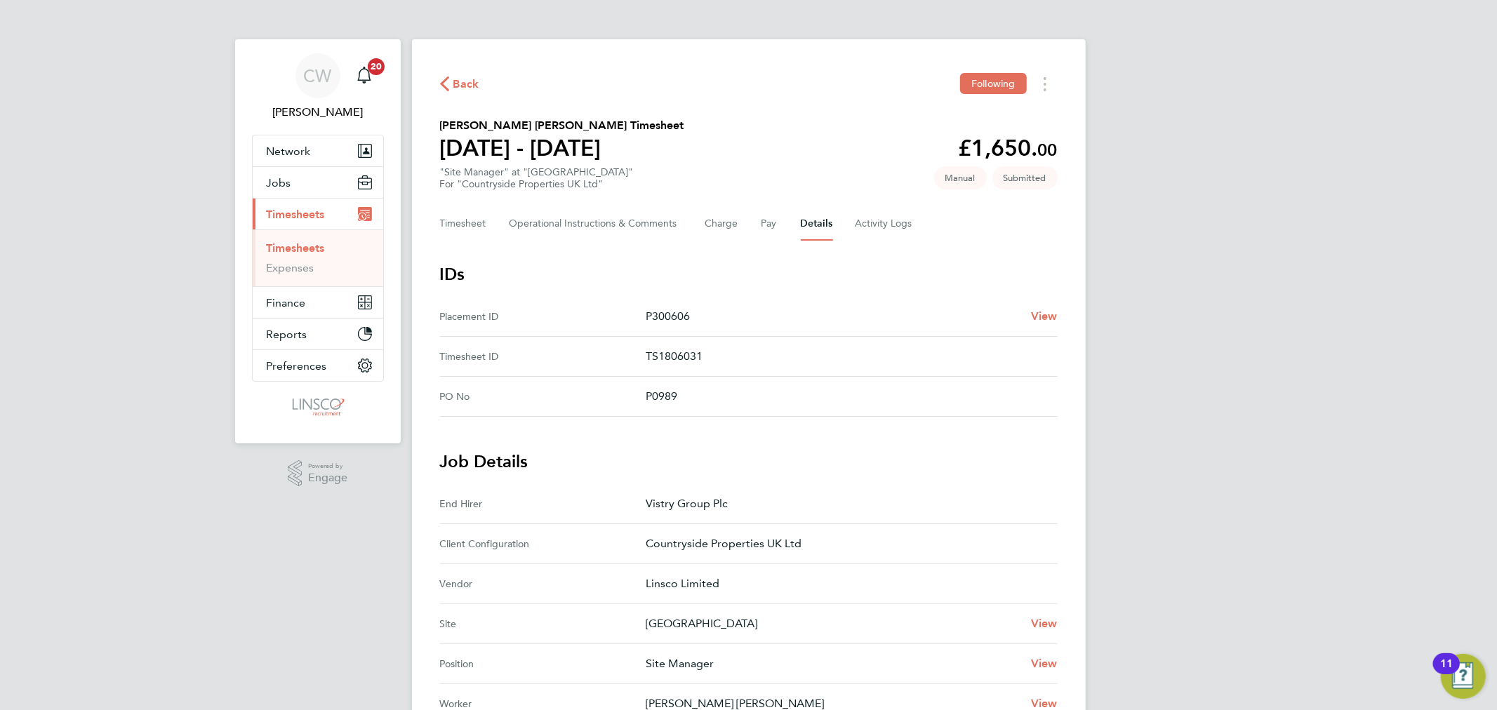
click at [462, 80] on span "Back" at bounding box center [466, 84] width 26 height 17
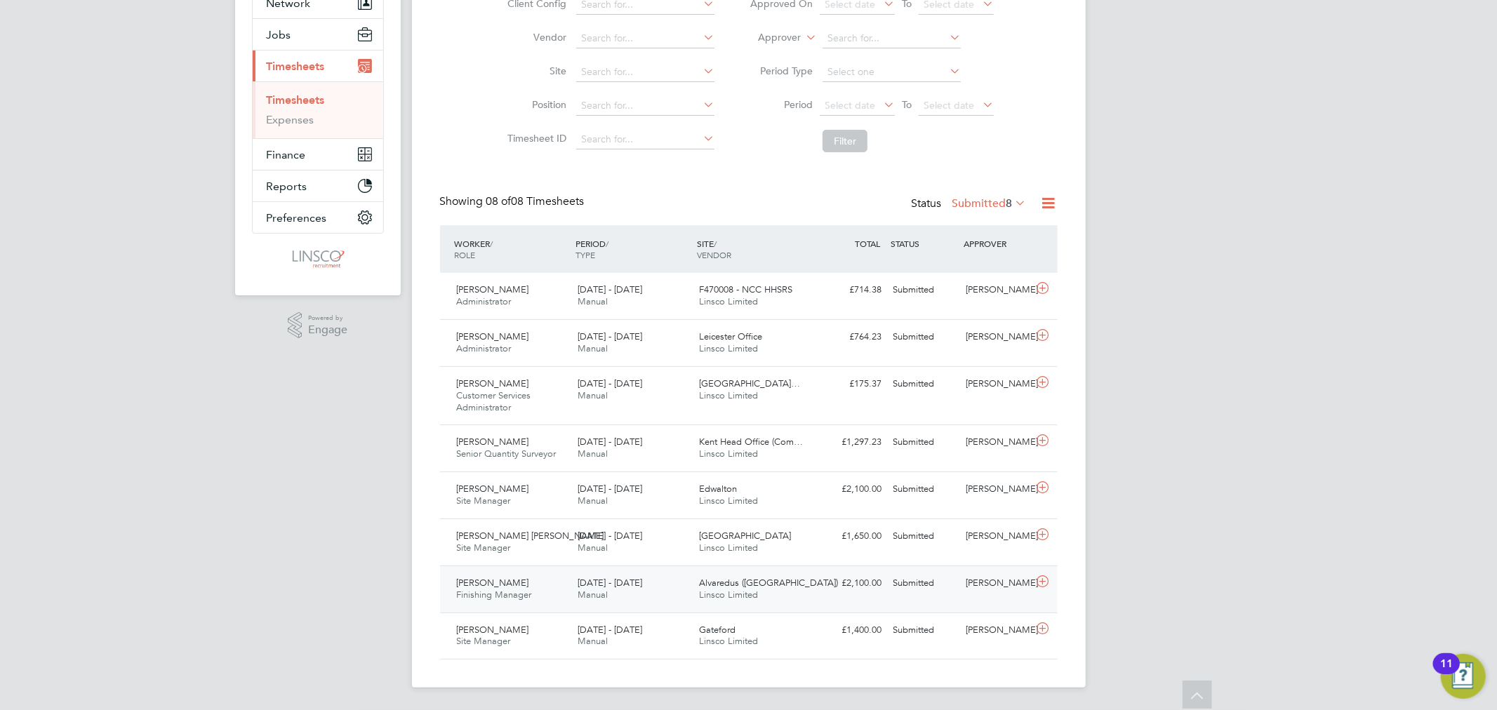
click at [685, 587] on div "18 - 24 Aug 2025 Manual" at bounding box center [632, 589] width 121 height 35
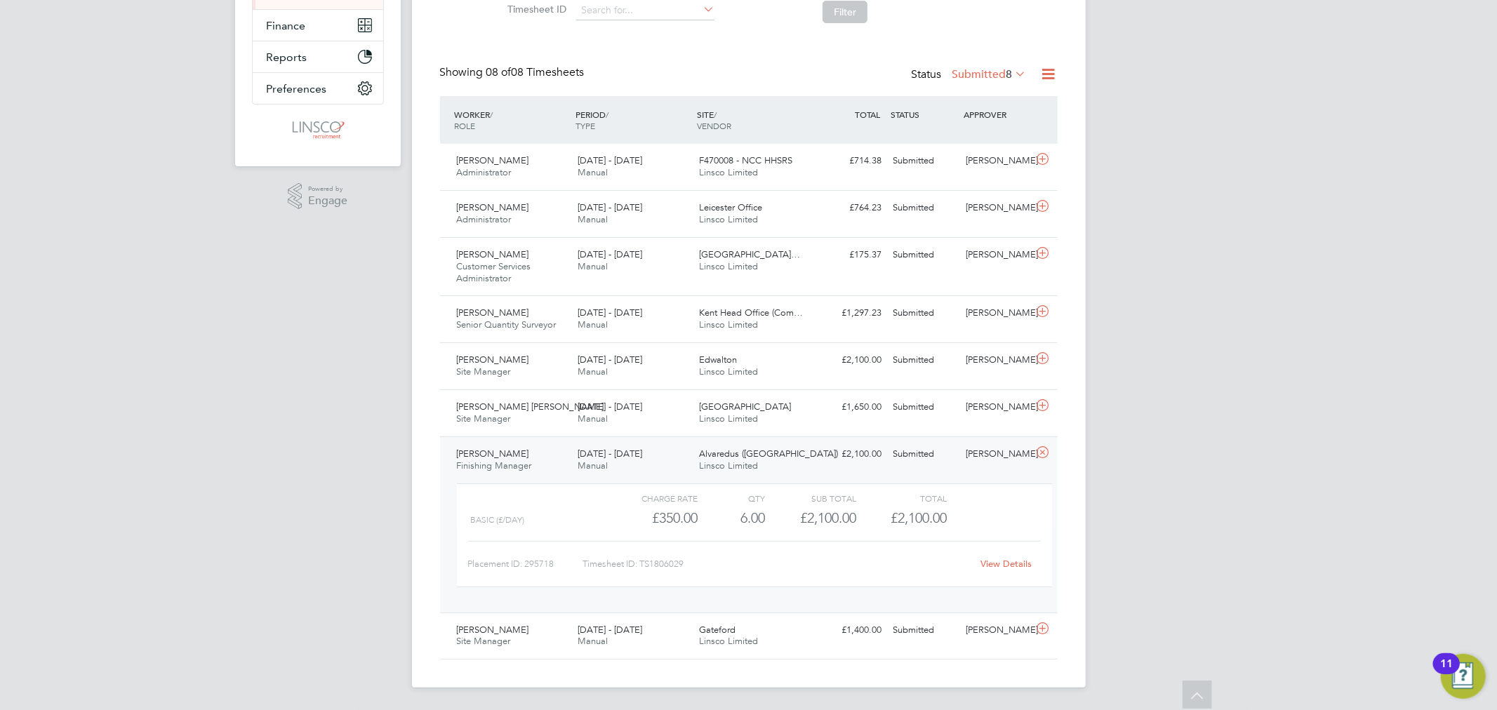
click at [1013, 569] on div "View Details" at bounding box center [1006, 564] width 69 height 22
click at [1010, 564] on link "View Details" at bounding box center [1005, 564] width 51 height 12
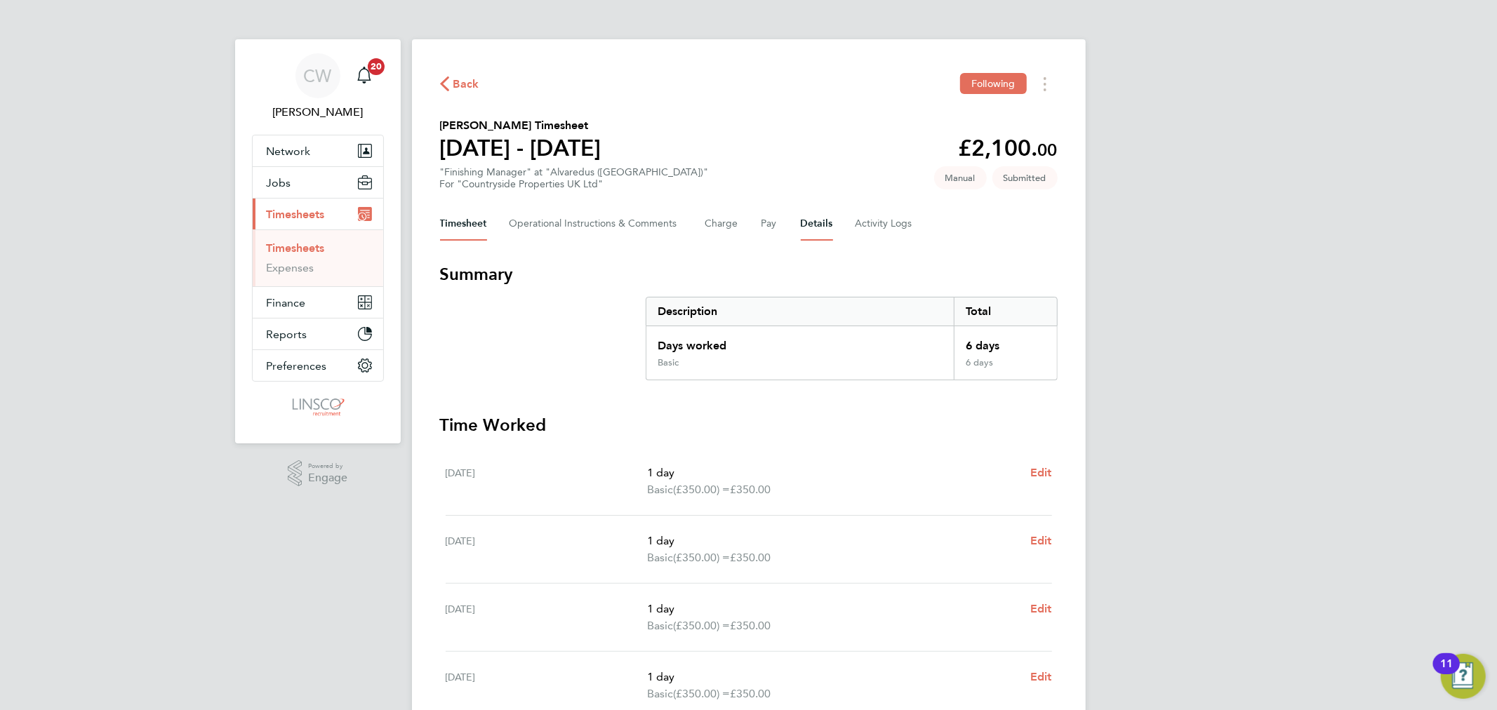
click at [803, 220] on button "Details" at bounding box center [817, 224] width 32 height 34
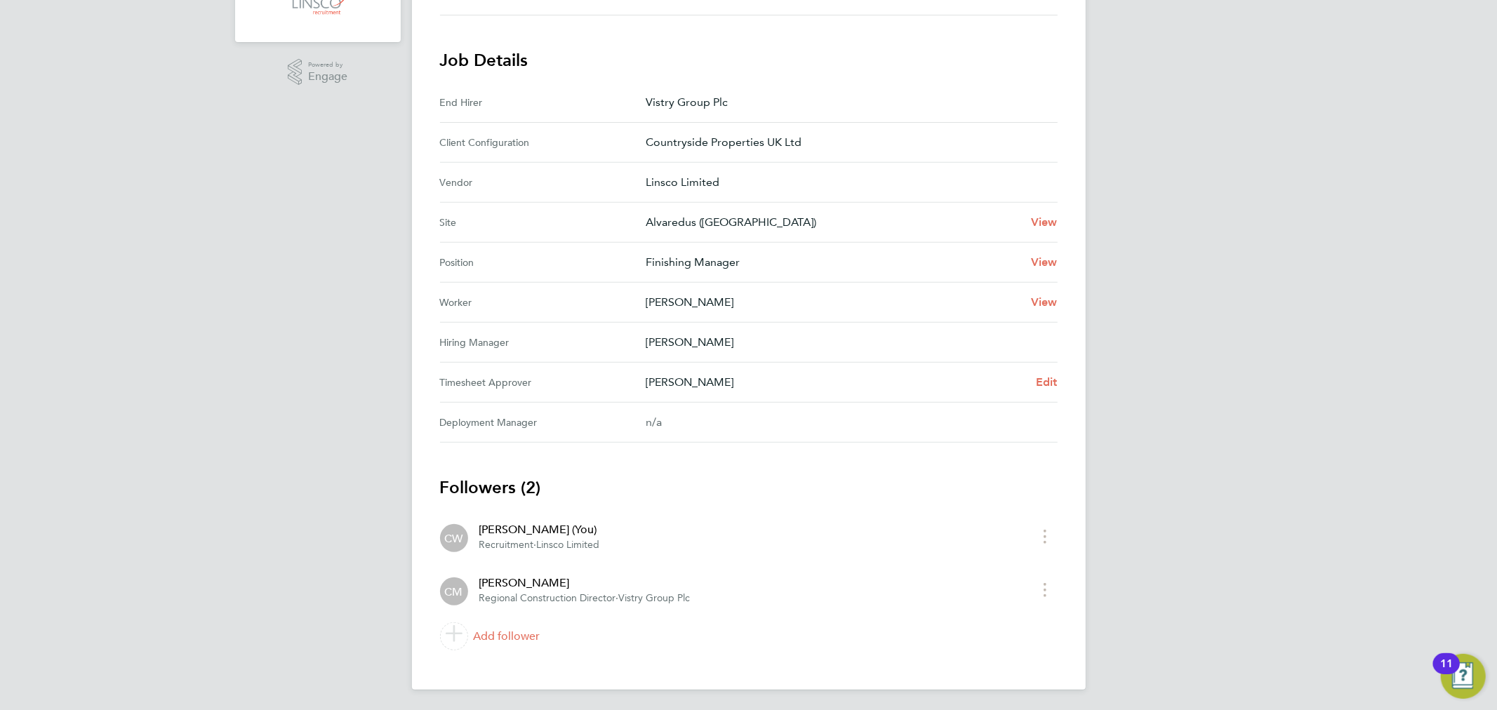
scroll to position [402, 0]
click at [518, 638] on link "Add follower" at bounding box center [748, 635] width 617 height 39
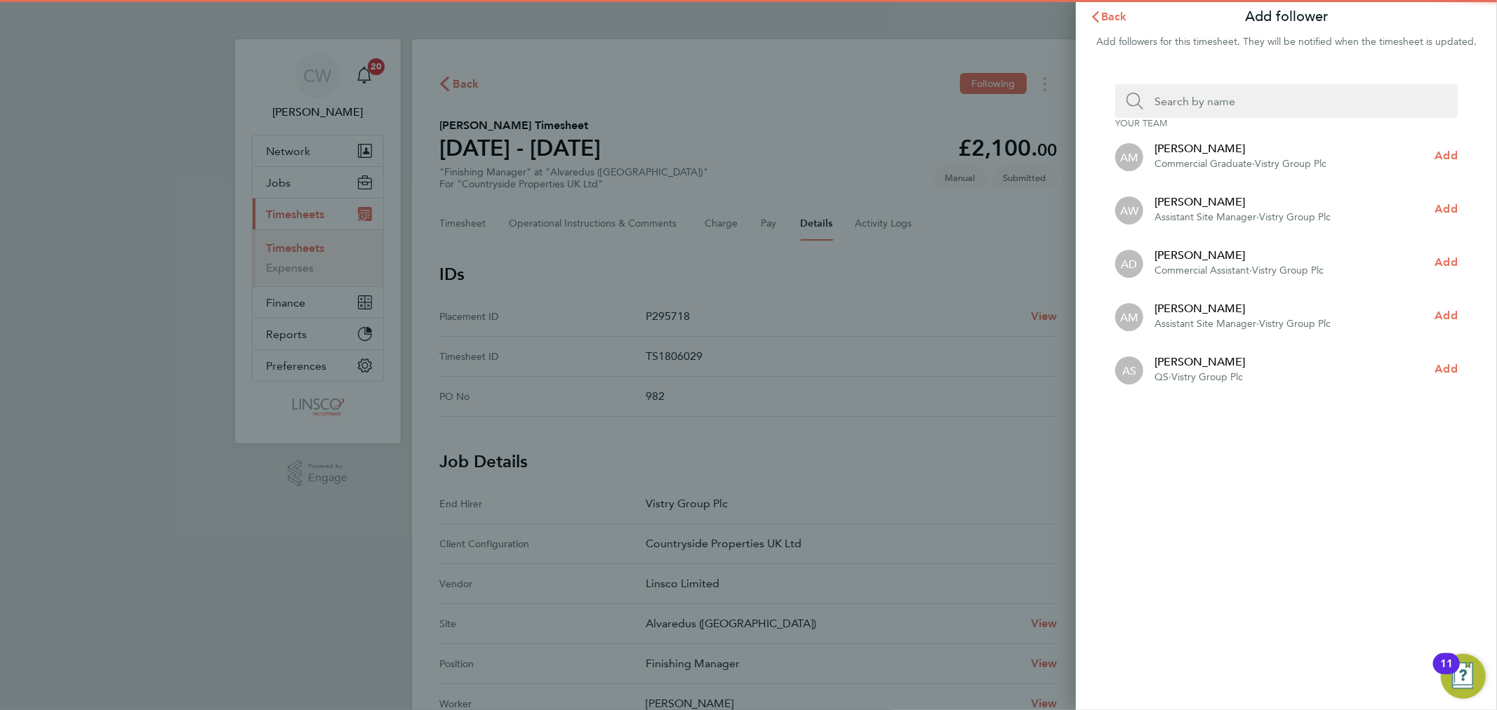
click at [1231, 113] on input "Search team member by name:" at bounding box center [1291, 101] width 297 height 34
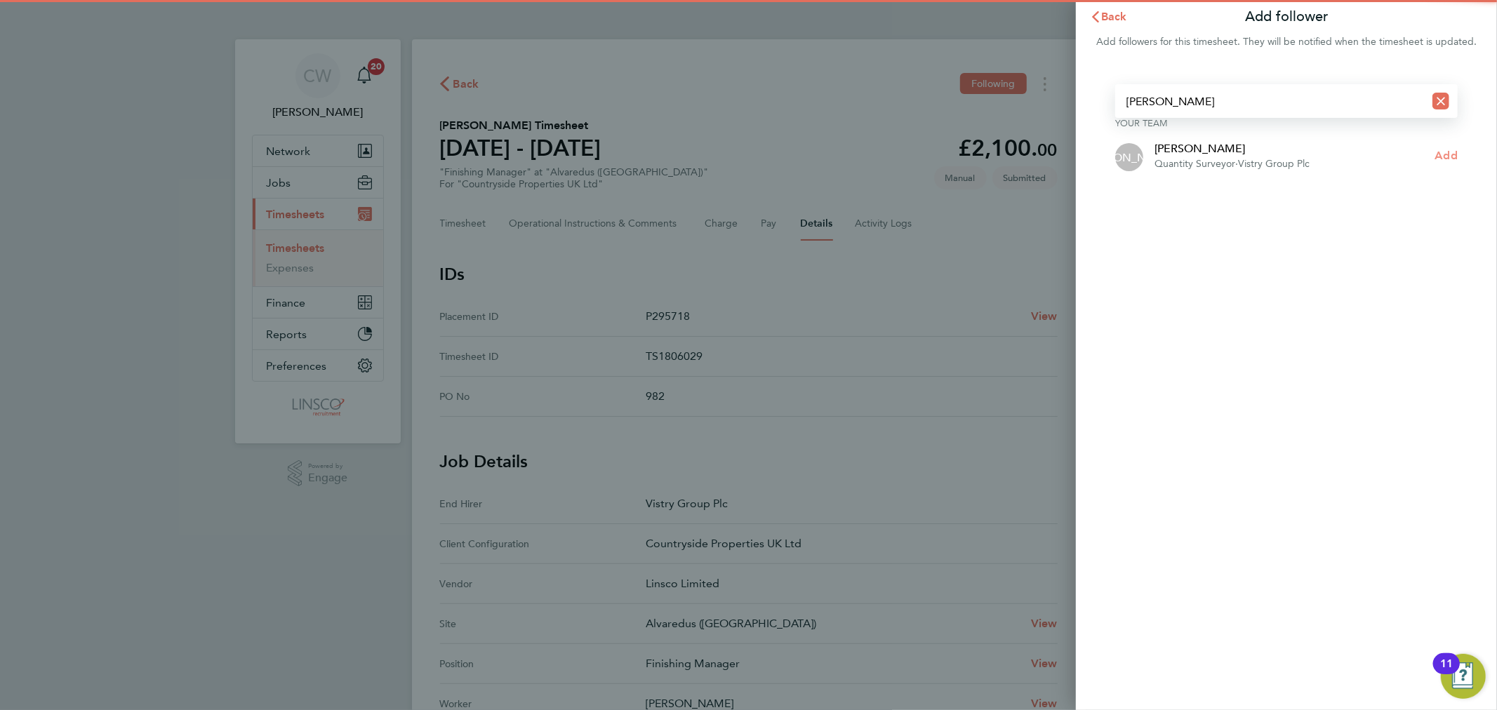
type input "[PERSON_NAME]"
click at [1451, 152] on span "Add" at bounding box center [1446, 155] width 22 height 13
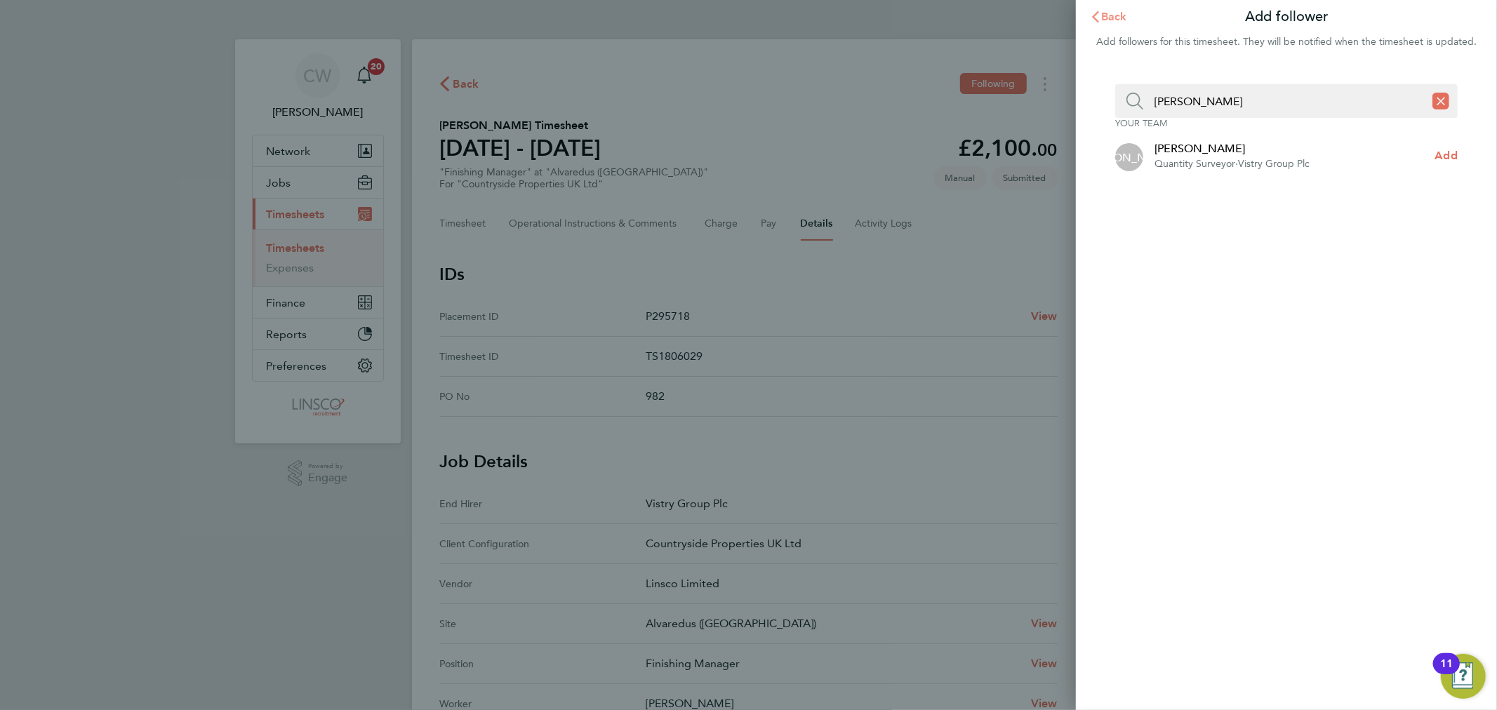
click at [1120, 19] on span "Back" at bounding box center [1114, 16] width 26 height 13
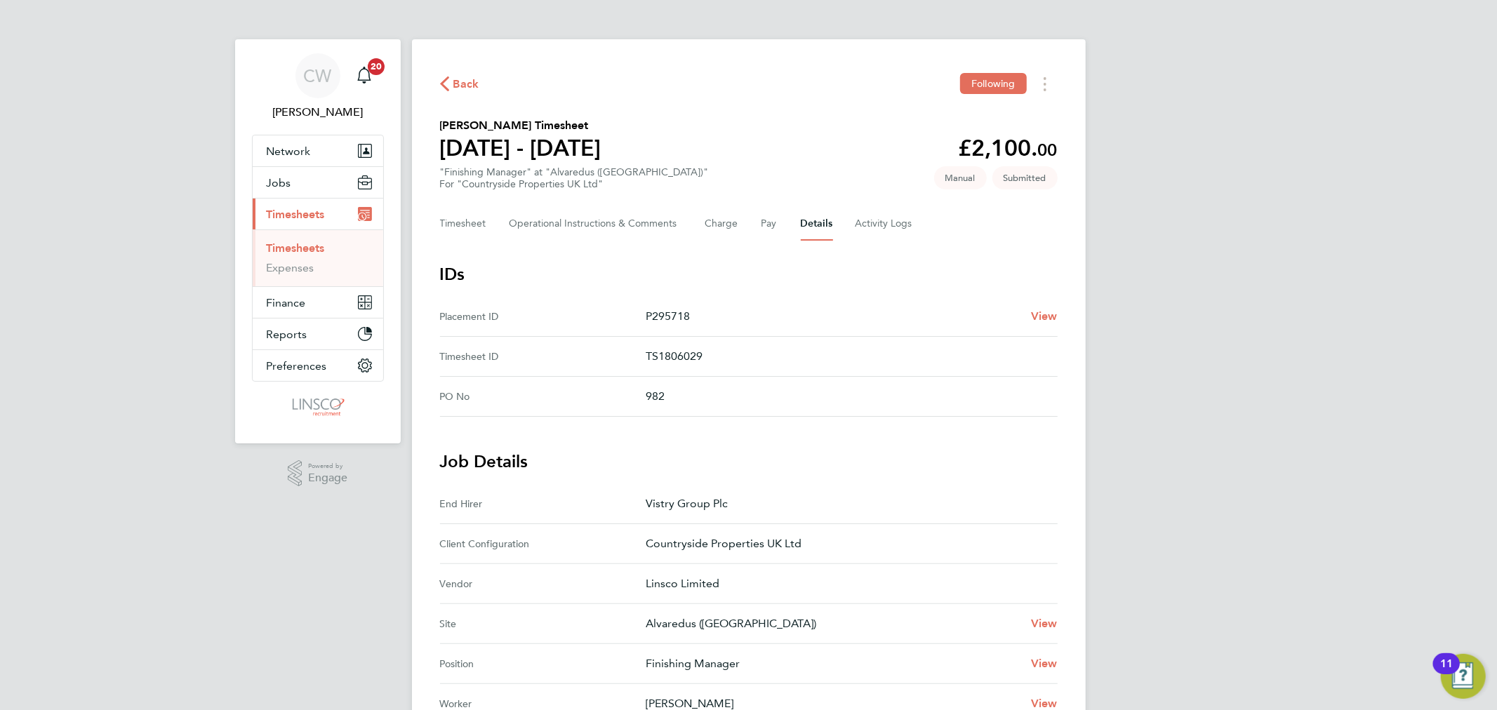
click at [463, 81] on span "Back" at bounding box center [466, 84] width 26 height 17
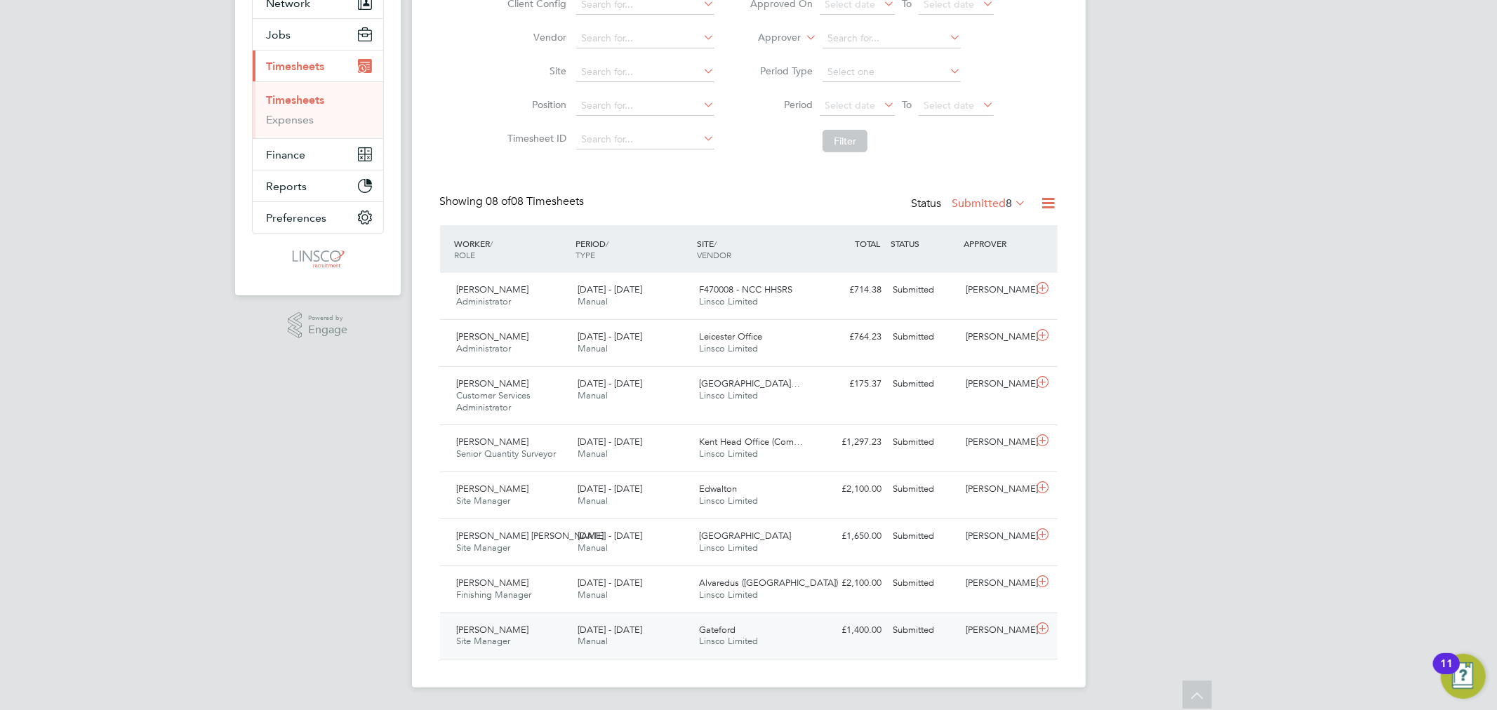
click at [634, 617] on div "Andrew Spooner Site Manager 18 - 24 Aug 2025 18 - 24 Aug 2025 Manual Gateford L…" at bounding box center [748, 636] width 617 height 47
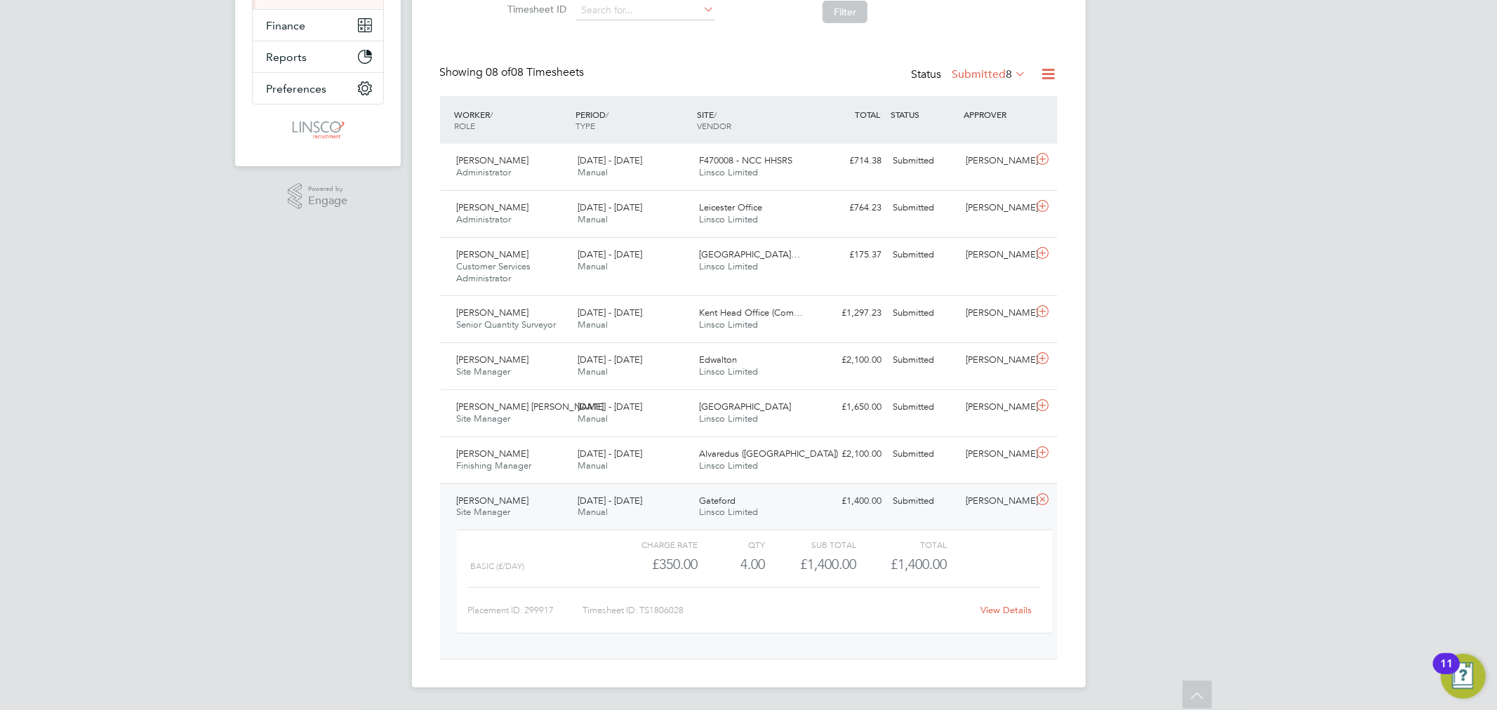
click at [1001, 610] on link "View Details" at bounding box center [1005, 610] width 51 height 12
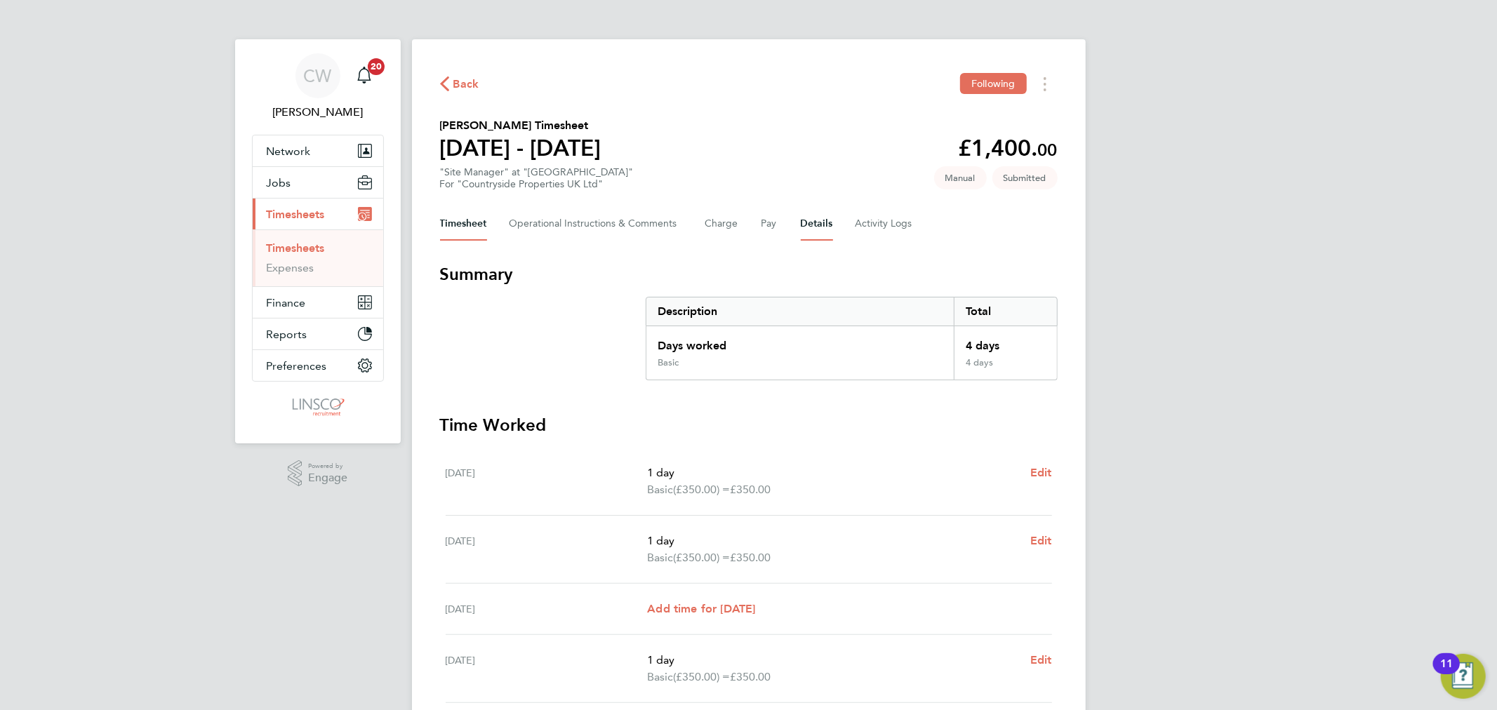
click at [810, 228] on button "Details" at bounding box center [817, 224] width 32 height 34
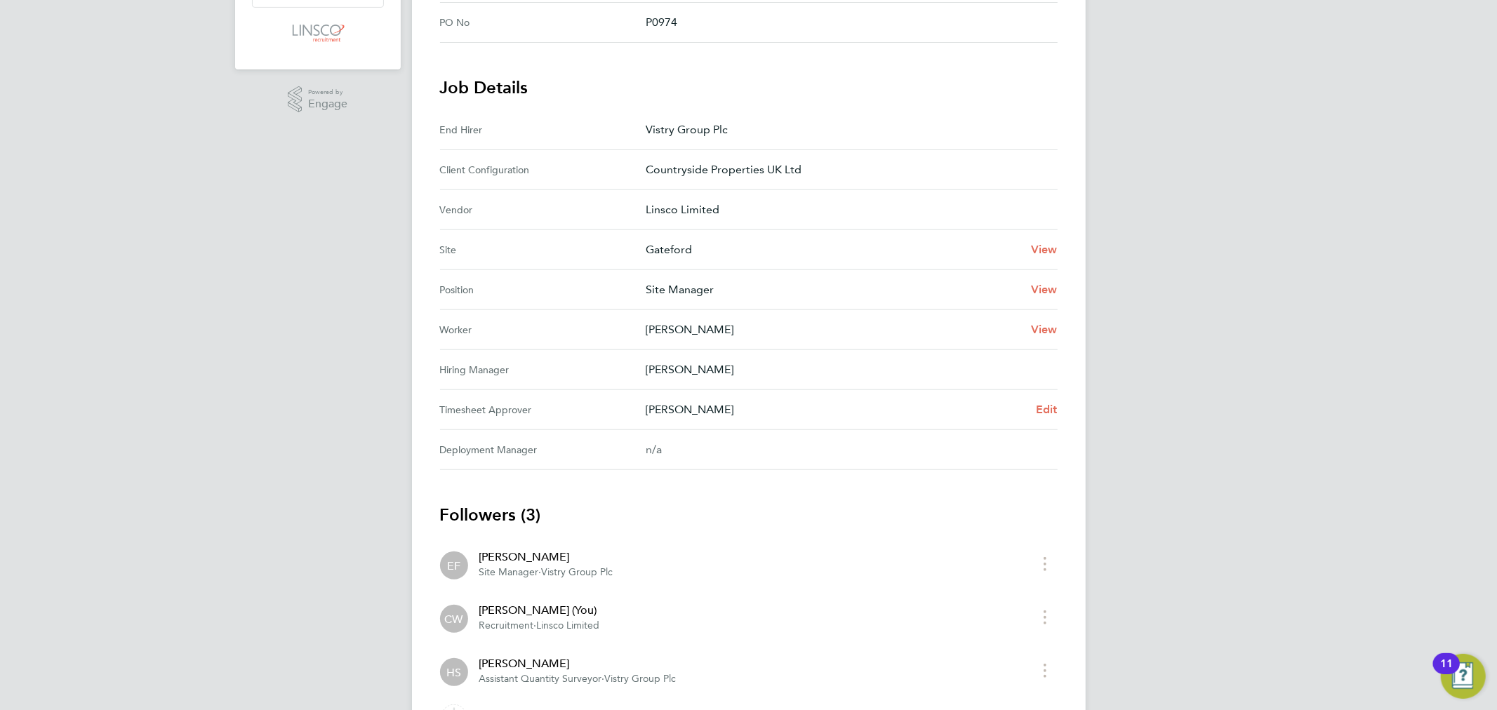
scroll to position [455, 0]
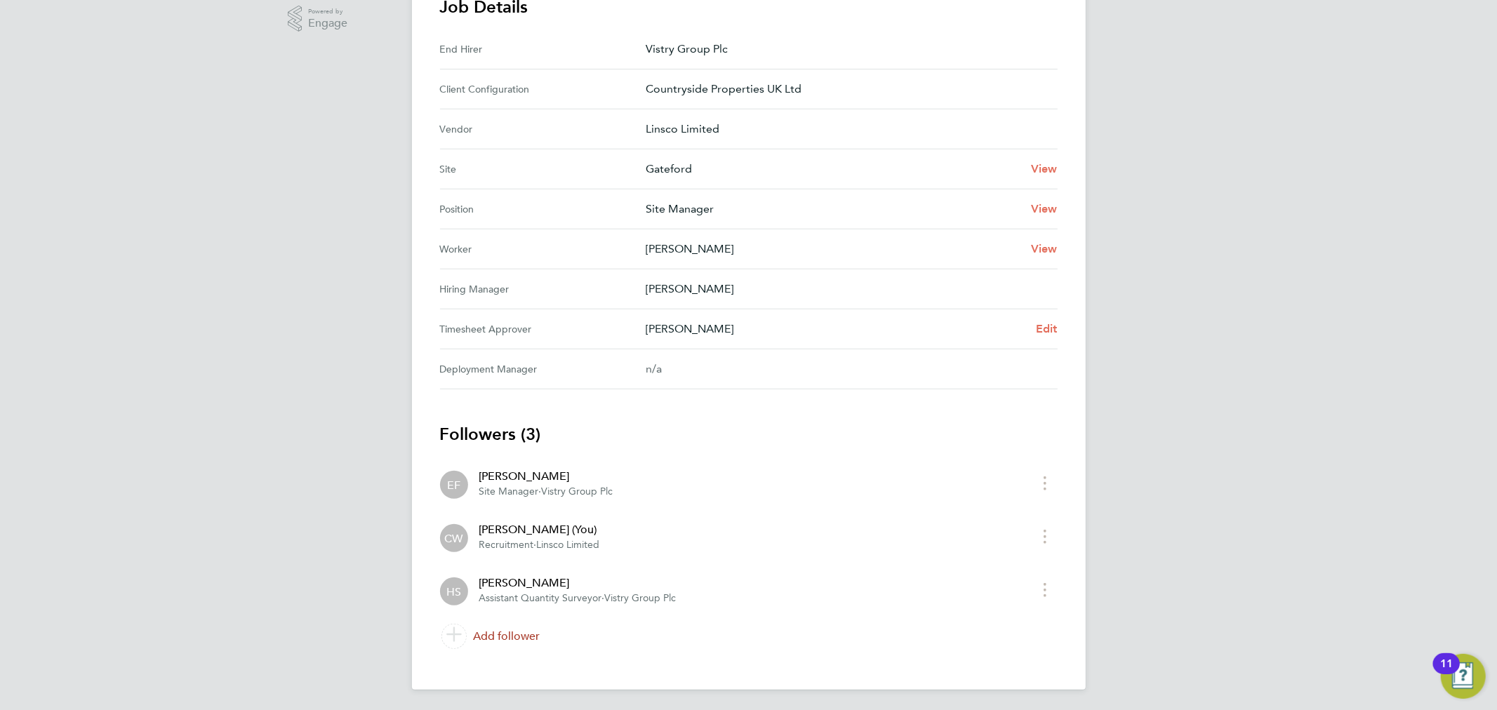
click at [530, 634] on link "Add follower" at bounding box center [748, 636] width 617 height 39
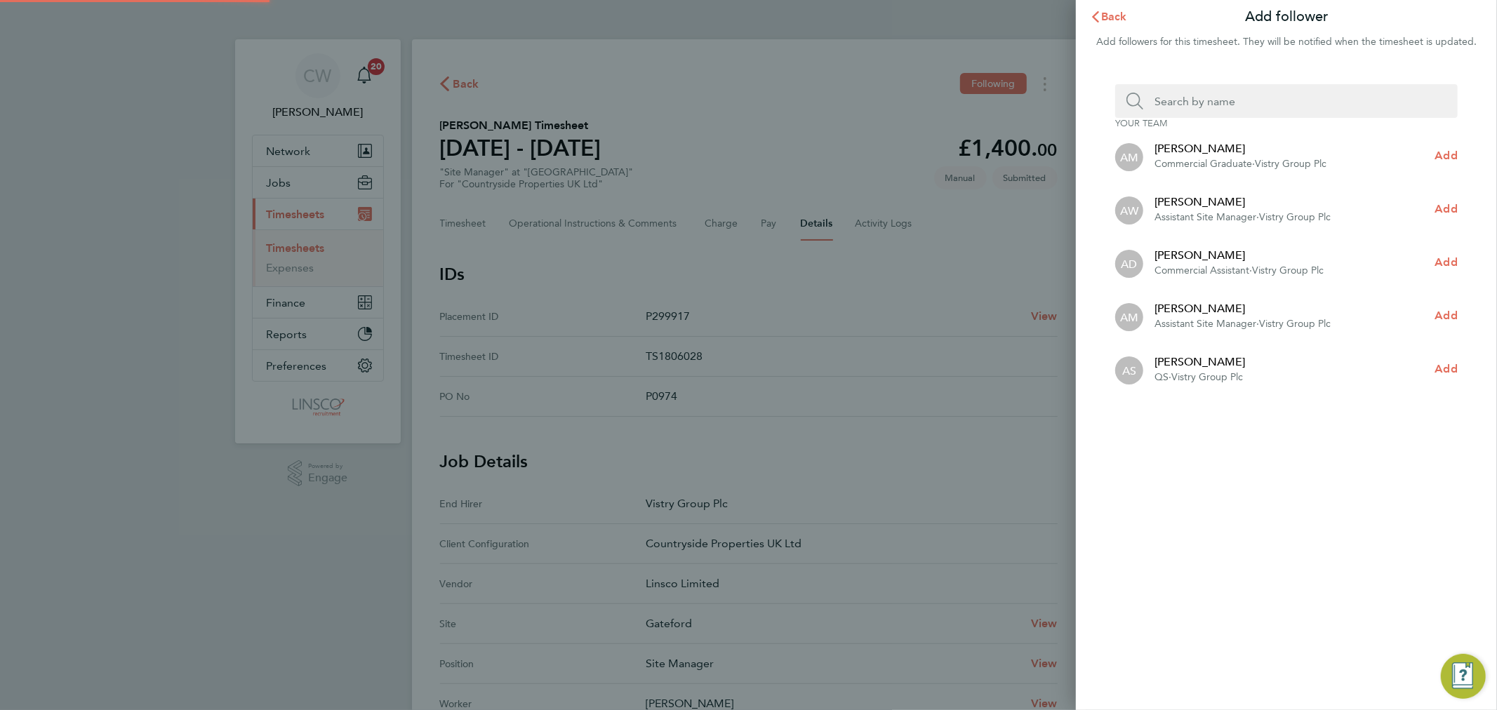
click at [1264, 86] on input "Search team member by name:" at bounding box center [1291, 101] width 297 height 34
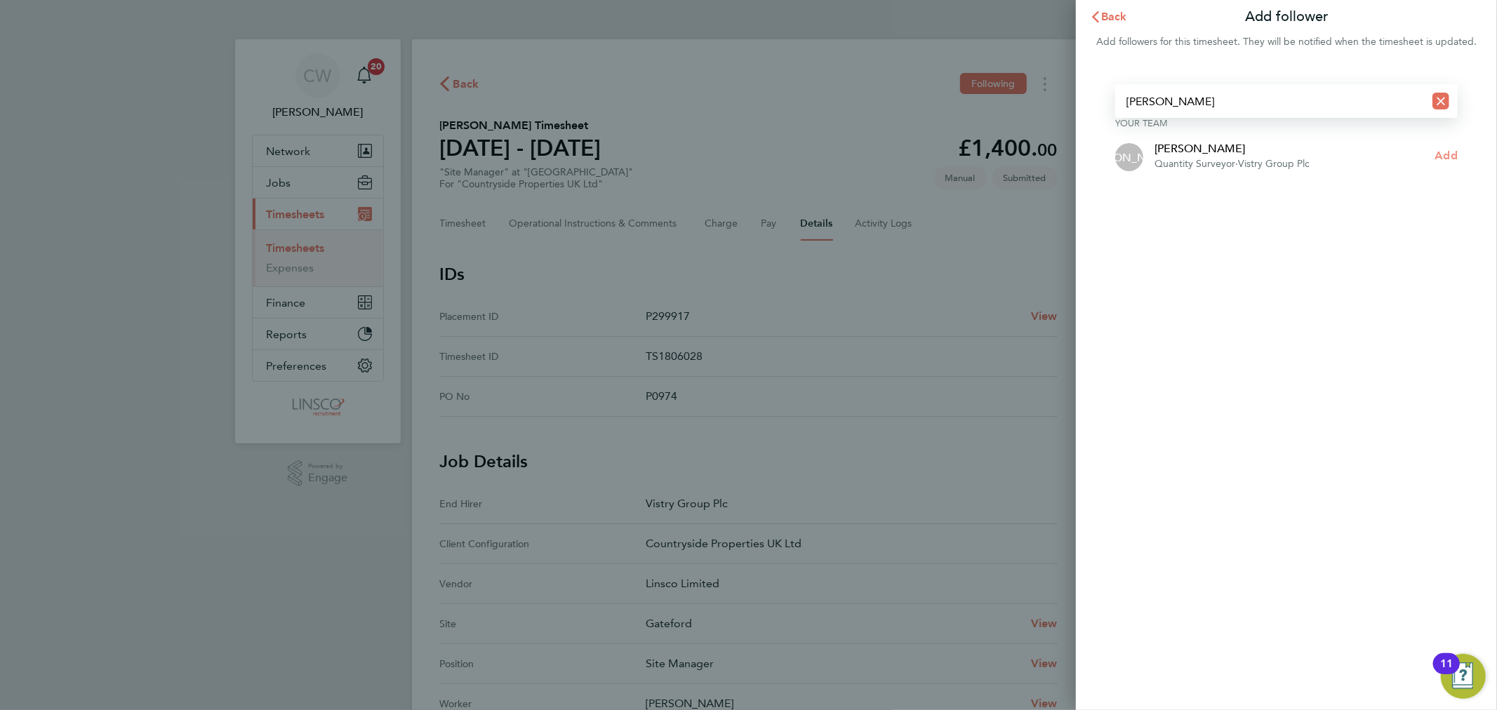
type input "[PERSON_NAME]"
click at [1445, 149] on span "Add" at bounding box center [1446, 155] width 22 height 13
click at [1110, 16] on span "Back" at bounding box center [1114, 16] width 26 height 13
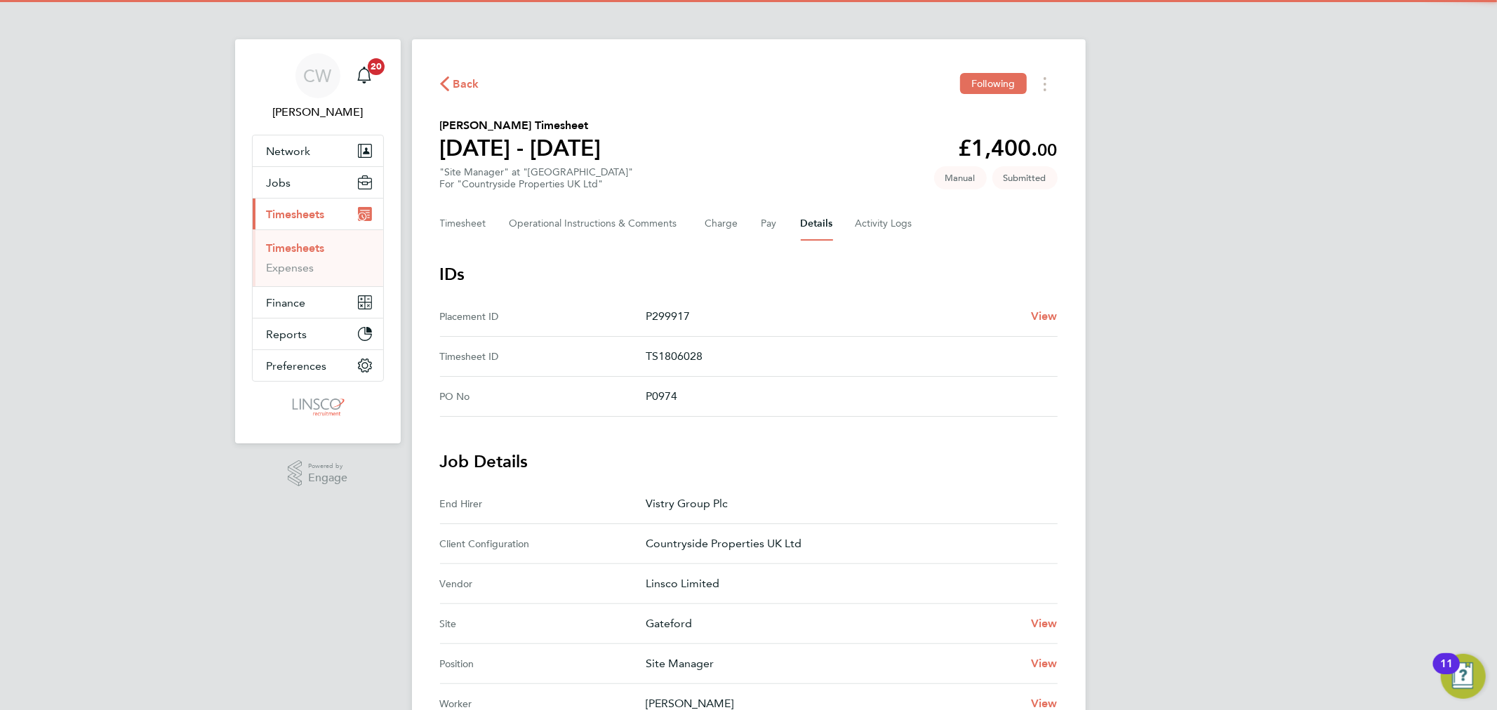
click at [471, 89] on span "Back" at bounding box center [466, 84] width 26 height 17
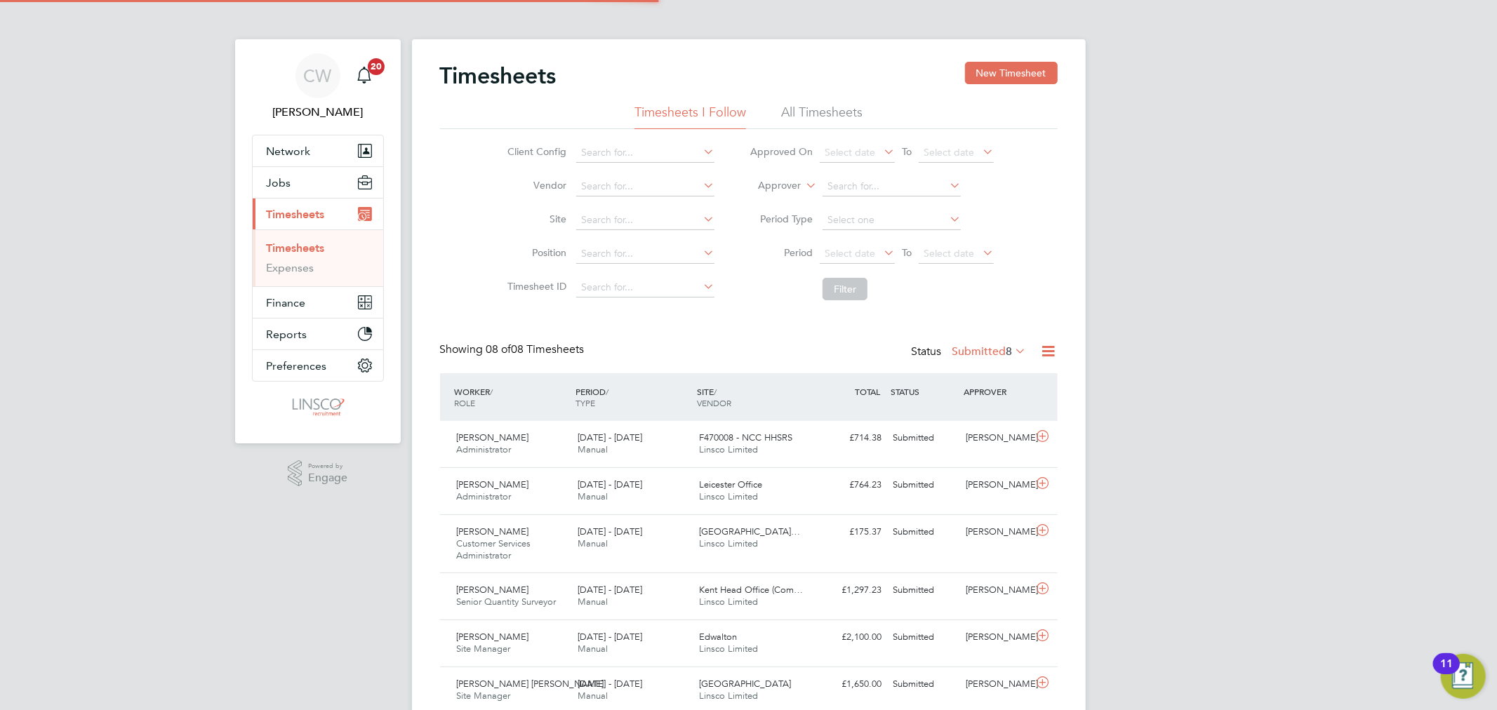
click at [299, 244] on link "Timesheets" at bounding box center [296, 247] width 58 height 13
click at [1004, 81] on button "New Timesheet" at bounding box center [1011, 73] width 93 height 22
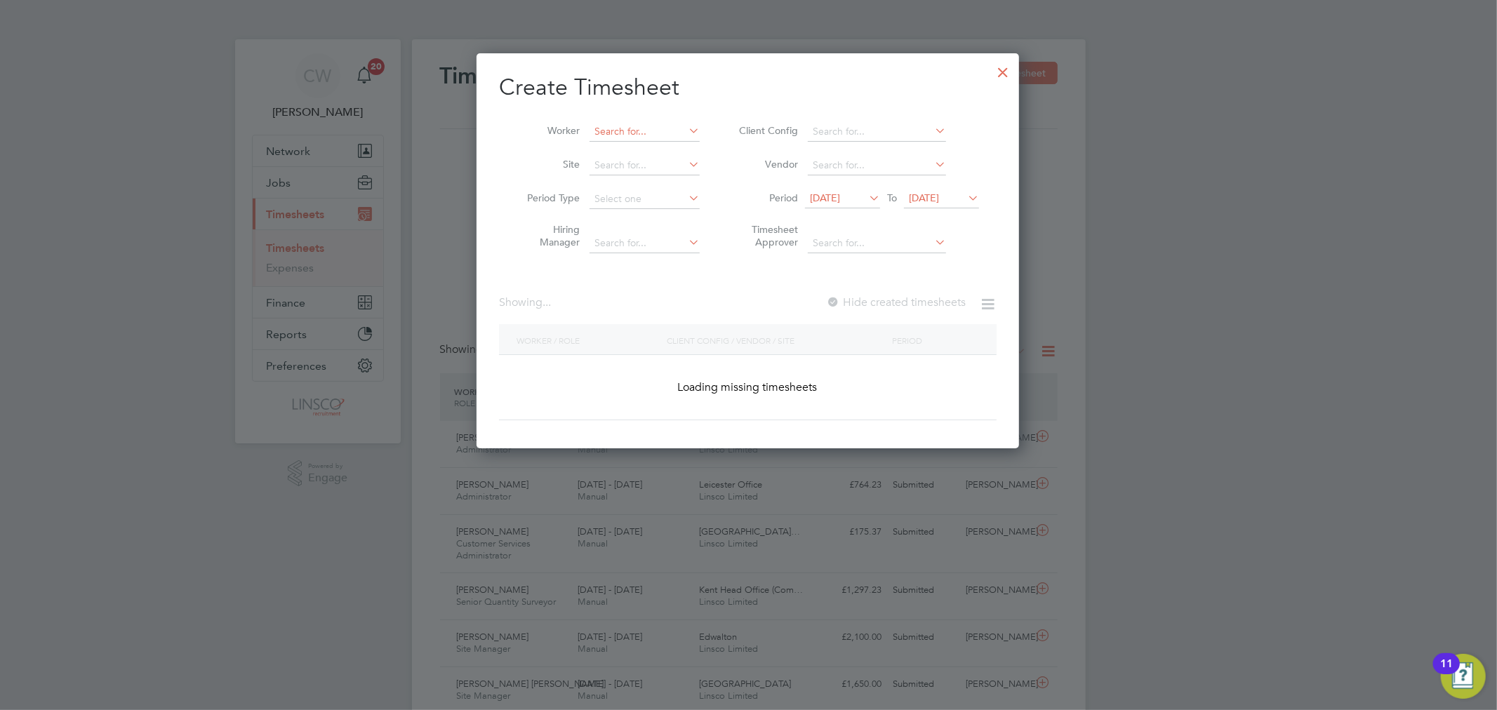
scroll to position [7, 7]
click at [639, 129] on input at bounding box center [644, 132] width 110 height 20
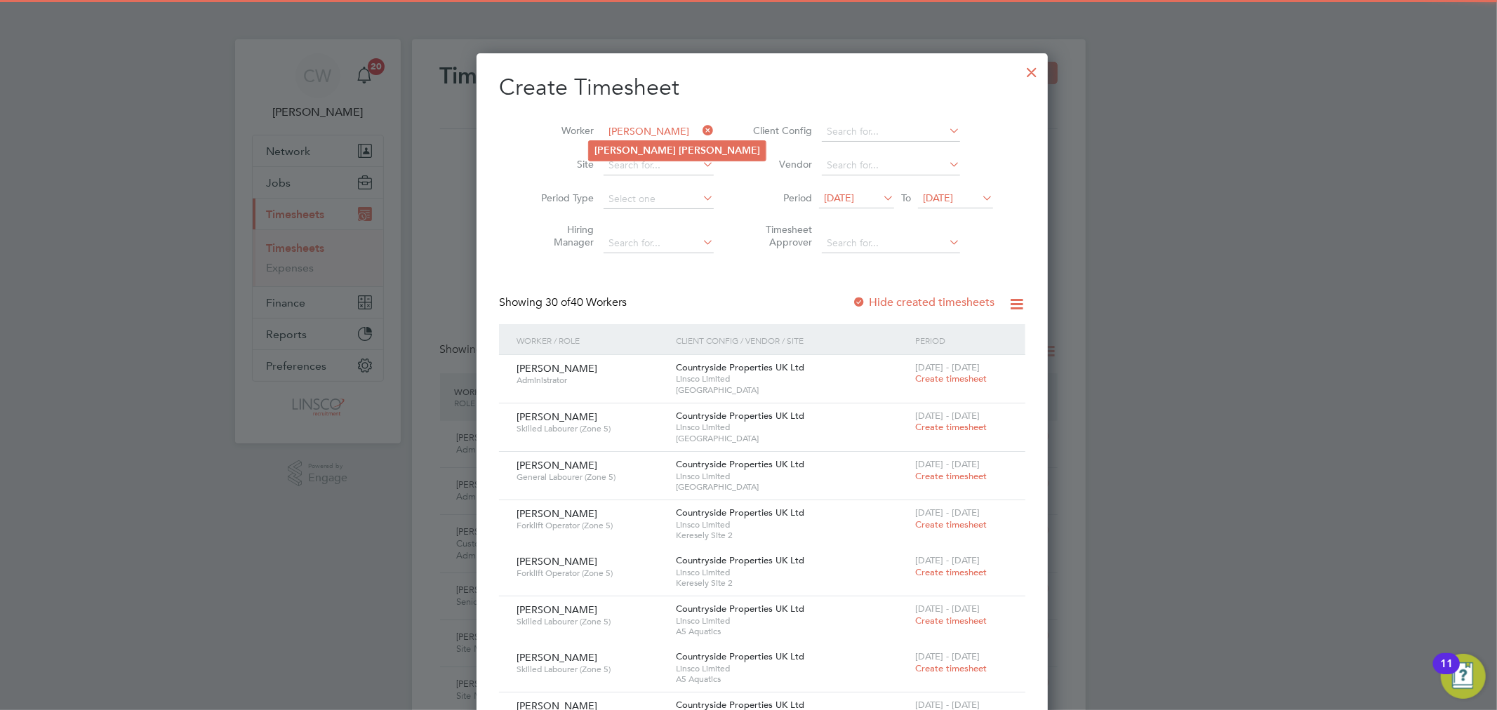
click at [627, 151] on b "Andrew" at bounding box center [634, 151] width 81 height 12
type input "[PERSON_NAME]"
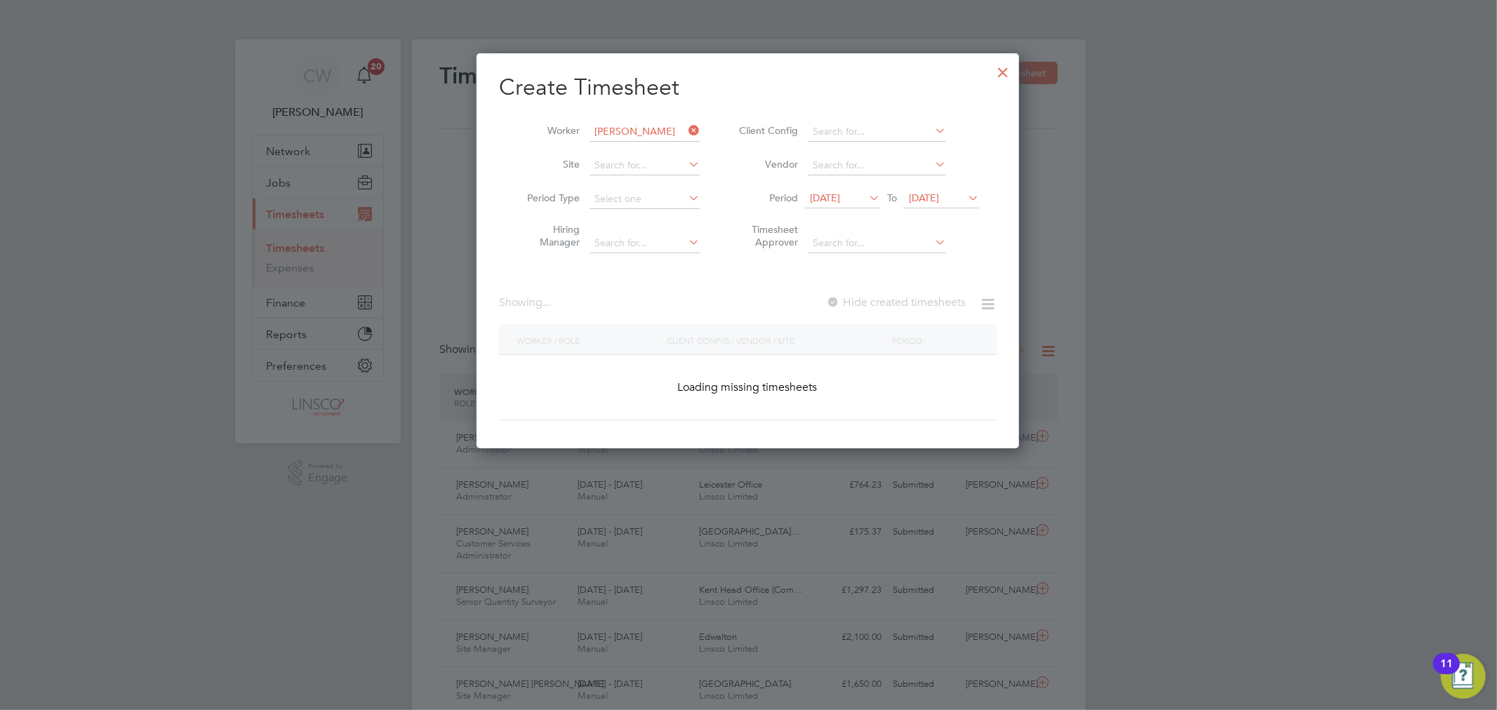
scroll to position [379, 543]
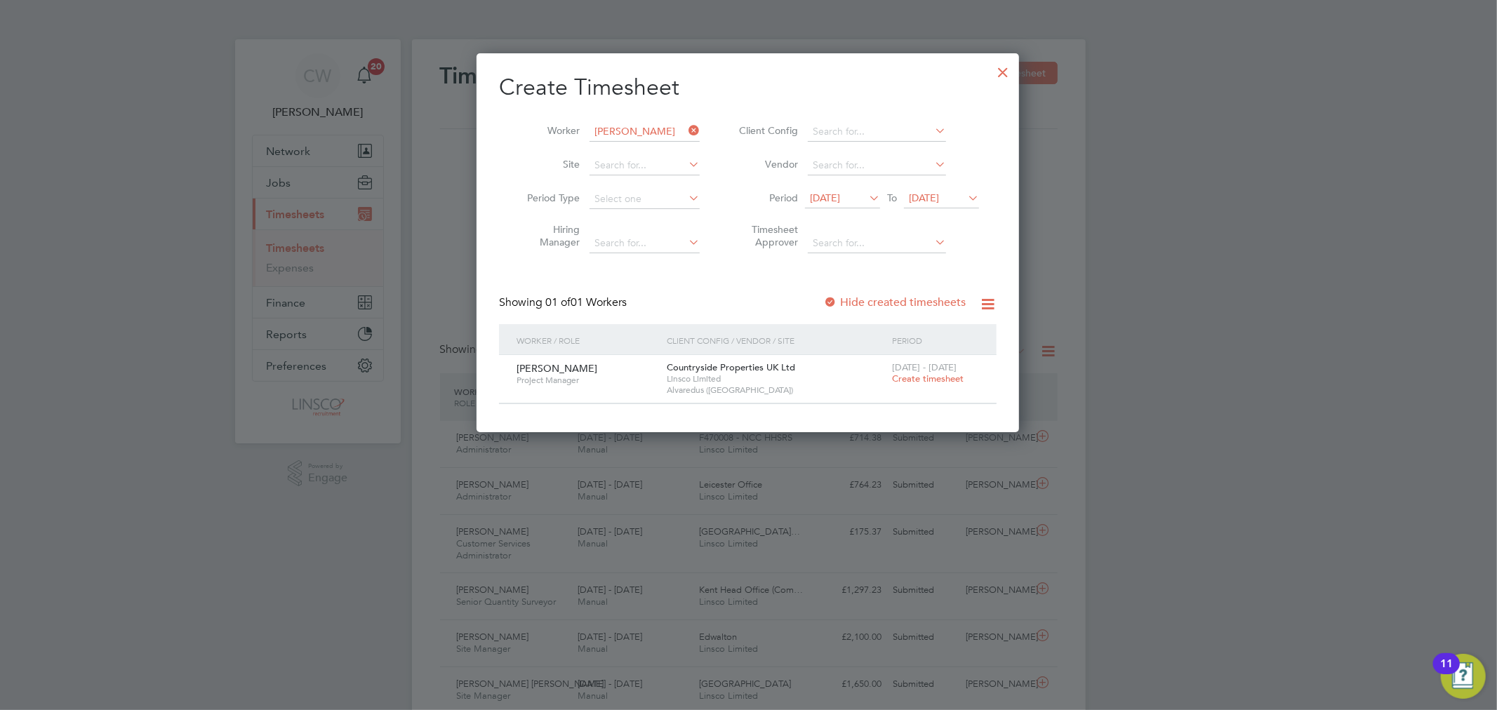
click at [917, 382] on span "Create timesheet" at bounding box center [928, 379] width 72 height 12
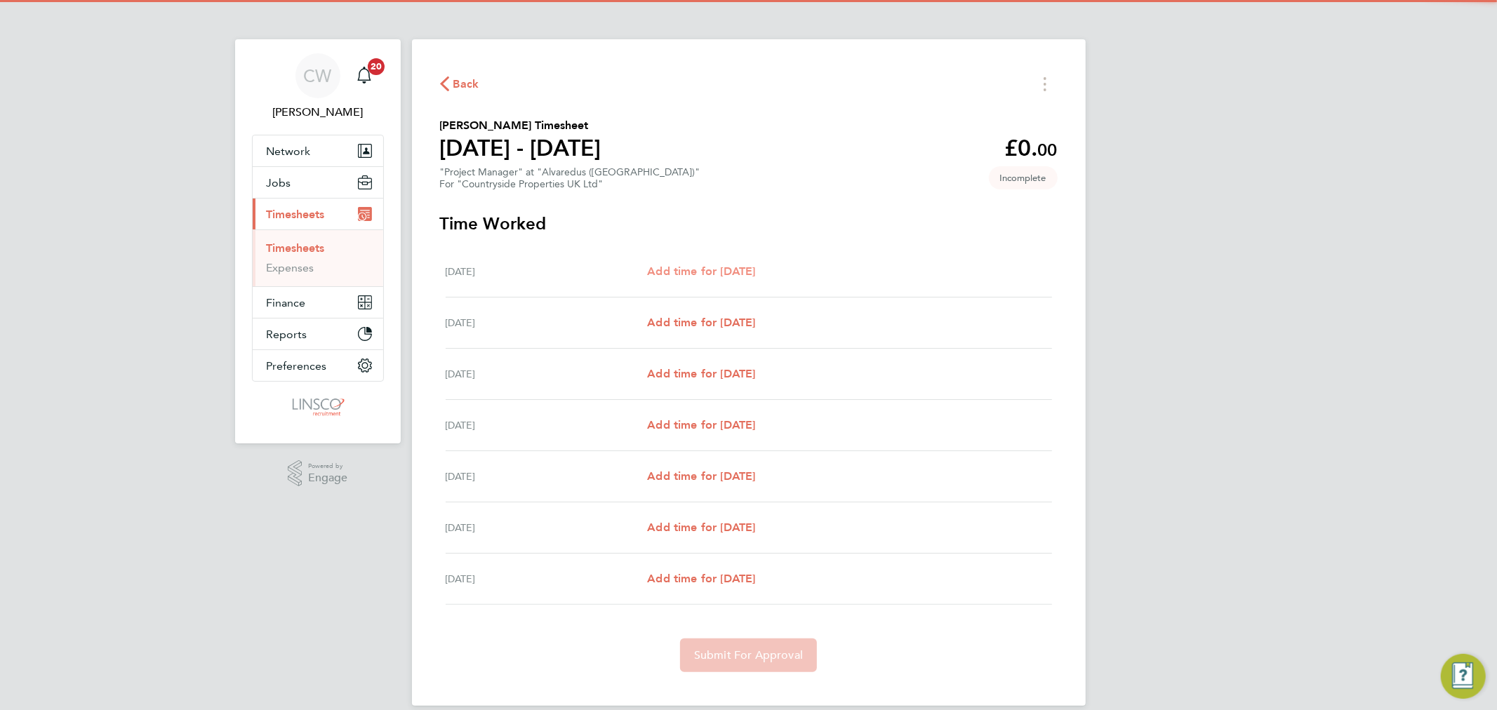
click at [730, 246] on section "Time Worked Mon 18 Aug Add time for Mon 18 Aug Add time for Mon 18 Aug Tue 19 A…" at bounding box center [748, 443] width 617 height 460
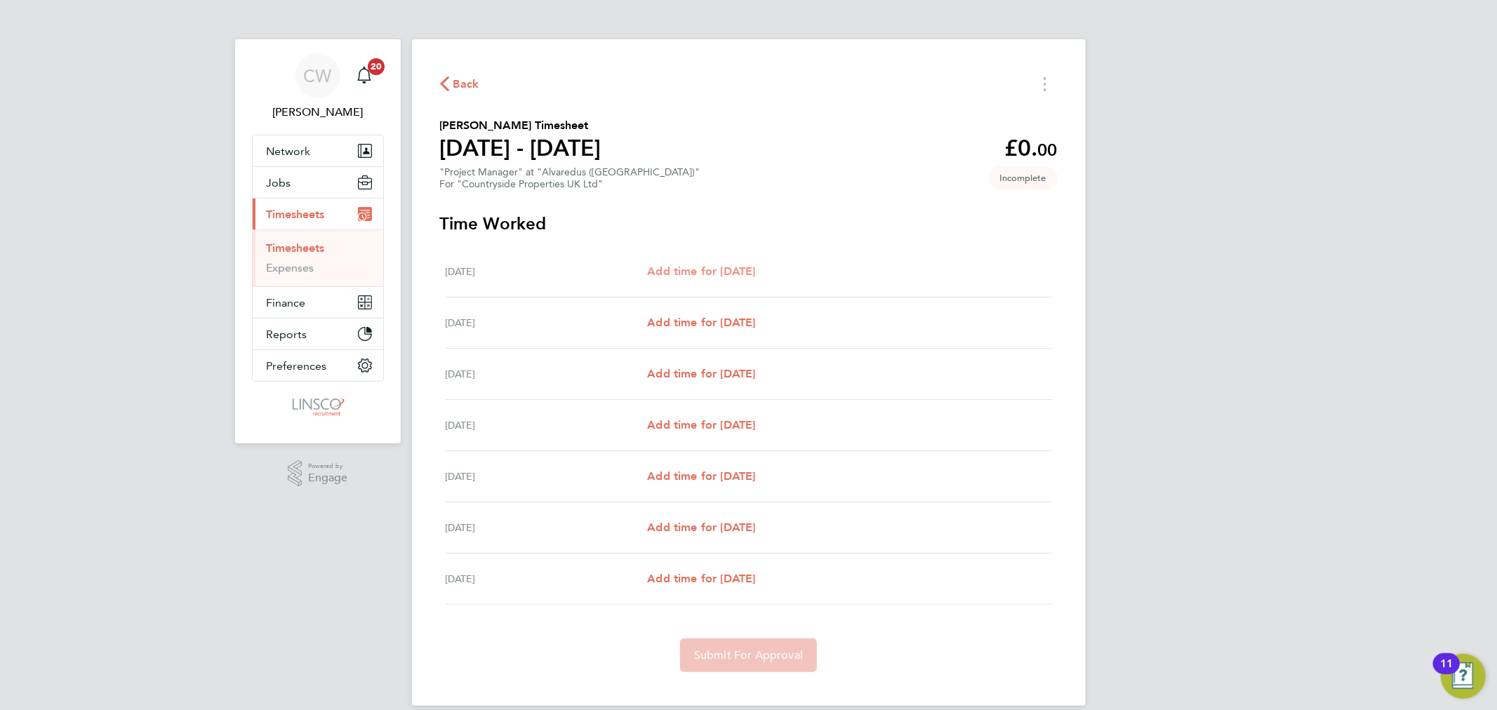
click at [725, 267] on span "Add time for Mon 18 Aug" at bounding box center [701, 271] width 108 height 13
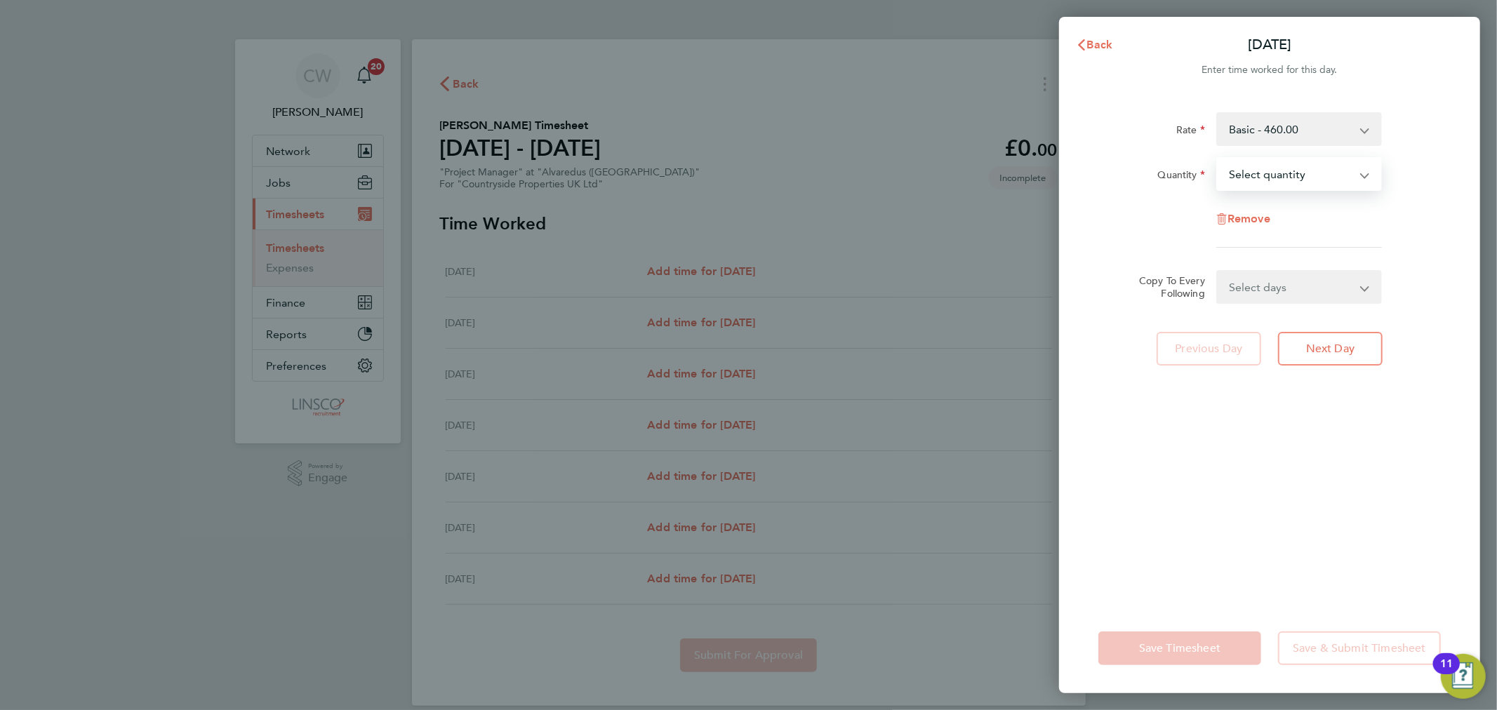
click at [1281, 181] on select "Select quantity 0.5 1" at bounding box center [1290, 174] width 146 height 31
select select "1"
click at [1217, 159] on select "Select quantity 0.5 1" at bounding box center [1290, 174] width 146 height 31
click at [1298, 285] on select "Select days Day Weekday (Mon-Fri) Weekend (Sat-Sun) Tuesday Wednesday Thursday …" at bounding box center [1290, 287] width 147 height 31
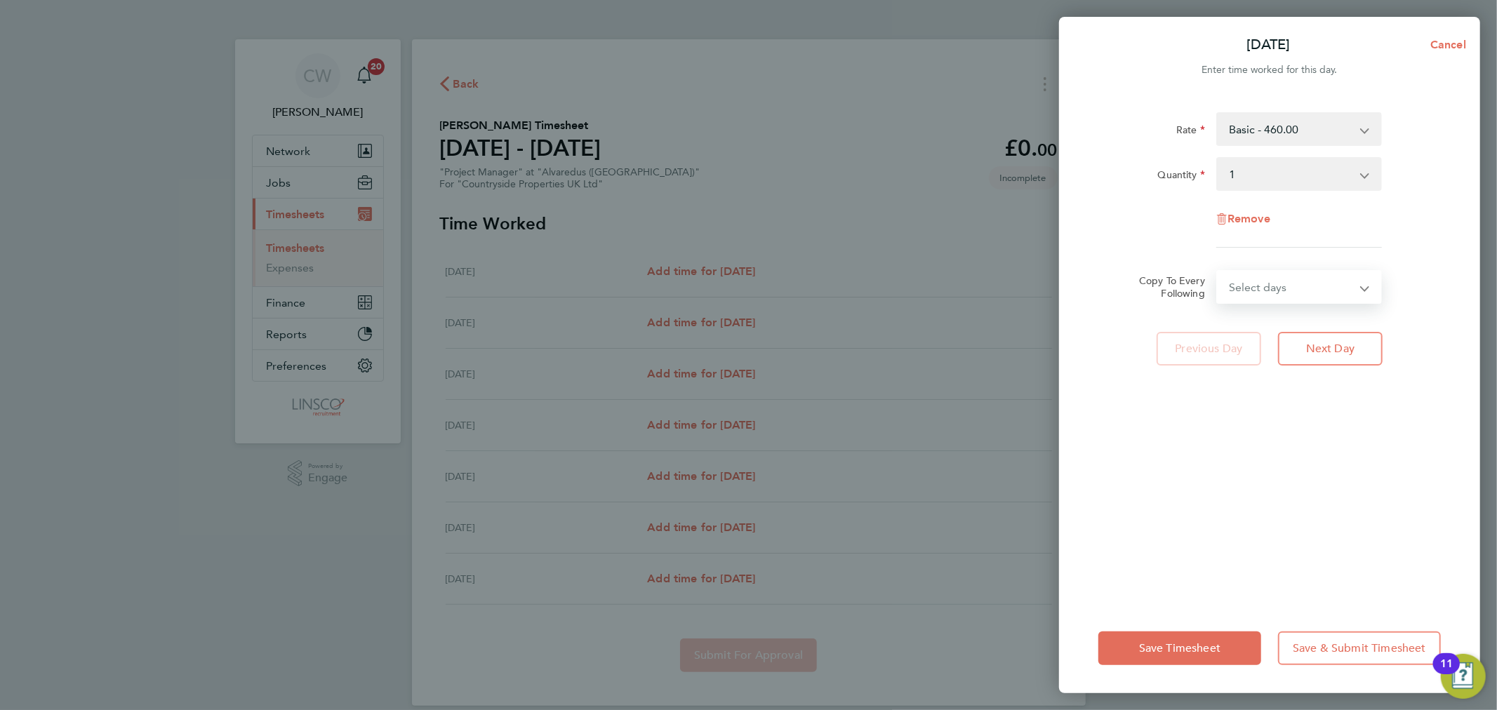
select select "DAY"
click at [1217, 272] on select "Select days Day Weekday (Mon-Fri) Weekend (Sat-Sun) Tuesday Wednesday Thursday …" at bounding box center [1290, 287] width 147 height 31
drag, startPoint x: 1330, startPoint y: 335, endPoint x: 1353, endPoint y: 342, distance: 24.2
click at [1330, 335] on select "19 Aug 2025 20 Aug 2025 21 Aug 2025 22 Aug 2025 23 Aug 2025 24 Aug 2025" at bounding box center [1290, 331] width 146 height 31
select select "2025-08-23"
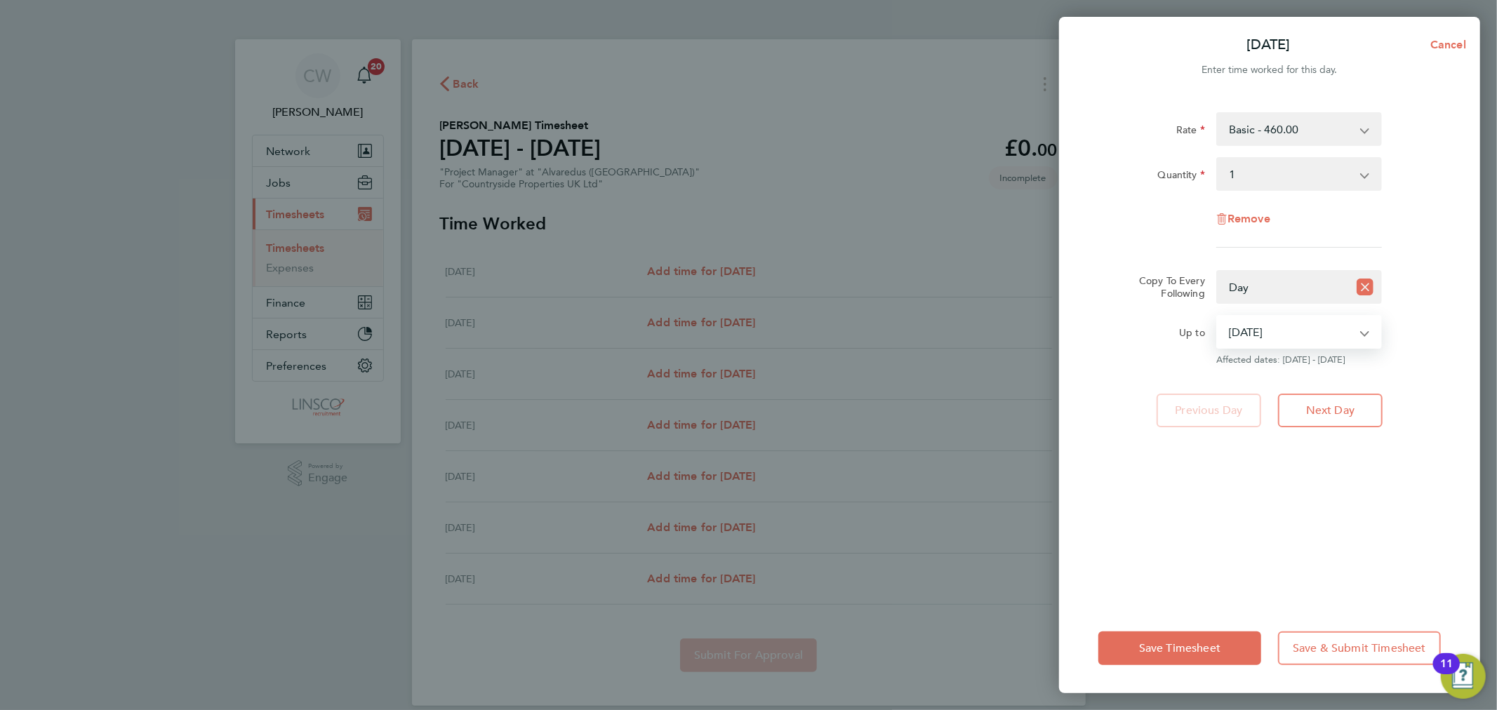
click at [1217, 316] on select "19 Aug 2025 20 Aug 2025 21 Aug 2025 22 Aug 2025 23 Aug 2025 24 Aug 2025" at bounding box center [1290, 331] width 146 height 31
click at [1159, 528] on div "Rate Basic - 460.00 Quantity Select quantity 0.5 1 Remove Copy To Every Followi…" at bounding box center [1269, 349] width 421 height 508
click at [1135, 668] on div "Save Timesheet Save & Submit Timesheet" at bounding box center [1269, 648] width 421 height 90
click at [1144, 646] on span "Save Timesheet" at bounding box center [1179, 648] width 81 height 14
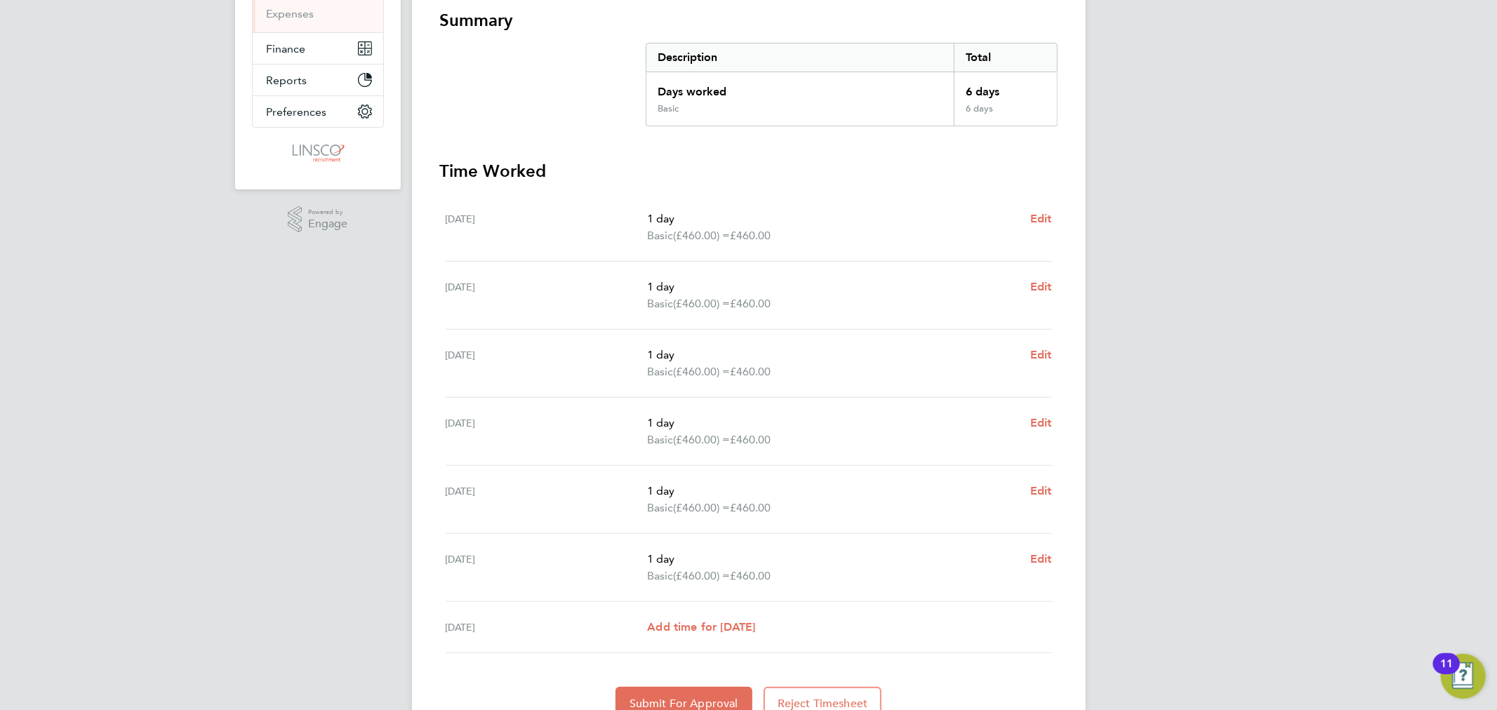
scroll to position [319, 0]
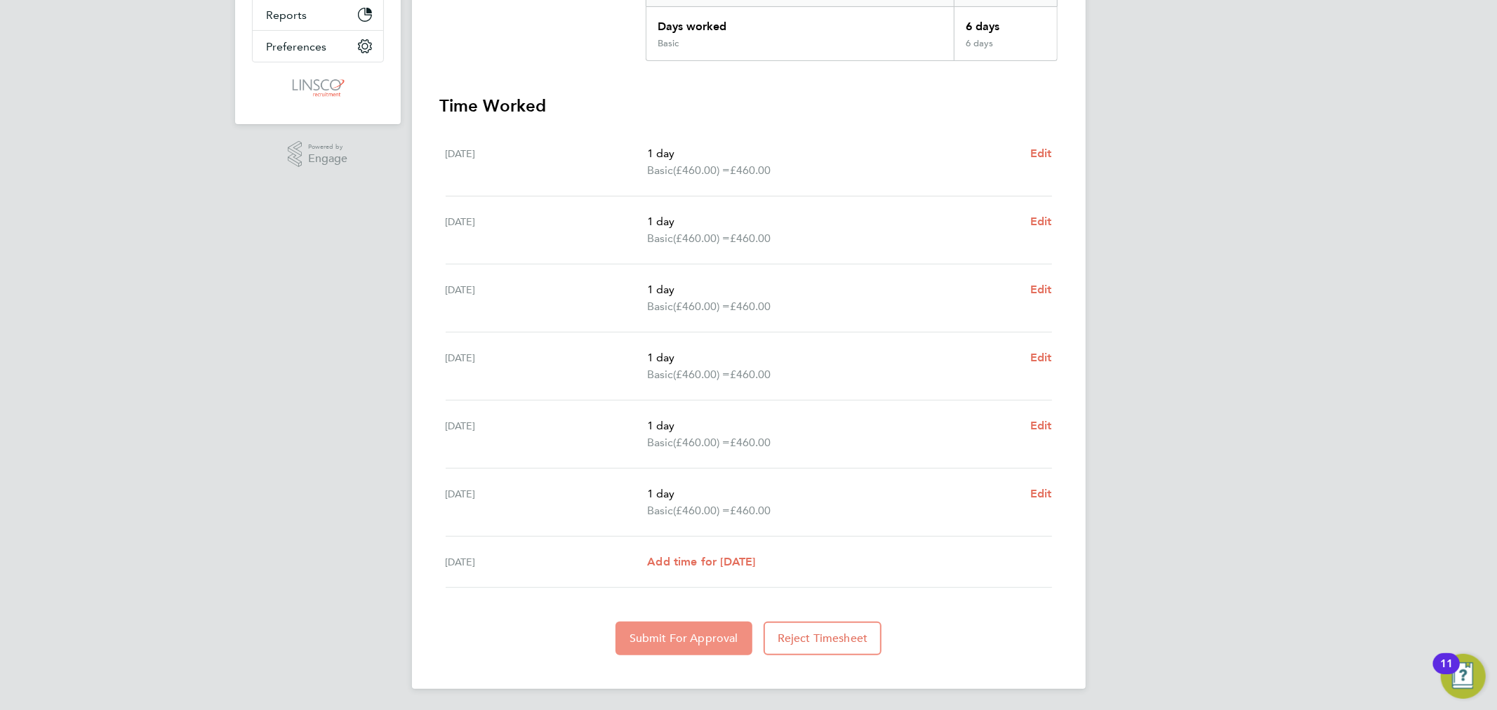
click at [676, 634] on span "Submit For Approval" at bounding box center [683, 638] width 109 height 14
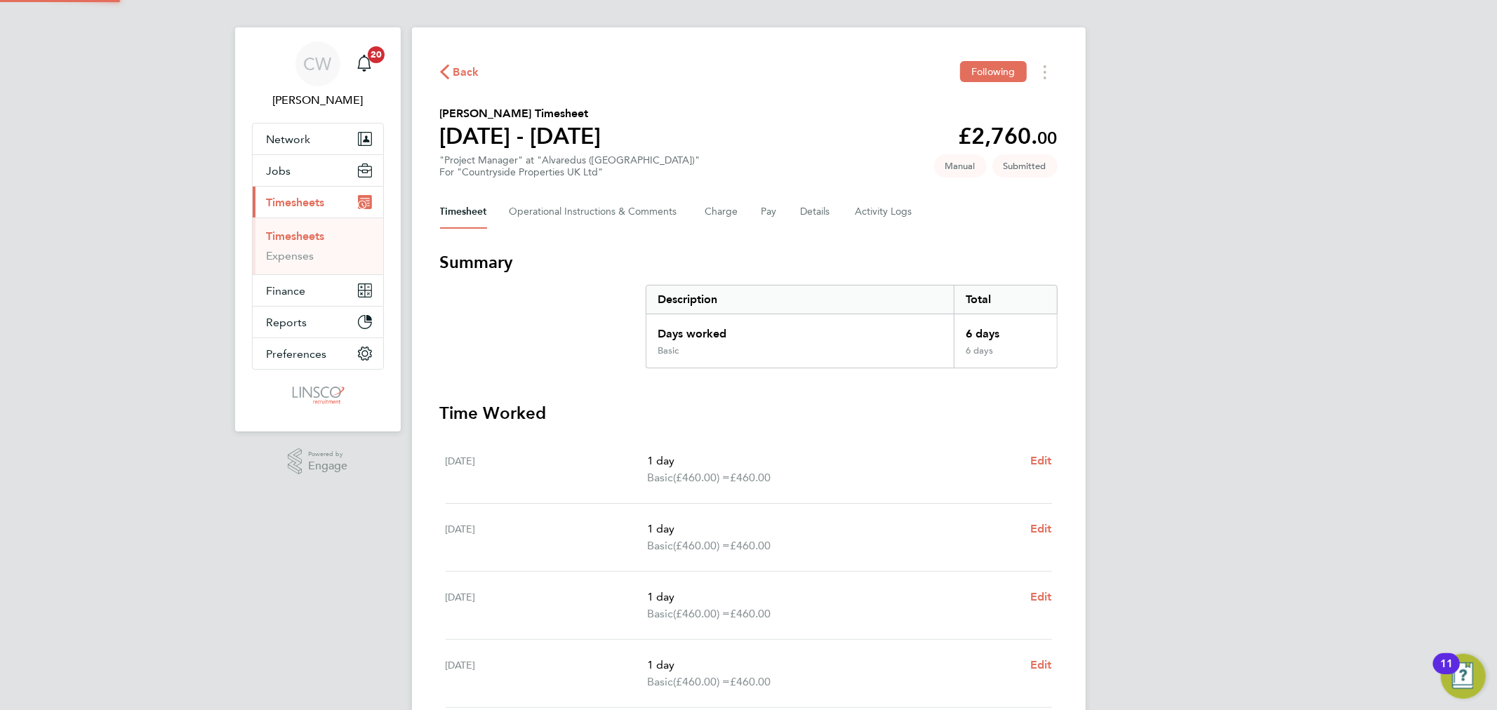
scroll to position [0, 0]
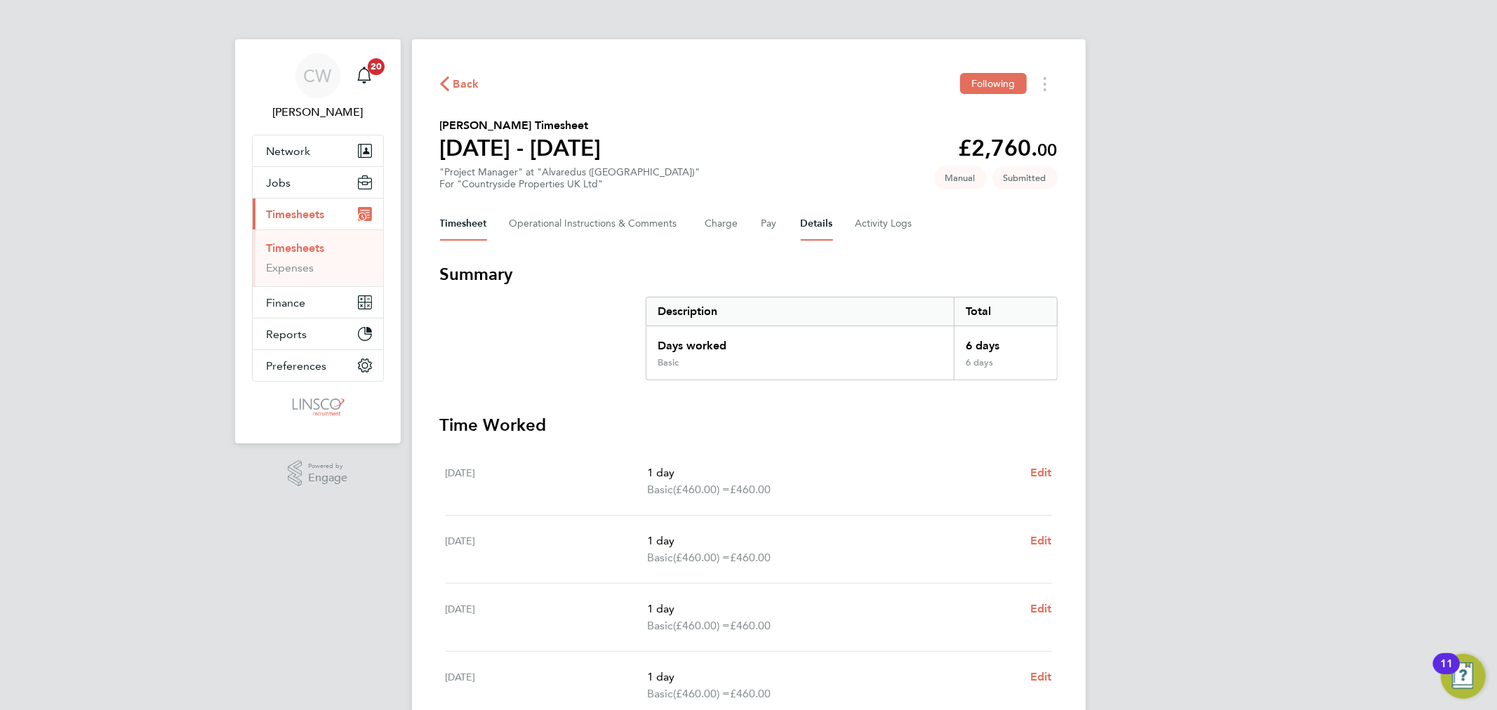
click at [815, 234] on button "Details" at bounding box center [817, 224] width 32 height 34
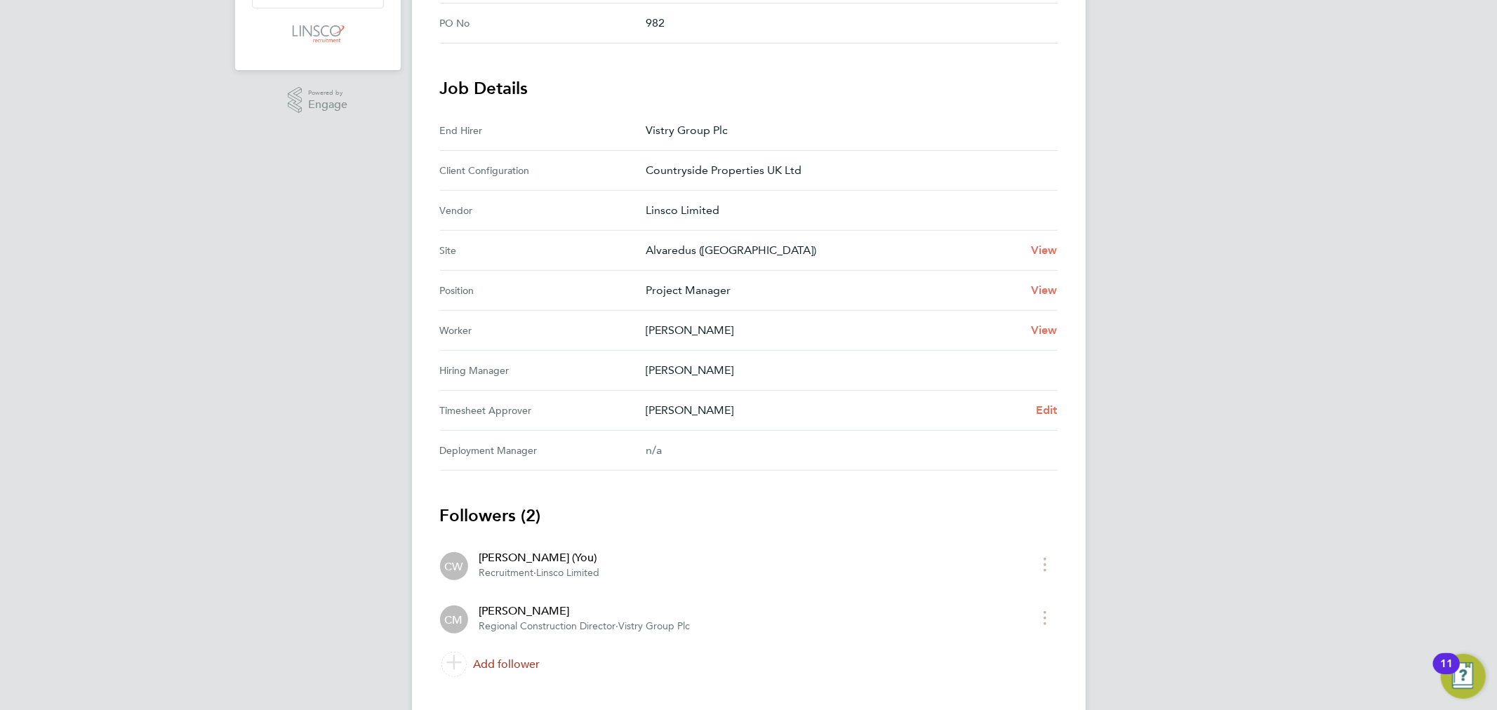
scroll to position [402, 0]
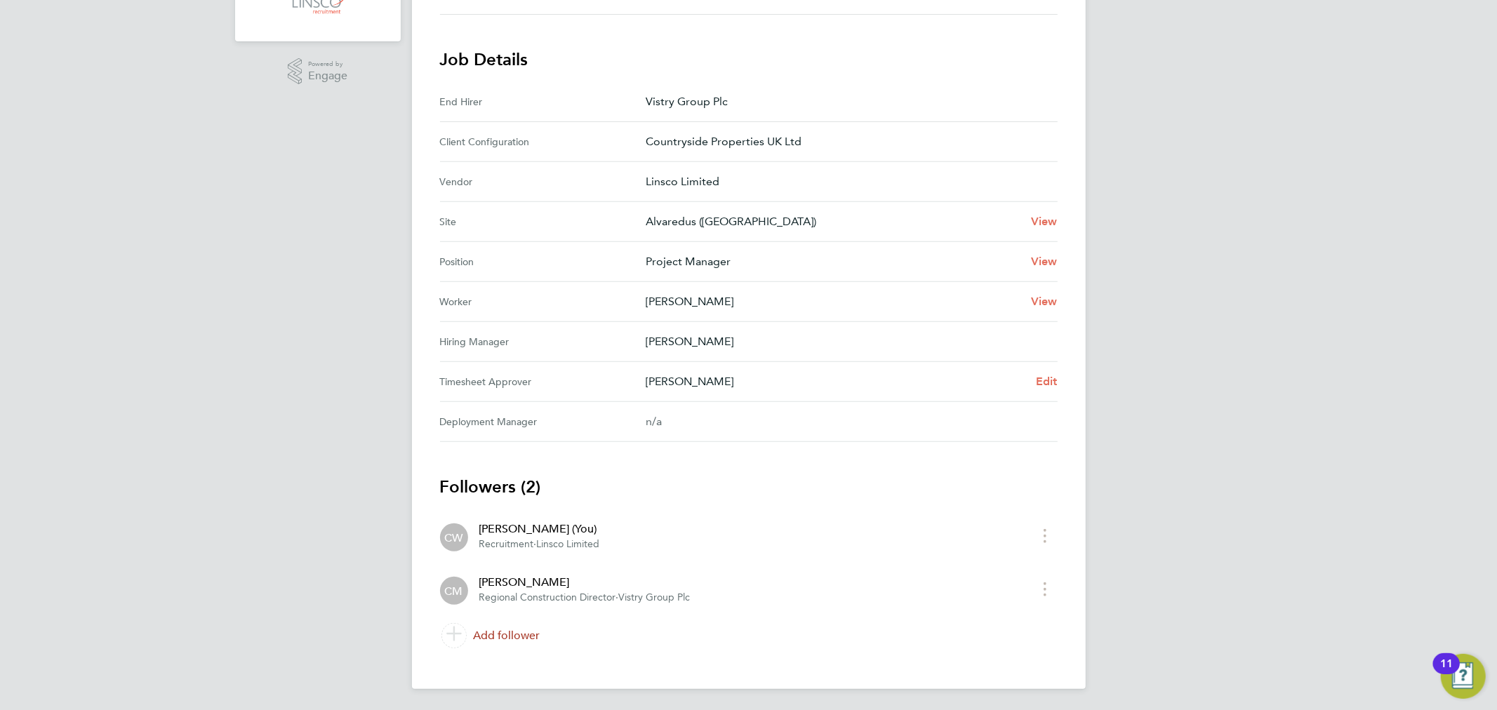
click at [526, 634] on link "Add follower" at bounding box center [748, 635] width 617 height 39
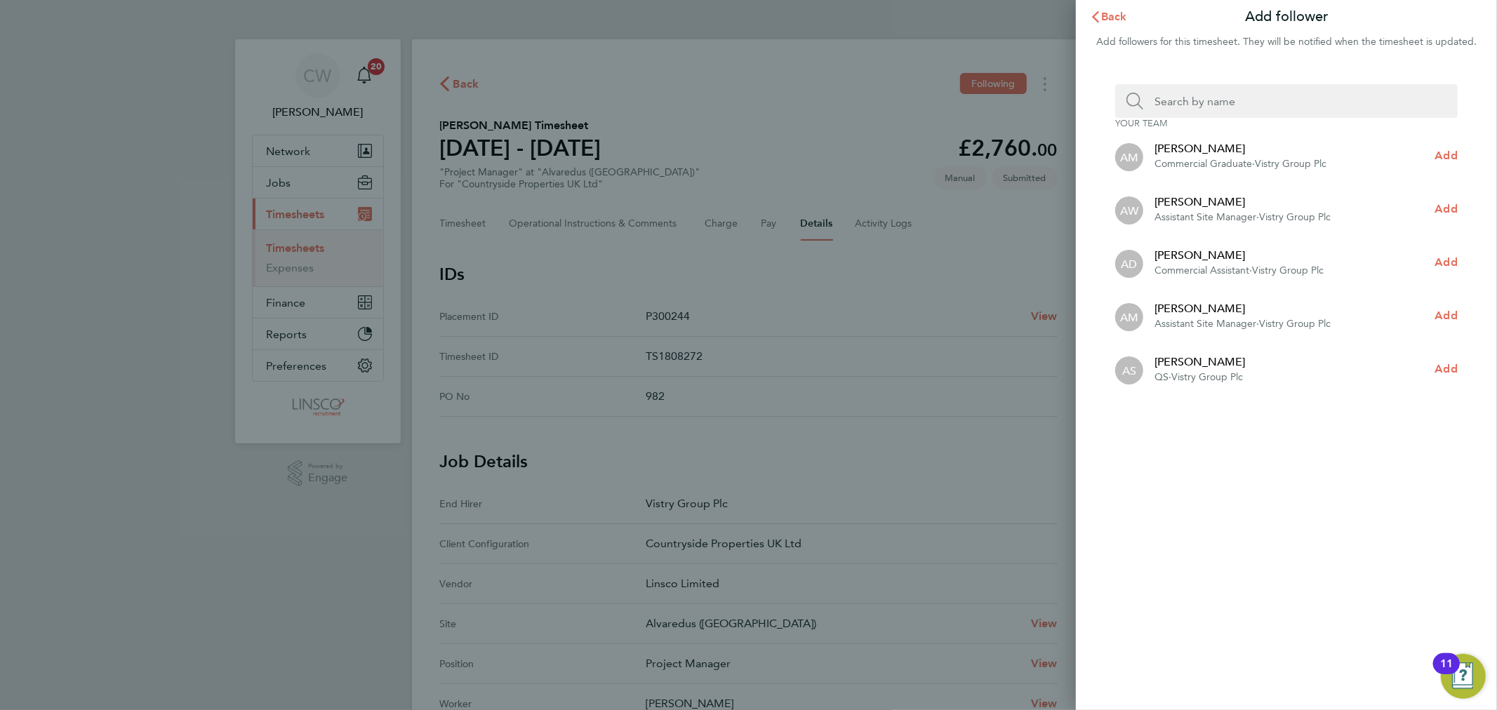
click at [1201, 100] on input "Search team member by name:" at bounding box center [1291, 101] width 297 height 34
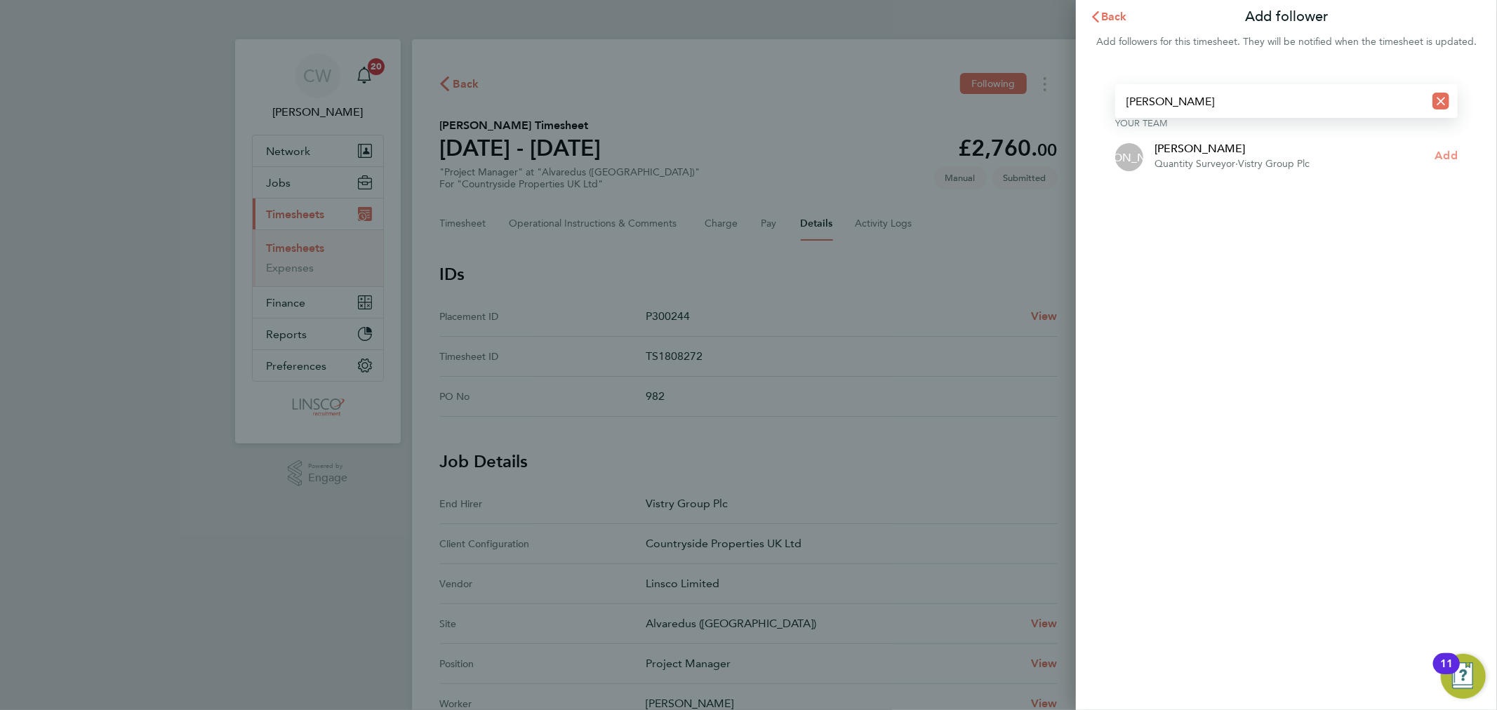
type input "james archer"
click at [1452, 155] on span "Add" at bounding box center [1446, 155] width 22 height 13
click at [1128, 13] on button "Back" at bounding box center [1108, 17] width 65 height 28
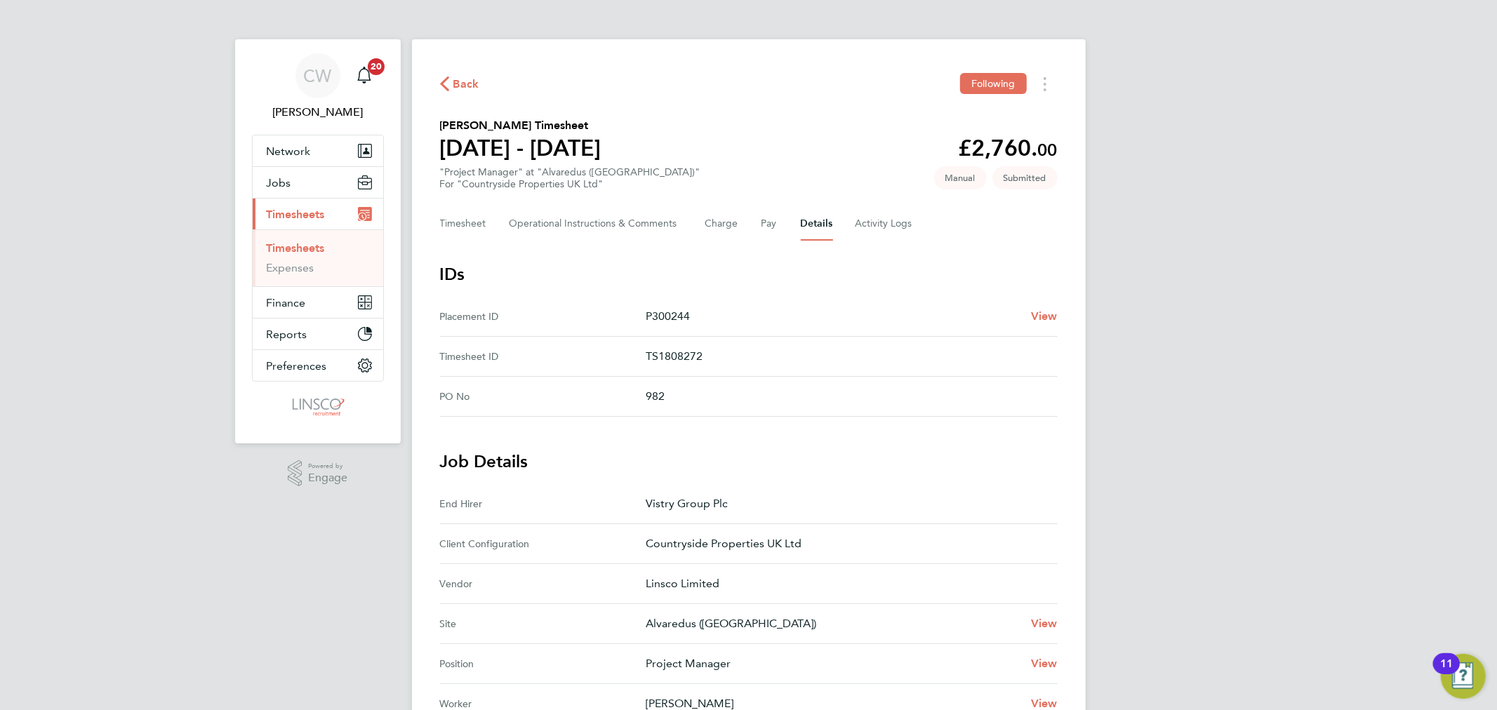
click at [303, 253] on link "Timesheets" at bounding box center [296, 247] width 58 height 13
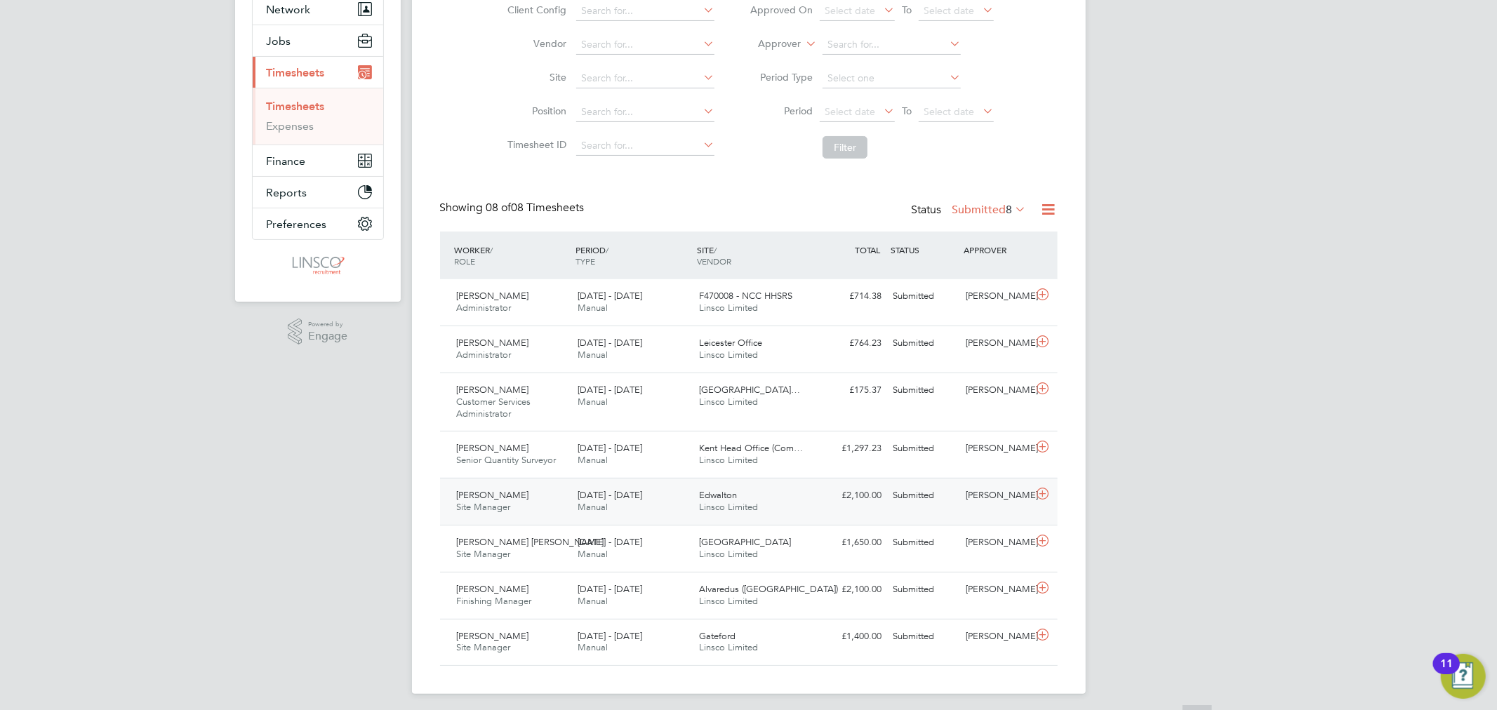
scroll to position [148, 0]
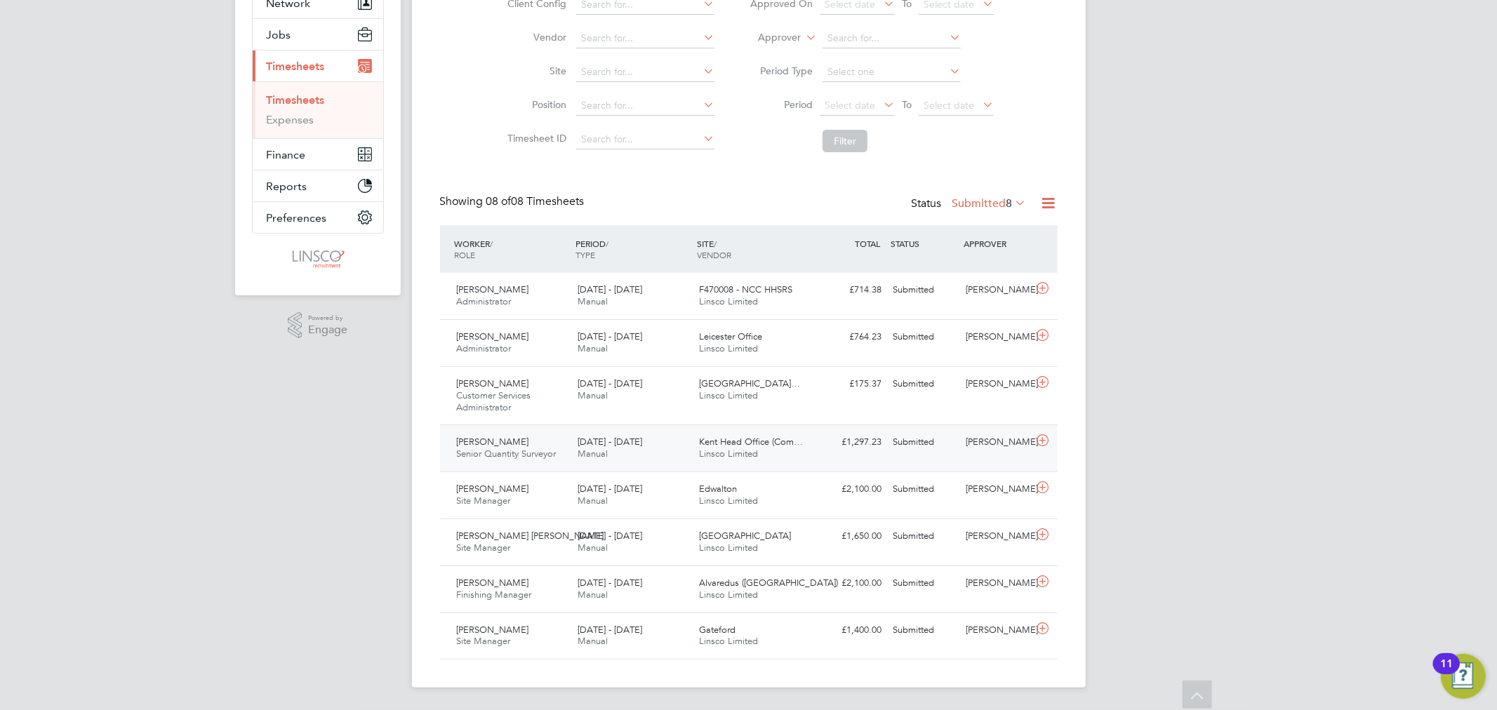
click at [524, 450] on span "Senior Quantity Surveyor" at bounding box center [507, 454] width 100 height 12
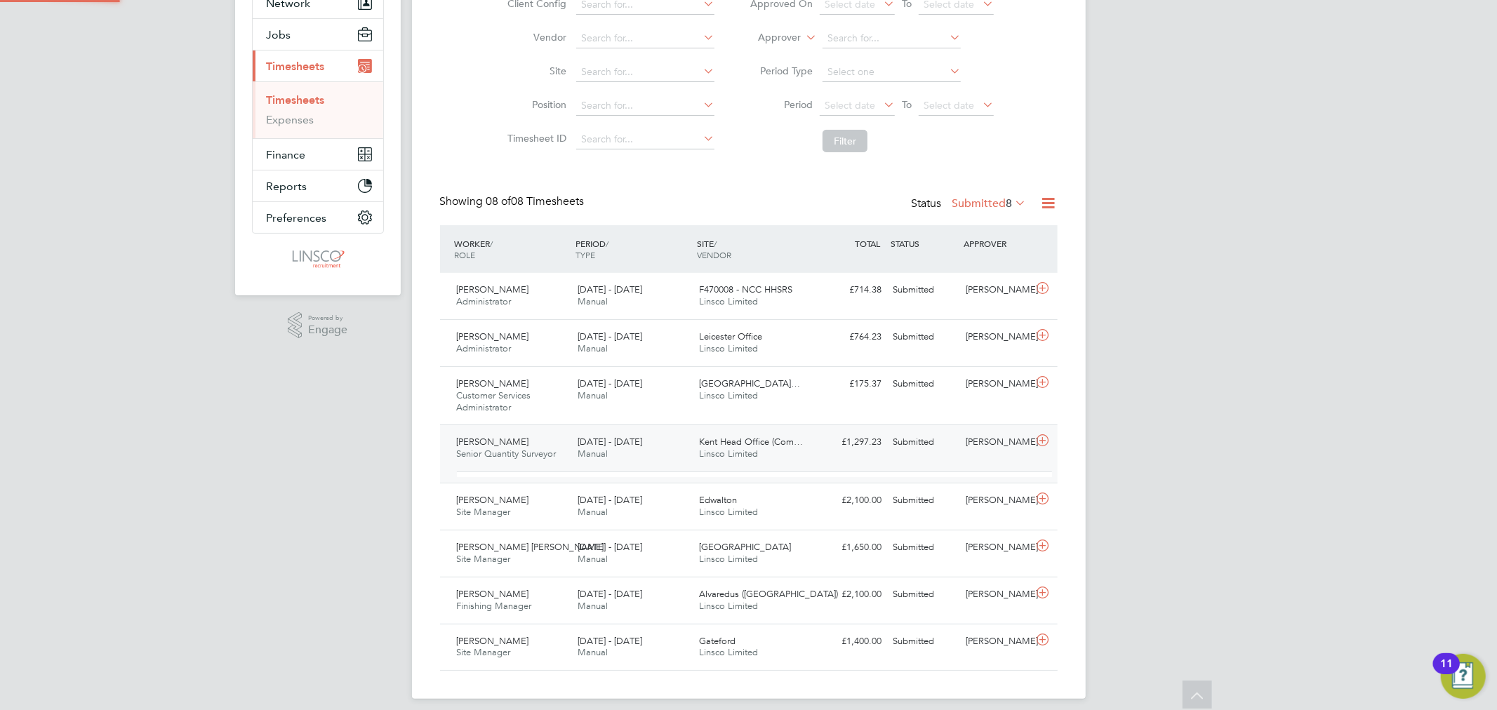
scroll to position [23, 137]
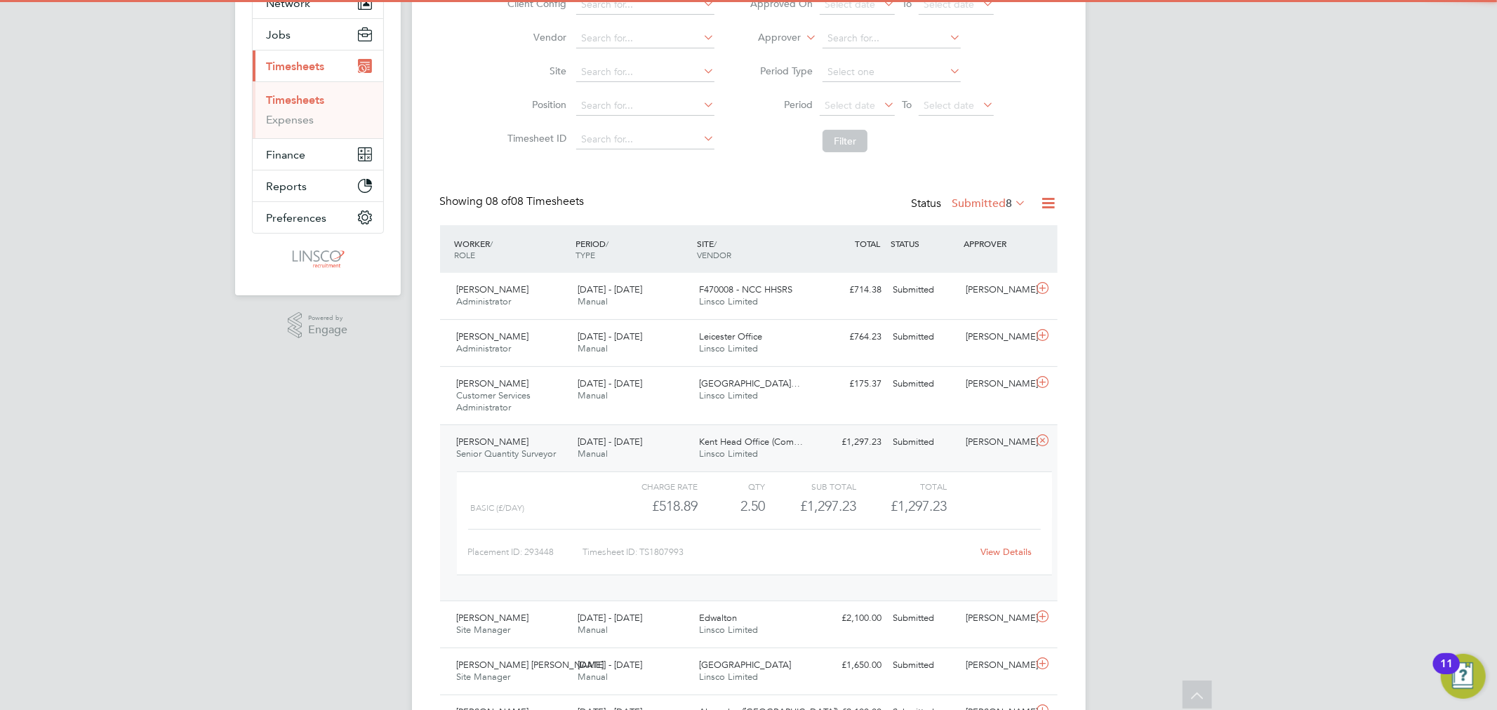
click at [1001, 549] on link "View Details" at bounding box center [1005, 552] width 51 height 12
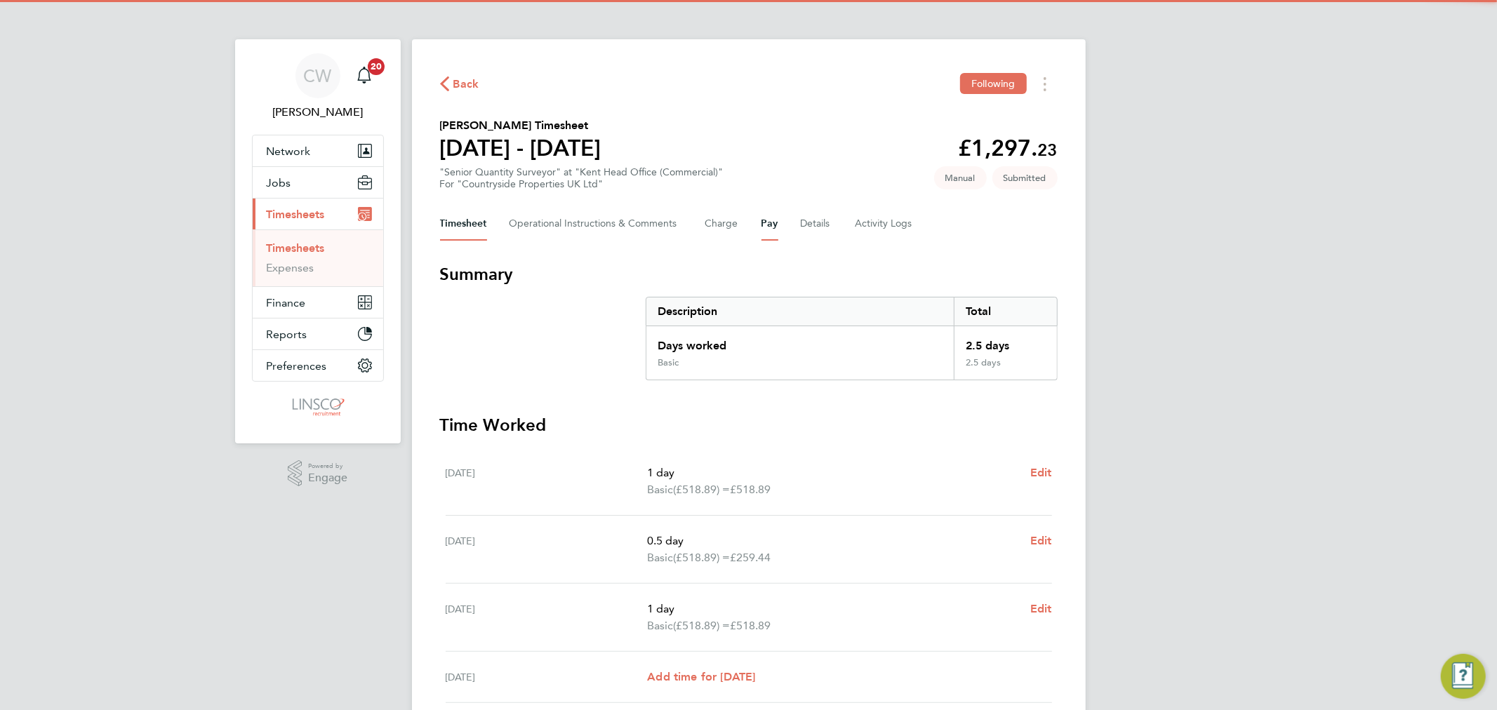
click at [777, 228] on button "Pay" at bounding box center [769, 224] width 17 height 34
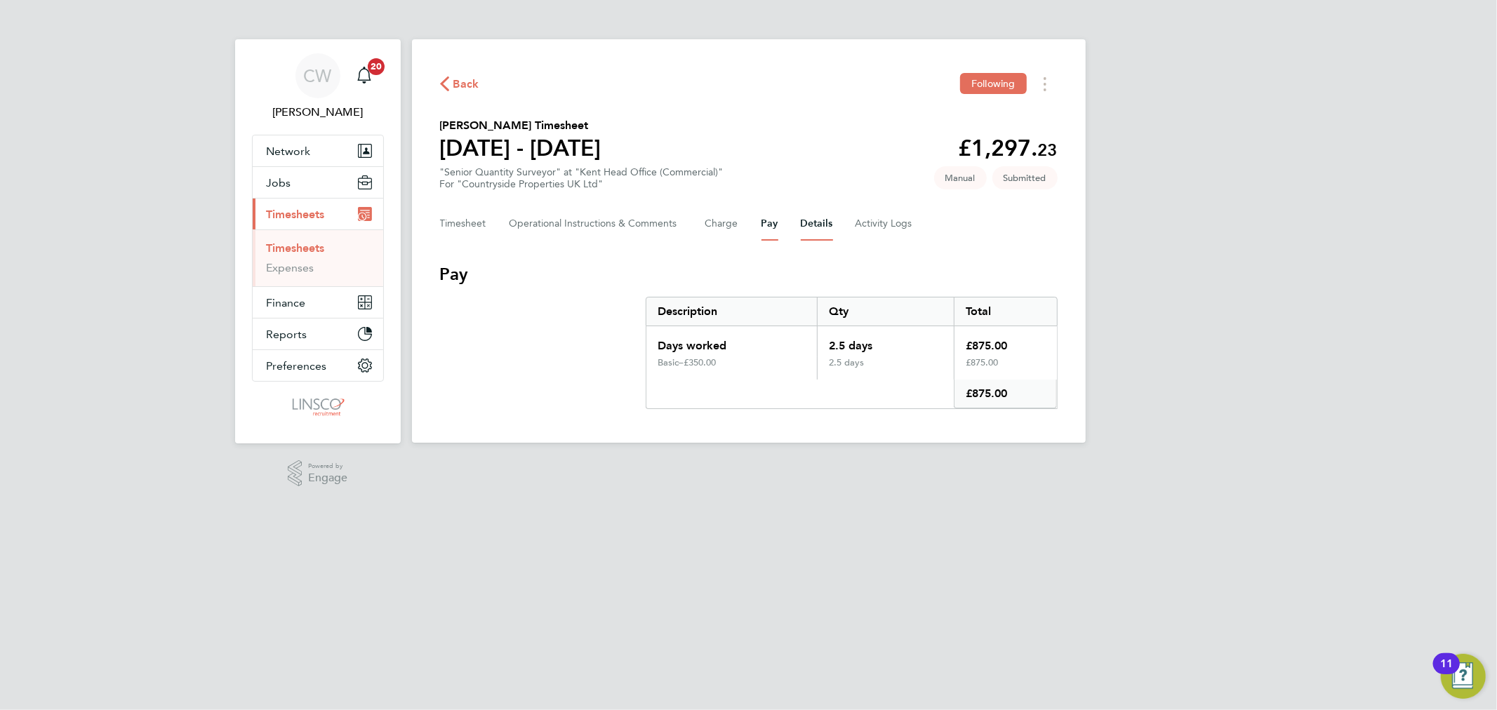
click at [820, 215] on button "Details" at bounding box center [817, 224] width 32 height 34
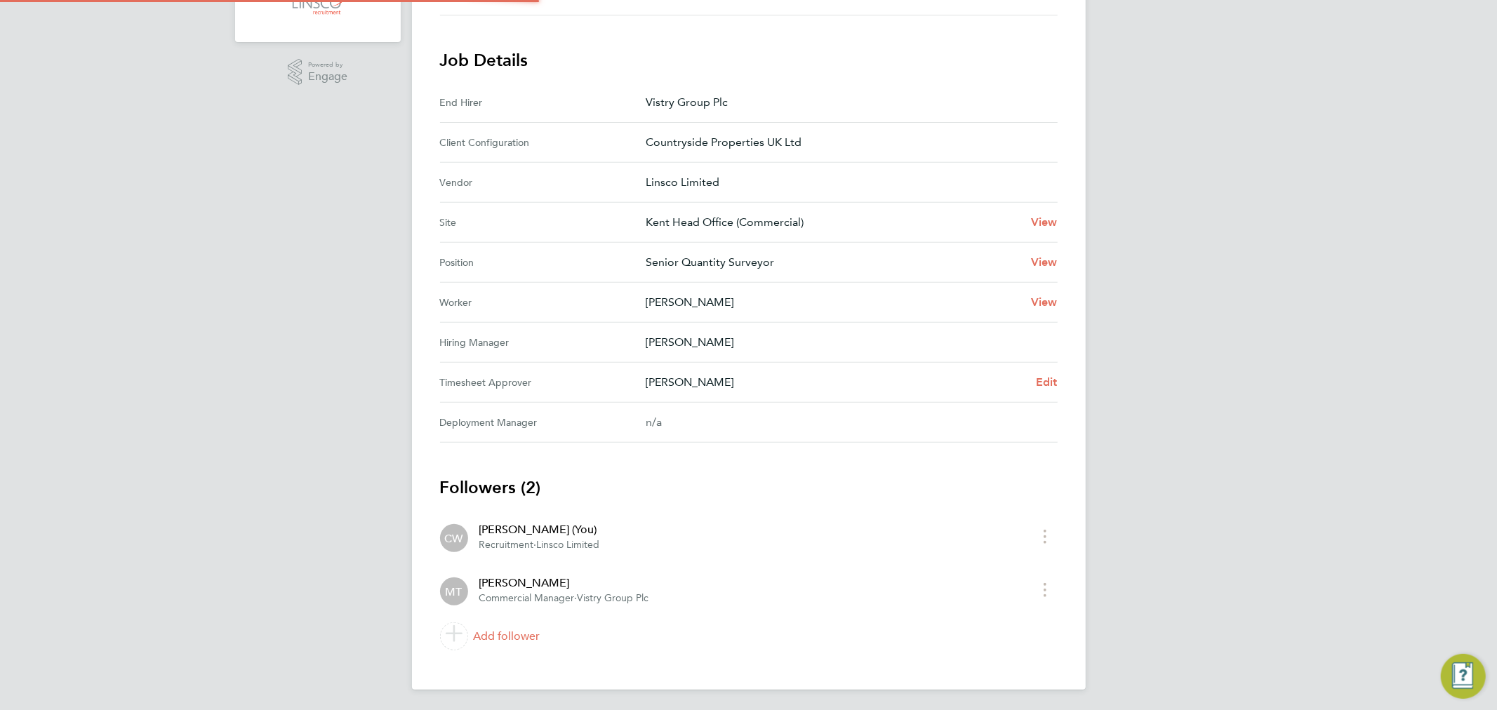
scroll to position [402, 0]
click at [506, 632] on link "Add follower" at bounding box center [748, 635] width 617 height 39
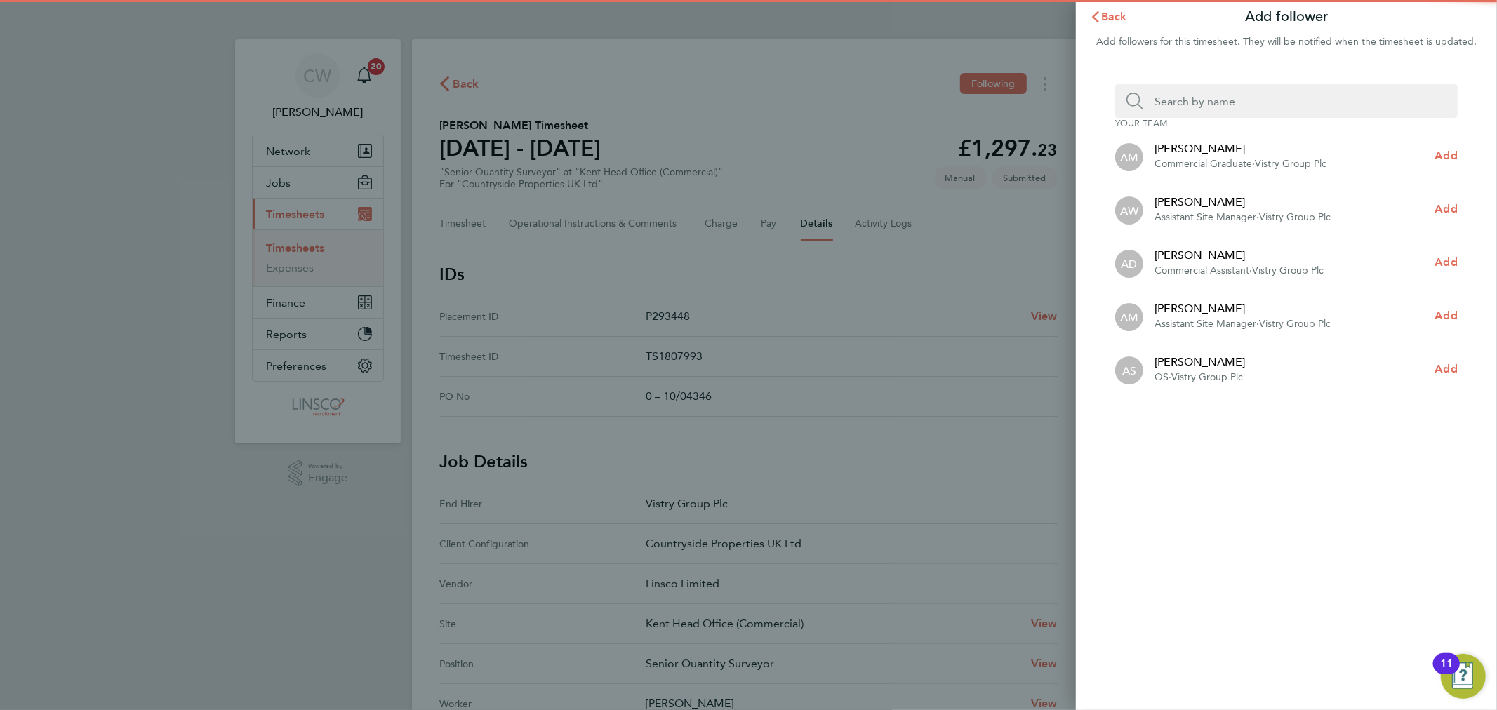
click at [1218, 114] on input "Search team member by name:" at bounding box center [1291, 101] width 297 height 34
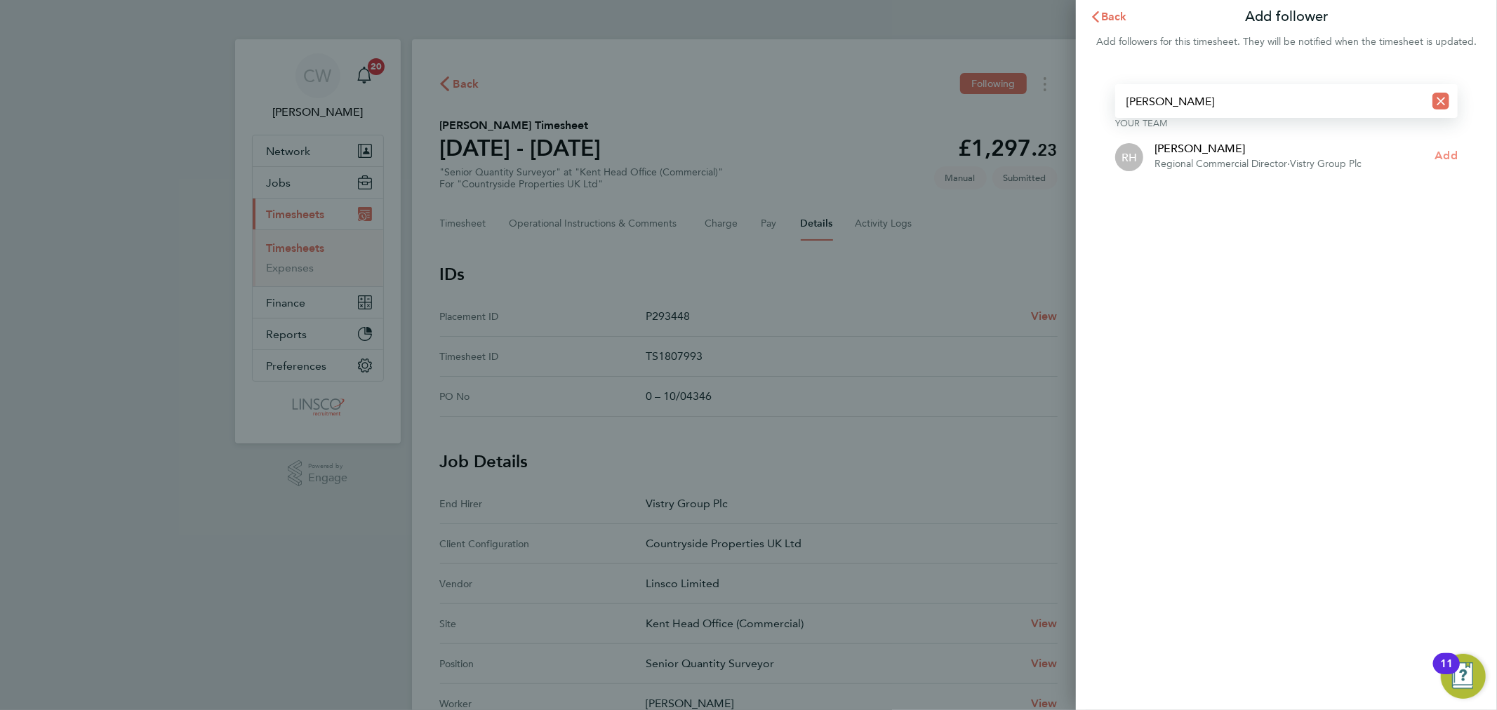
type input "rob ho"
click at [1447, 149] on span "Add" at bounding box center [1446, 155] width 22 height 13
click at [1121, 14] on span "Back" at bounding box center [1114, 16] width 26 height 13
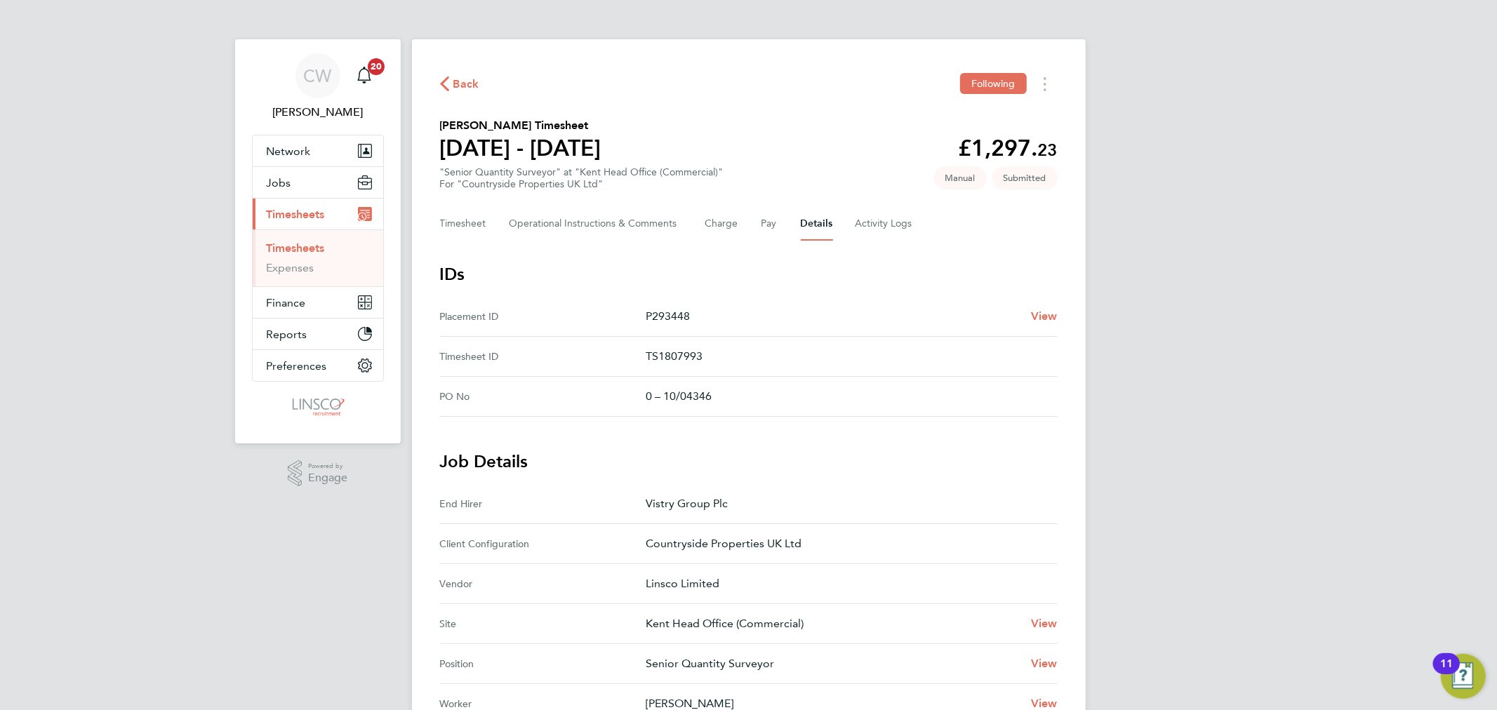
click at [455, 88] on span "Back" at bounding box center [466, 84] width 26 height 17
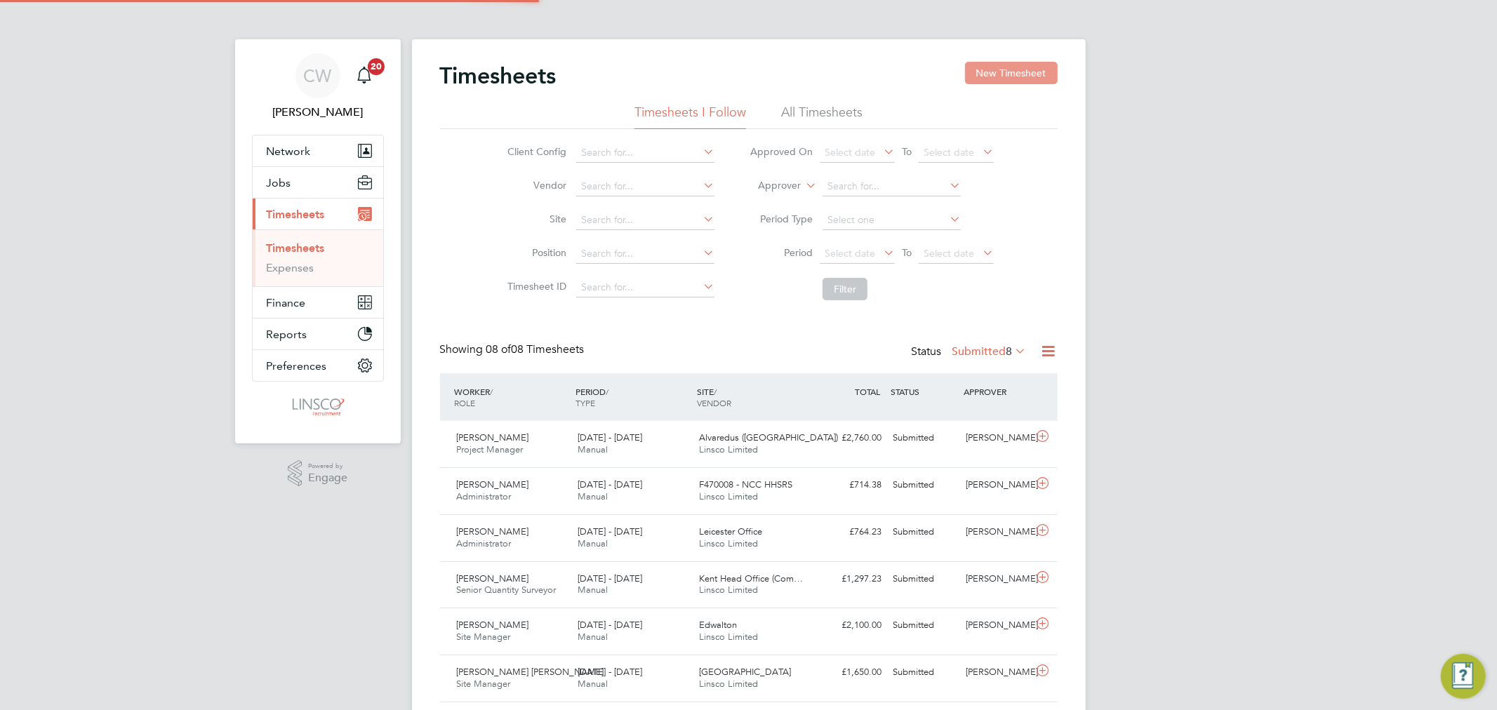
click at [1010, 74] on button "New Timesheet" at bounding box center [1011, 73] width 93 height 22
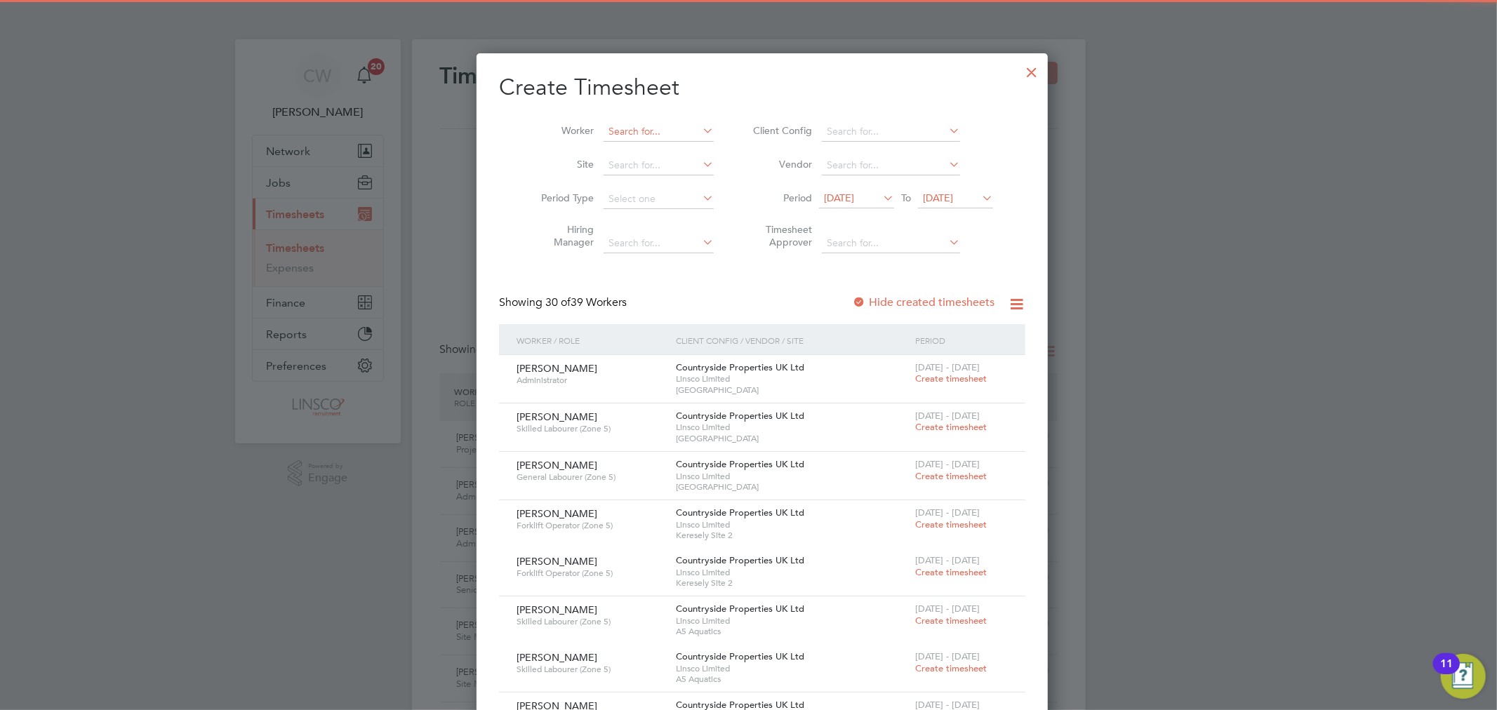
click at [657, 125] on input at bounding box center [658, 132] width 110 height 20
click at [655, 152] on li "Zoe Rother y" at bounding box center [680, 150] width 182 height 19
type input "[PERSON_NAME]"
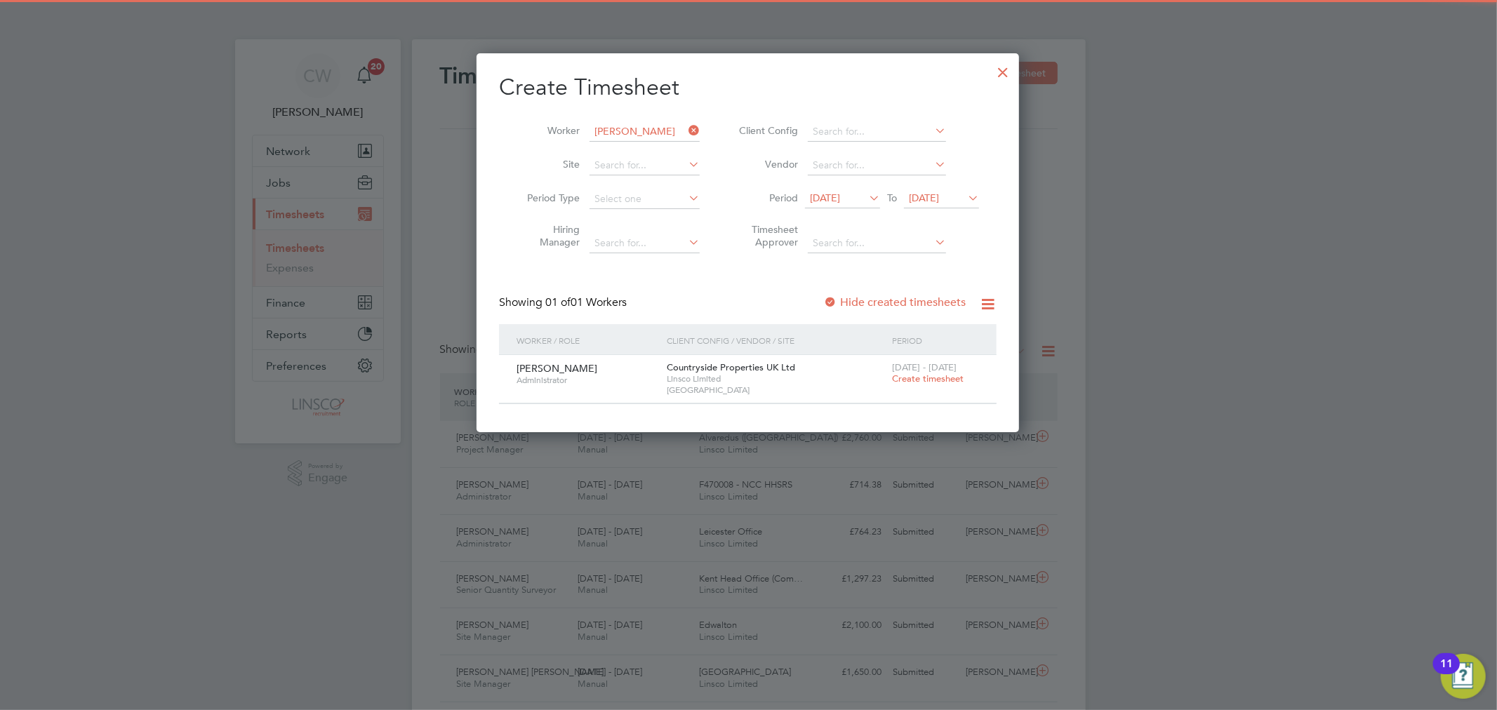
click at [928, 377] on span "Create timesheet" at bounding box center [928, 379] width 72 height 12
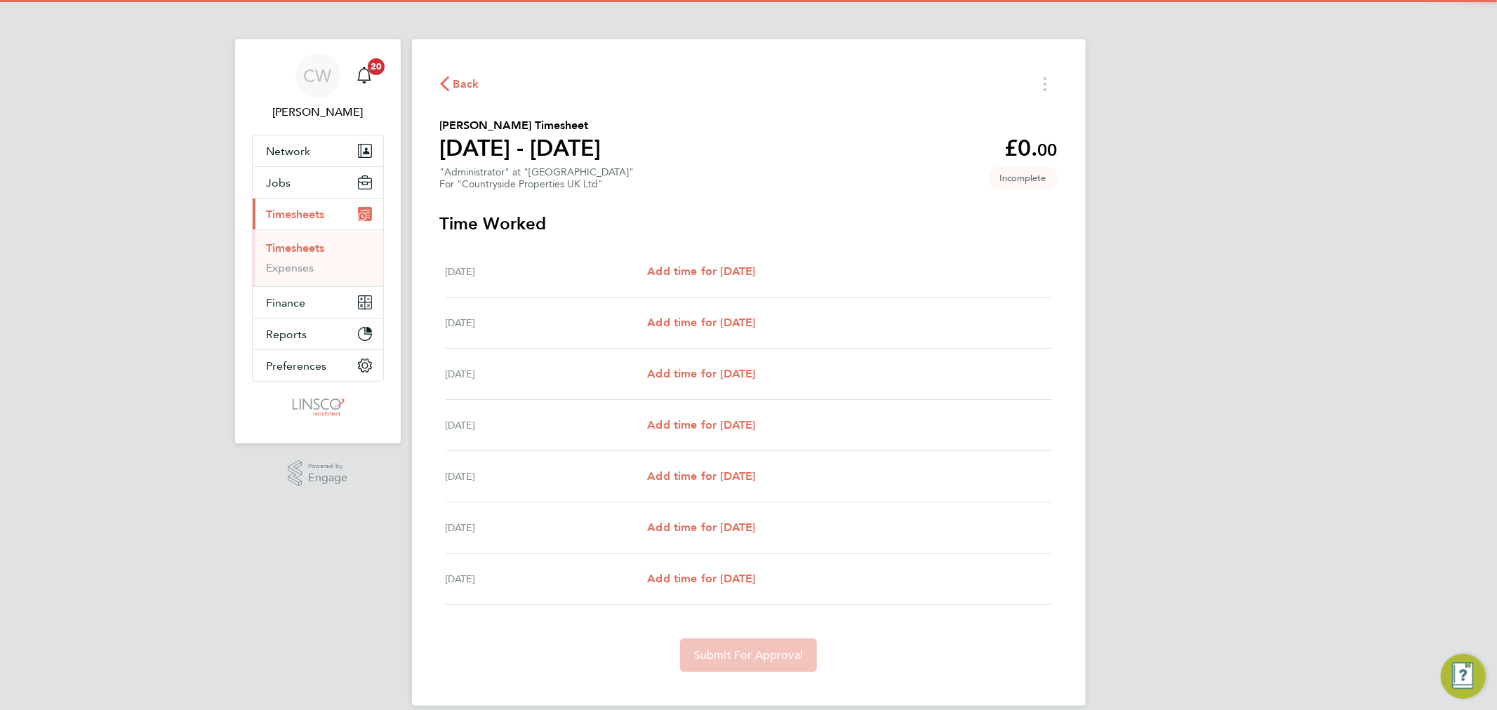
click at [702, 283] on div "Mon 18 Aug Add time for Mon 18 Aug Add time for Mon 18 Aug" at bounding box center [749, 271] width 606 height 51
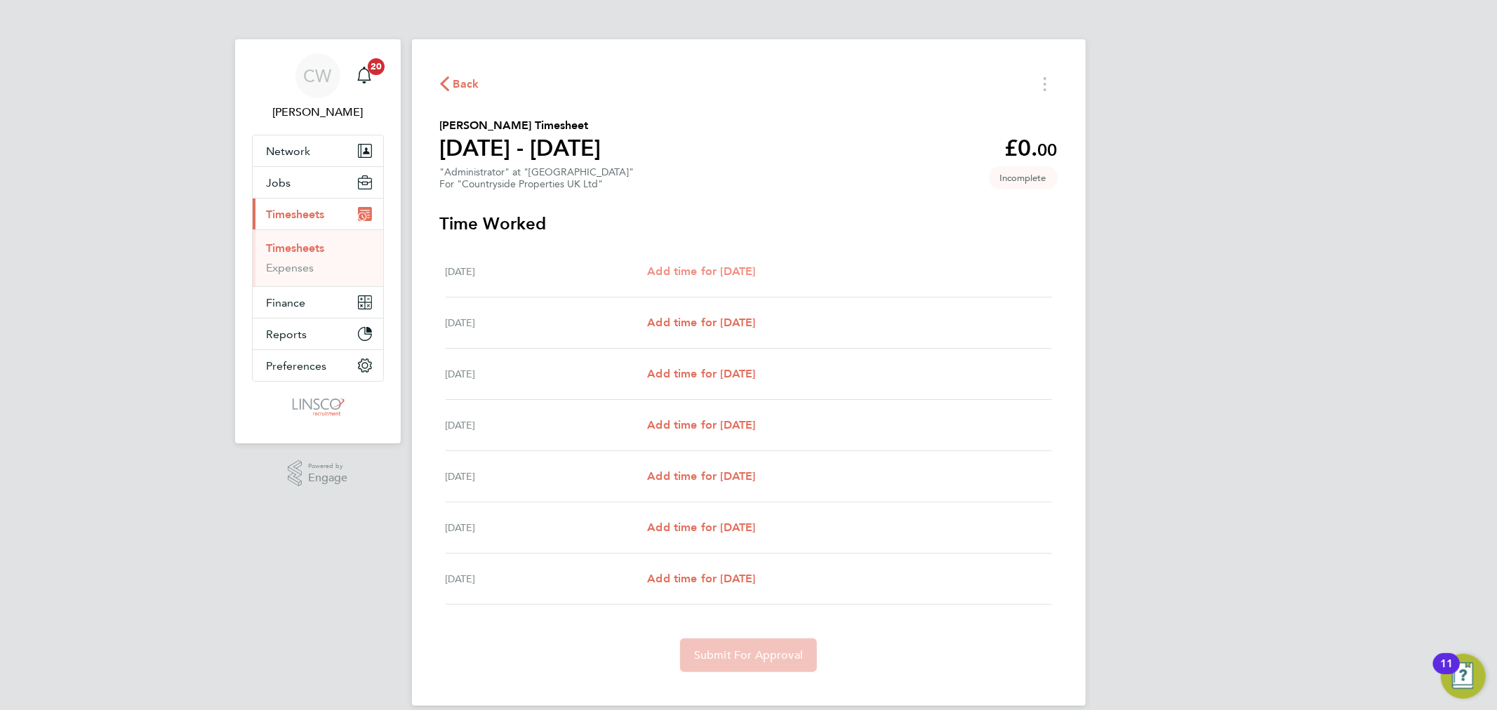
drag, startPoint x: 780, startPoint y: 269, endPoint x: 789, endPoint y: 267, distance: 10.0
click at [755, 269] on span "Add time for Mon 18 Aug" at bounding box center [701, 271] width 108 height 13
select select "30"
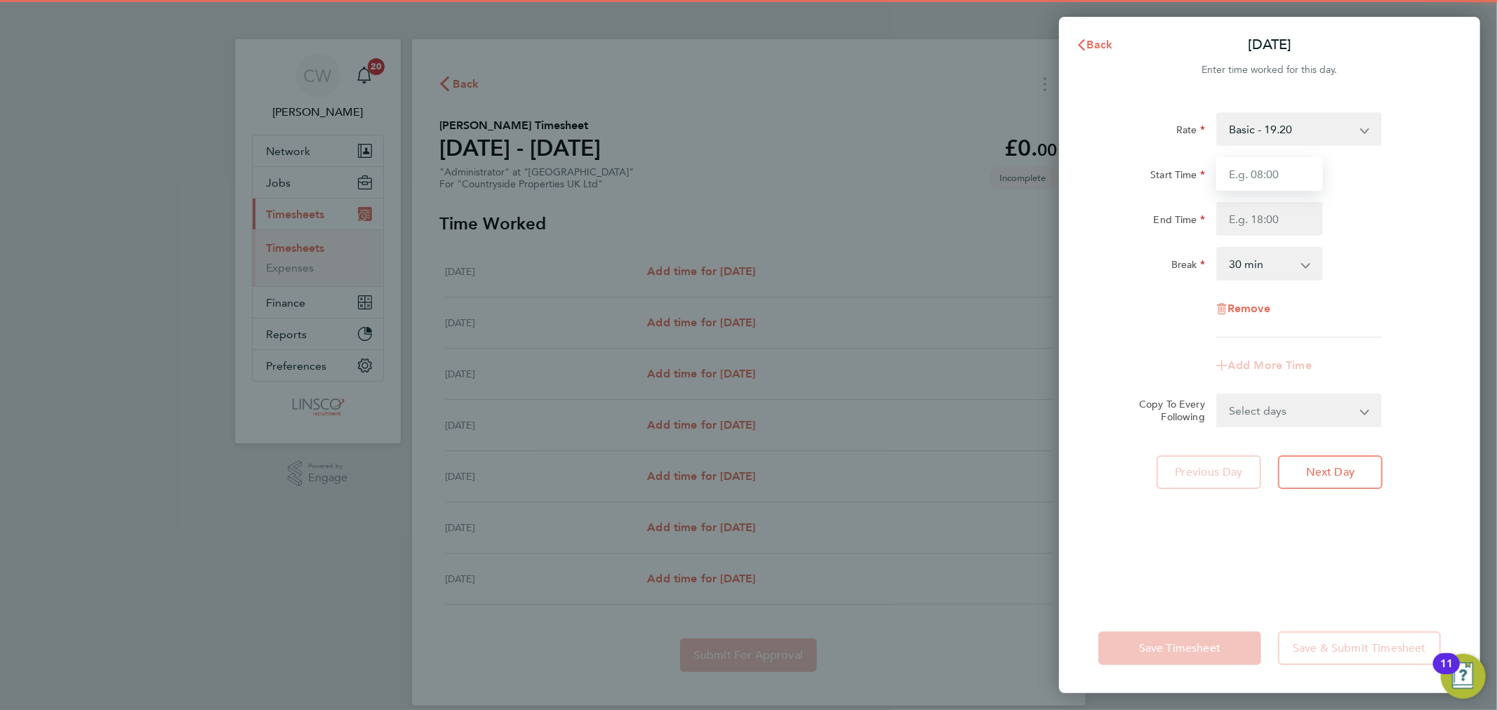
click at [1278, 185] on input "Start Time" at bounding box center [1269, 174] width 107 height 34
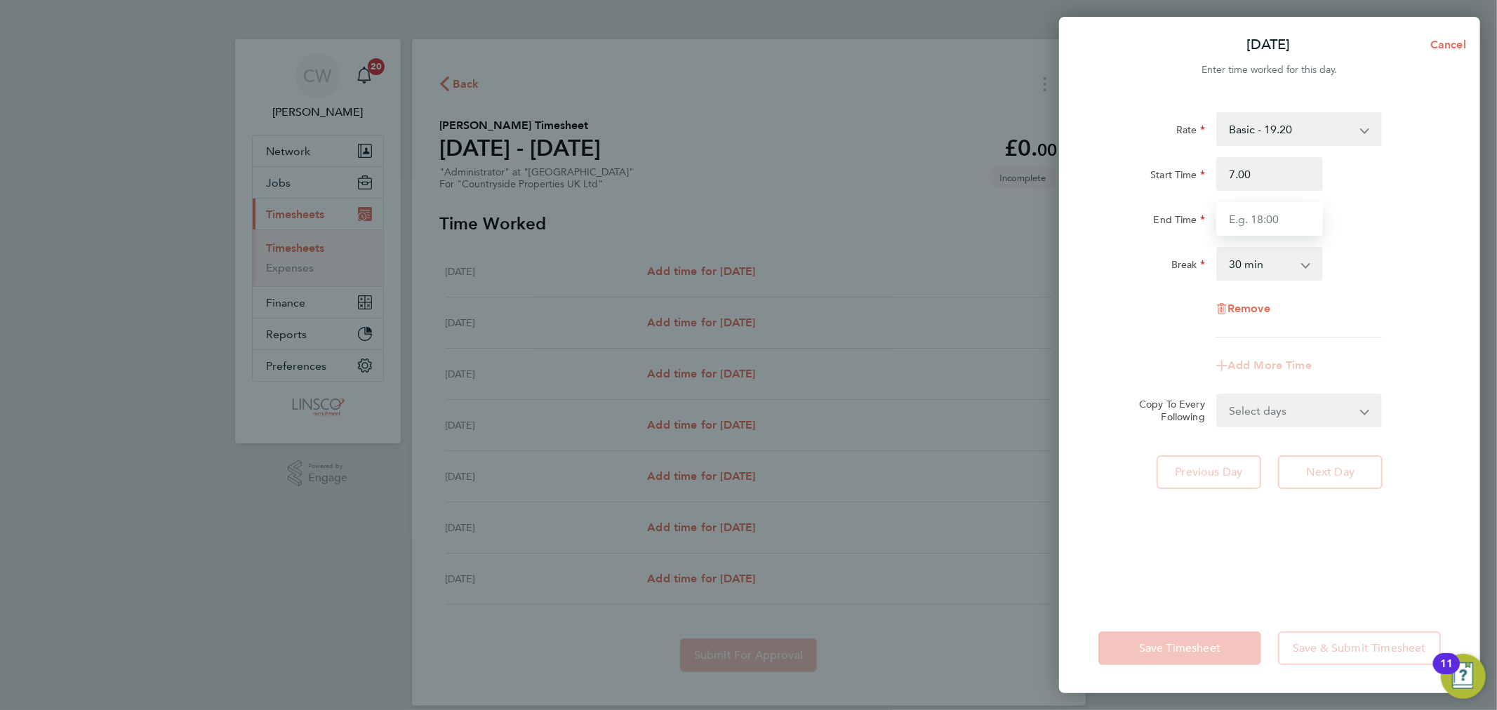
type input "07:00"
type input "16:00"
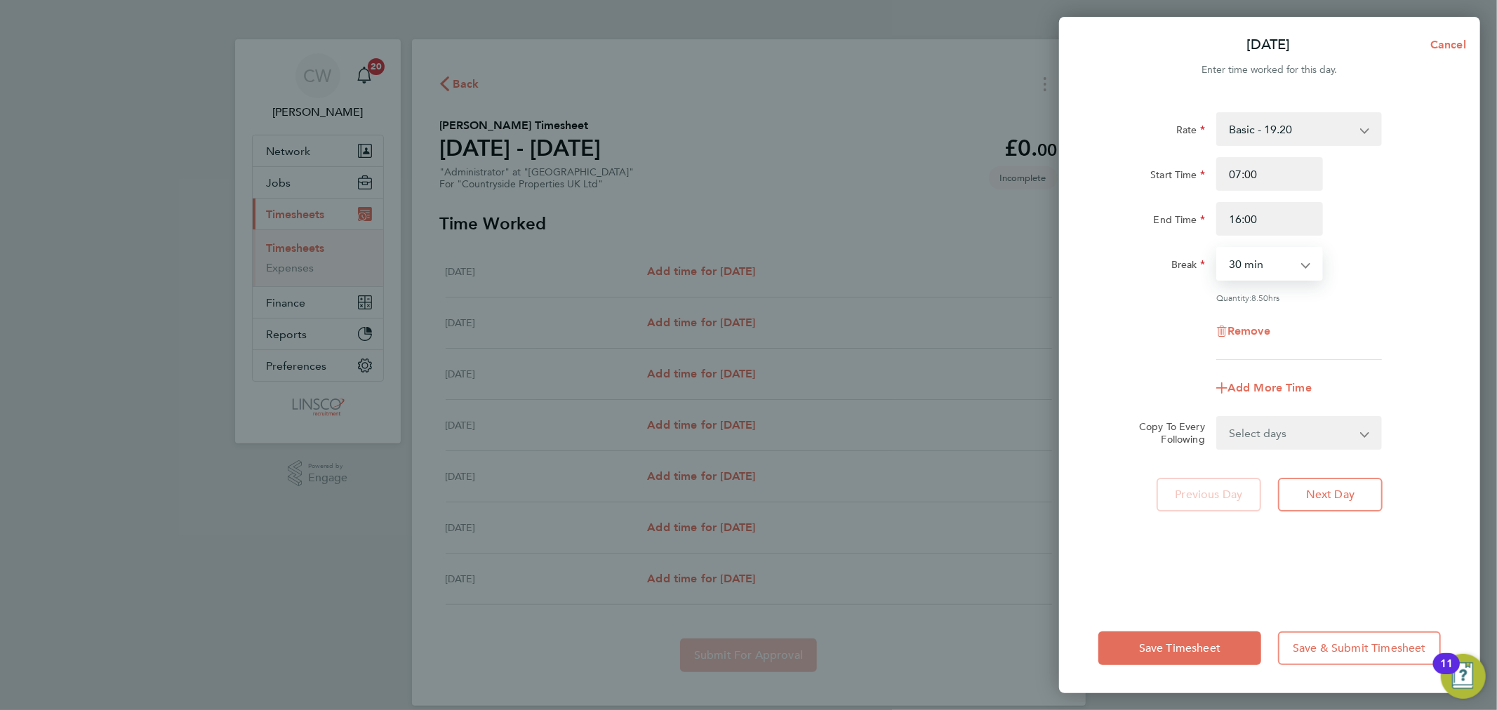
drag, startPoint x: 1281, startPoint y: 261, endPoint x: 1280, endPoint y: 276, distance: 14.8
click at [1281, 261] on select "0 min 15 min 30 min 45 min 60 min 75 min 90 min" at bounding box center [1260, 263] width 87 height 31
select select "0"
click at [1217, 248] on select "0 min 15 min 30 min 45 min 60 min 75 min 90 min" at bounding box center [1260, 263] width 87 height 31
click at [1329, 481] on button "Next Day" at bounding box center [1330, 495] width 105 height 34
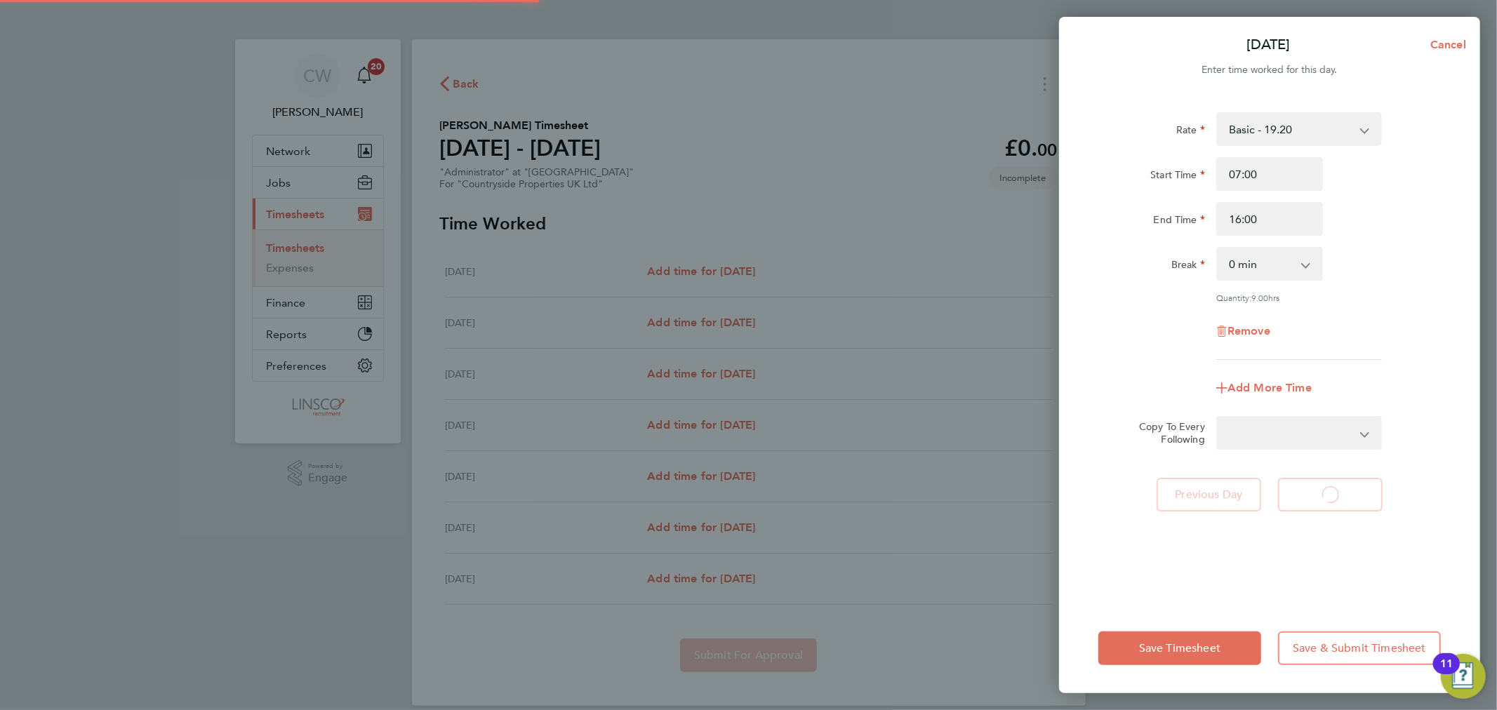
select select "30"
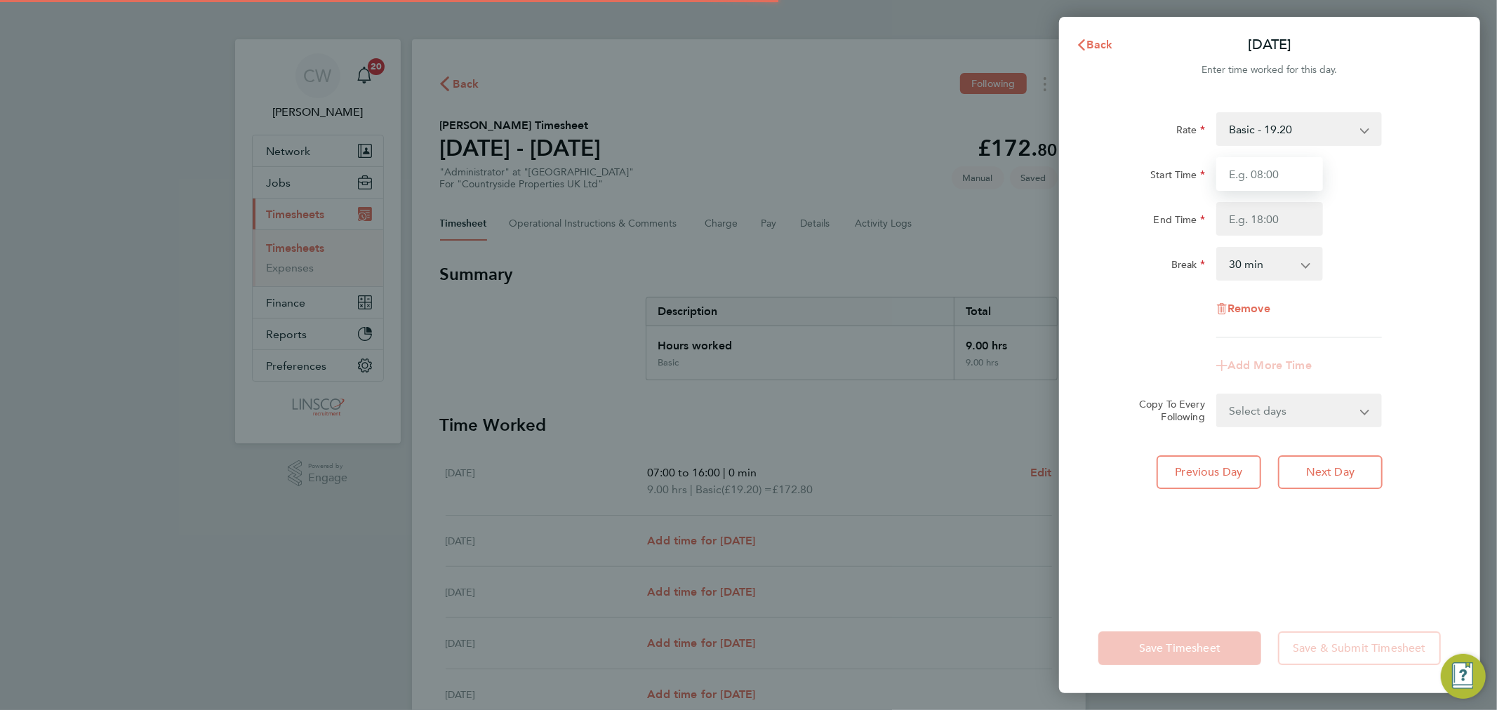
click at [1258, 178] on input "Start Time" at bounding box center [1269, 174] width 107 height 34
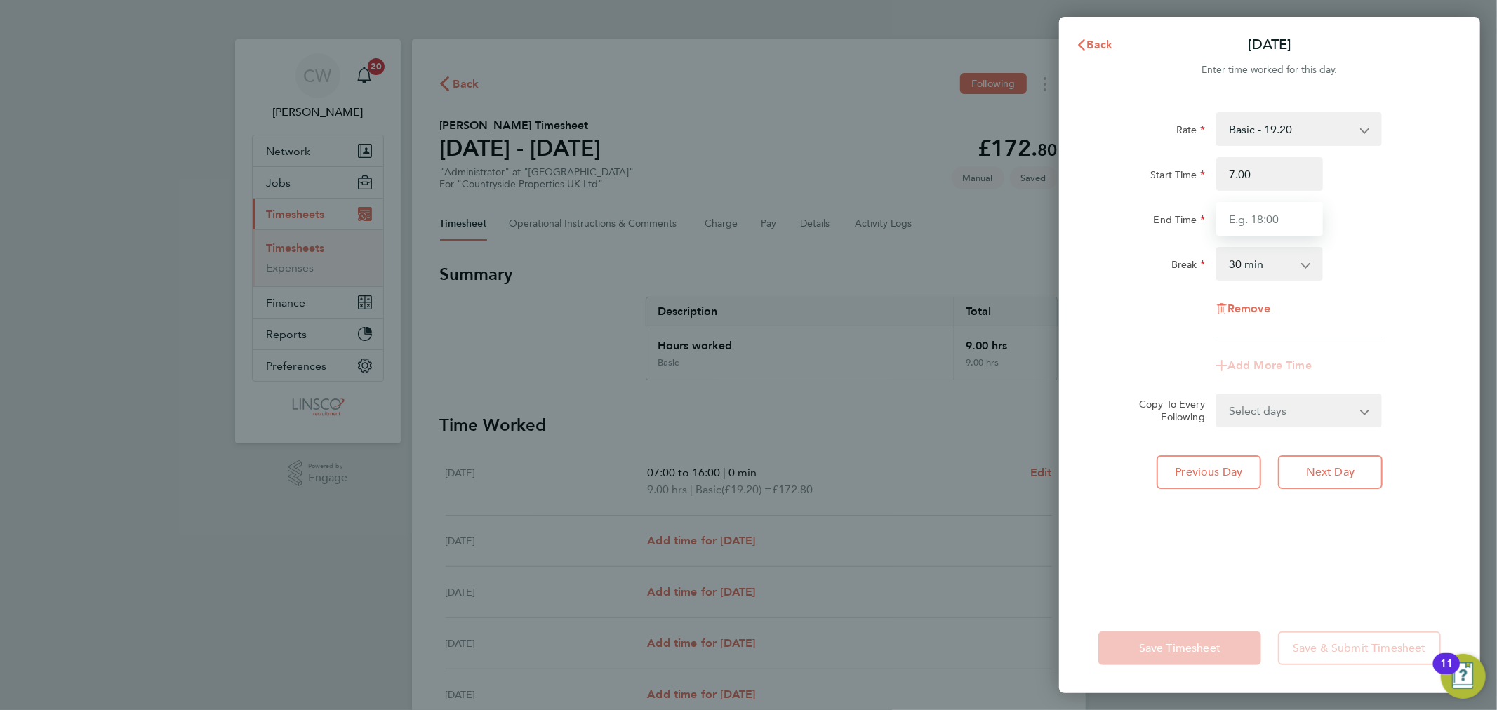
type input "07:00"
type input "16:30"
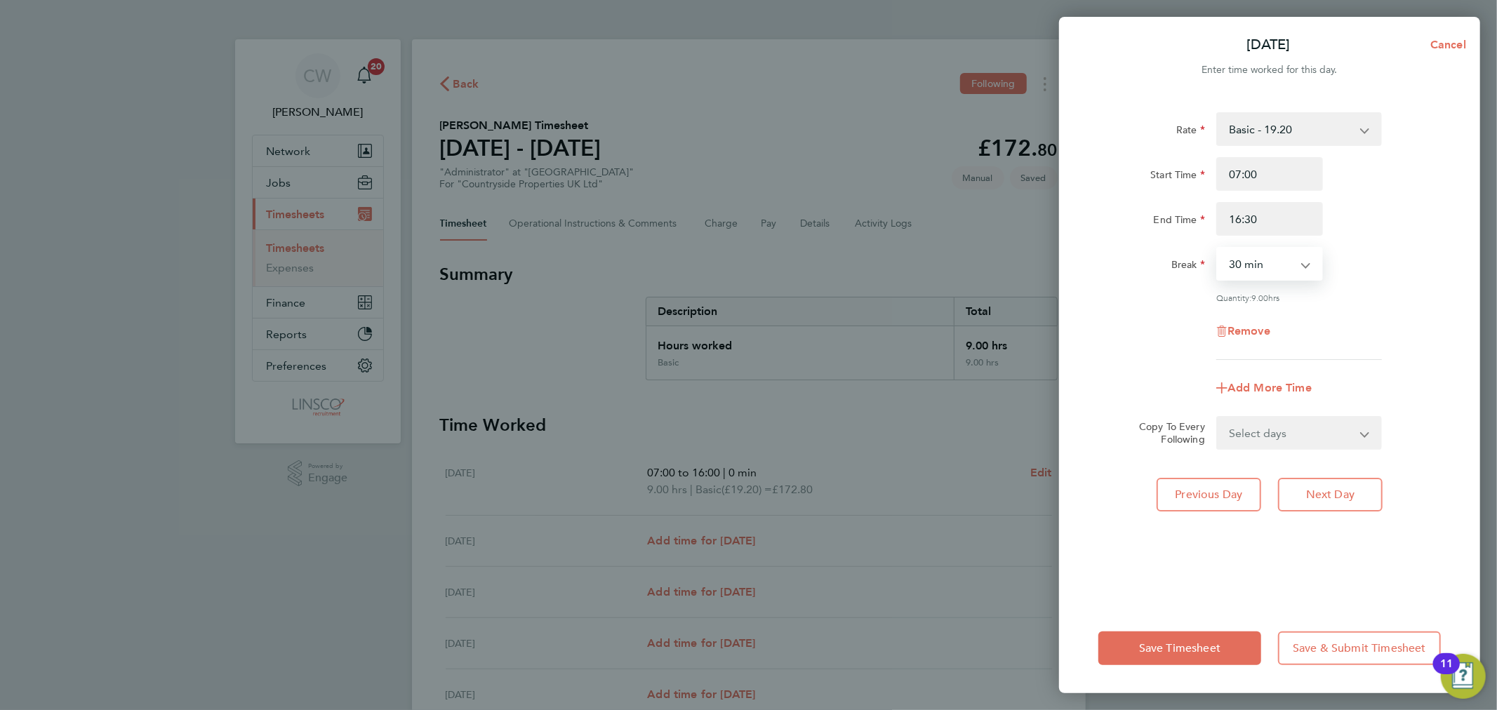
click at [1278, 278] on select "0 min 15 min 30 min 45 min 60 min 75 min 90 min" at bounding box center [1260, 263] width 87 height 31
select select "0"
click at [1217, 248] on select "0 min 15 min 30 min 45 min 60 min 75 min 90 min" at bounding box center [1260, 263] width 87 height 31
click at [1333, 491] on span "Next Day" at bounding box center [1330, 495] width 48 height 14
select select "30"
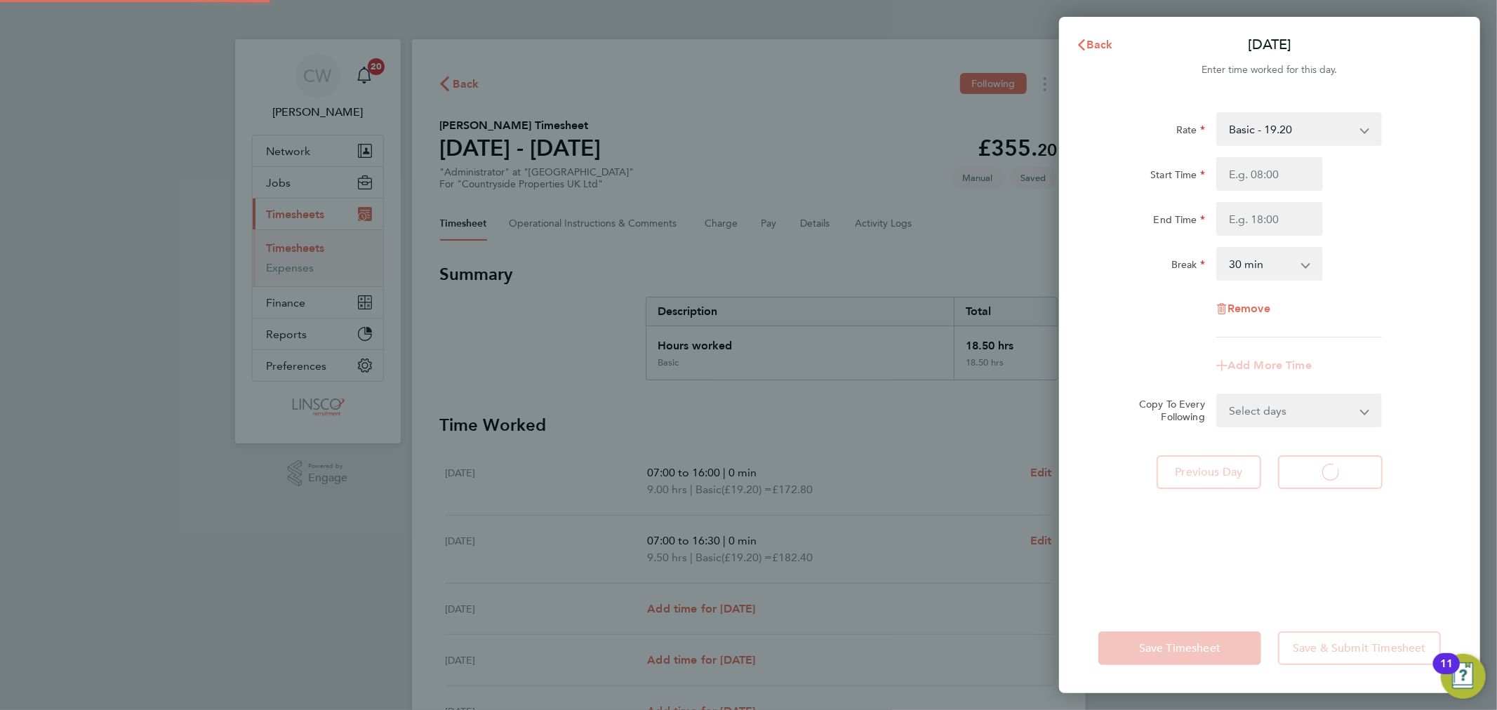
select select "30"
click at [1266, 163] on input "Start Time" at bounding box center [1269, 174] width 107 height 34
type input "07:00"
type input "16:00"
click at [1221, 272] on select "0 min 15 min 30 min 45 min 60 min 75 min 90 min" at bounding box center [1260, 263] width 87 height 31
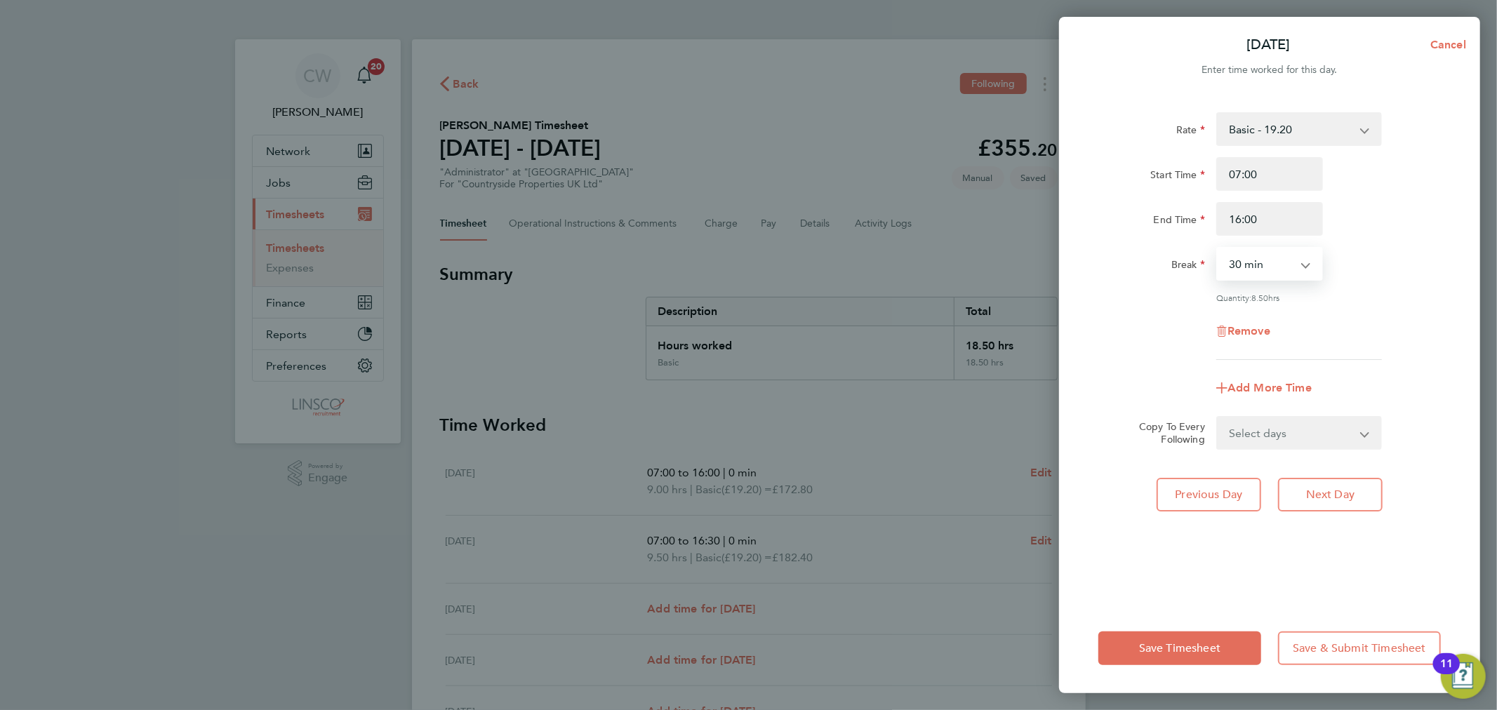
select select "0"
click at [1217, 248] on select "0 min 15 min 30 min 45 min 60 min 75 min 90 min" at bounding box center [1260, 263] width 87 height 31
click at [1348, 483] on button "Next Day" at bounding box center [1330, 495] width 105 height 34
select select "30"
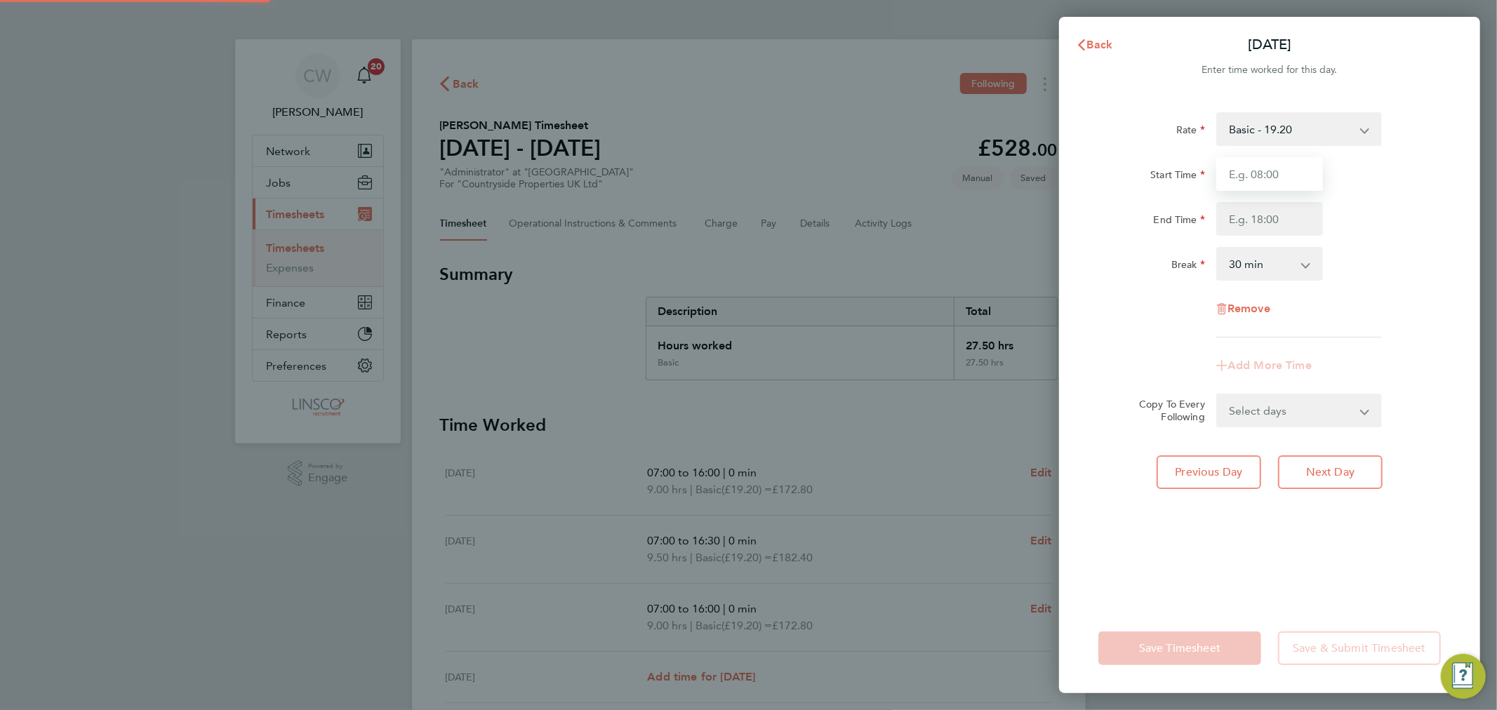
drag, startPoint x: 1288, startPoint y: 228, endPoint x: 1259, endPoint y: 173, distance: 61.8
click at [1259, 173] on input "Start Time" at bounding box center [1269, 174] width 107 height 34
type input "07:00"
type input "16:00"
click at [1271, 263] on select "0 min 15 min 30 min 45 min 60 min 75 min 90 min" at bounding box center [1260, 263] width 87 height 31
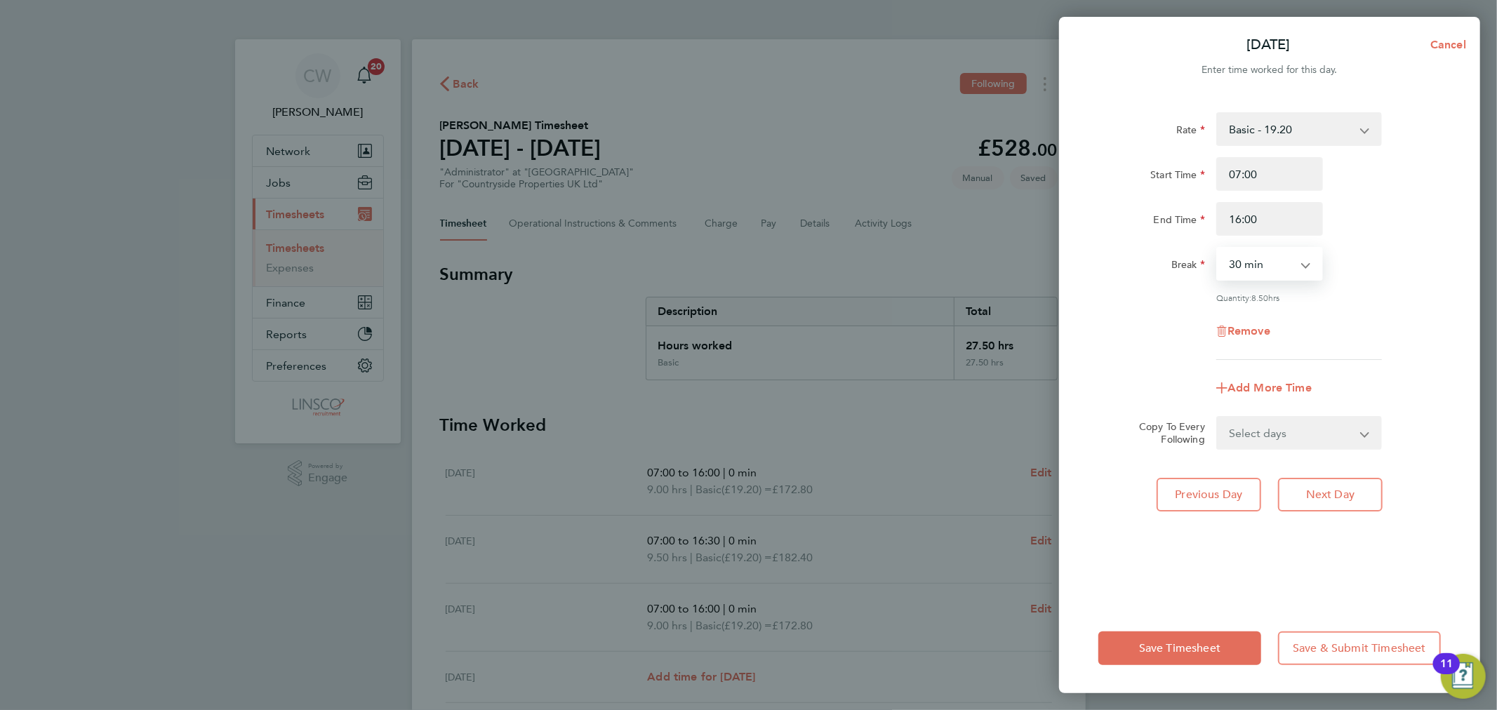
select select "0"
click at [1217, 248] on select "0 min 15 min 30 min 45 min 60 min 75 min 90 min" at bounding box center [1260, 263] width 87 height 31
drag, startPoint x: 1321, startPoint y: 488, endPoint x: 1301, endPoint y: 382, distance: 107.2
click at [1322, 488] on span "Next Day" at bounding box center [1330, 495] width 48 height 14
select select "30"
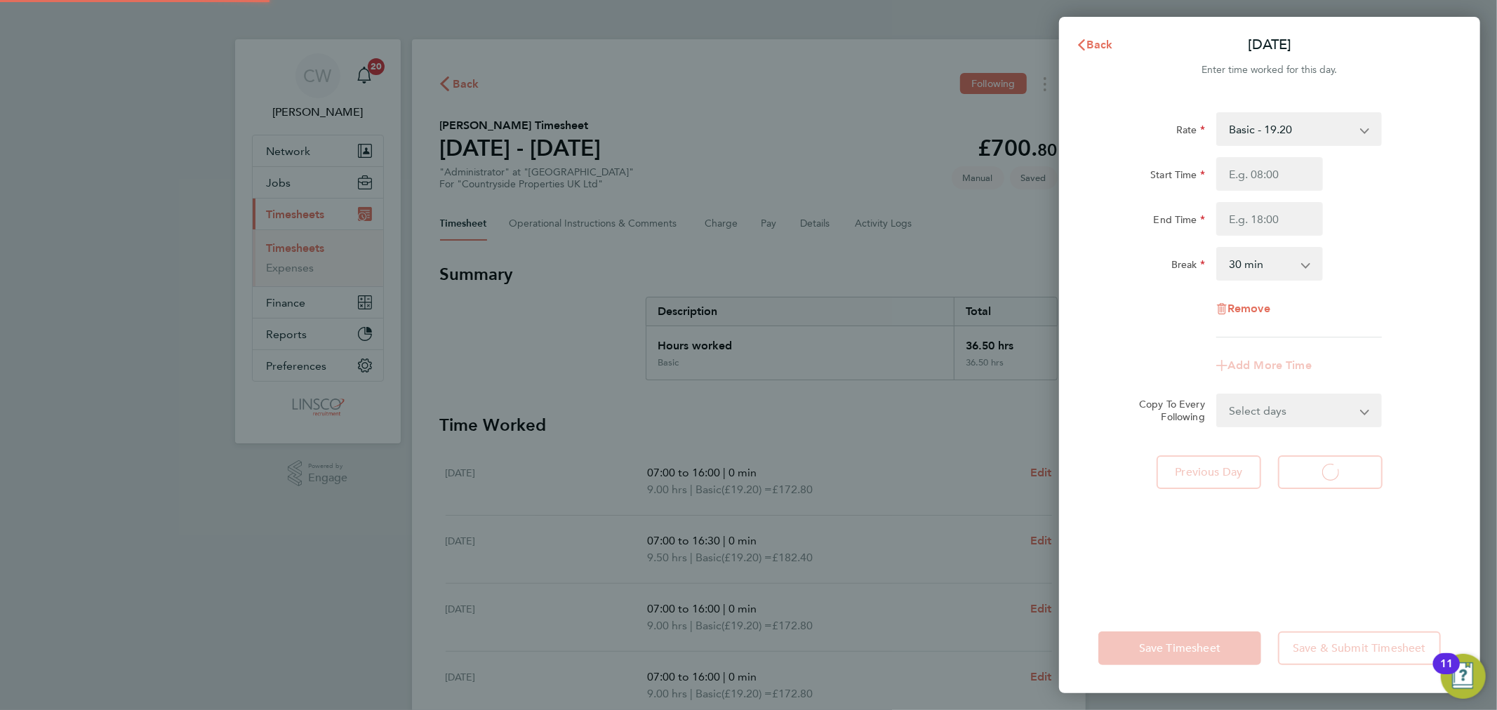
select select "30"
drag, startPoint x: 1255, startPoint y: 195, endPoint x: 1252, endPoint y: 170, distance: 24.7
click at [1252, 170] on input "Start Time" at bounding box center [1269, 174] width 107 height 34
type input "07:00"
type input "16:00"
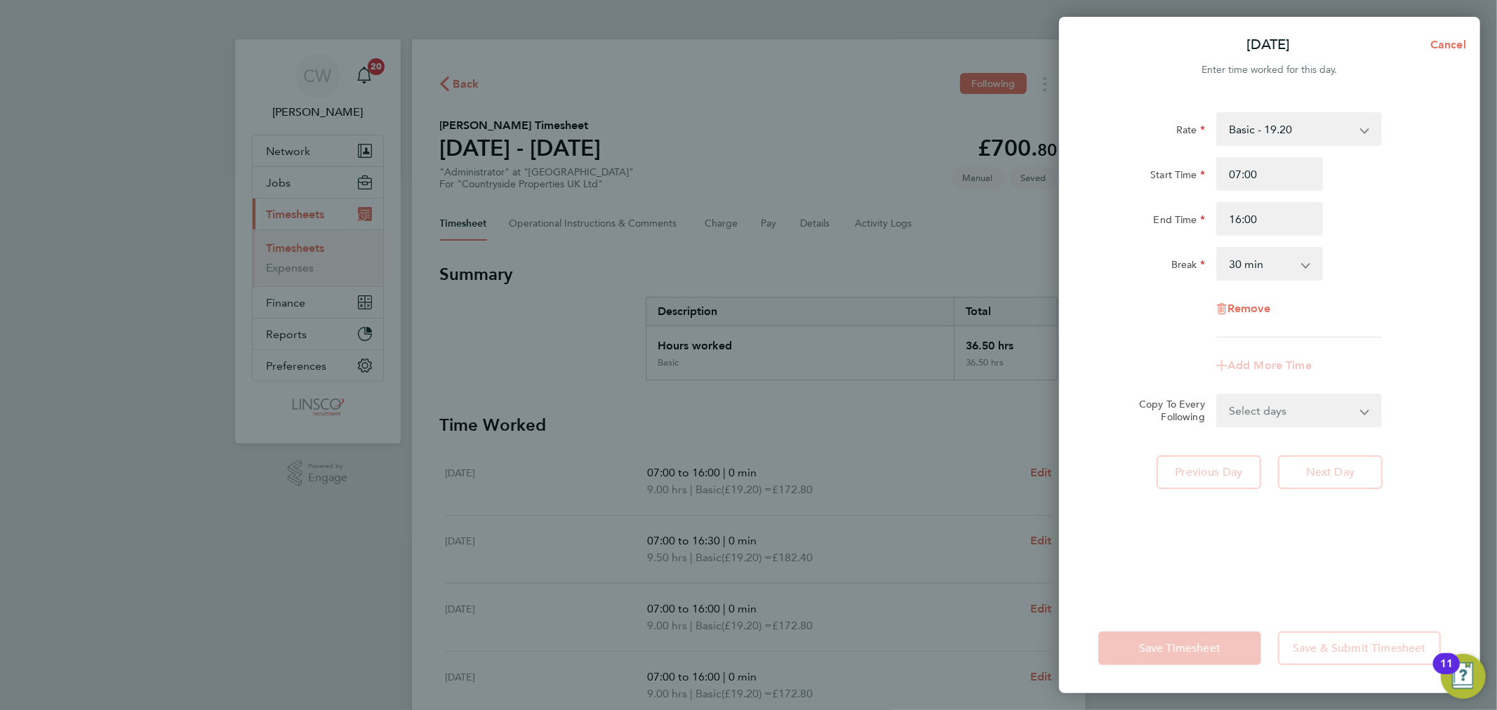
click at [1267, 267] on select "0 min 15 min 30 min 45 min 60 min 75 min 90 min" at bounding box center [1260, 263] width 87 height 31
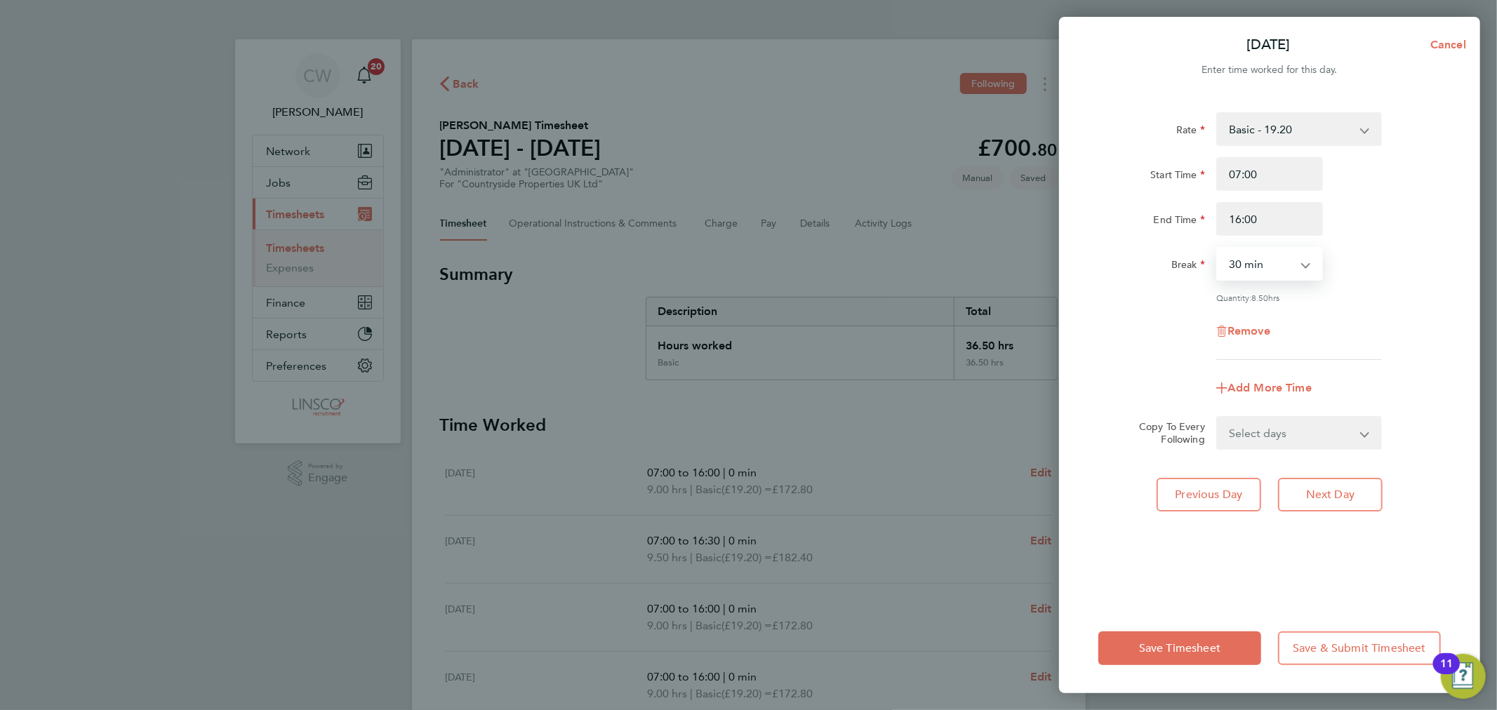
select select "0"
click at [1217, 248] on select "0 min 15 min 30 min 45 min 60 min 75 min 90 min" at bounding box center [1260, 263] width 87 height 31
click at [1313, 493] on span "Next Day" at bounding box center [1330, 495] width 48 height 14
select select "30"
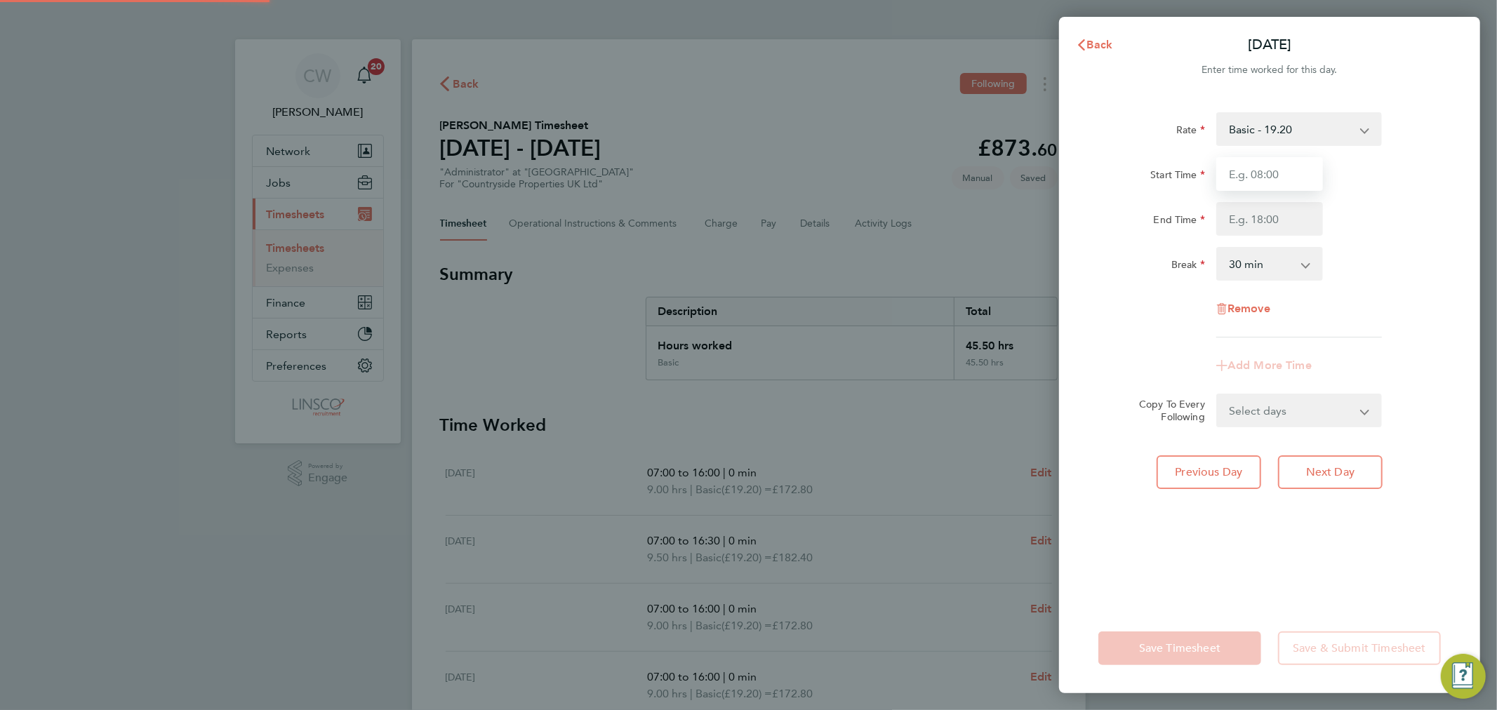
drag, startPoint x: 1232, startPoint y: 193, endPoint x: 1255, endPoint y: 177, distance: 27.7
click at [1255, 177] on input "Start Time" at bounding box center [1269, 174] width 107 height 34
type input "07:00"
type input "10:00"
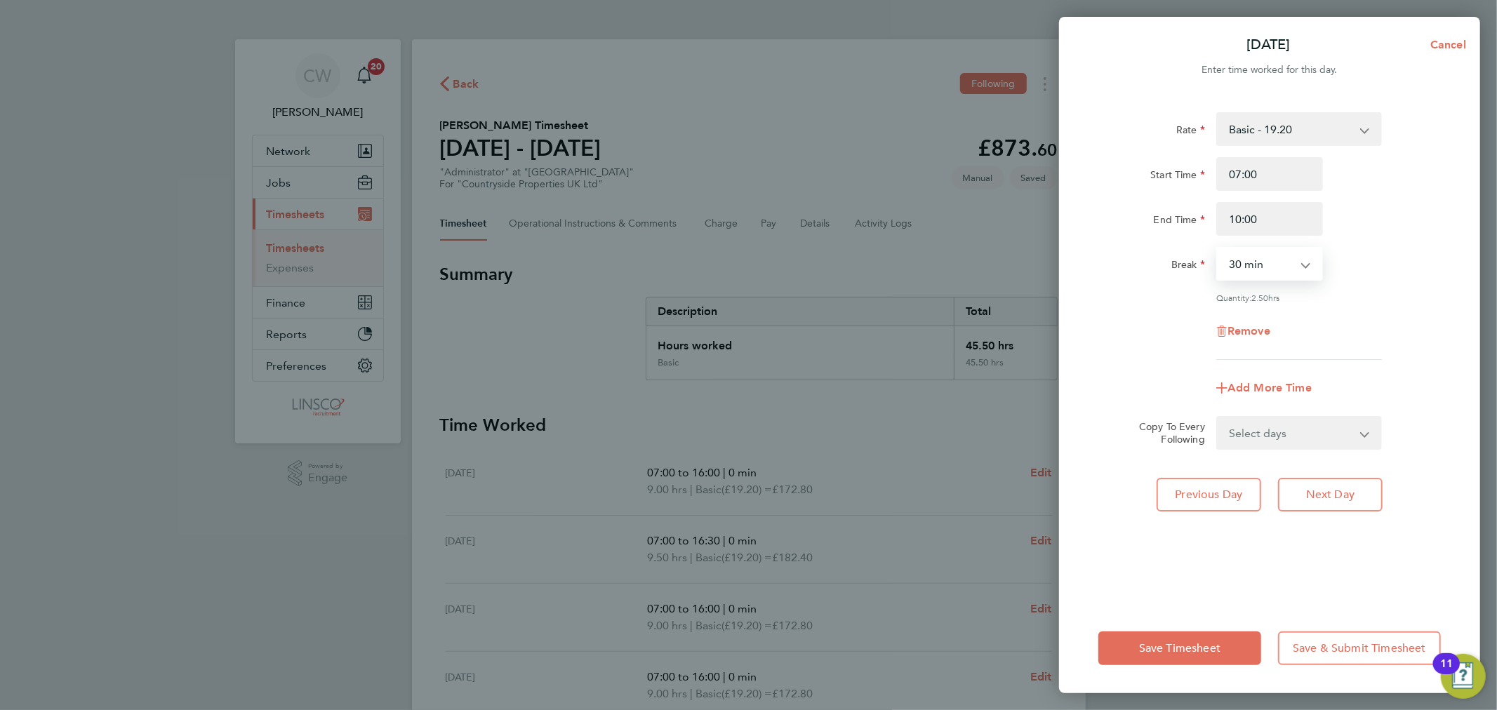
click at [1273, 262] on select "0 min 15 min 30 min 45 min 60 min 75 min 90 min" at bounding box center [1260, 263] width 87 height 31
select select "0"
click at [1217, 248] on select "0 min 15 min 30 min 45 min 60 min 75 min 90 min" at bounding box center [1260, 263] width 87 height 31
click at [1342, 265] on div "Break 0 min 15 min 30 min 45 min 60 min 75 min 90 min" at bounding box center [1269, 264] width 354 height 34
click at [1179, 641] on span "Save Timesheet" at bounding box center [1179, 648] width 81 height 14
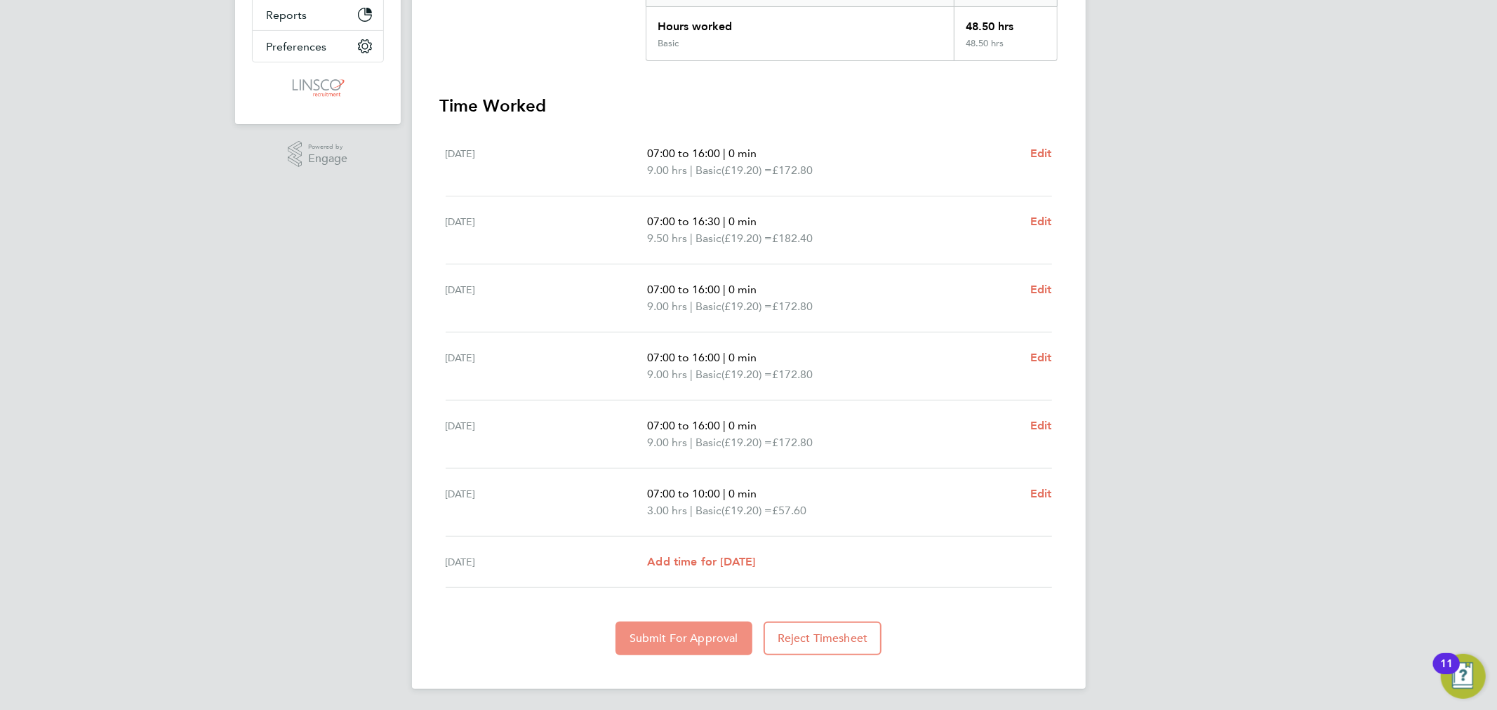
click at [648, 632] on span "Submit For Approval" at bounding box center [683, 638] width 109 height 14
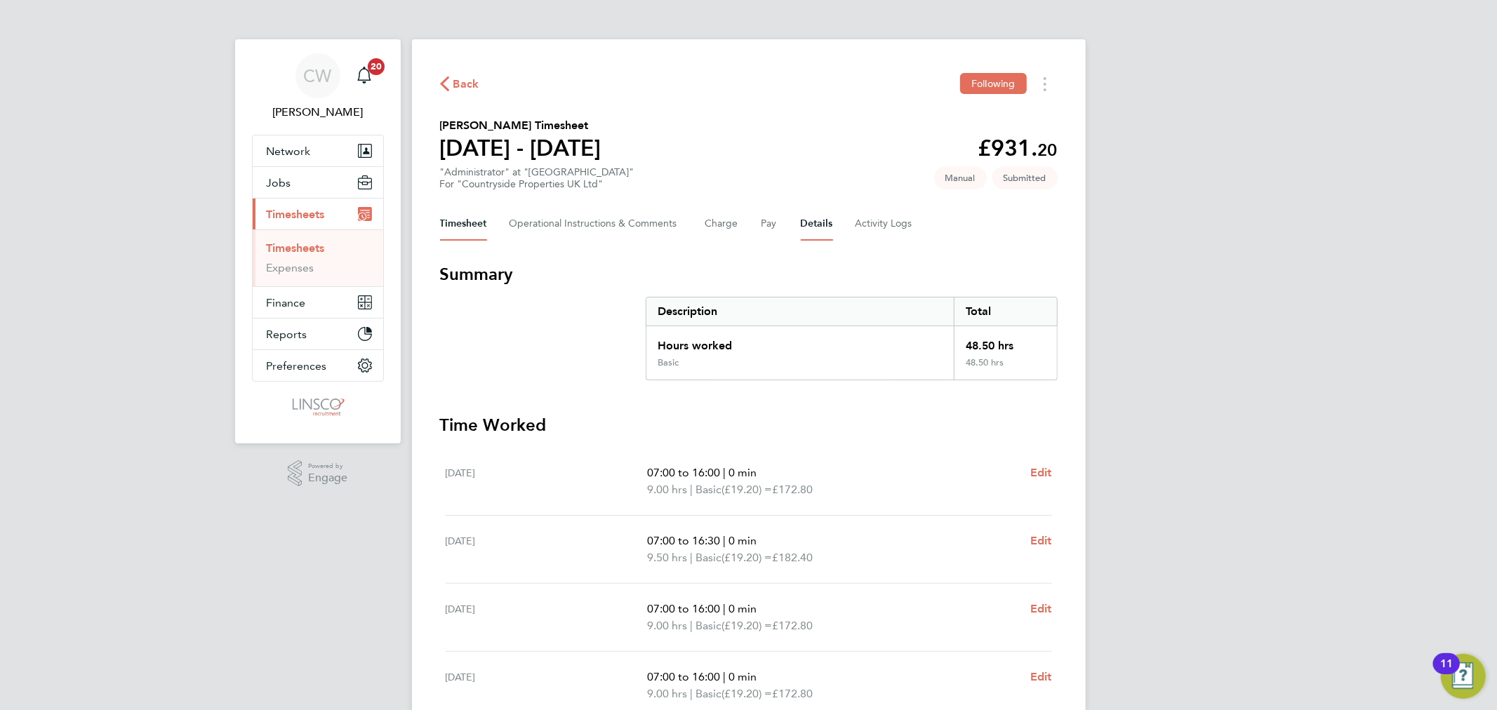
click at [805, 225] on button "Details" at bounding box center [817, 224] width 32 height 34
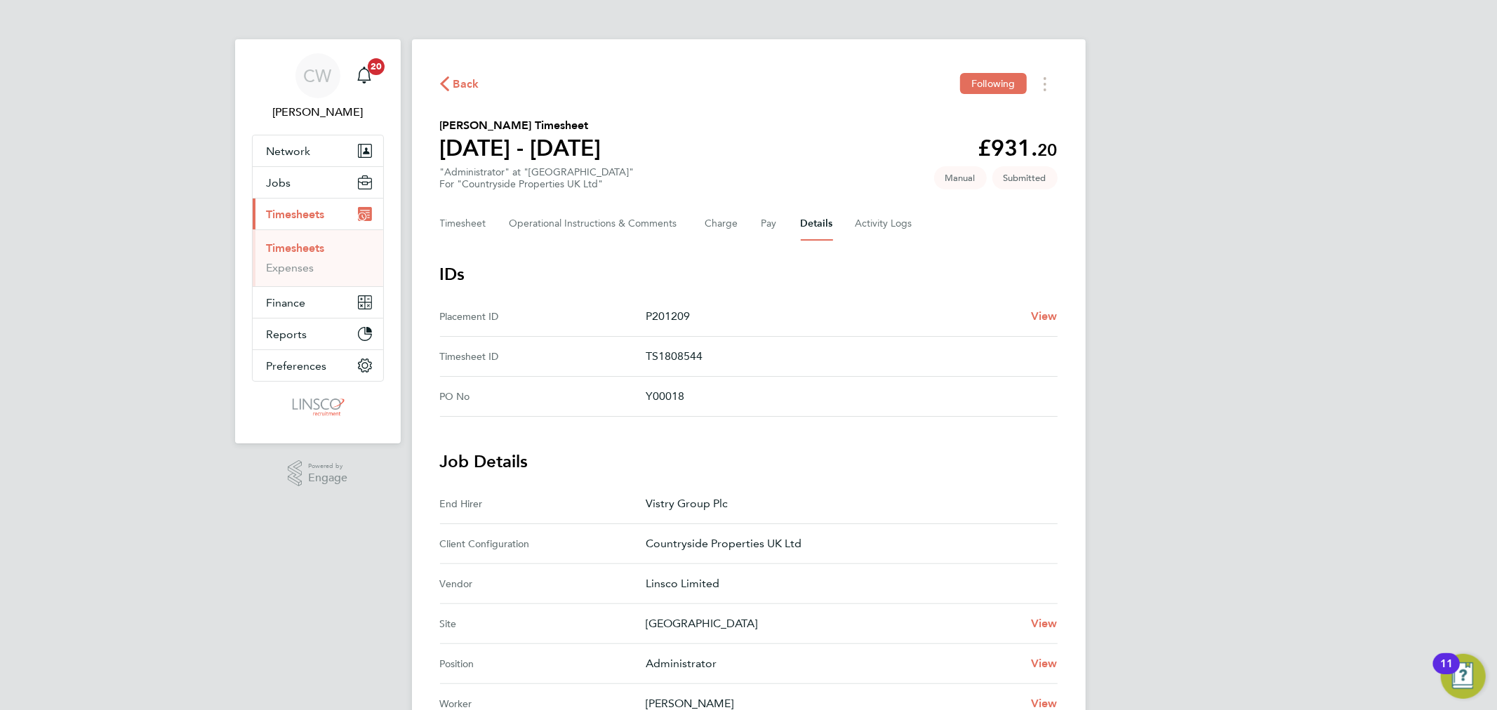
click at [451, 85] on span "Back" at bounding box center [459, 82] width 39 height 13
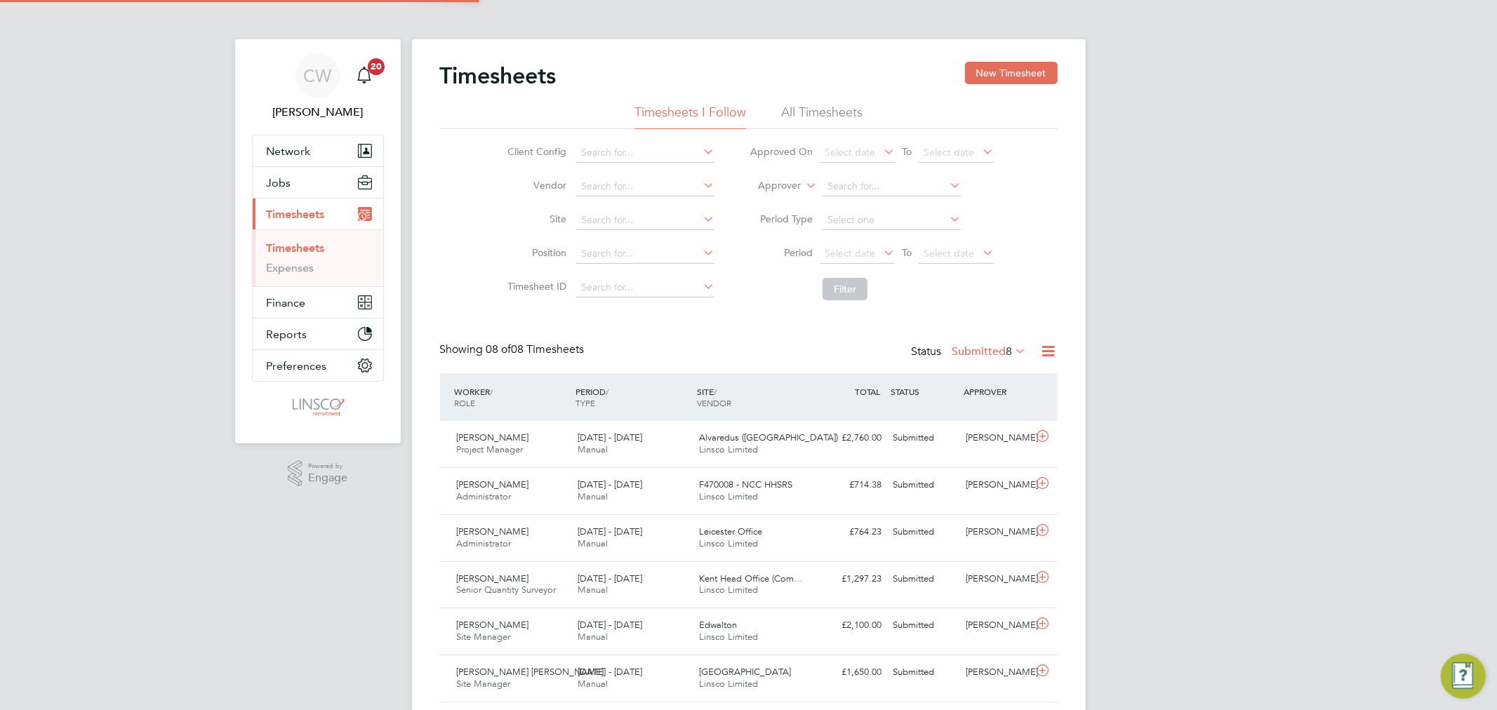
scroll to position [35, 122]
